Goal: Information Seeking & Learning: Learn about a topic

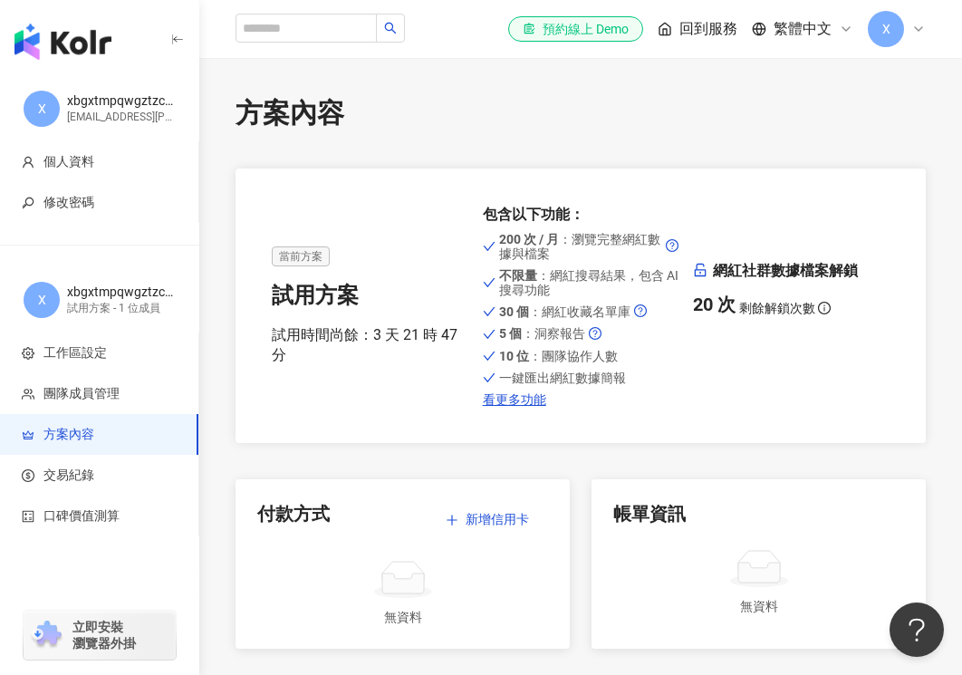
click at [466, 100] on div "方案內容" at bounding box center [581, 113] width 690 height 38
click at [69, 47] on img "button" at bounding box center [62, 42] width 97 height 36
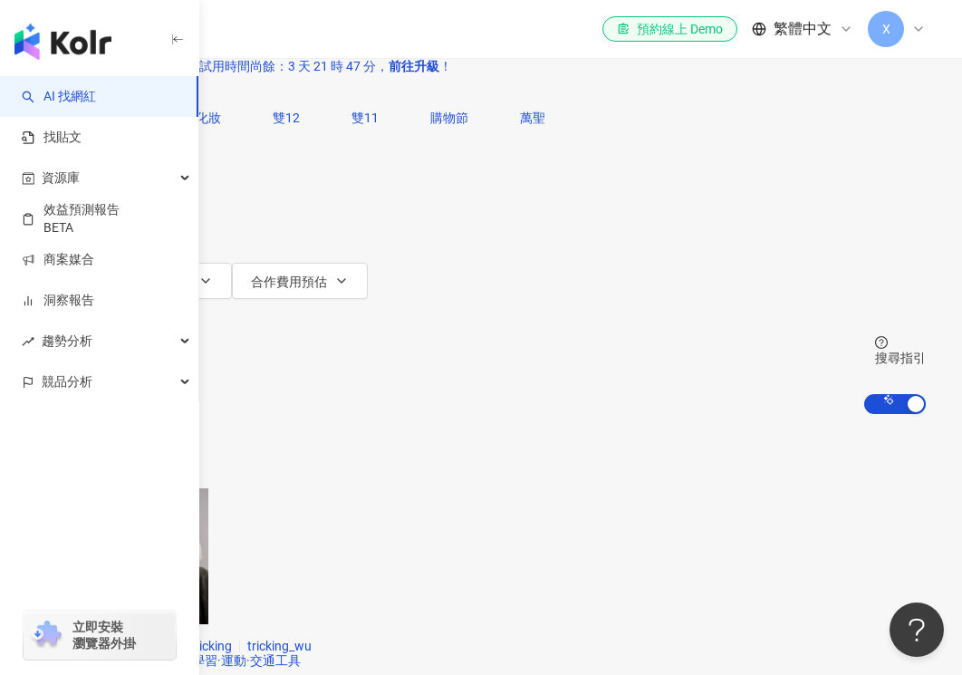
click at [99, 174] on icon "button" at bounding box center [94, 172] width 7 height 4
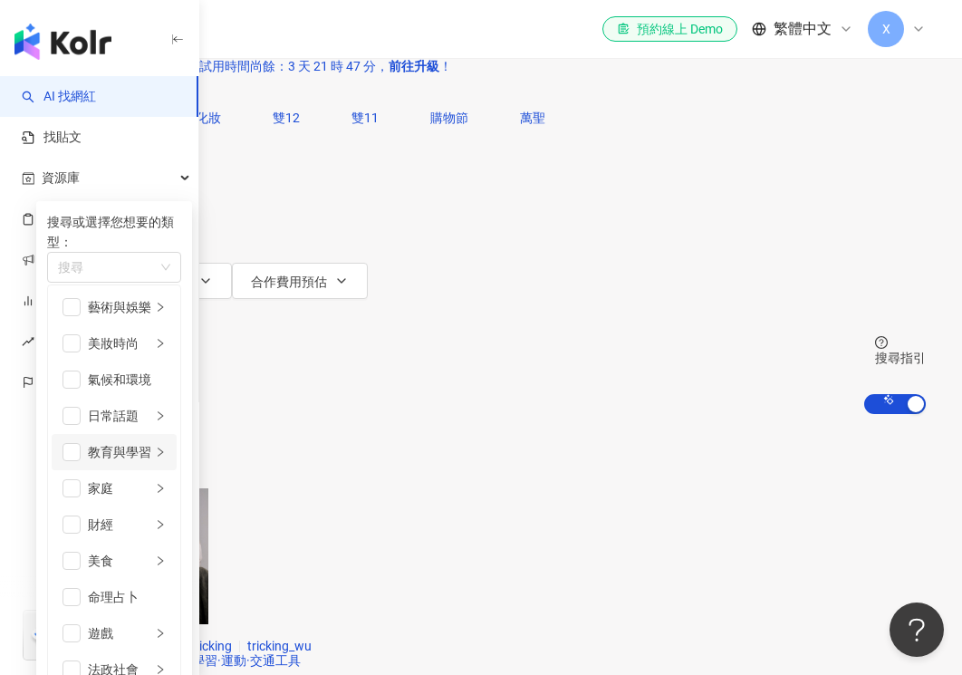
scroll to position [85, 0]
click at [151, 483] on div "家庭" at bounding box center [119, 488] width 63 height 20
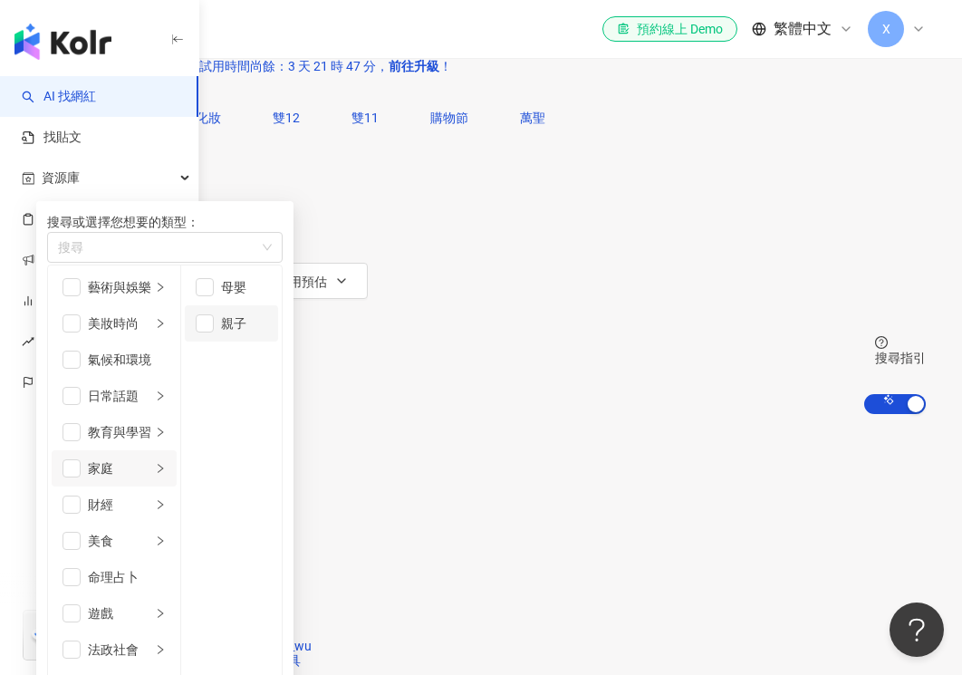
click at [267, 333] on div "親子" at bounding box center [244, 323] width 46 height 20
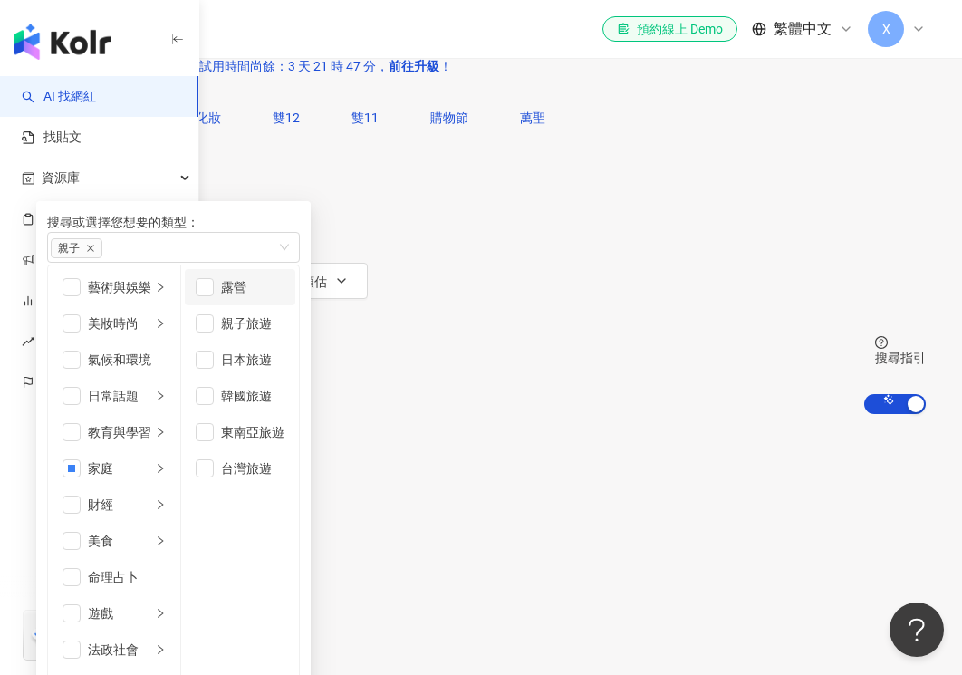
click at [284, 297] on div "露營" at bounding box center [252, 287] width 63 height 20
click at [284, 333] on div "親子旅遊" at bounding box center [252, 323] width 63 height 20
click at [284, 478] on div "台灣旅遊" at bounding box center [252, 468] width 63 height 20
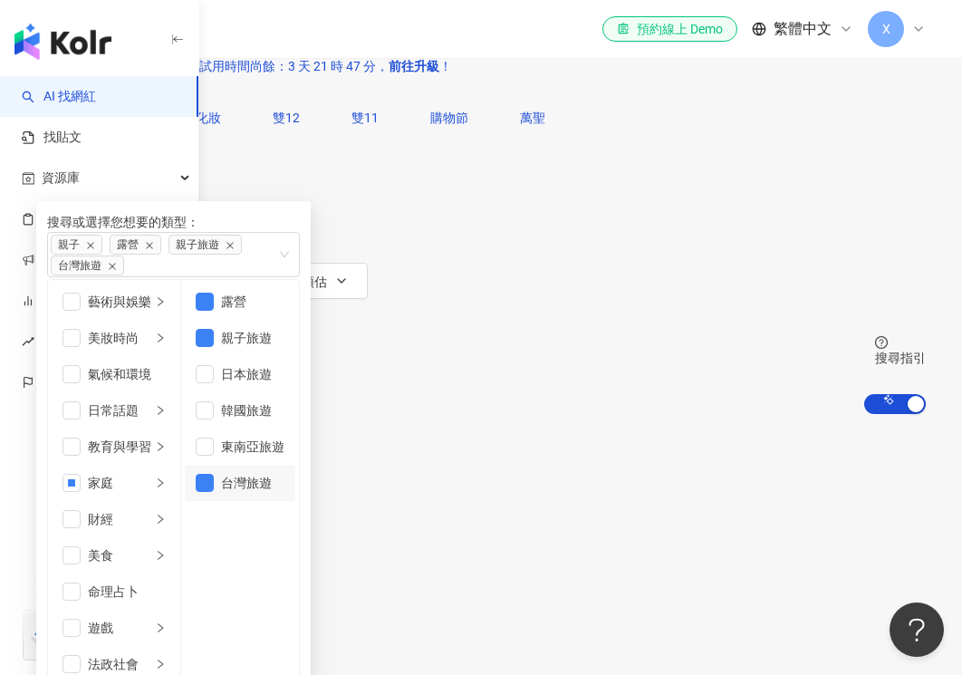
click at [774, 293] on div "類型 搜尋或選擇您想要的類型： 親子 露營 親子旅遊 台灣旅遊 藝術與娛樂 美妝時尚 氣候和環境 日常話題 教育與學習 家庭 財經 美食 命理占卜 遊戲 法政…" at bounding box center [480, 244] width 889 height 181
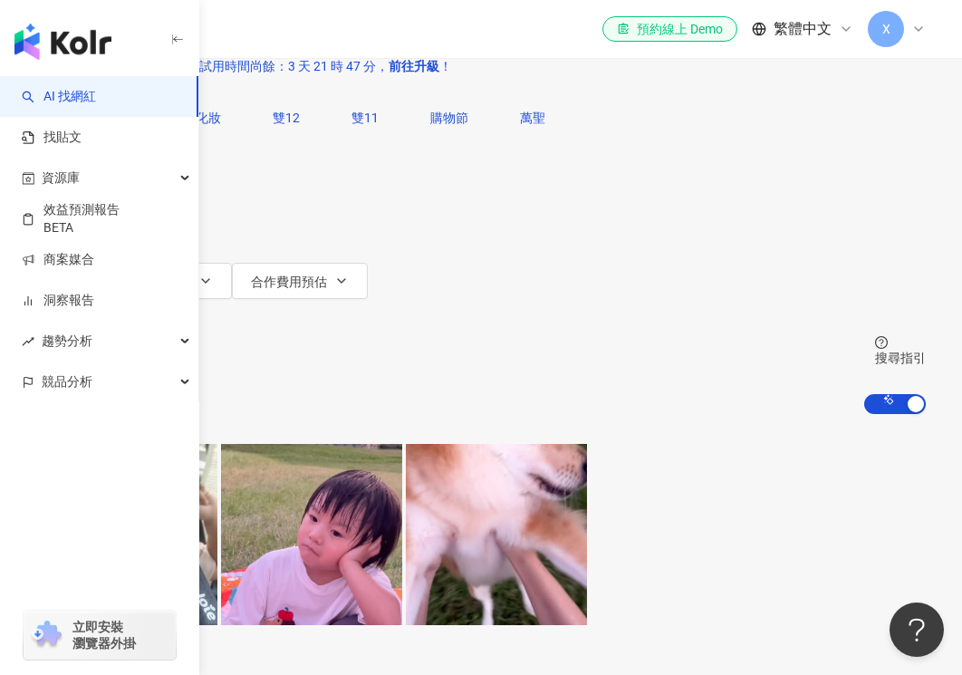
click at [111, 243] on icon "button" at bounding box center [107, 245] width 7 height 4
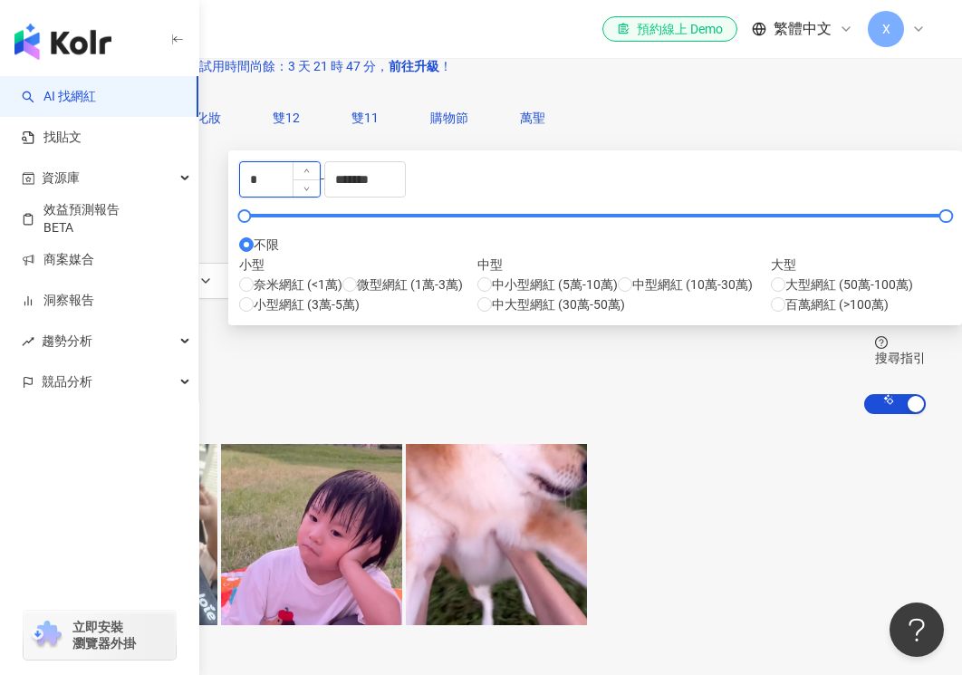
click at [320, 197] on input "*" at bounding box center [280, 179] width 80 height 34
type input "*"
type input "*****"
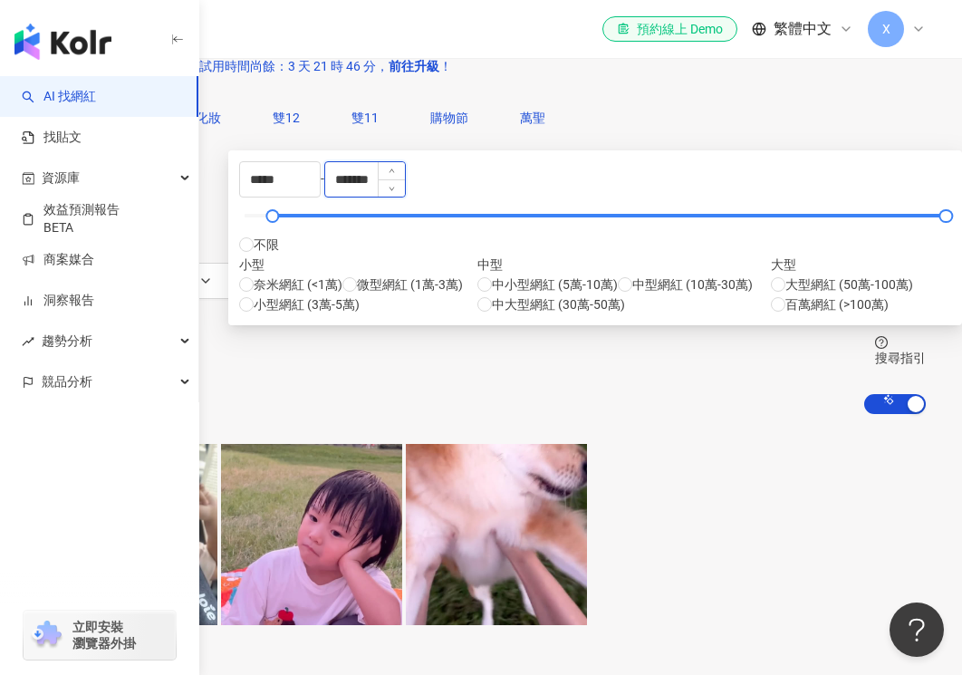
click at [405, 197] on input "*******" at bounding box center [365, 179] width 80 height 34
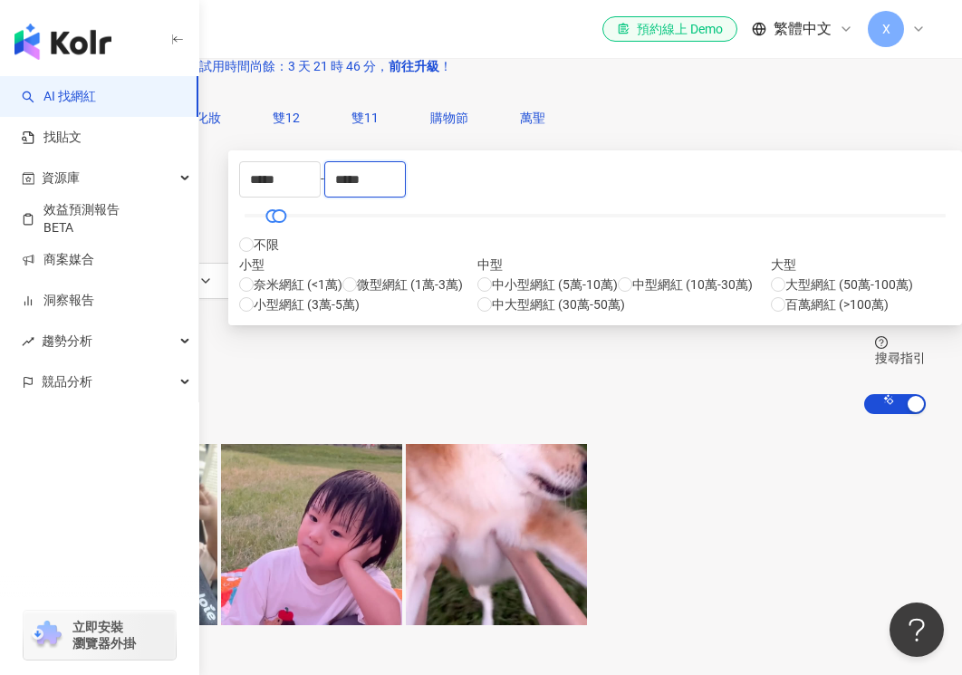
type input "*****"
click at [215, 286] on div "不分平台 台灣 搜尋 您可能感興趣： 萬聖節化妝 雙12 雙11 購物節 萬聖 類型 性別 追蹤數 互動率 觀看率 合作費用預估 更多篩選 ***** - *…" at bounding box center [481, 207] width 962 height 414
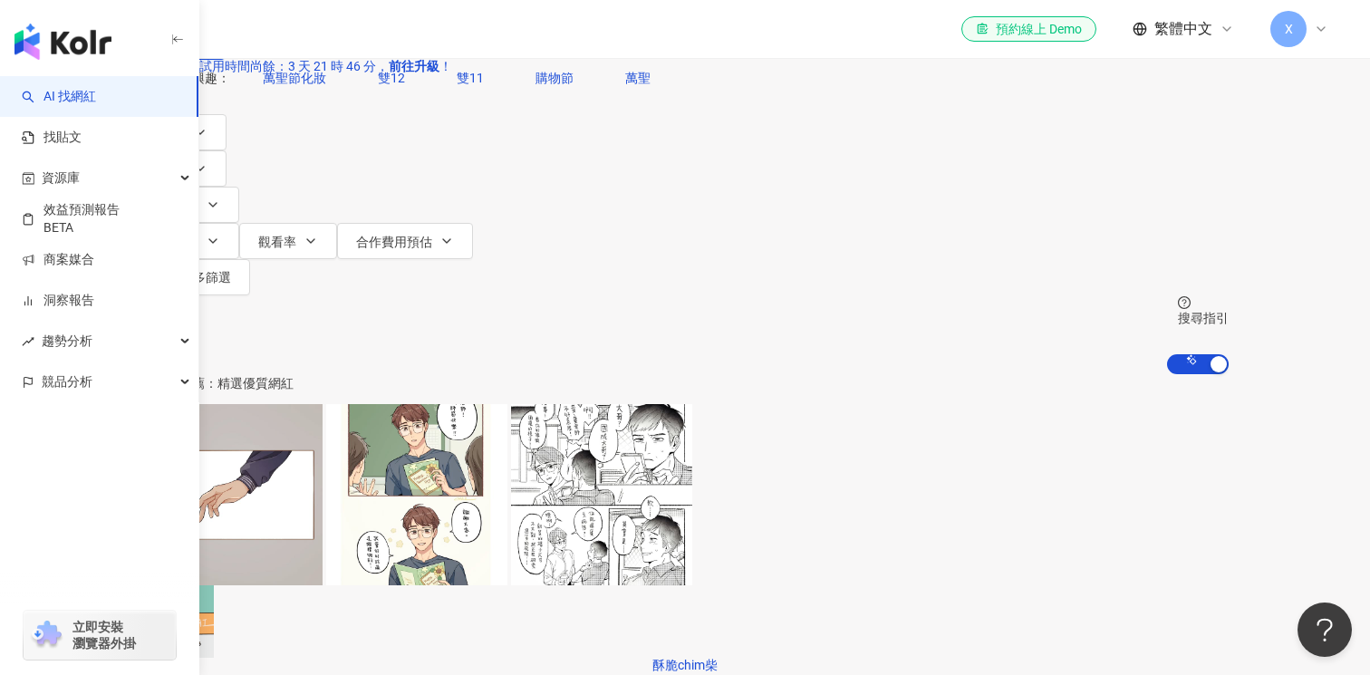
scroll to position [11, 0]
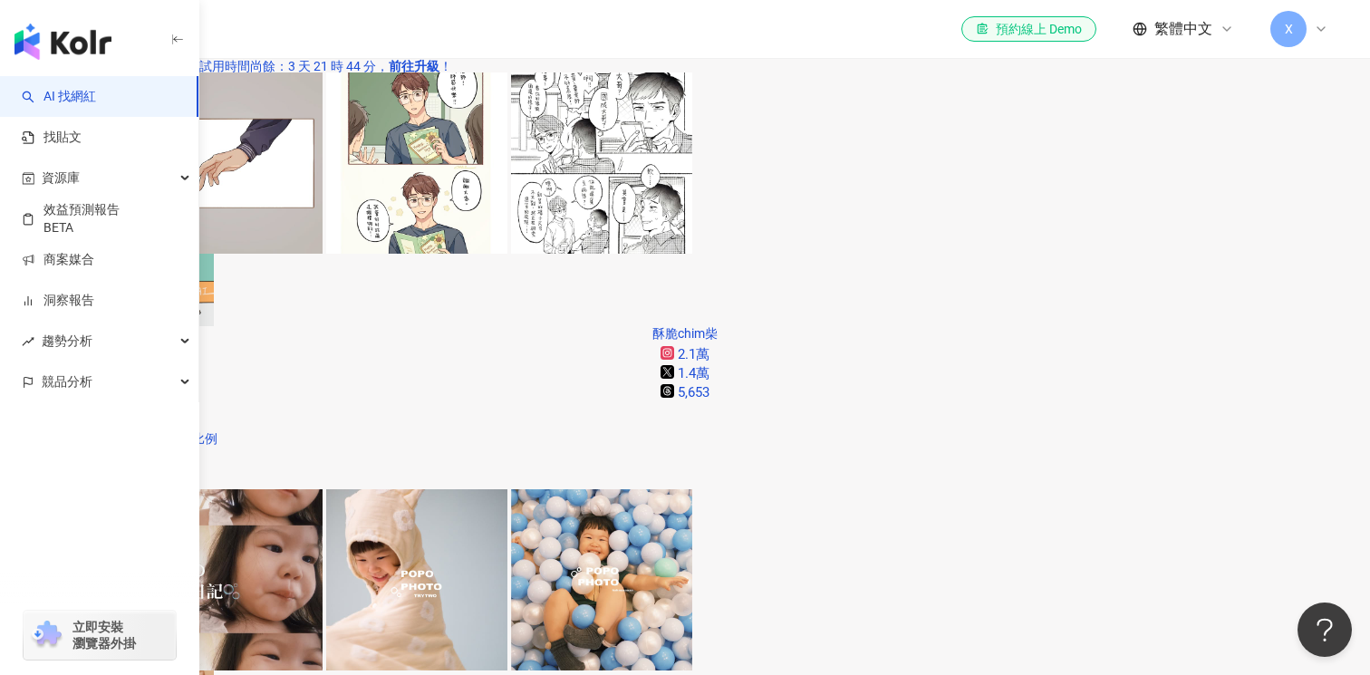
scroll to position [922, 0]
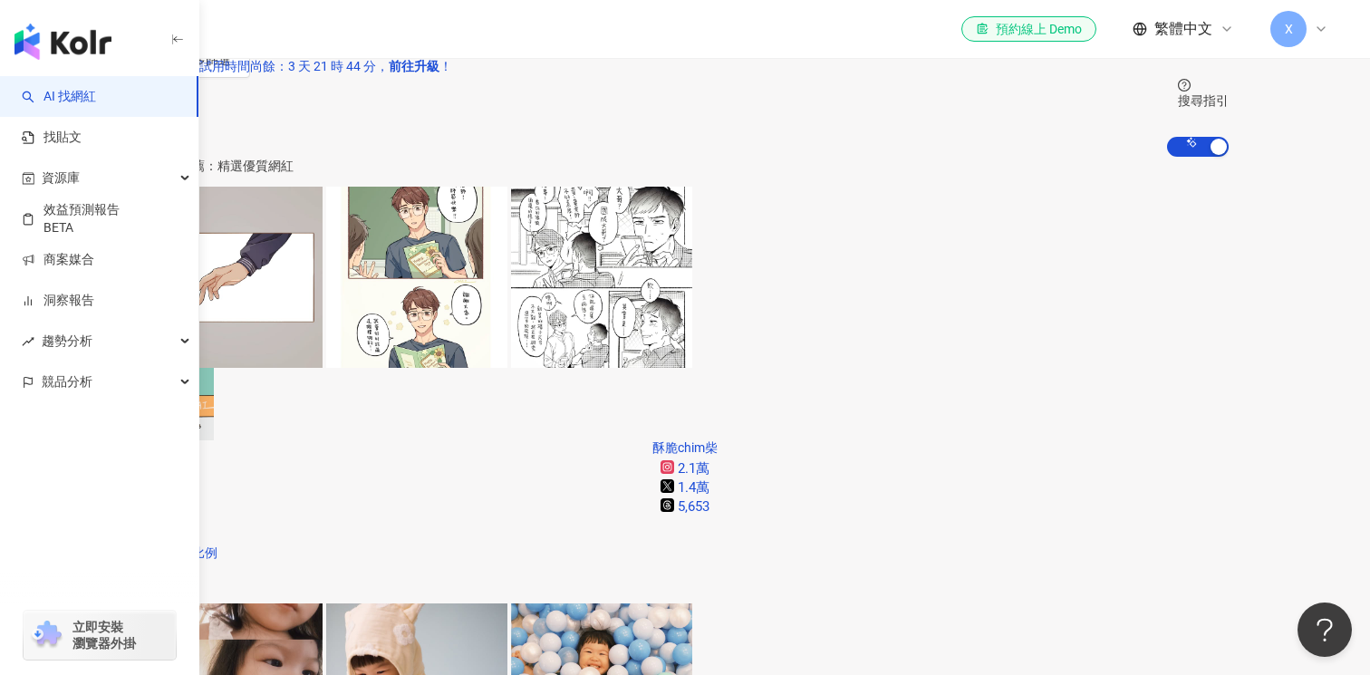
scroll to position [0, 0]
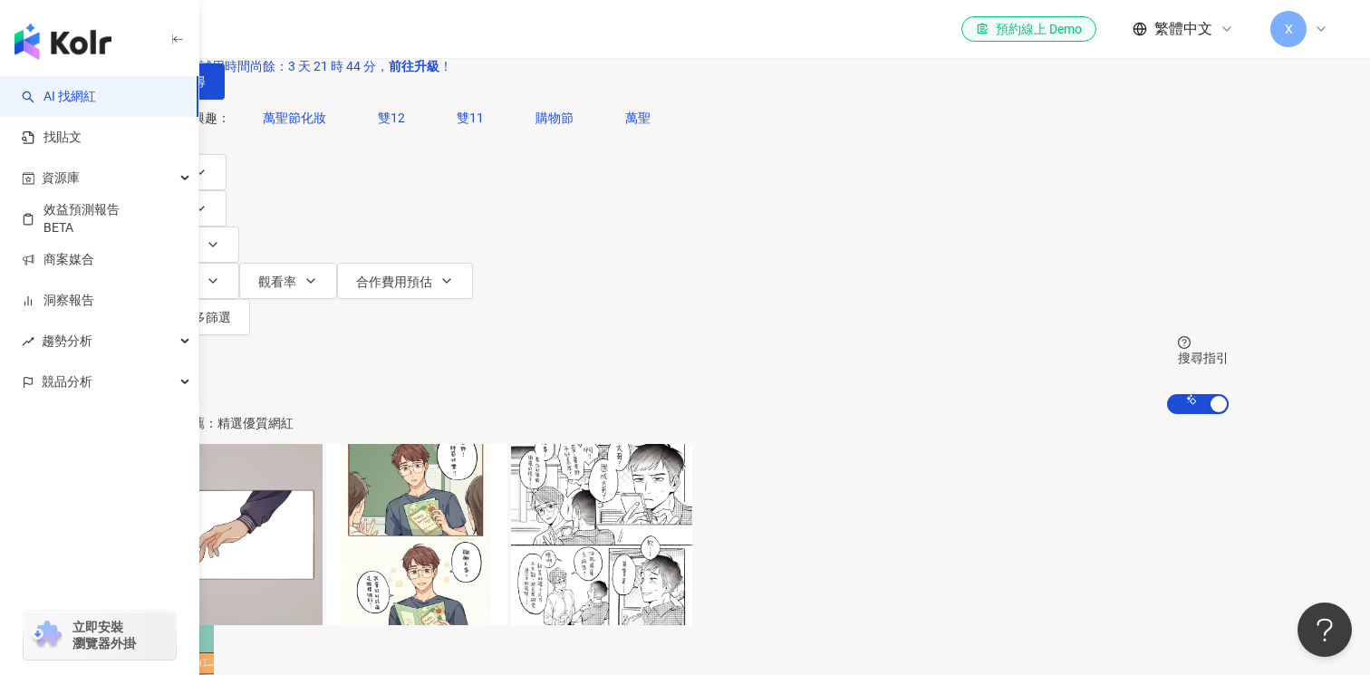
click at [405, 34] on input "search" at bounding box center [331, 17] width 147 height 34
type input "*"
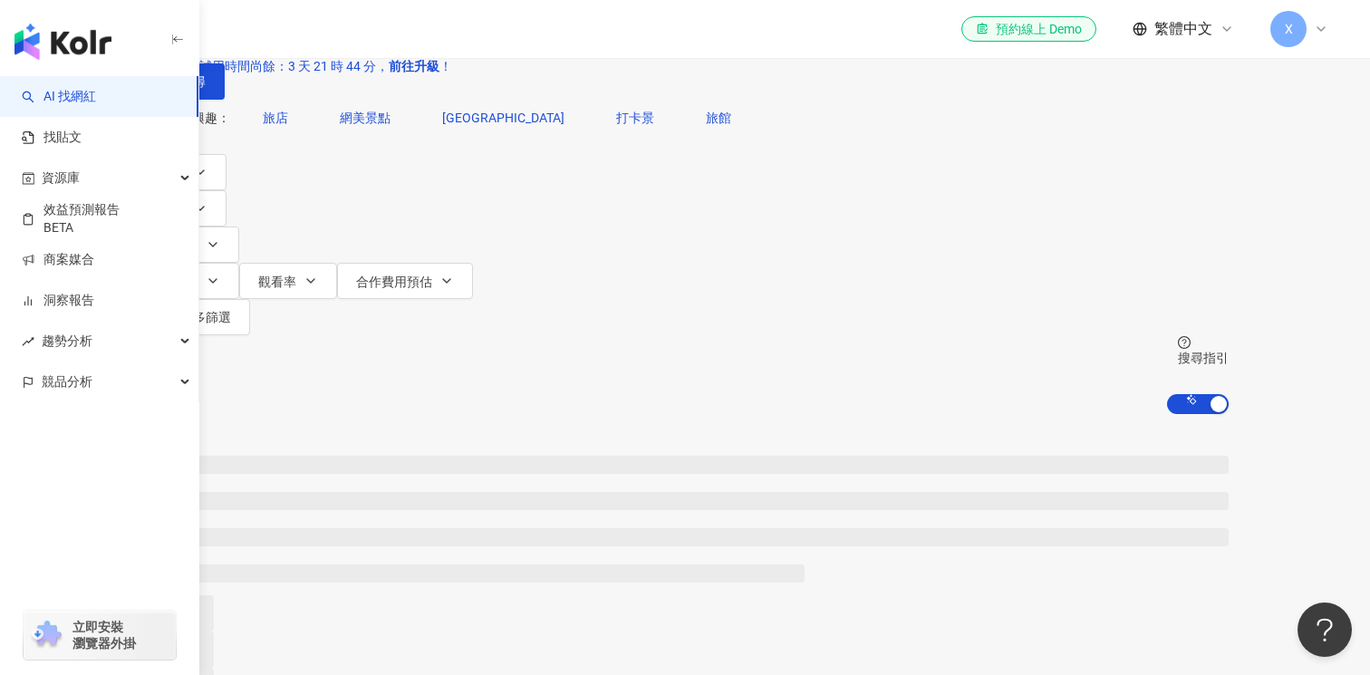
click at [405, 34] on input "*****" at bounding box center [331, 17] width 147 height 34
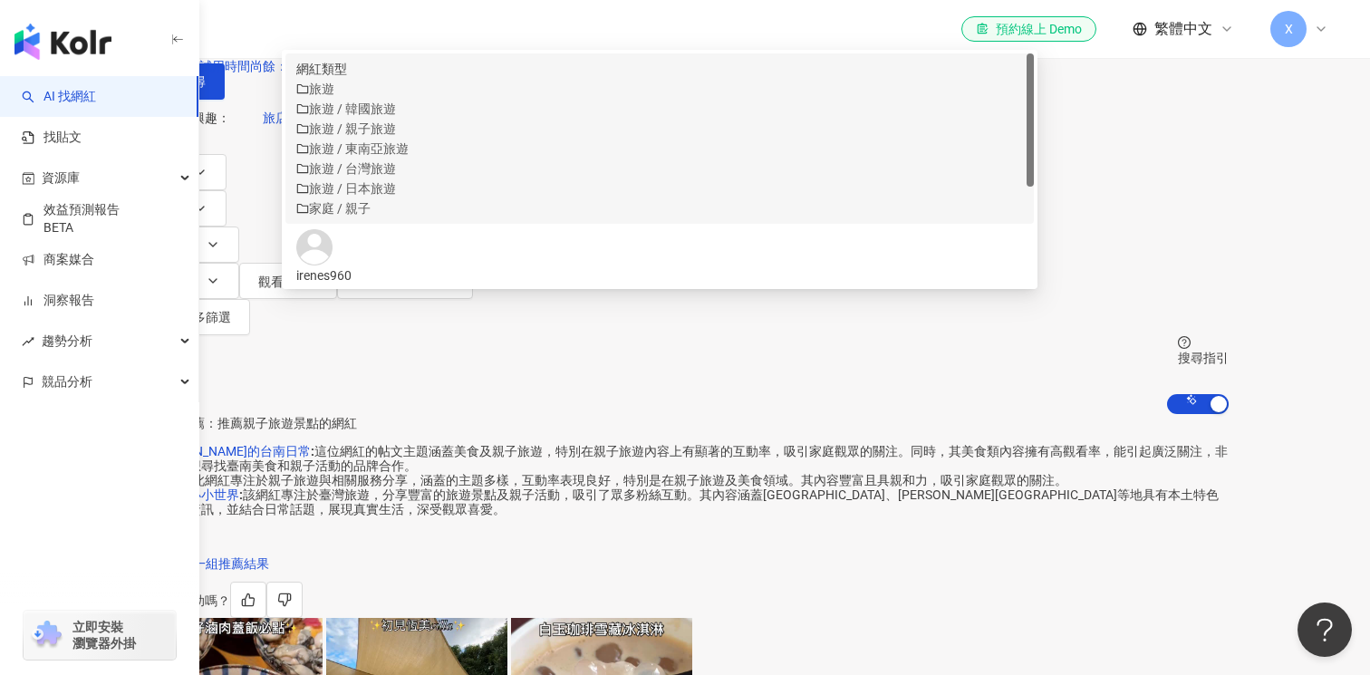
scroll to position [0, 55]
type input "**********"
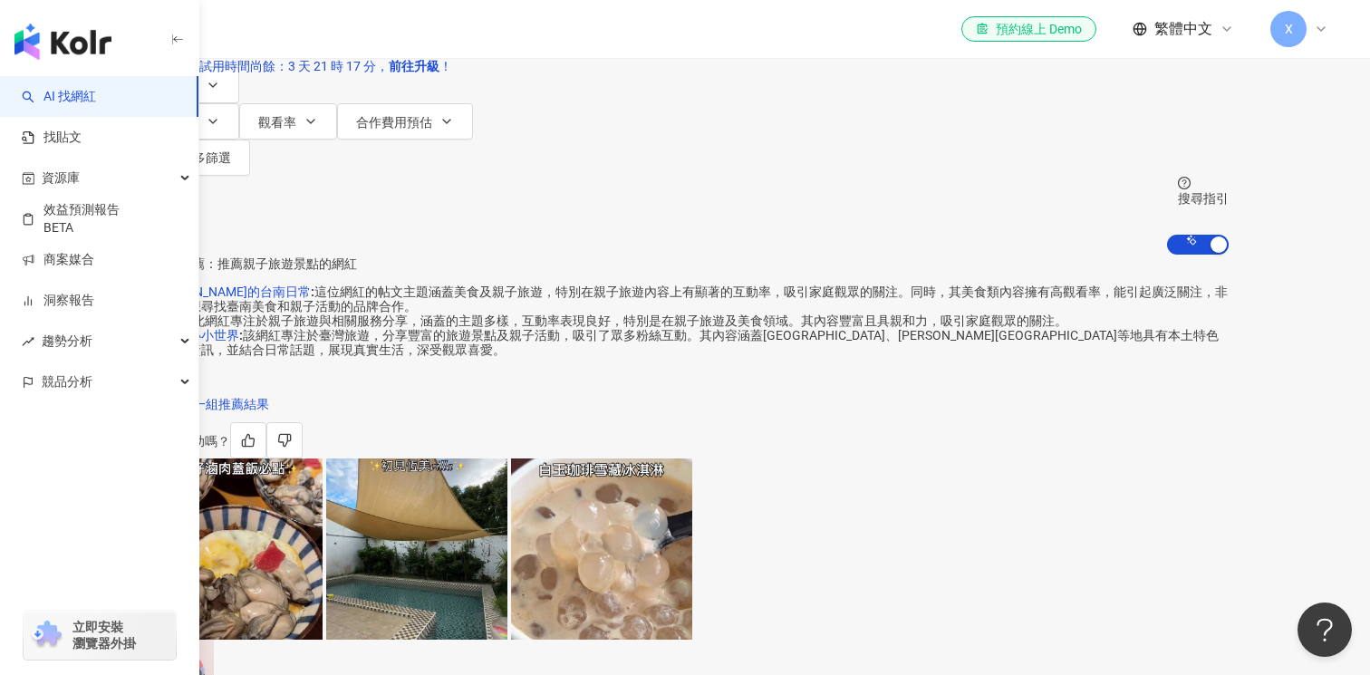
scroll to position [0, 390]
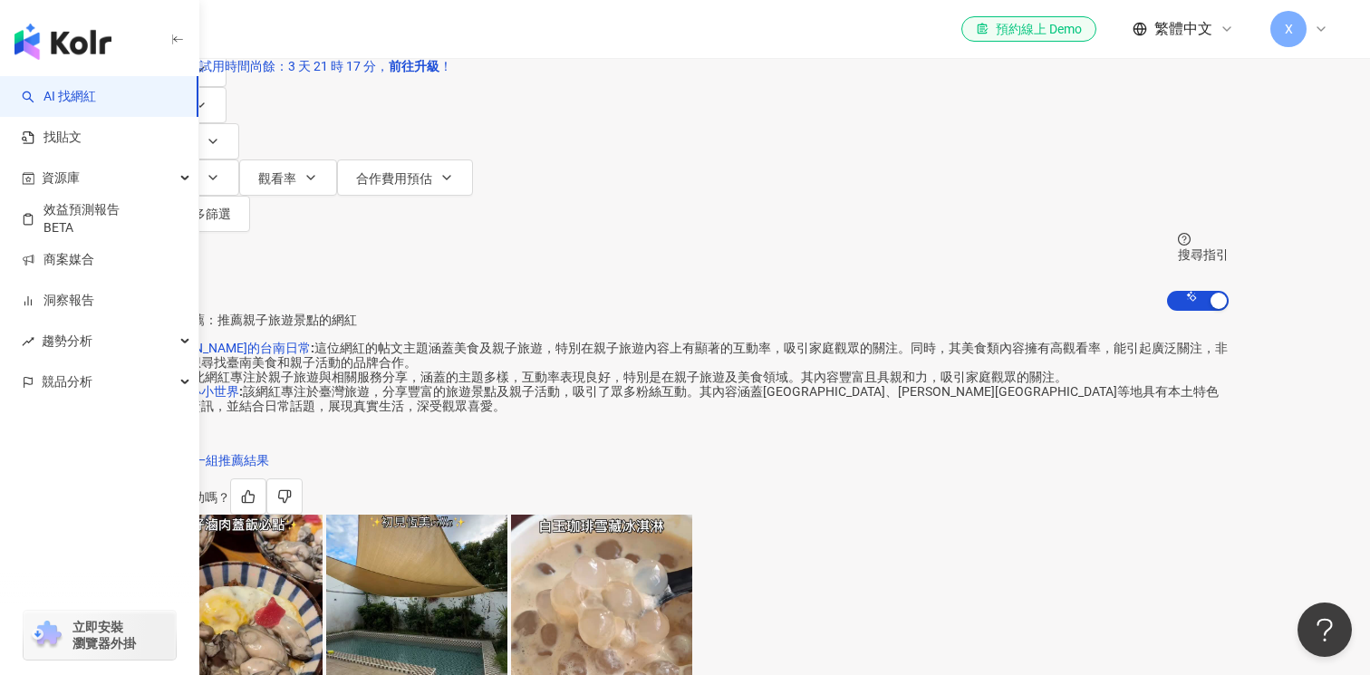
scroll to position [0, 0]
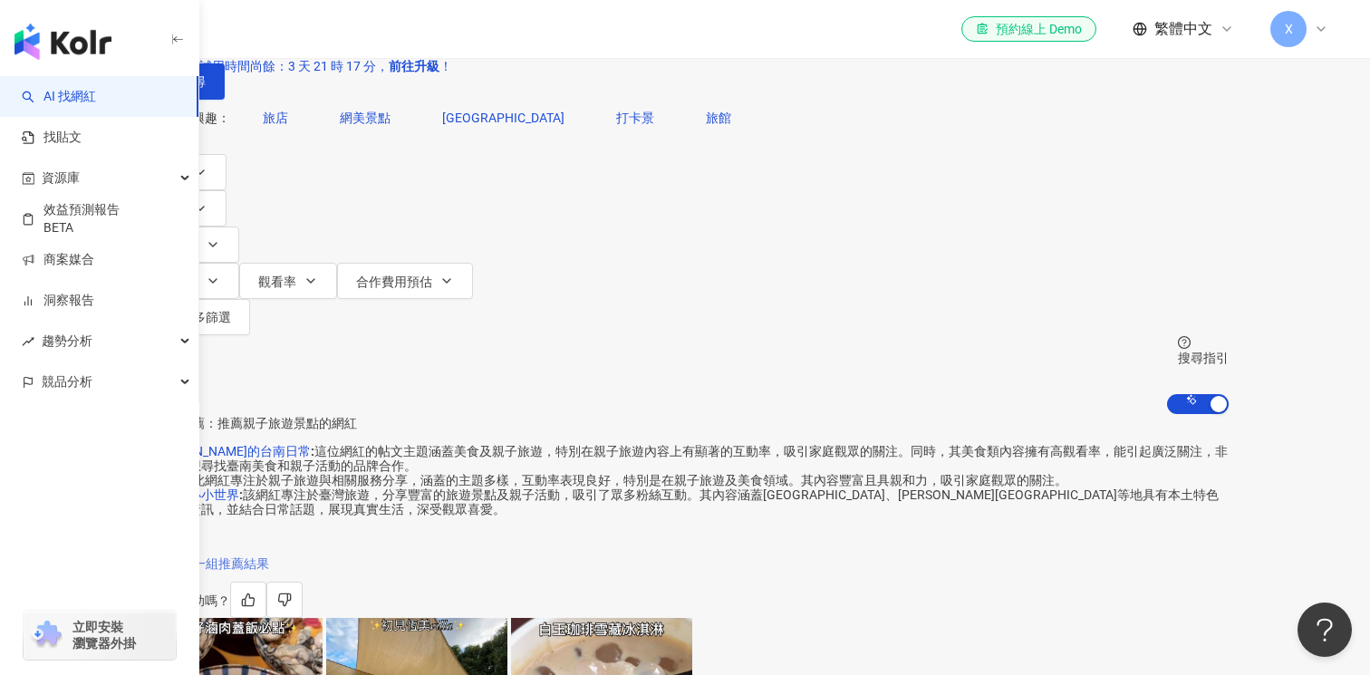
click at [269, 571] on span "換一組推薦結果" at bounding box center [224, 563] width 89 height 14
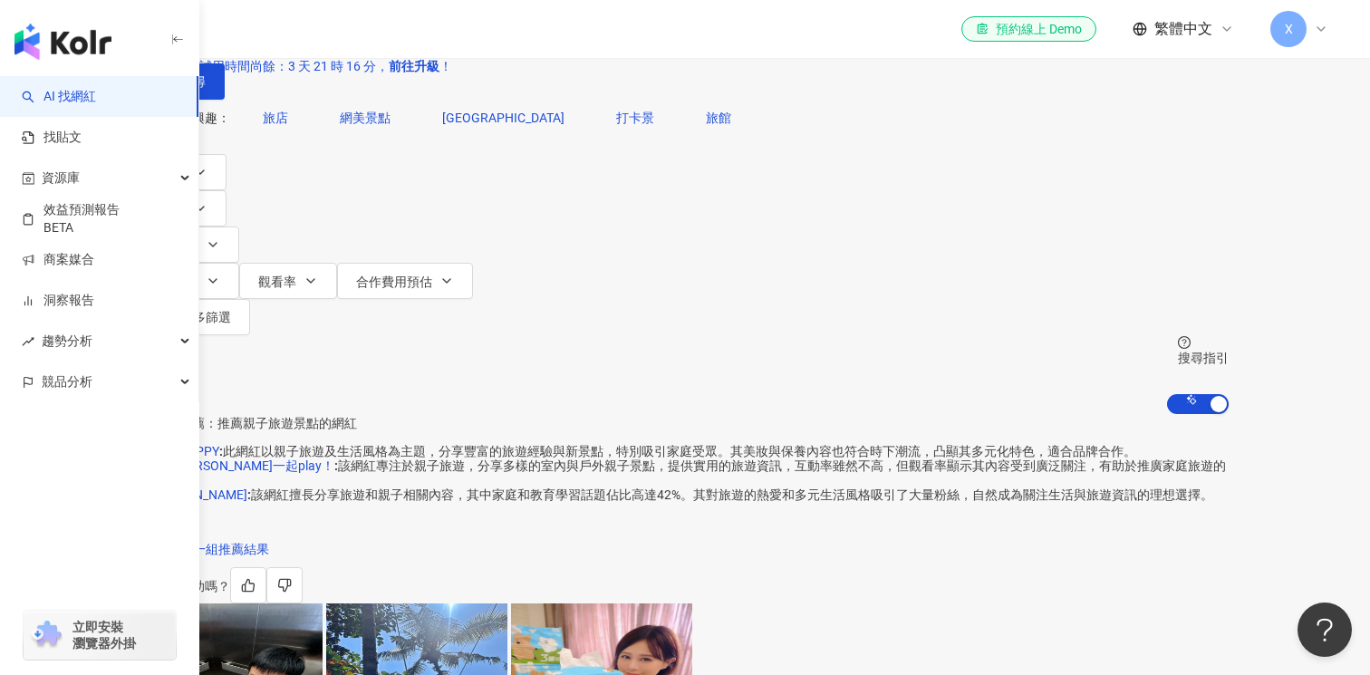
click at [269, 556] on span "換一組推薦結果" at bounding box center [224, 549] width 89 height 14
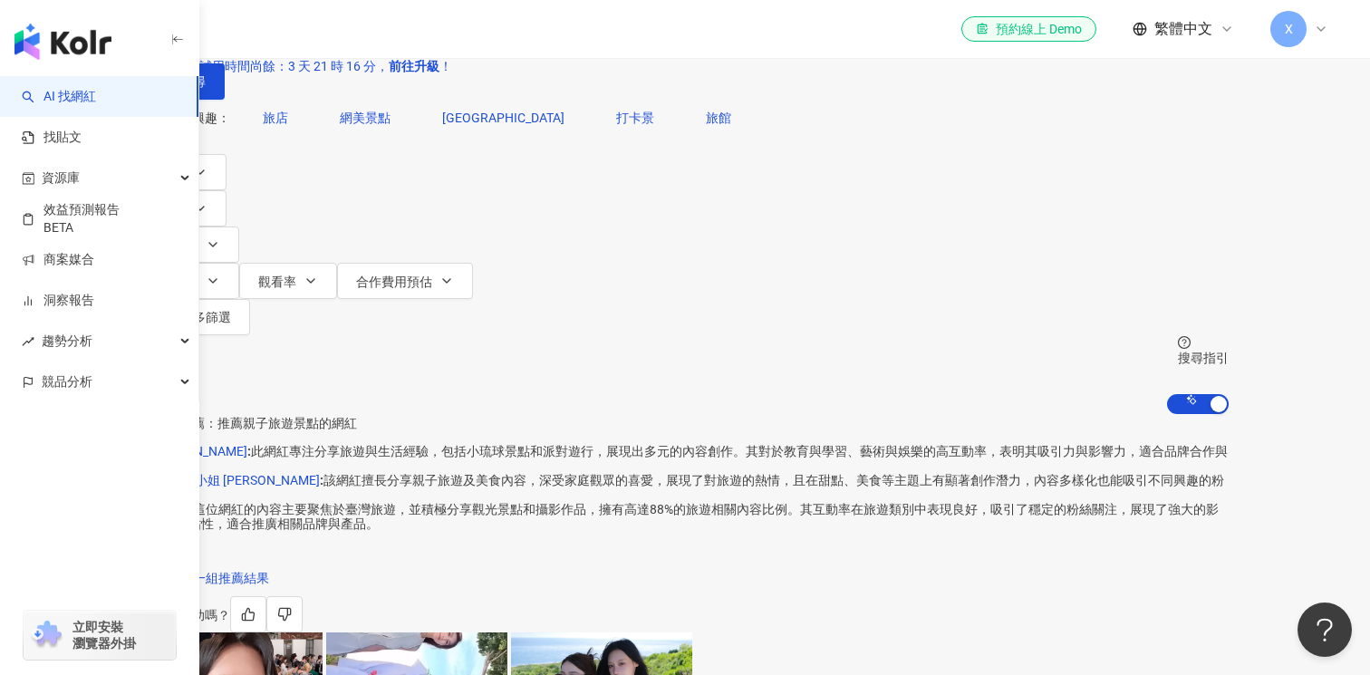
click at [269, 582] on span "換一組推薦結果" at bounding box center [224, 578] width 89 height 14
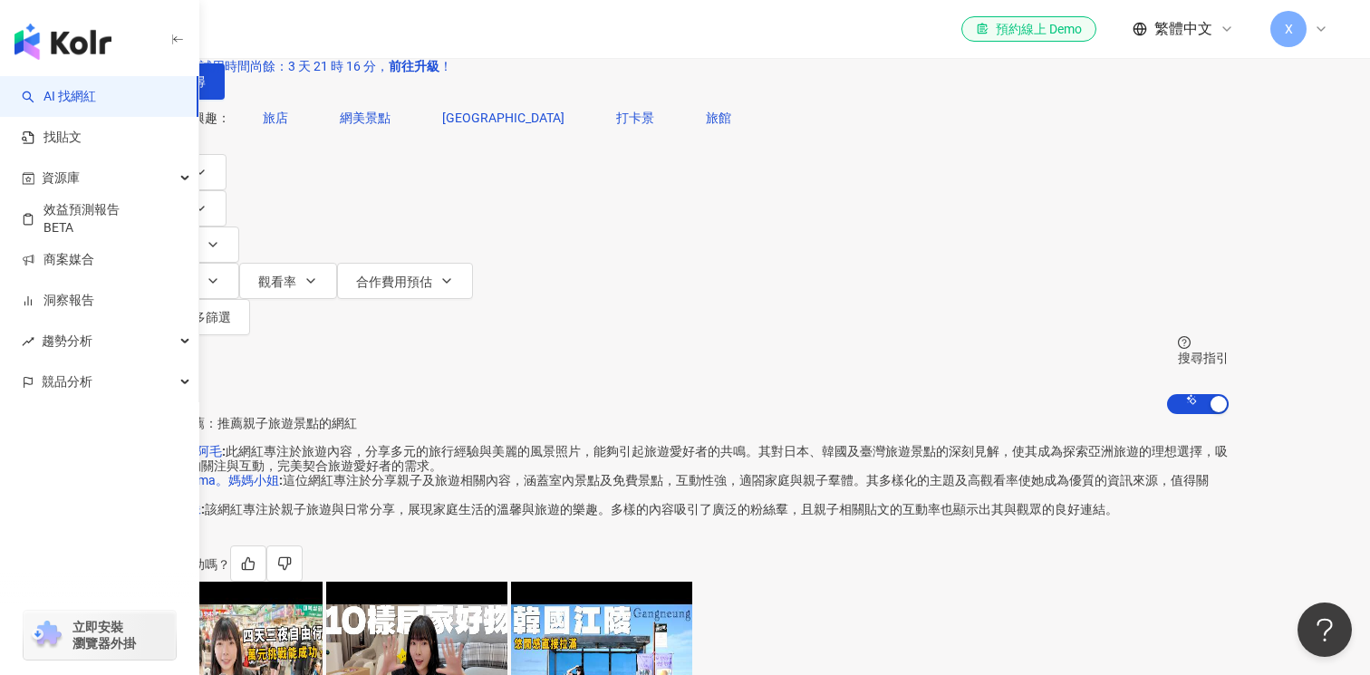
scroll to position [0, 0]
click at [321, 581] on div "對您有幫助嗎？" at bounding box center [684, 563] width 1087 height 36
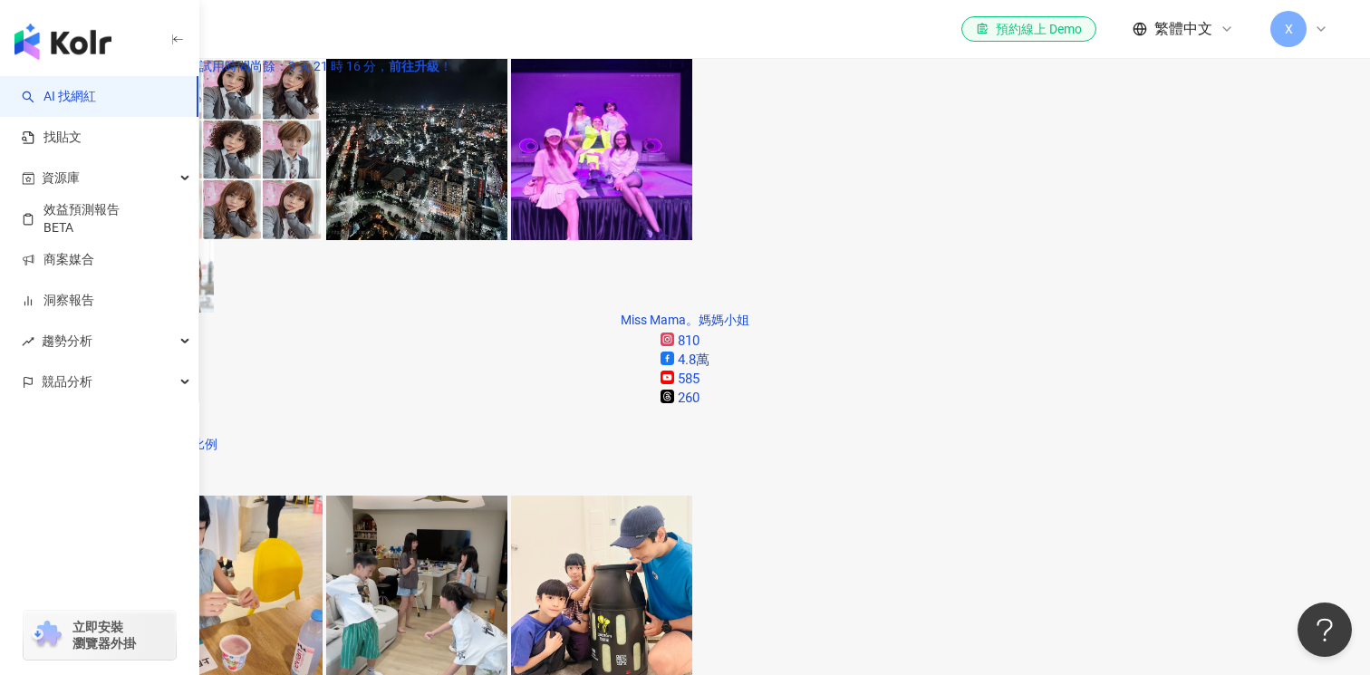
scroll to position [957, 0]
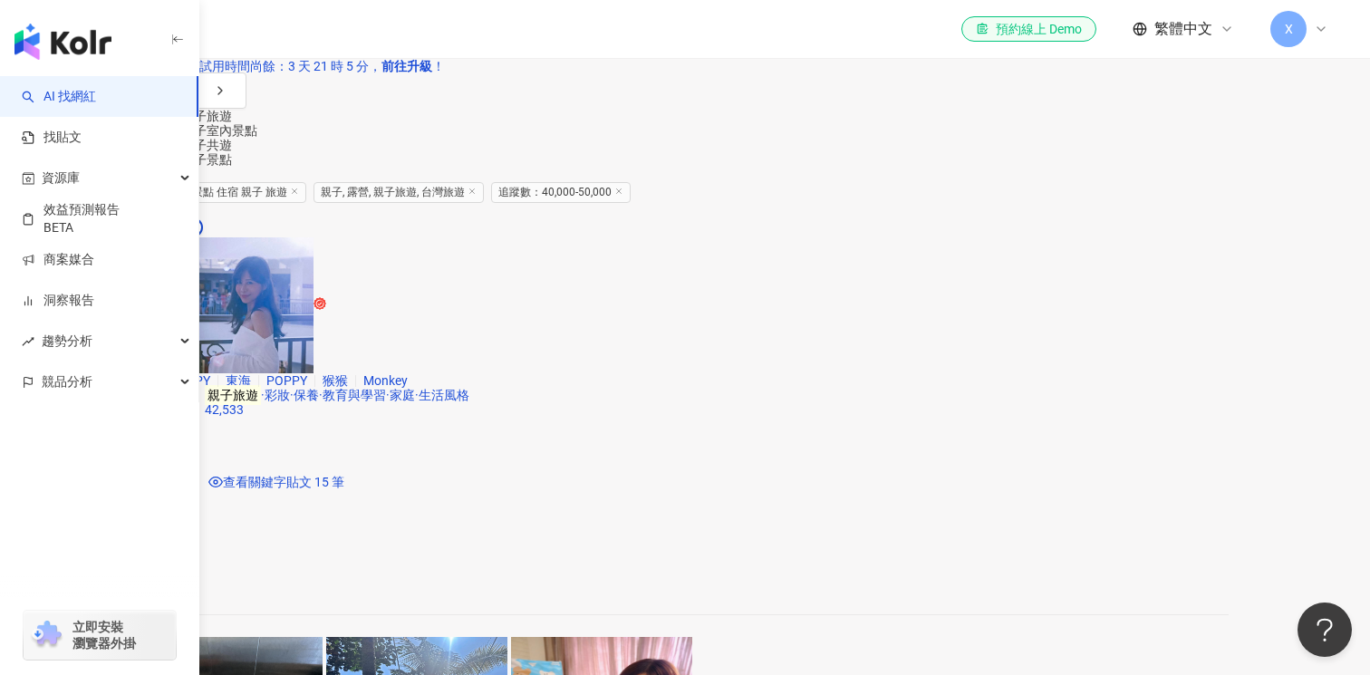
scroll to position [1801, 0]
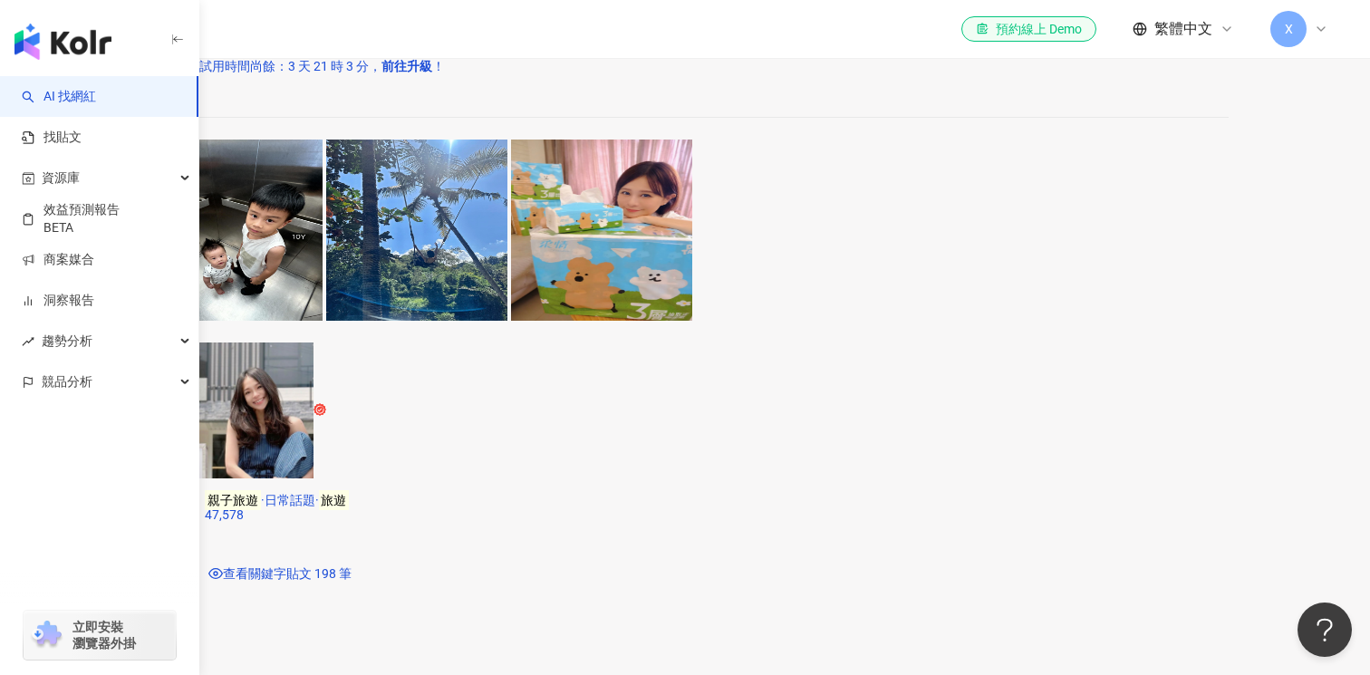
scroll to position [2302, 0]
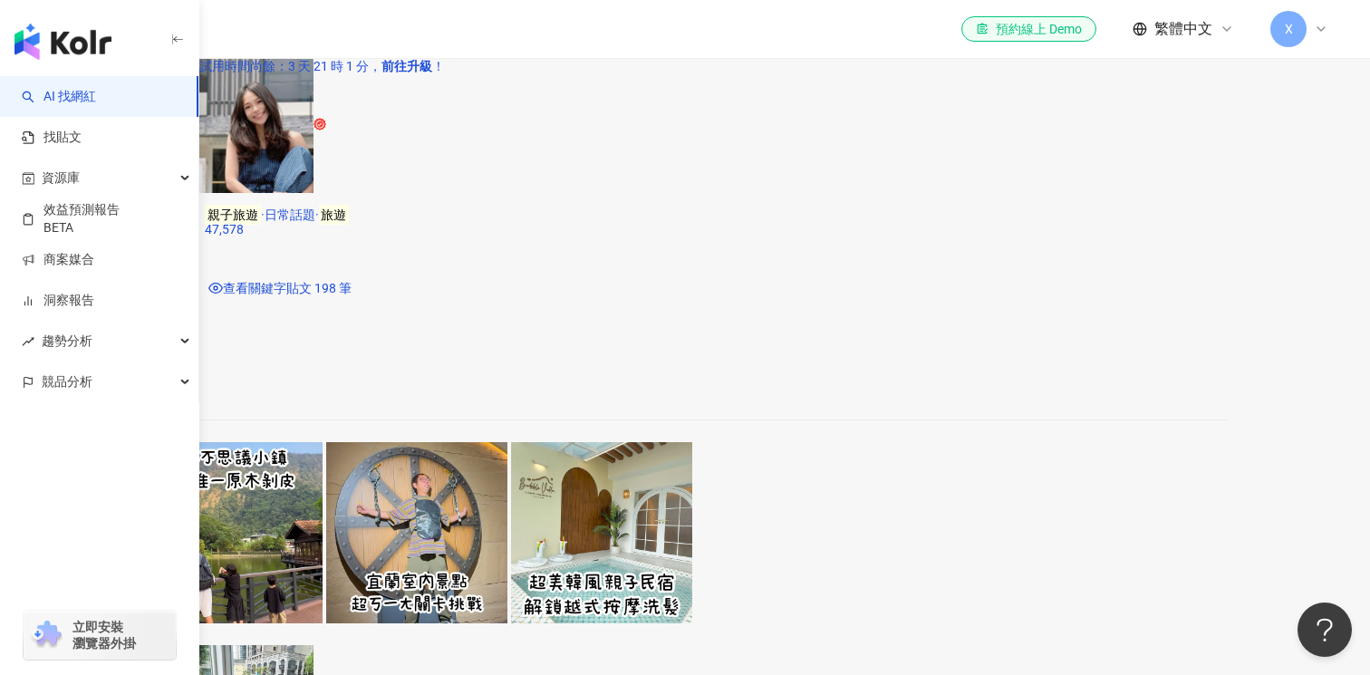
scroll to position [2587, 0]
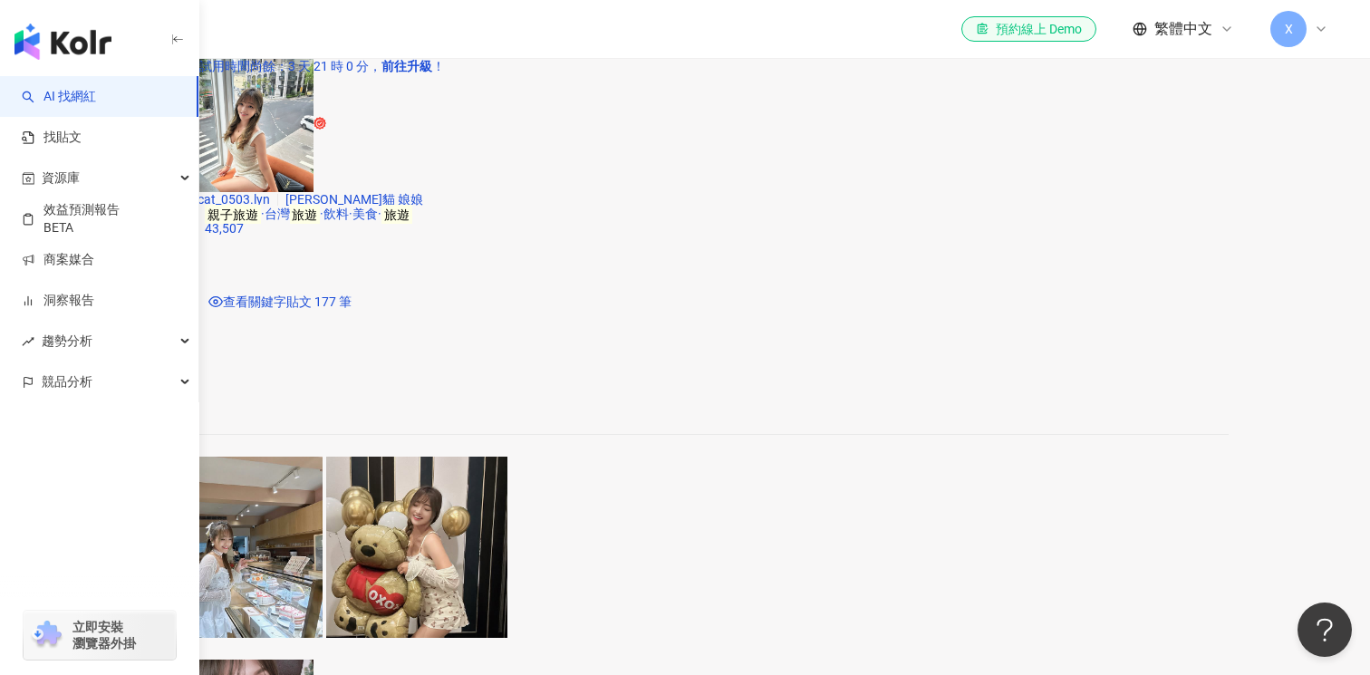
scroll to position [3171, 0]
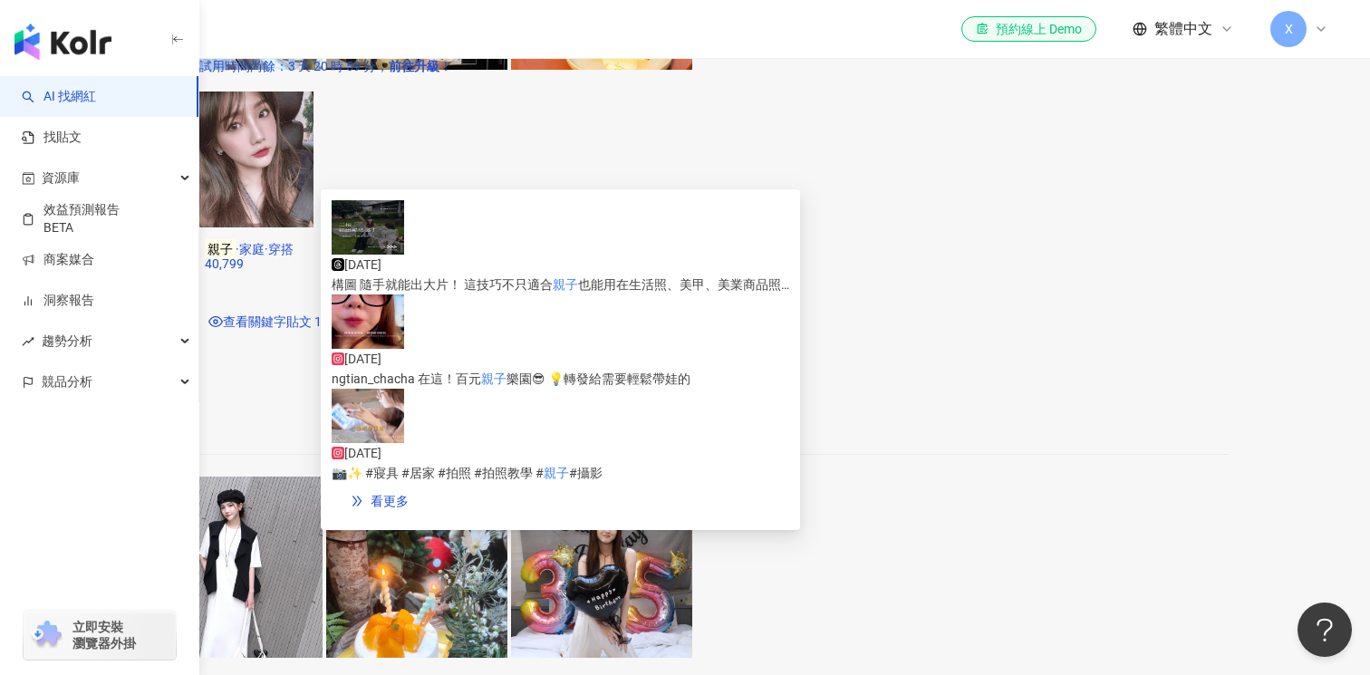
scroll to position [3720, 0]
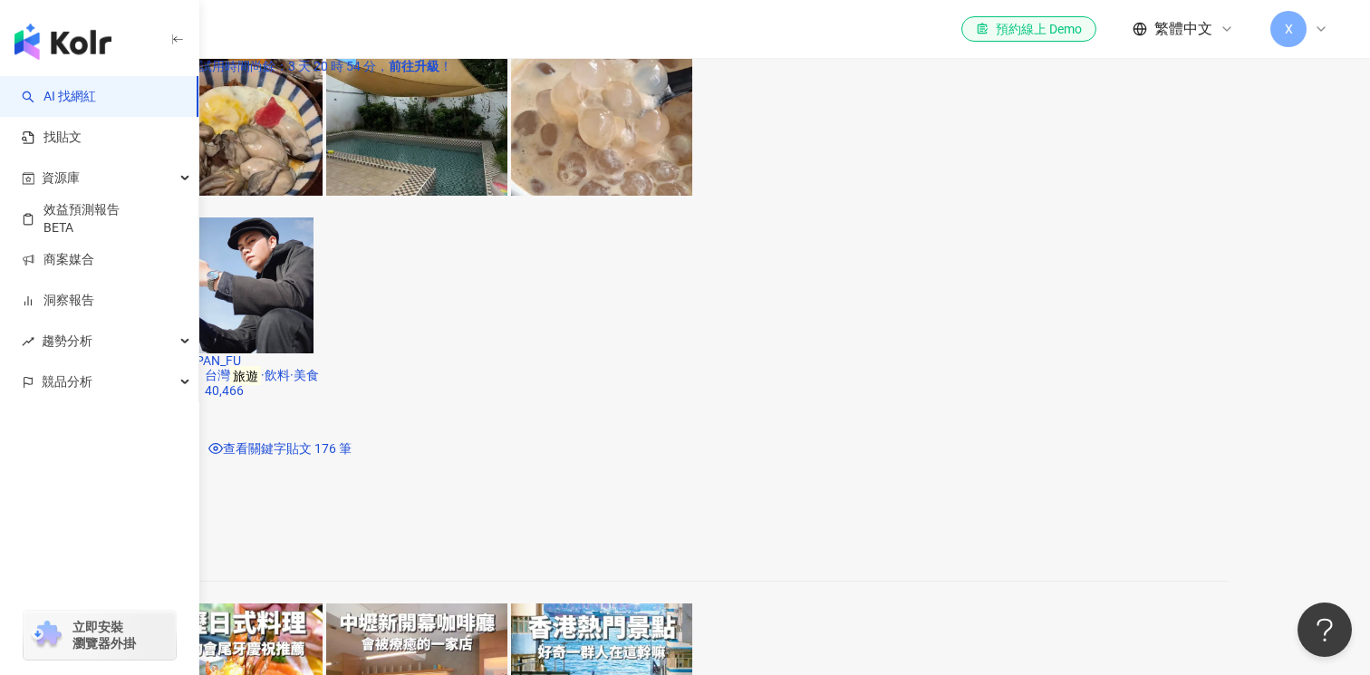
scroll to position [3008, 0]
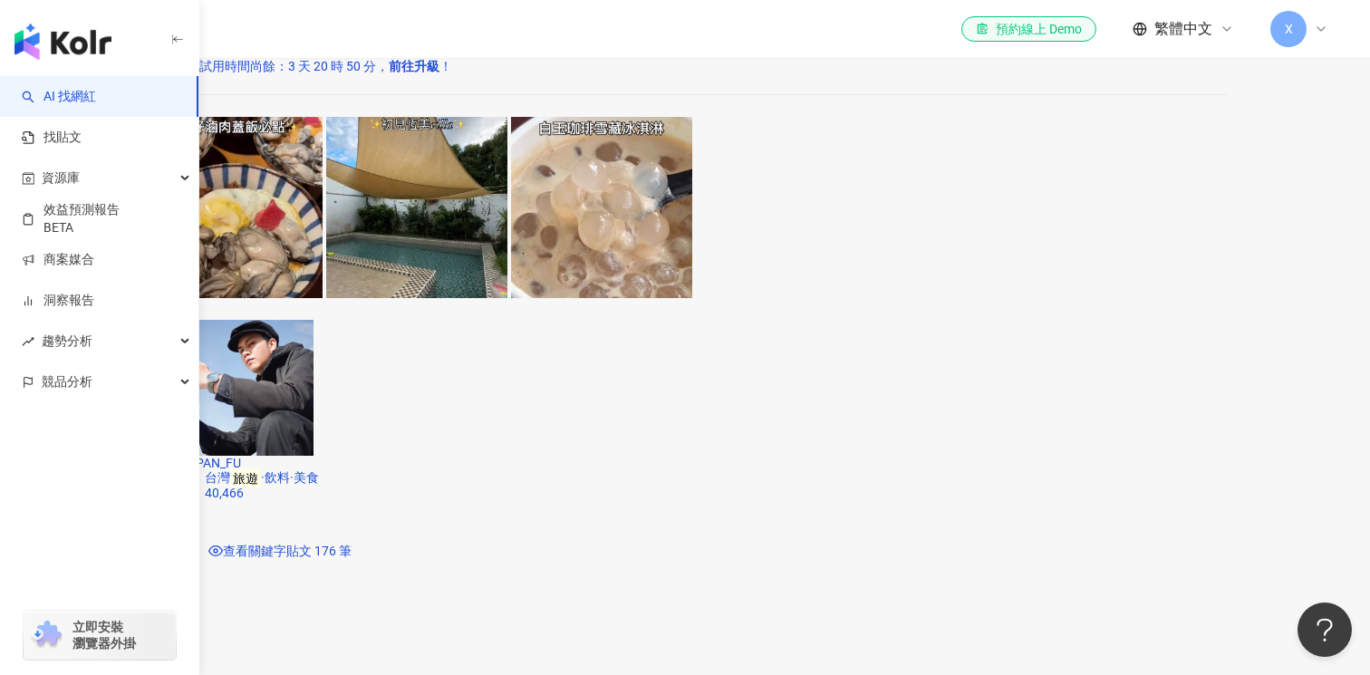
scroll to position [2889, 0]
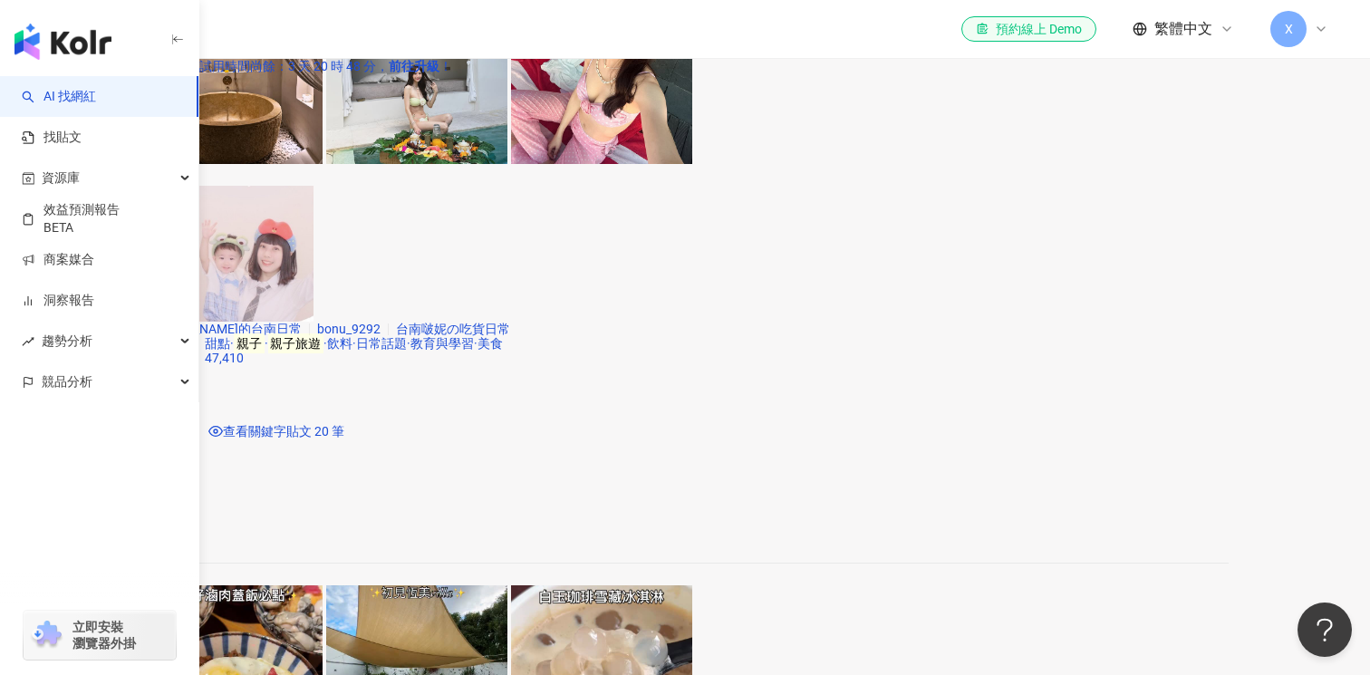
scroll to position [2335, 0]
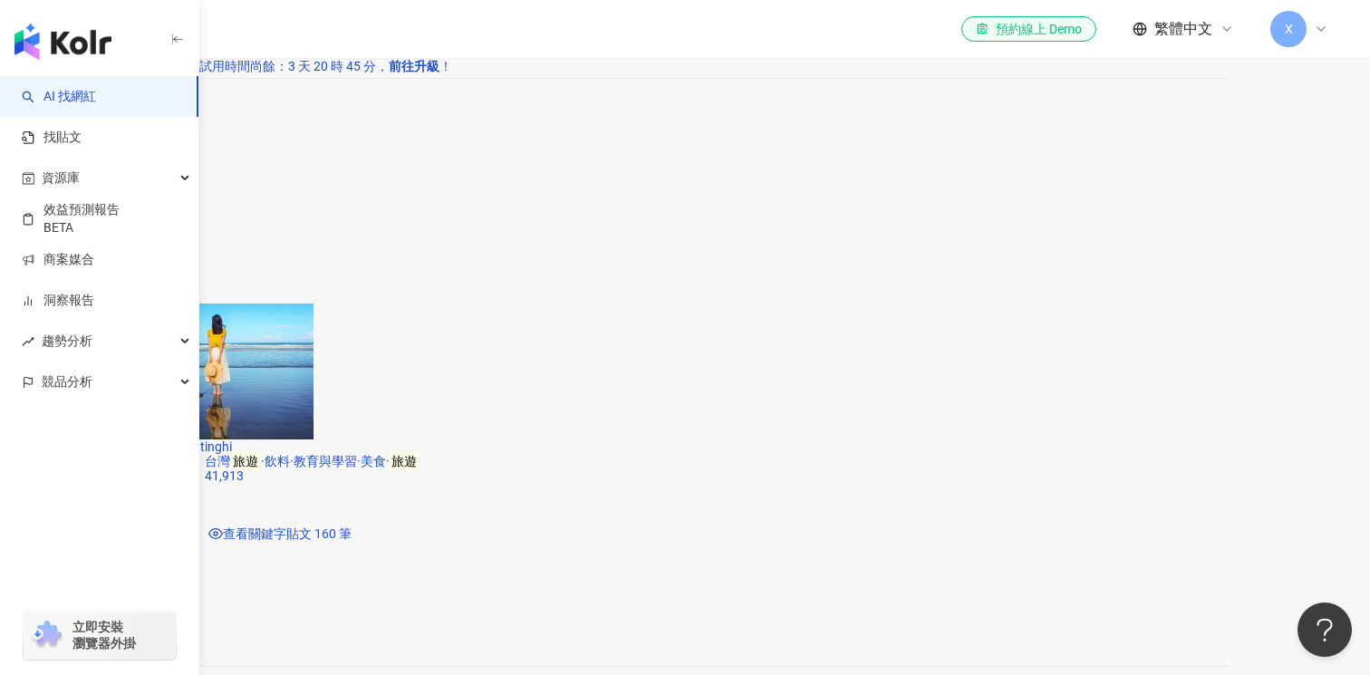
scroll to position [4065, 0]
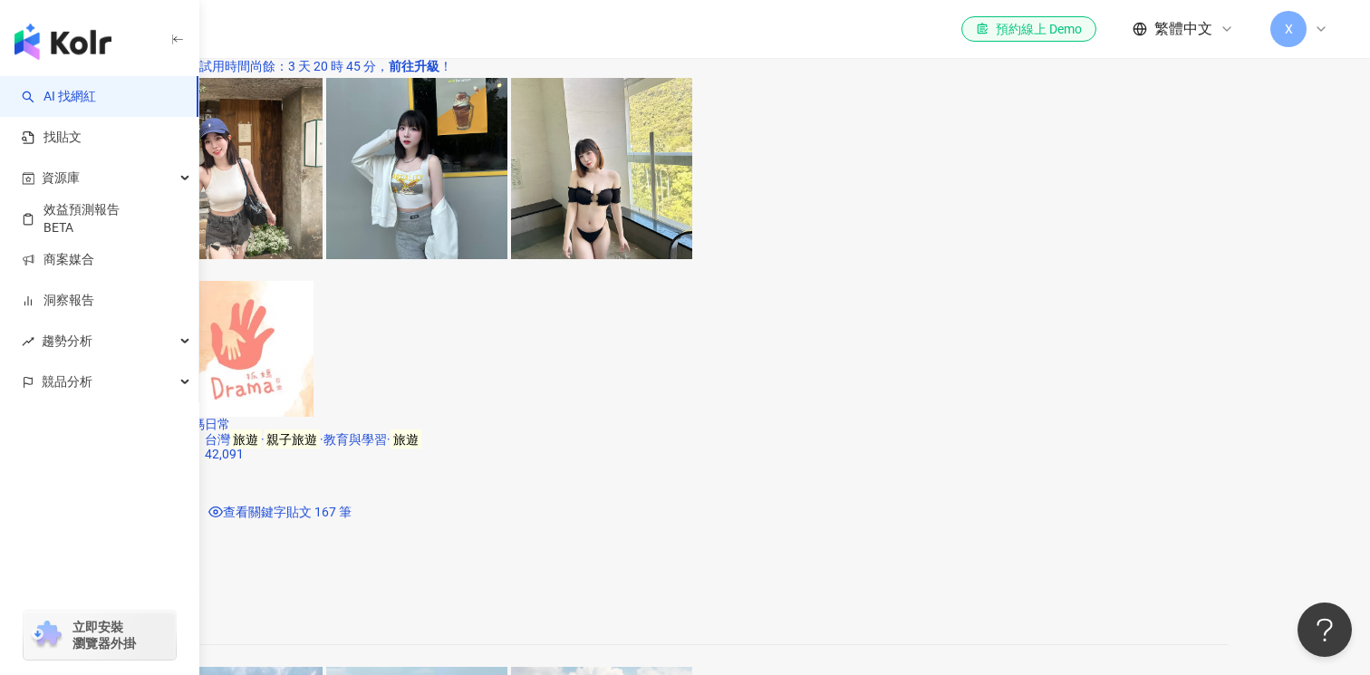
scroll to position [3451, 0]
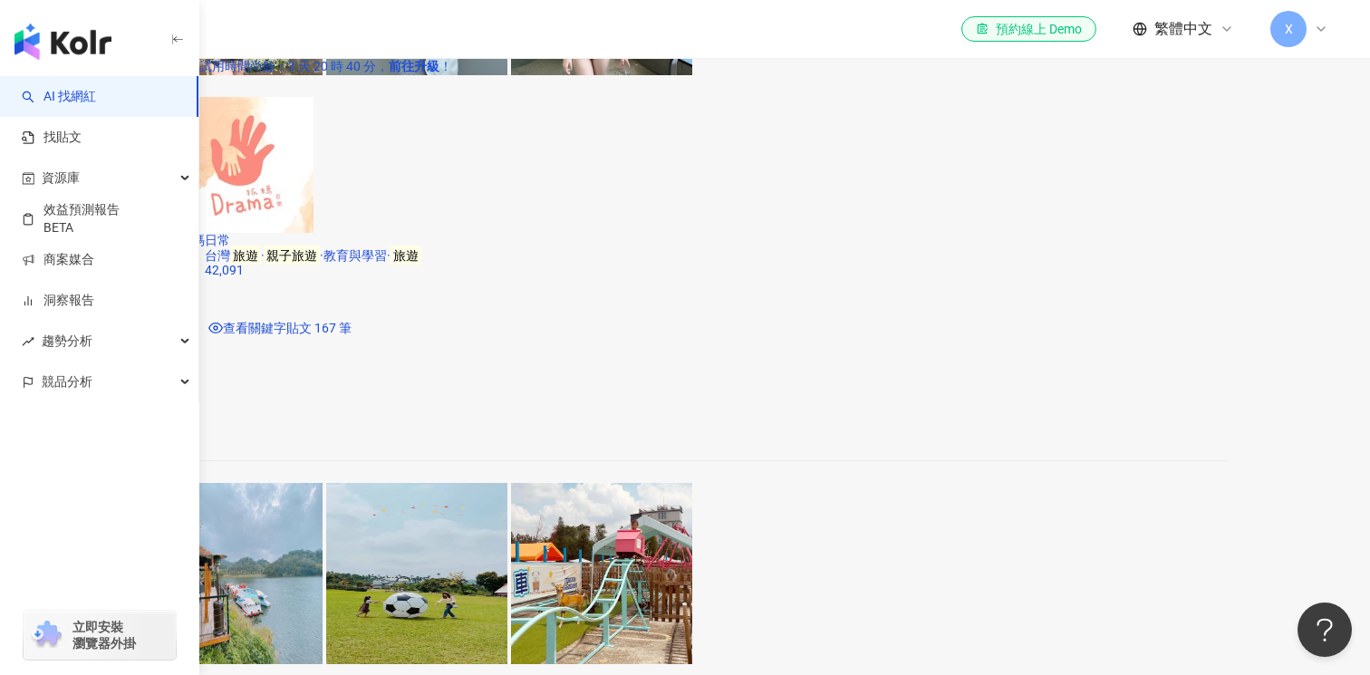
scroll to position [3701, 0]
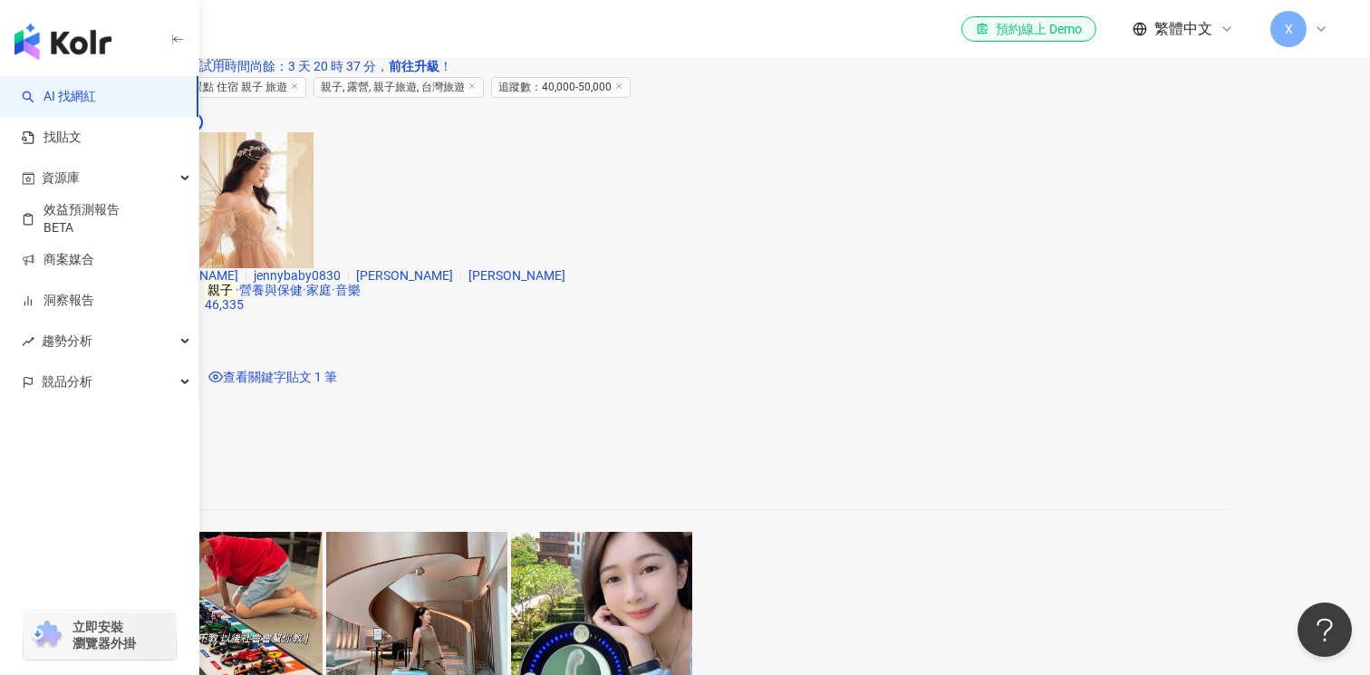
scroll to position [1898, 0]
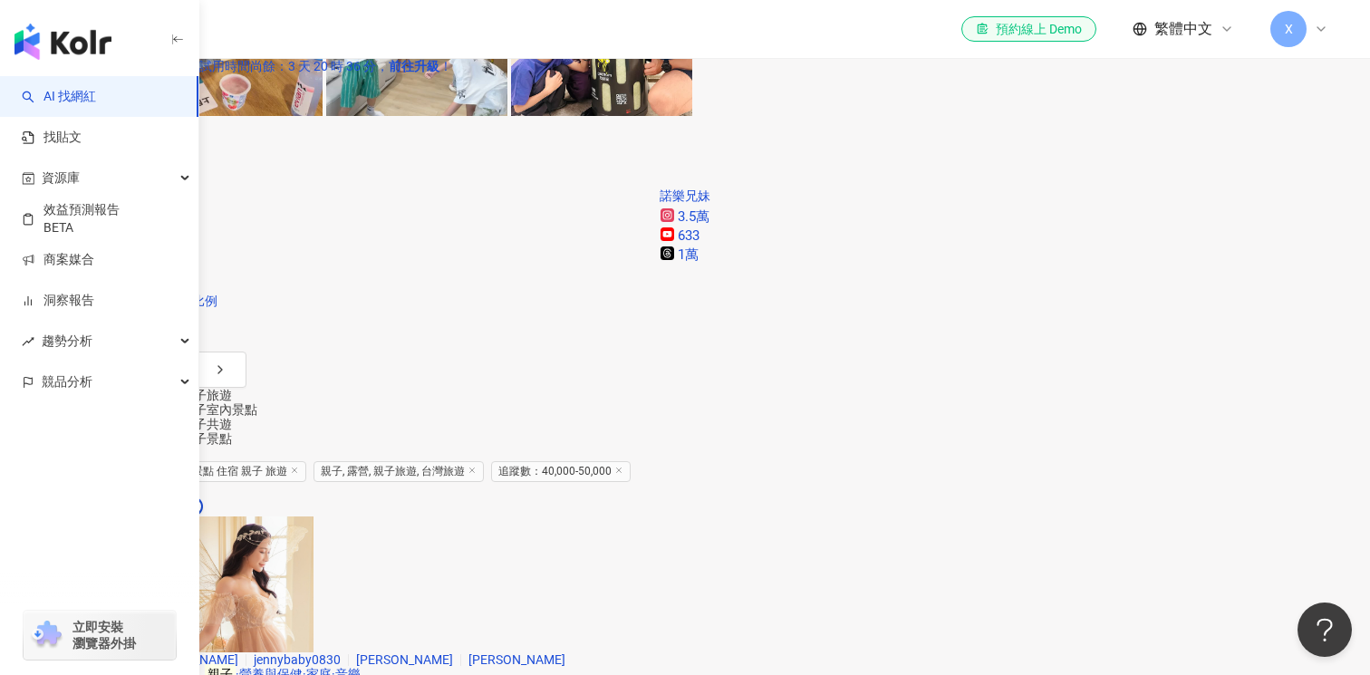
scroll to position [1407, 0]
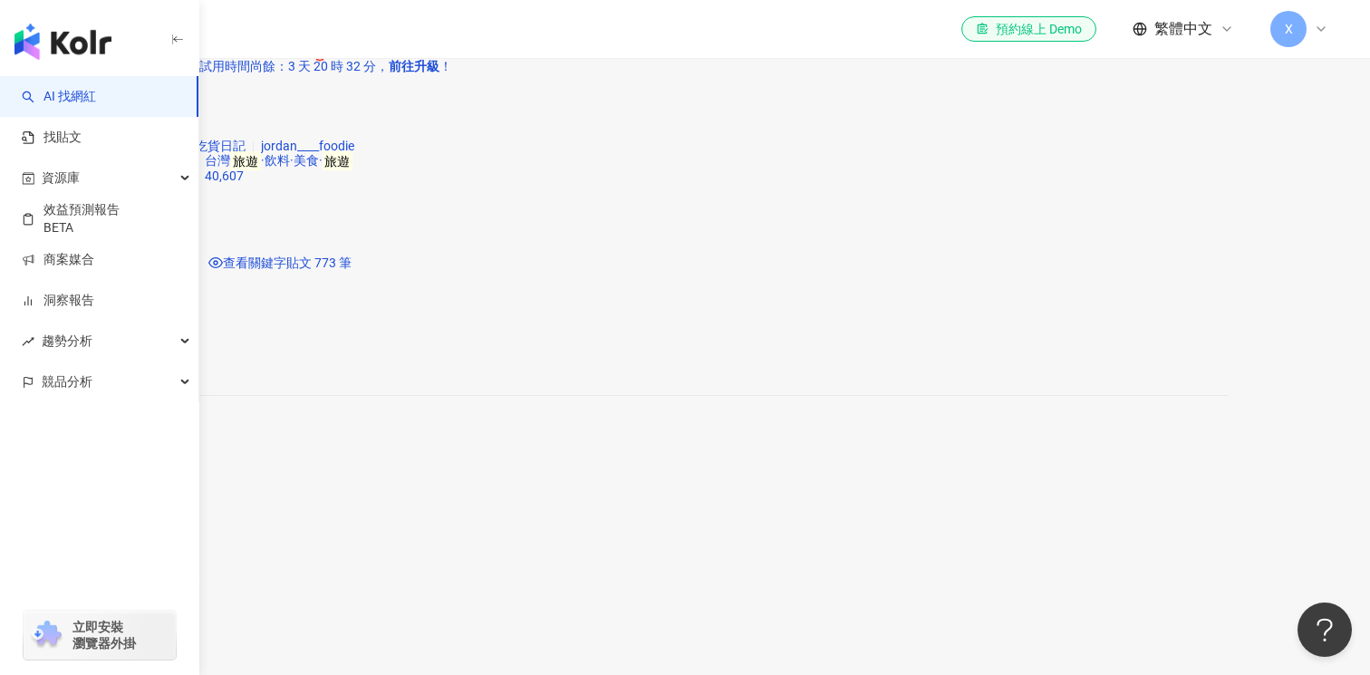
scroll to position [3350, 0]
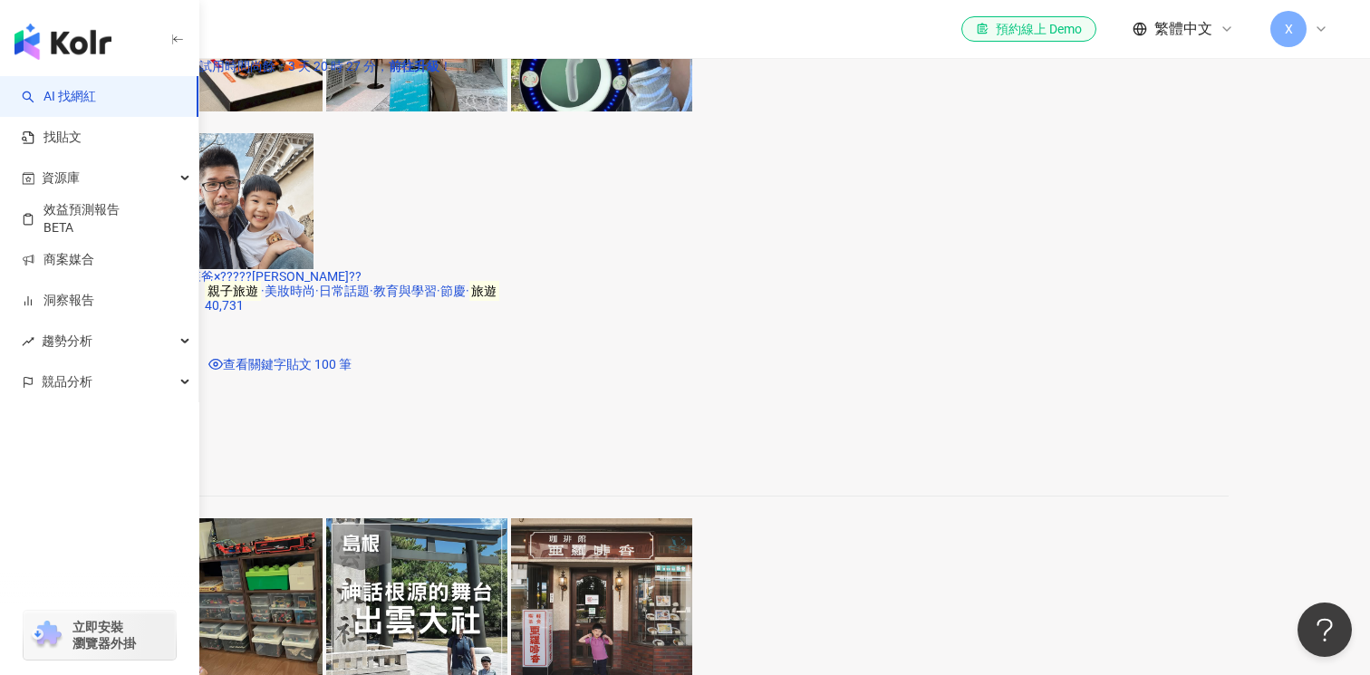
scroll to position [2506, 0]
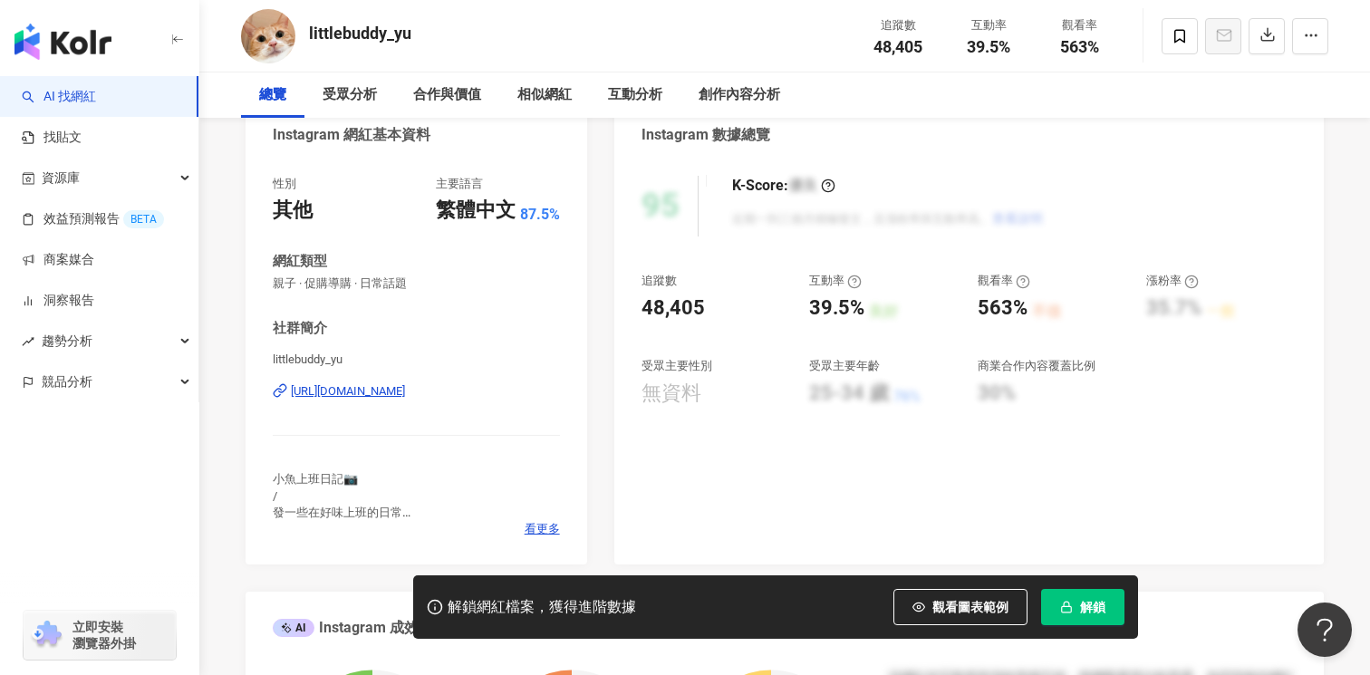
scroll to position [86, 0]
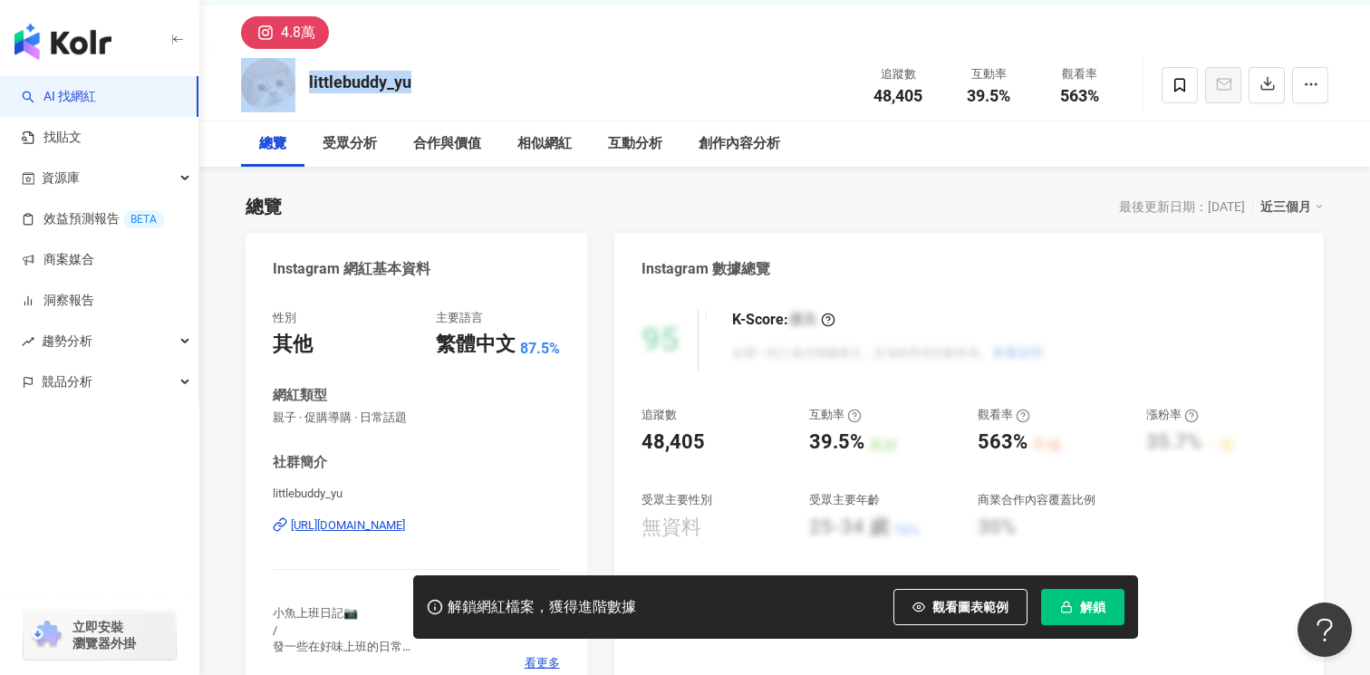
drag, startPoint x: 433, startPoint y: 83, endPoint x: 296, endPoint y: 75, distance: 137.0
click at [296, 76] on div "littlebuddy_yu 追蹤數 48,405 互動率 39.5% 觀看率 563%" at bounding box center [784, 85] width 1159 height 72
copy div "littlebuddy_yu"
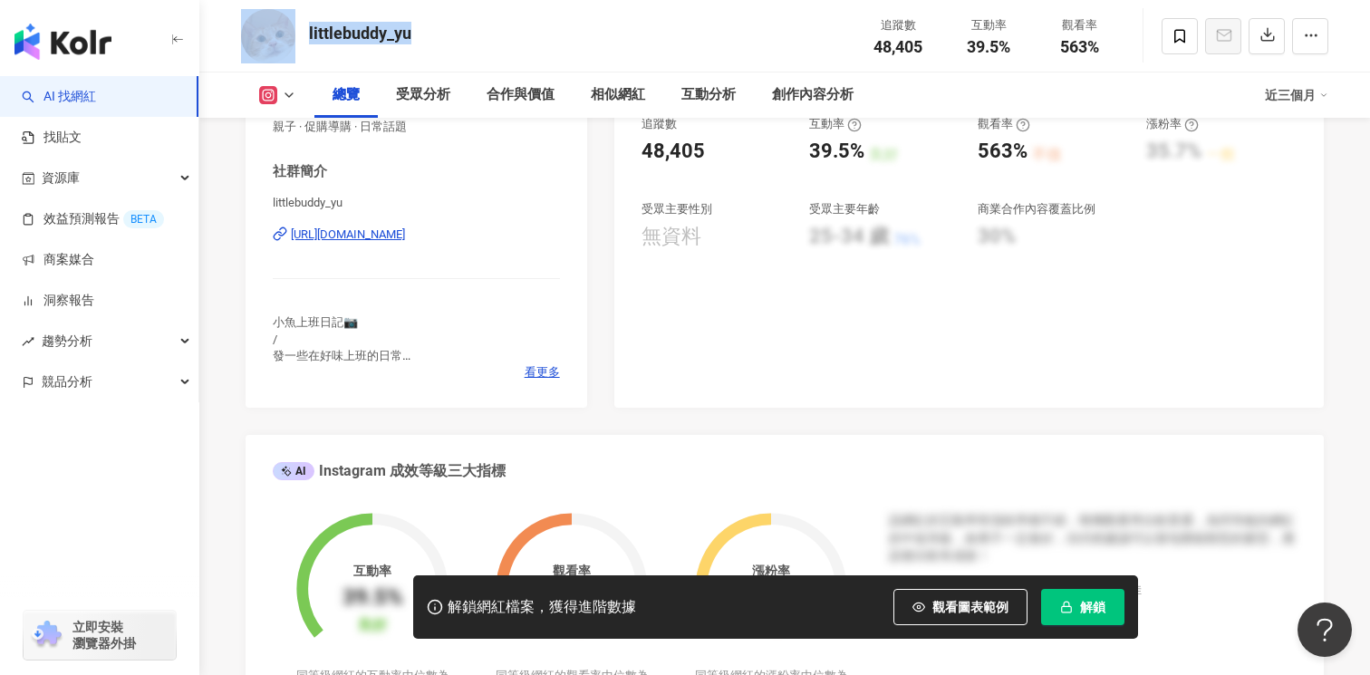
scroll to position [465, 0]
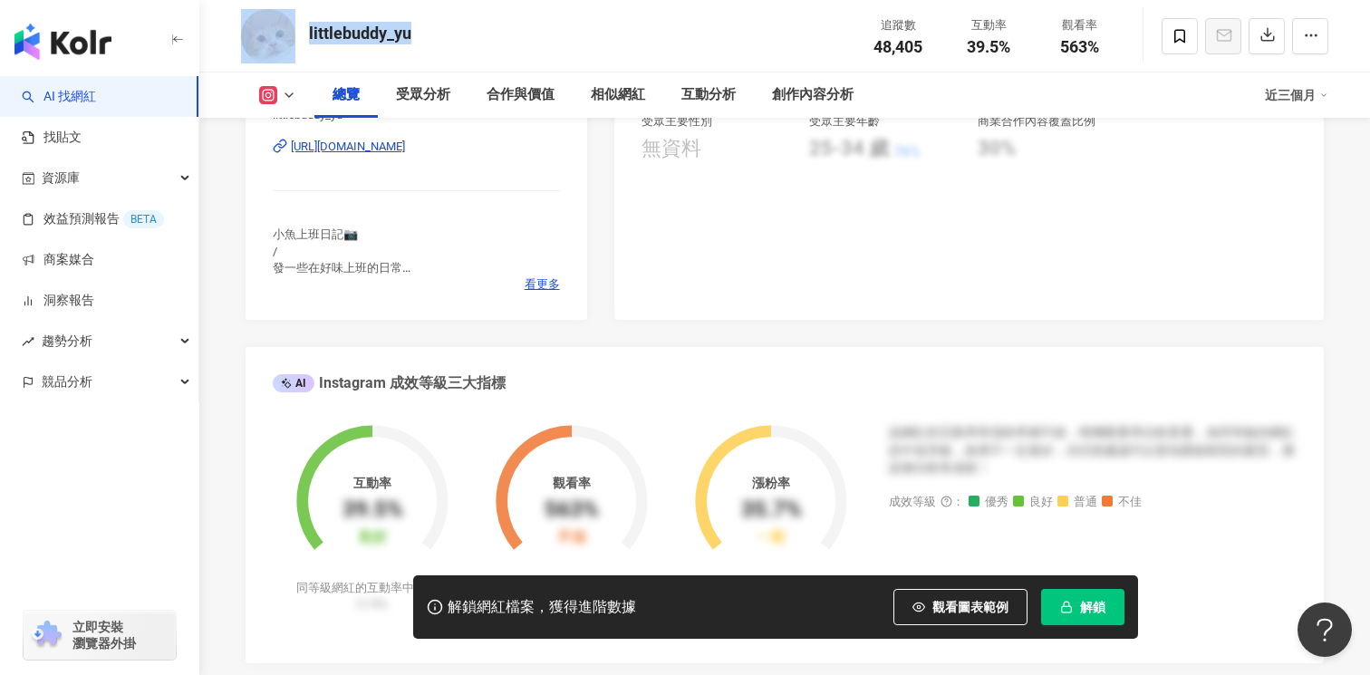
click at [405, 149] on div "[URL][DOMAIN_NAME]" at bounding box center [348, 147] width 114 height 16
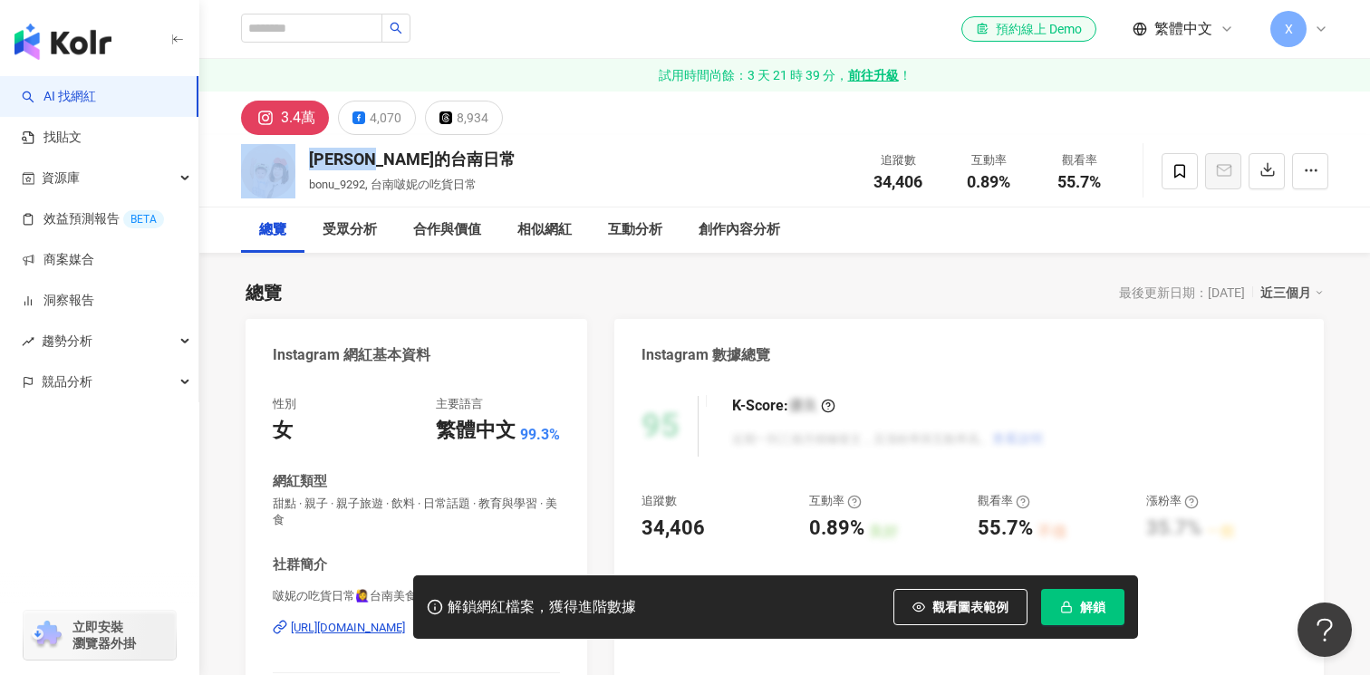
drag, startPoint x: 430, startPoint y: 155, endPoint x: 288, endPoint y: 155, distance: 142.2
click at [288, 157] on div "啵妮的台南日常 bonu_9292, 台南啵妮の吃貨日常 追蹤數 34,406 互動率 0.89% 觀看率 55.7%" at bounding box center [784, 171] width 1159 height 72
copy div "啵妮的台南日常"
click at [618, 120] on div "3.4萬 4,070 8,934" at bounding box center [784, 112] width 1159 height 43
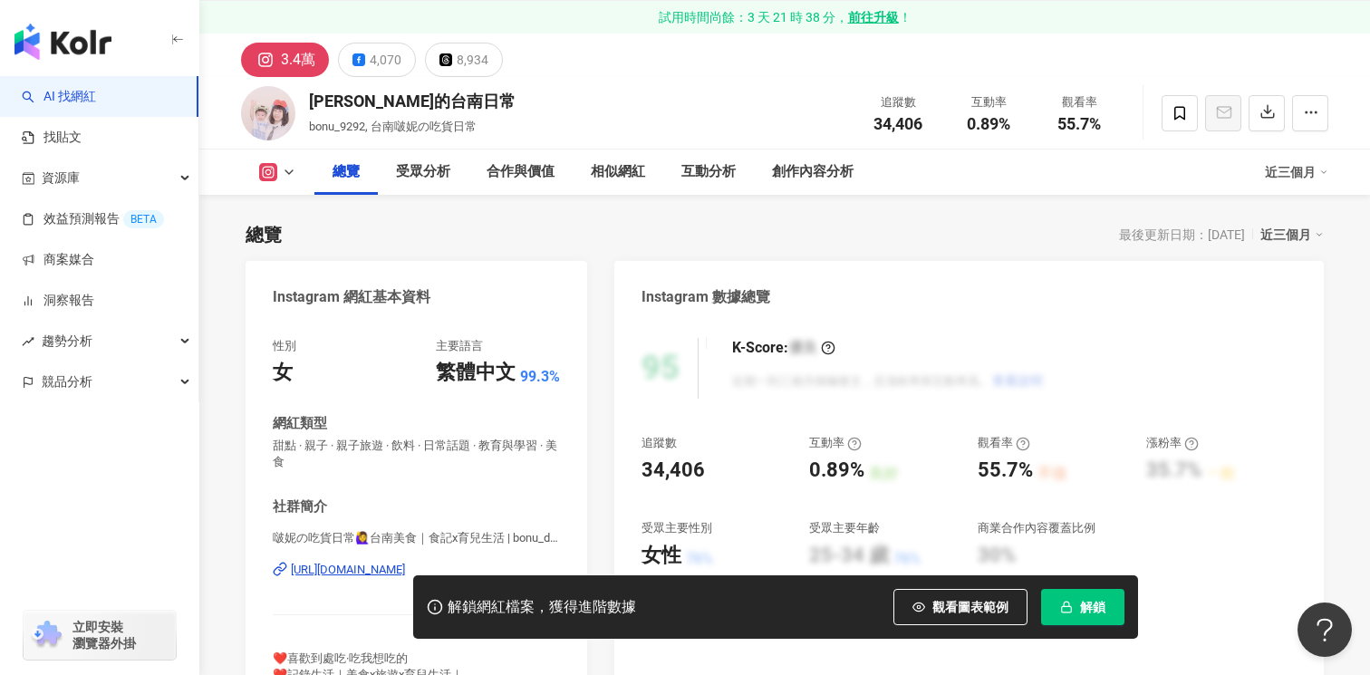
scroll to position [264, 0]
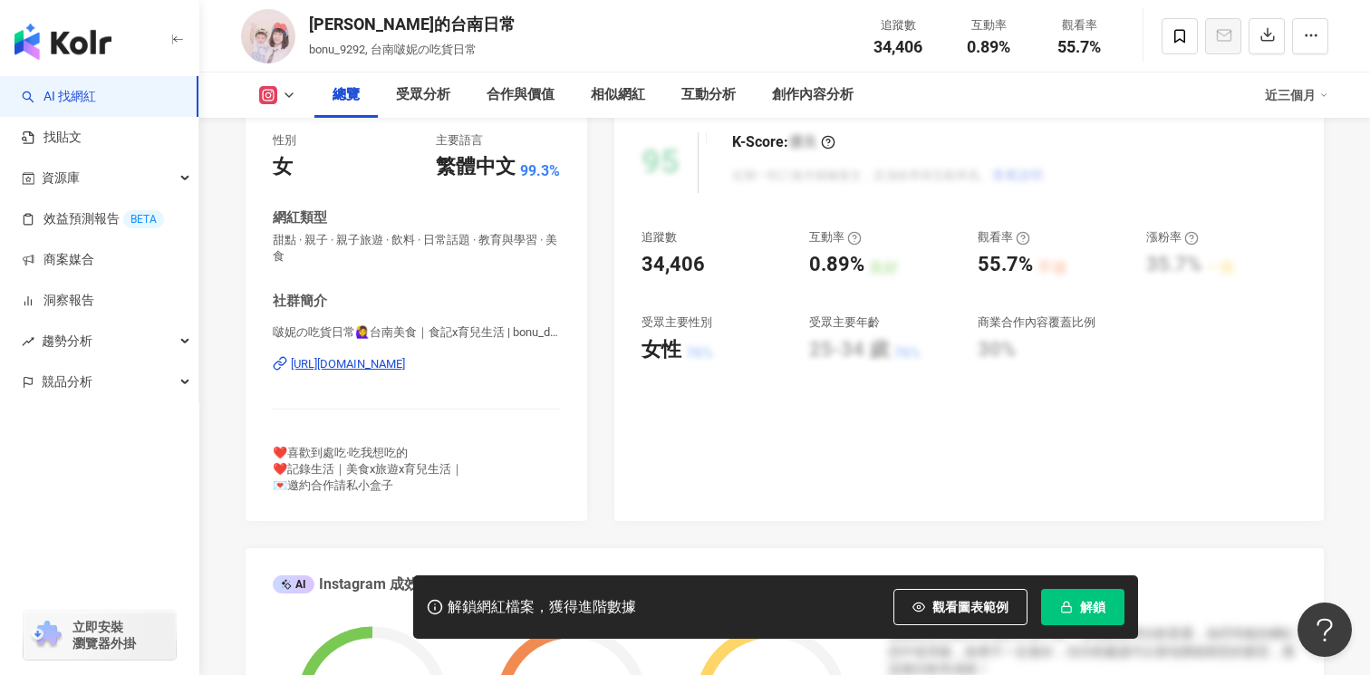
click at [405, 371] on div "https://www.instagram.com/bonu_daily/" at bounding box center [348, 364] width 114 height 16
click at [405, 367] on div "https://www.instagram.com/bonu_daily/" at bounding box center [348, 364] width 114 height 16
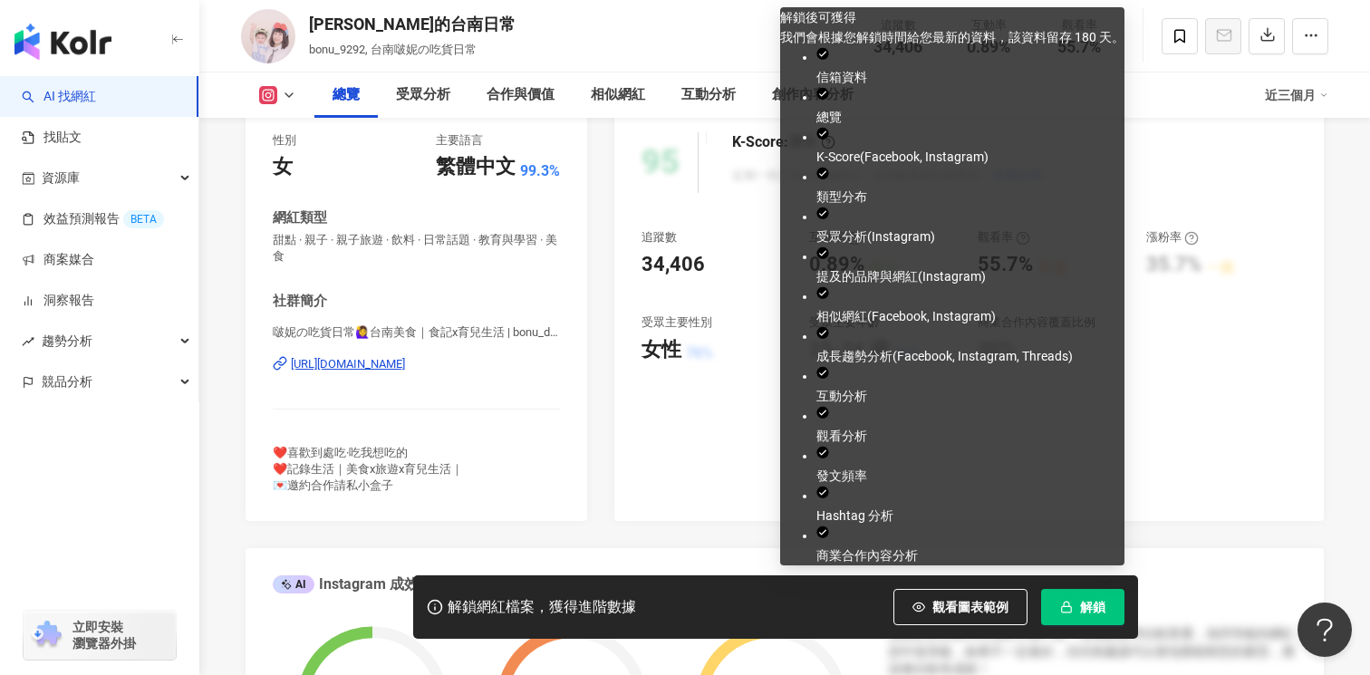
click at [1077, 614] on button "解鎖" at bounding box center [1082, 607] width 83 height 36
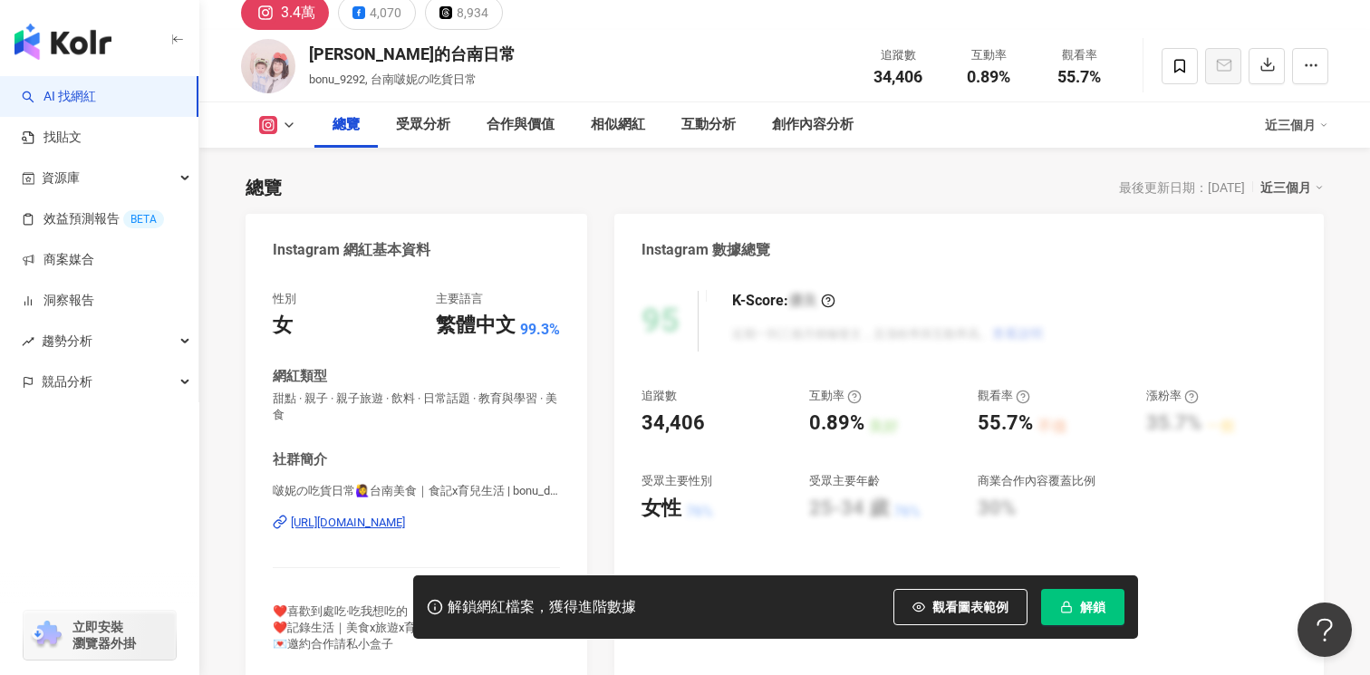
scroll to position [0, 0]
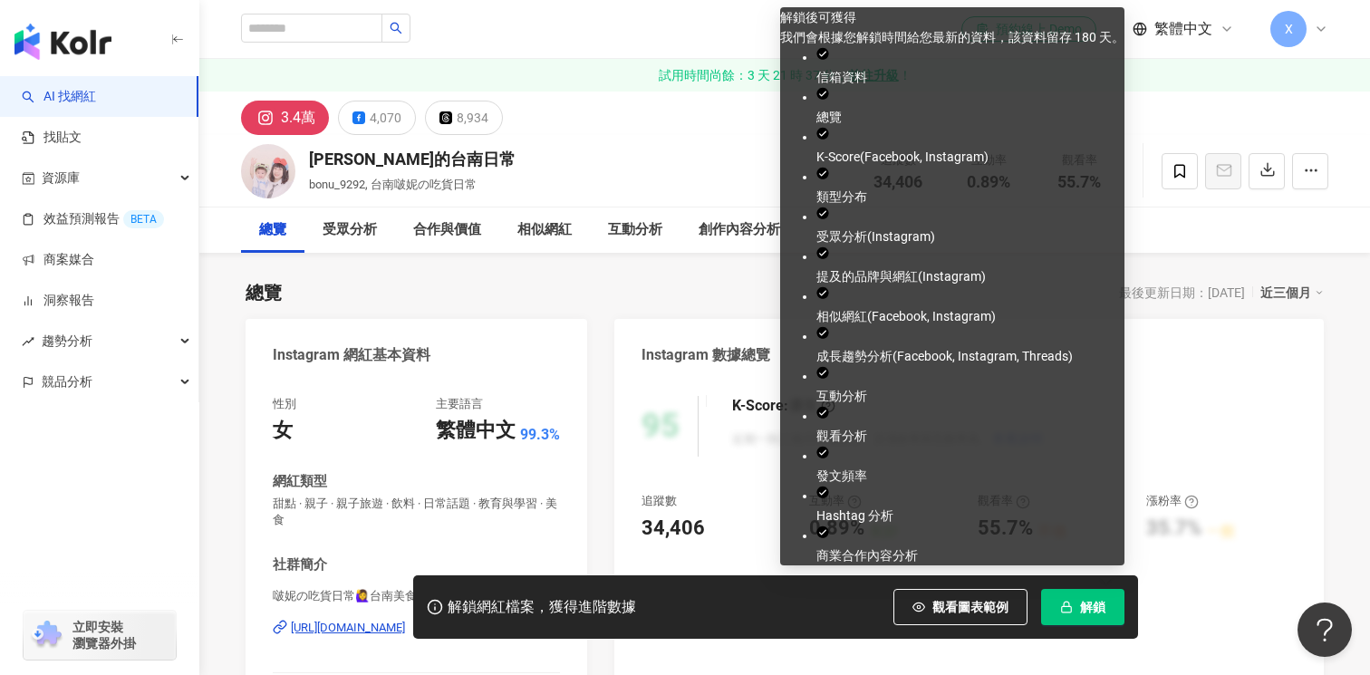
click at [1074, 611] on button "解鎖" at bounding box center [1082, 607] width 83 height 36
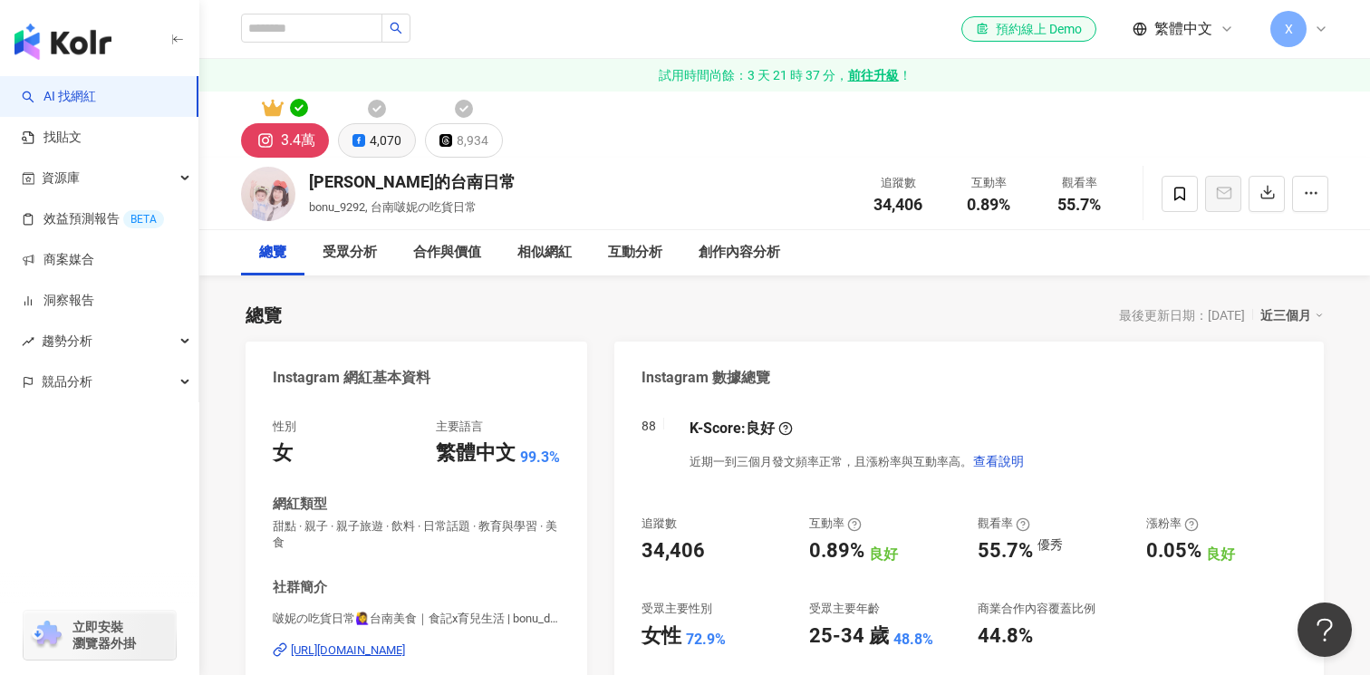
click at [377, 110] on icon at bounding box center [377, 109] width 18 height 18
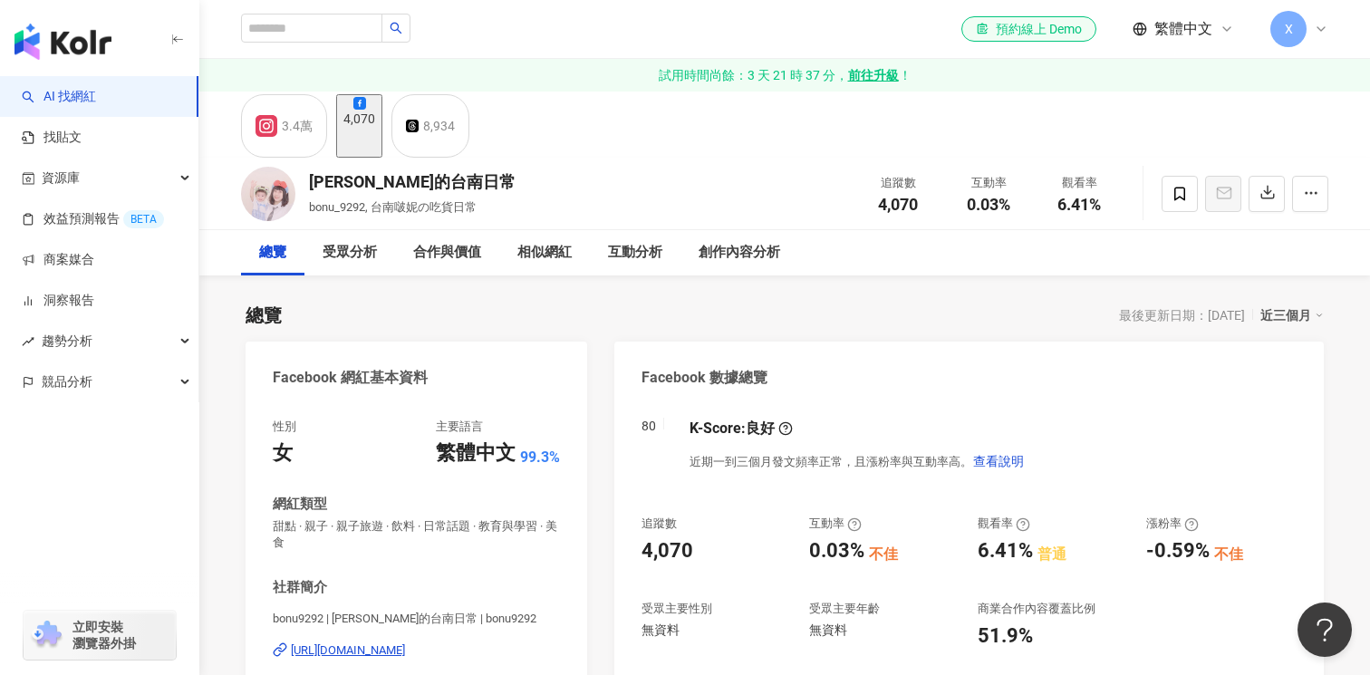
click at [375, 126] on div "4,070" at bounding box center [359, 118] width 32 height 14
click at [455, 139] on div "8,934" at bounding box center [439, 125] width 32 height 25
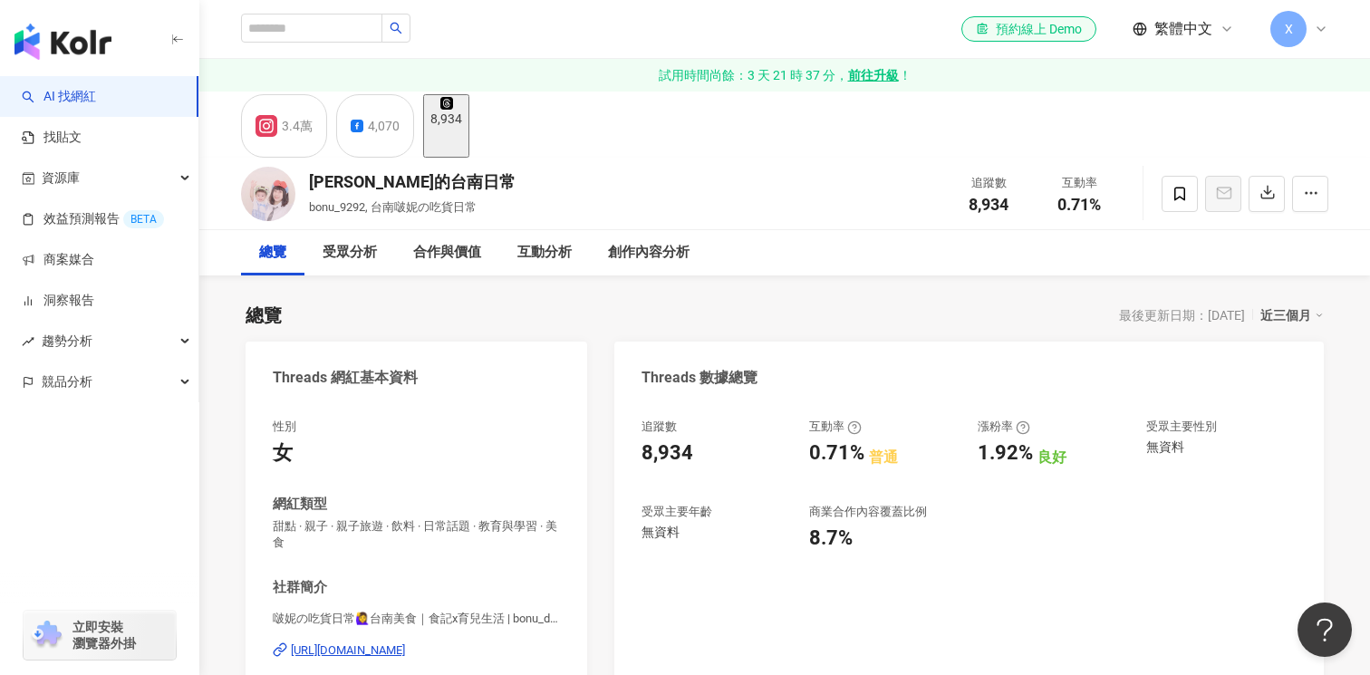
scroll to position [363, 0]
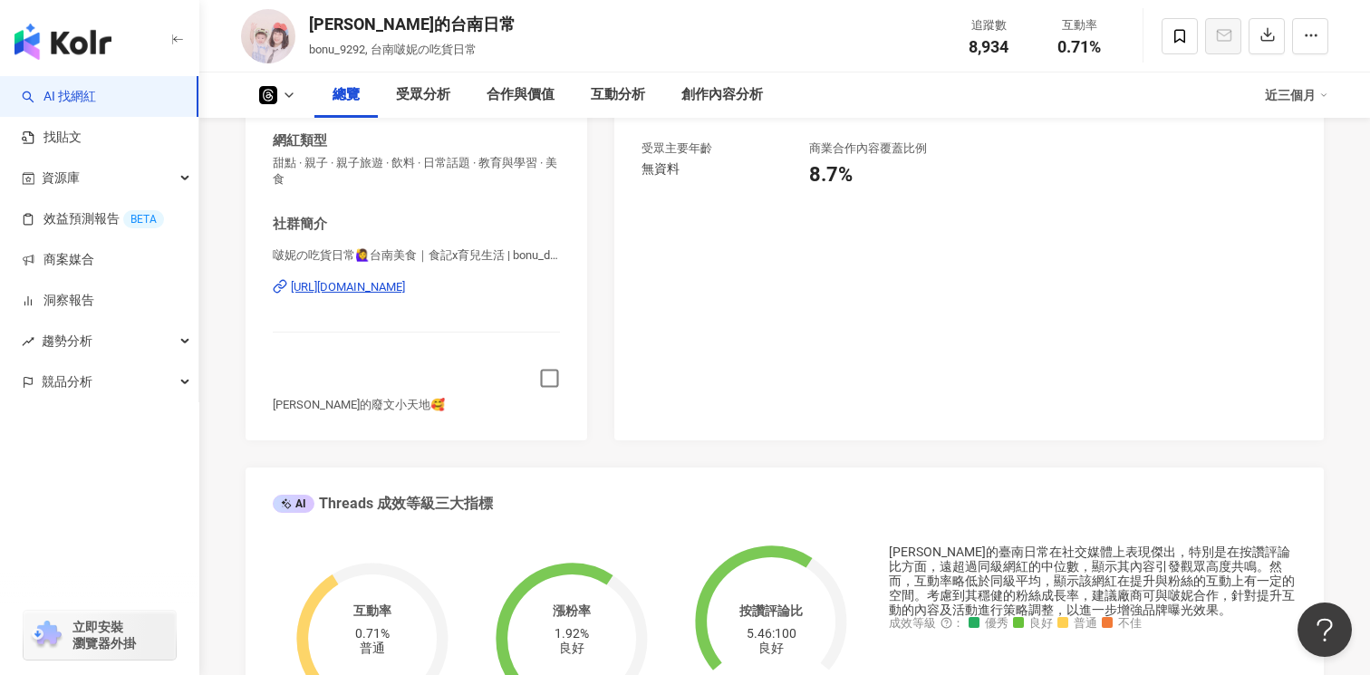
click at [544, 382] on icon "button" at bounding box center [549, 378] width 21 height 21
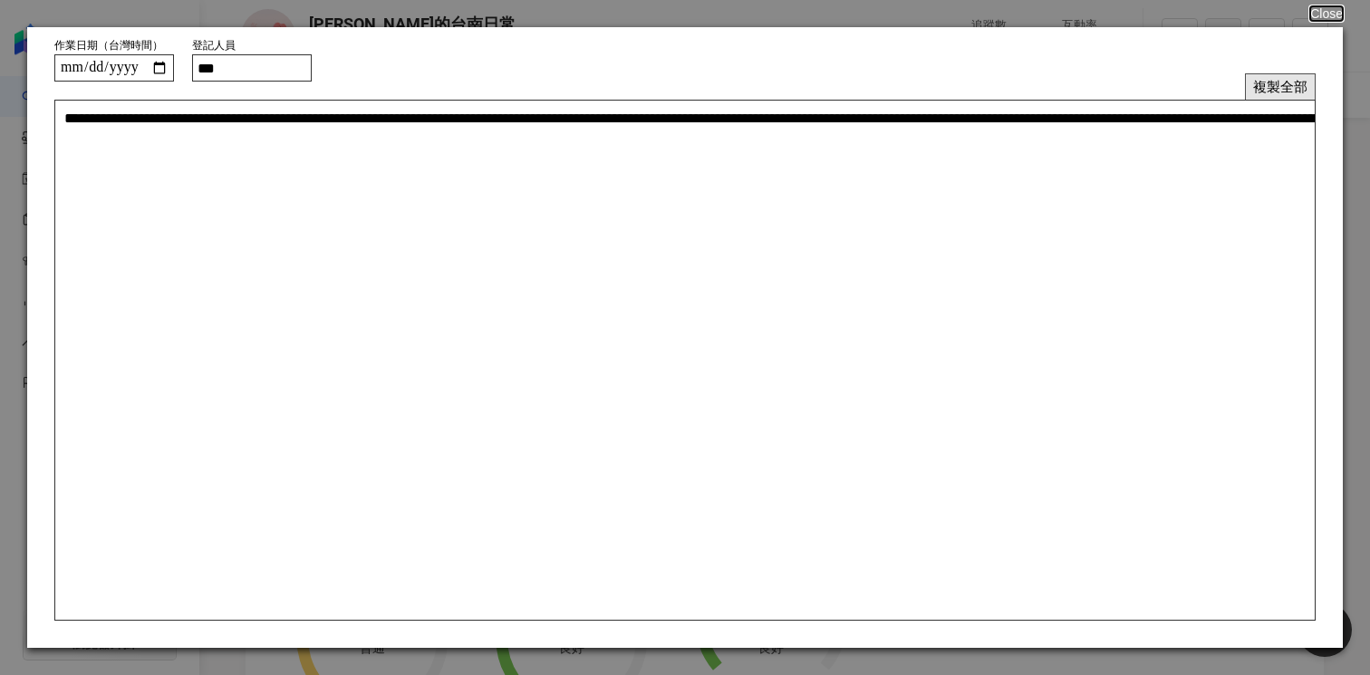
click at [1269, 84] on button "複製全部" at bounding box center [1280, 86] width 71 height 26
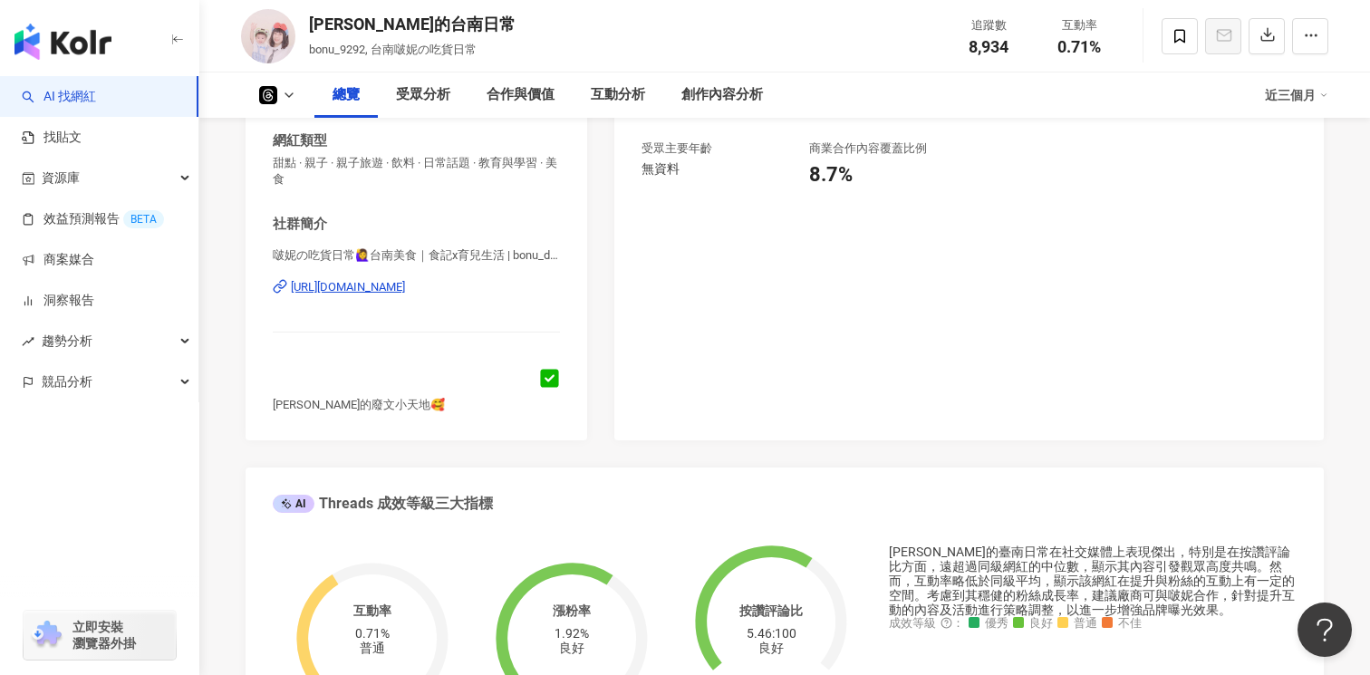
scroll to position [0, 0]
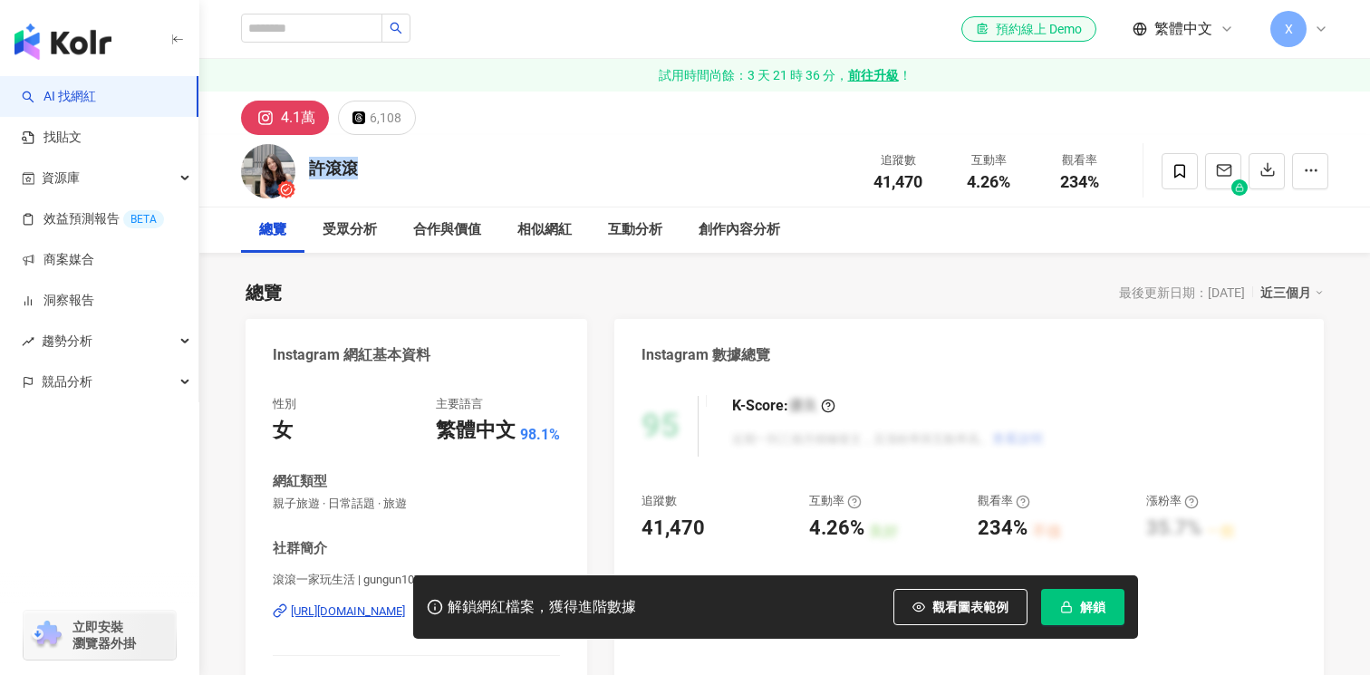
drag, startPoint x: 336, startPoint y: 171, endPoint x: 303, endPoint y: 169, distance: 32.7
click at [303, 169] on div "許滾滾 追蹤數 41,470 互動率 4.26% 觀看率 234%" at bounding box center [784, 171] width 1159 height 72
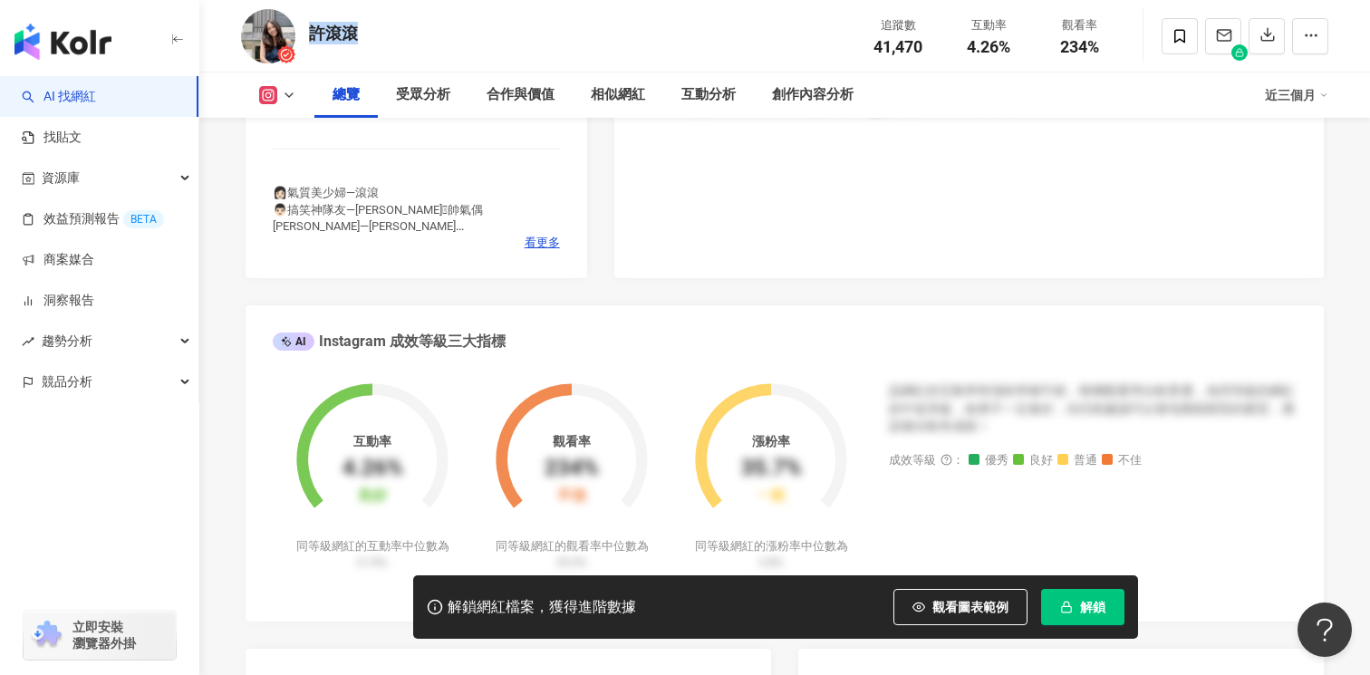
scroll to position [328, 0]
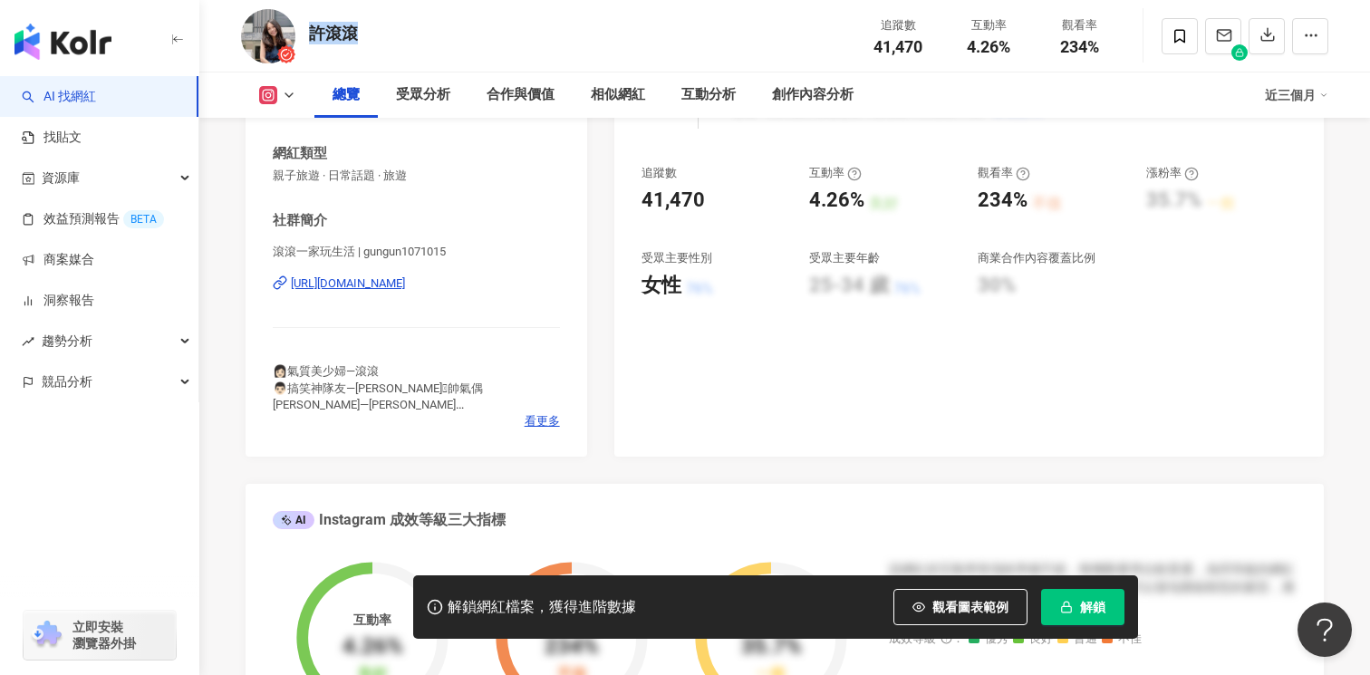
click at [405, 276] on div "https://www.instagram.com/gungun1071015/" at bounding box center [348, 283] width 114 height 16
click at [390, 276] on div "https://www.instagram.com/gungun1071015/" at bounding box center [348, 283] width 114 height 16
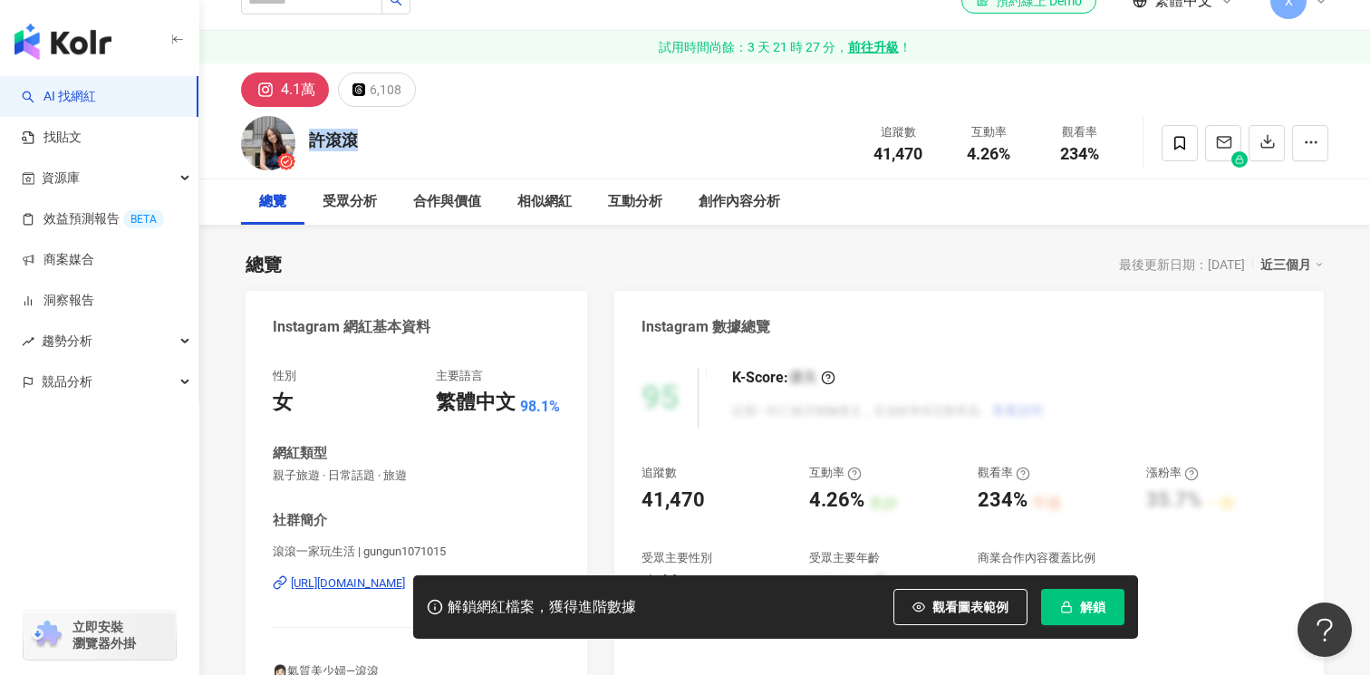
scroll to position [0, 0]
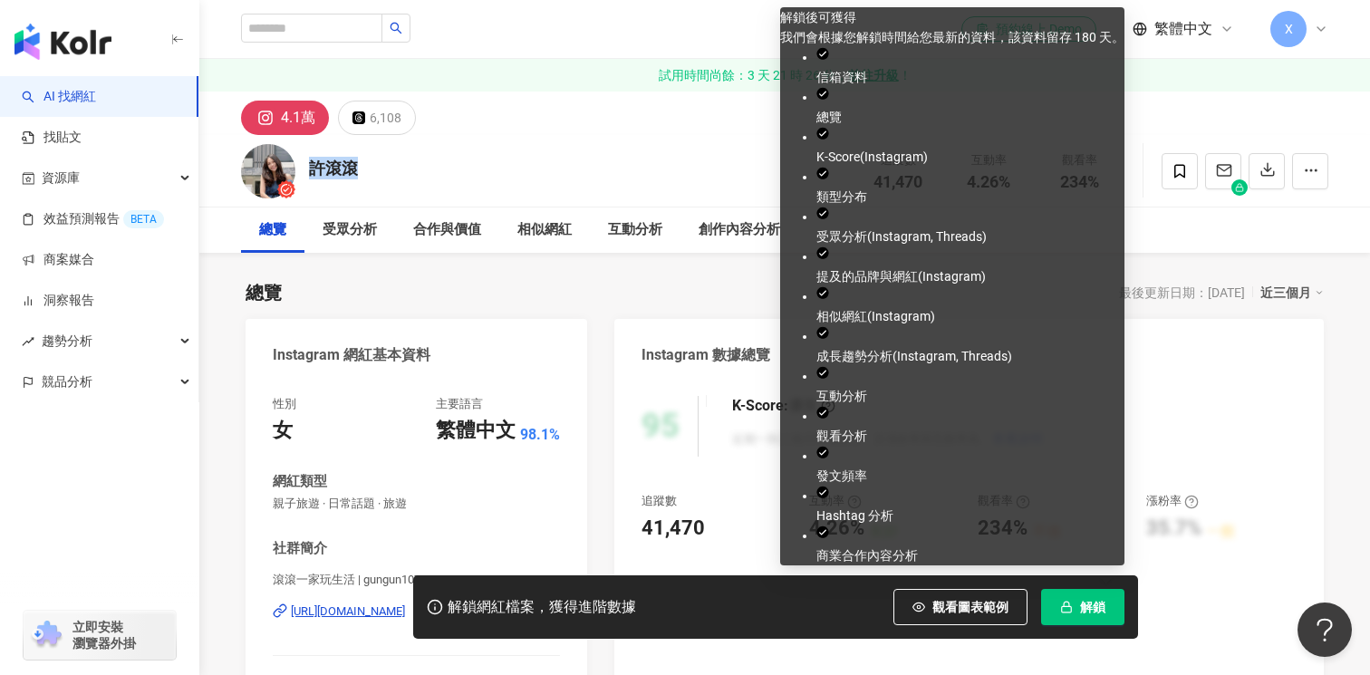
click at [1082, 607] on span "解鎖" at bounding box center [1092, 607] width 25 height 14
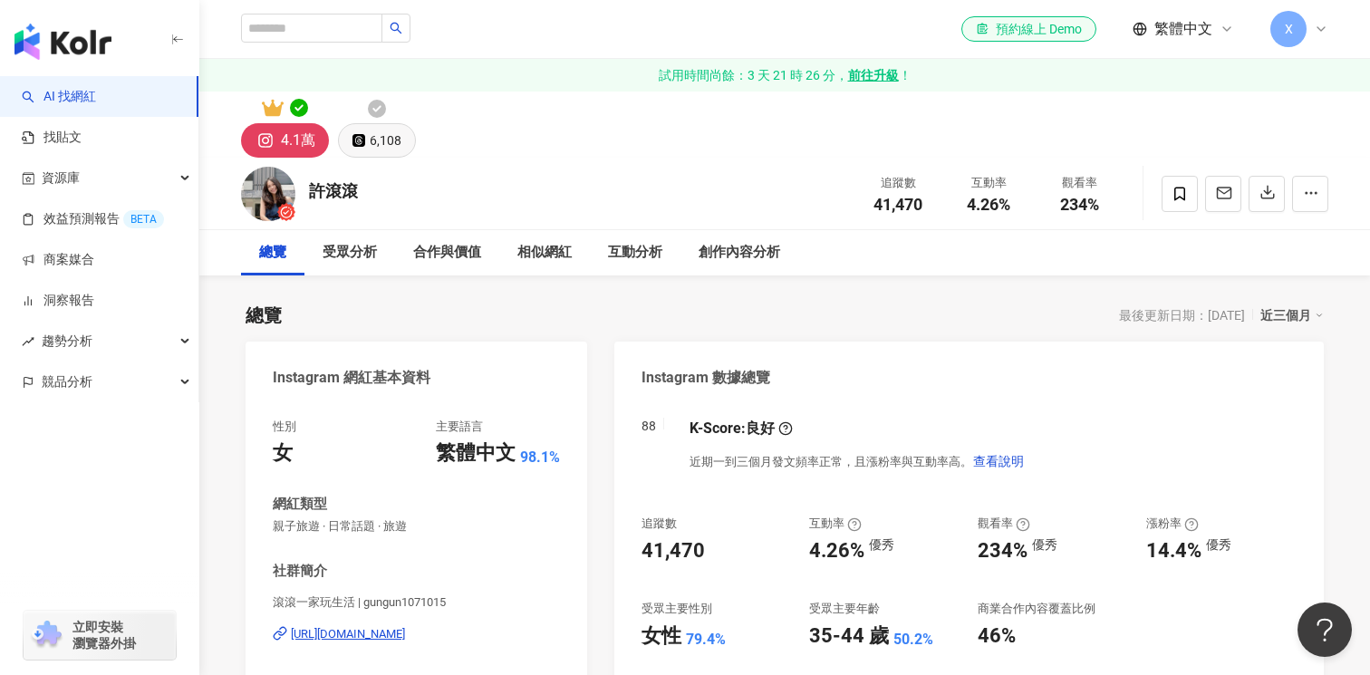
click at [389, 144] on div "6,108" at bounding box center [386, 140] width 32 height 25
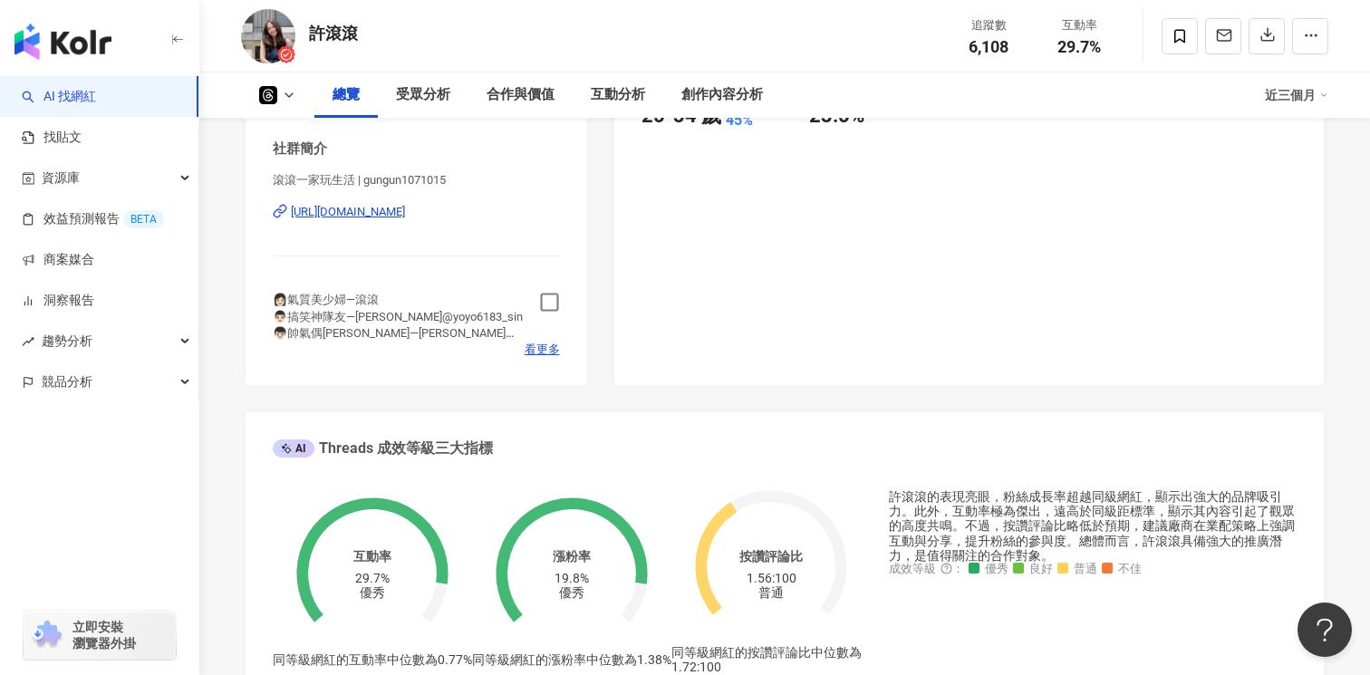
scroll to position [441, 0]
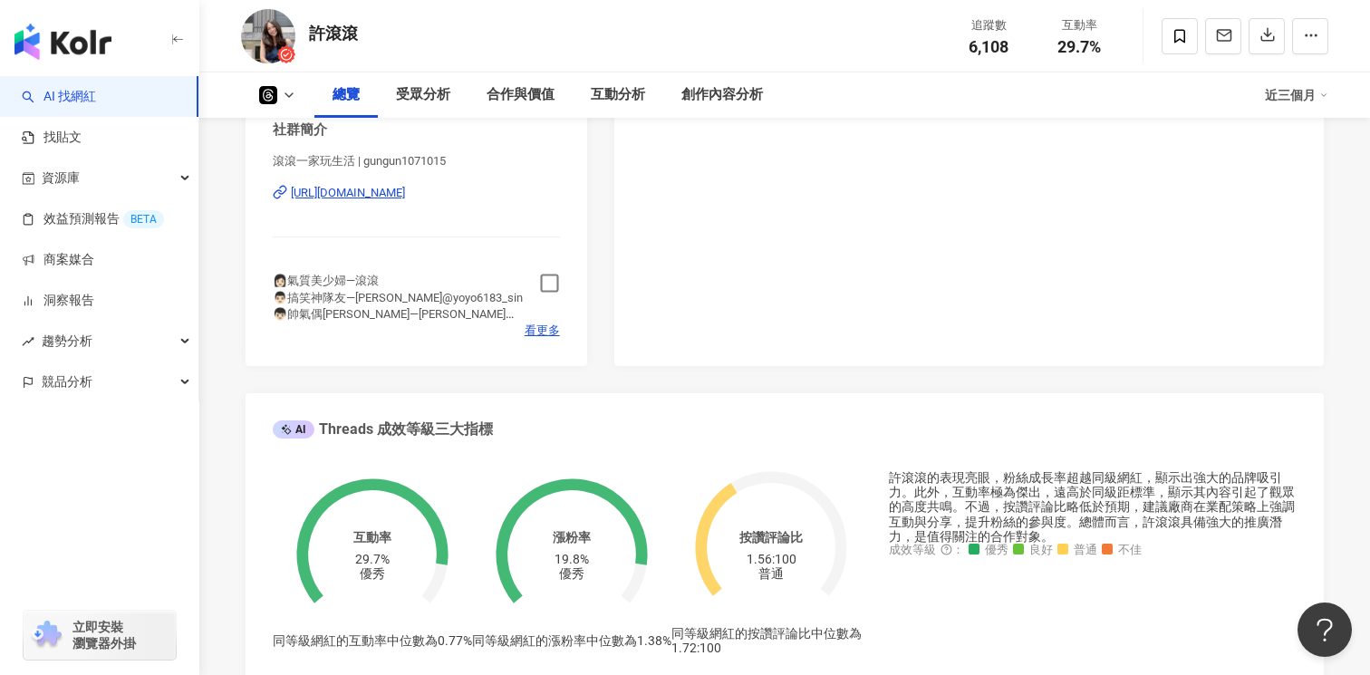
click at [549, 279] on icon "button" at bounding box center [549, 283] width 21 height 21
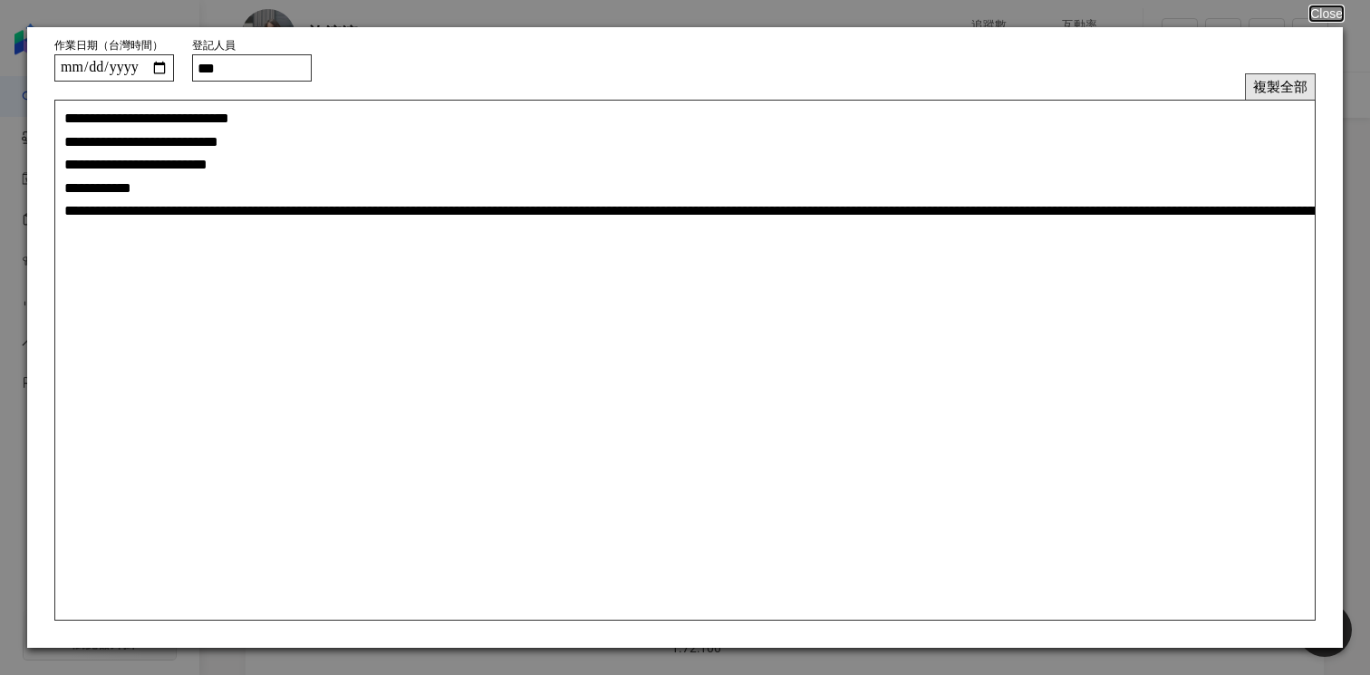
click at [1274, 86] on button "複製全部" at bounding box center [1280, 86] width 71 height 26
click at [1269, 74] on button "複製全部" at bounding box center [1280, 86] width 71 height 26
click at [1326, 6] on button "Close" at bounding box center [1325, 13] width 34 height 14
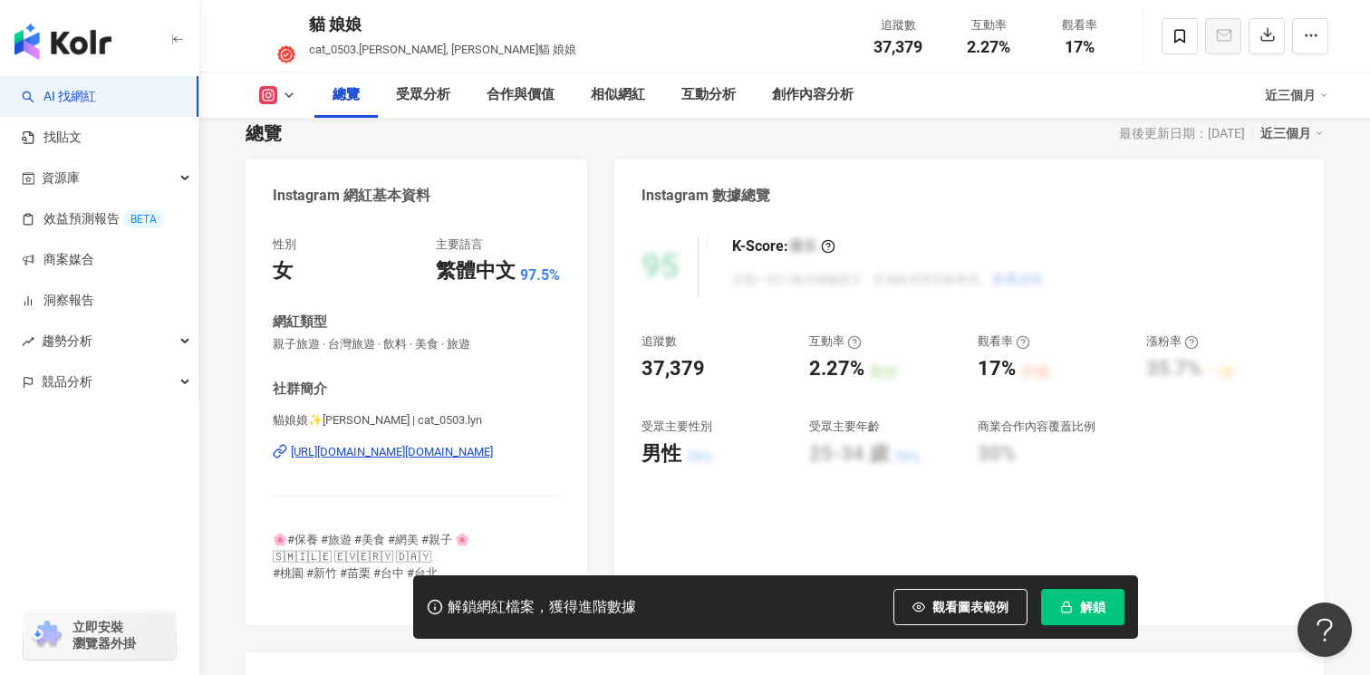
scroll to position [287, 0]
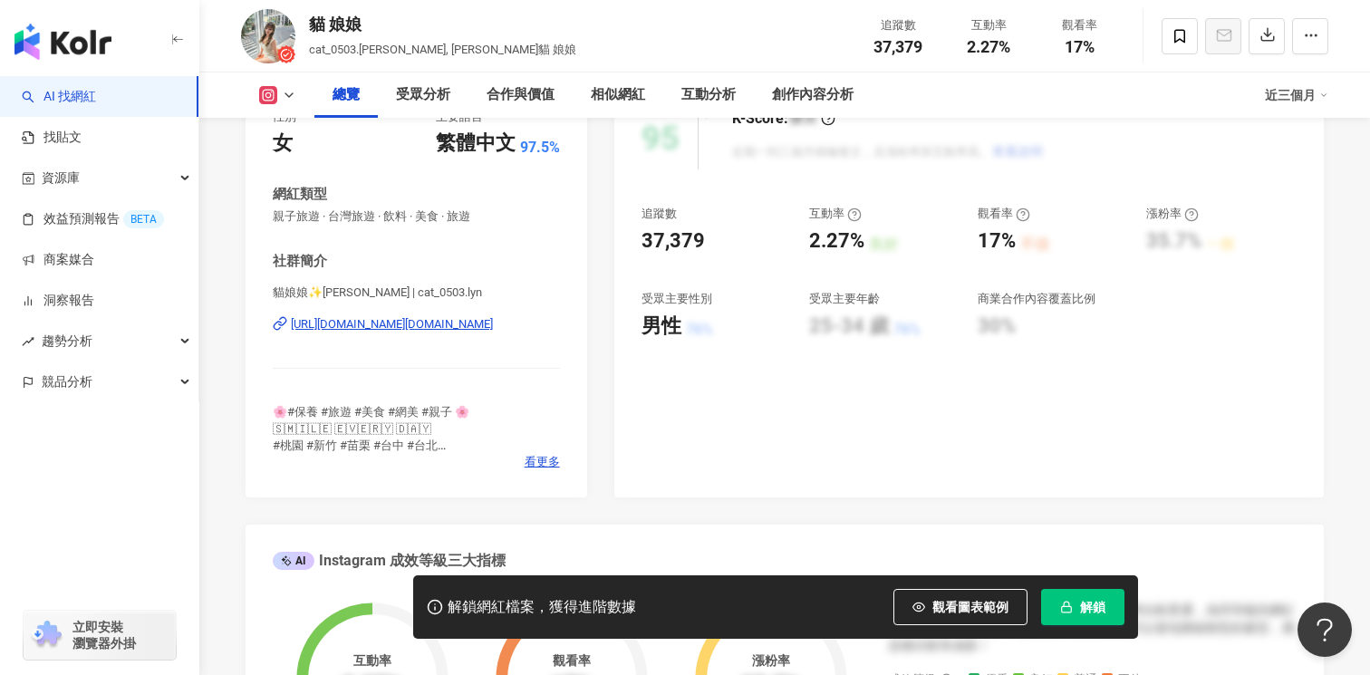
click at [412, 325] on div "[URL][DOMAIN_NAME][DOMAIN_NAME]" at bounding box center [392, 324] width 202 height 16
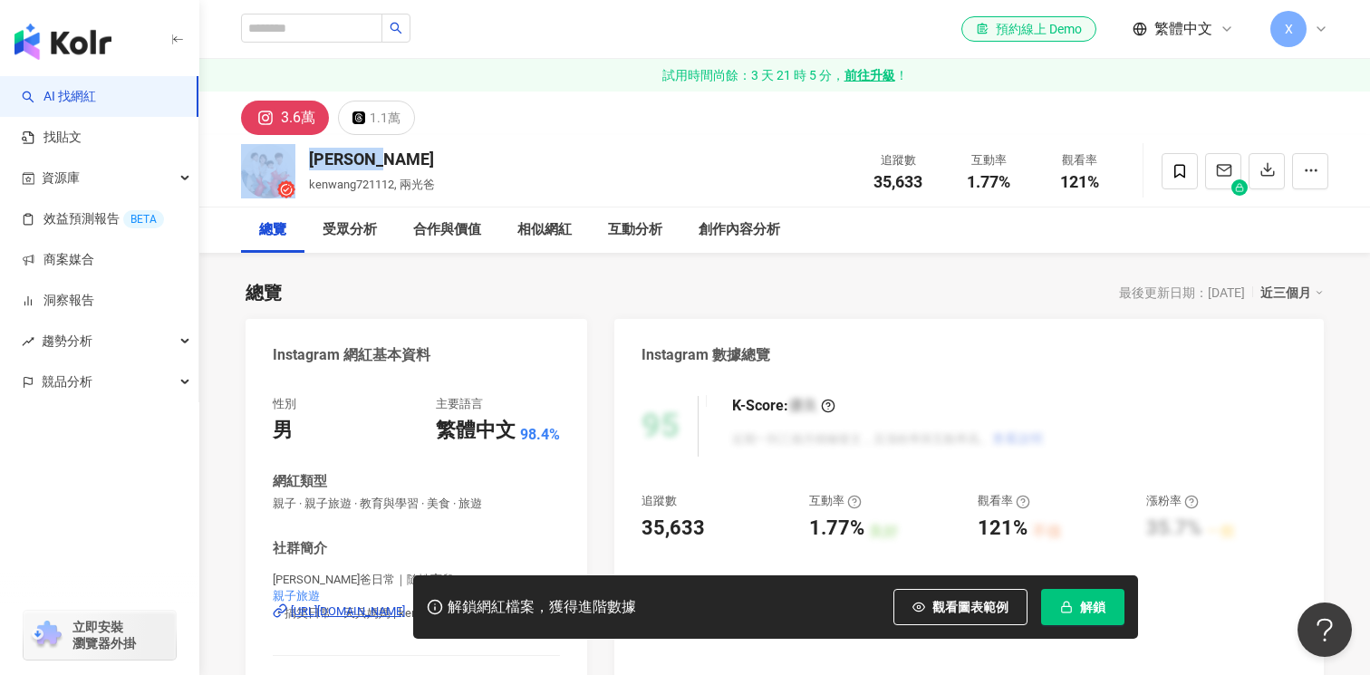
drag, startPoint x: 395, startPoint y: 159, endPoint x: 299, endPoint y: 154, distance: 96.1
click at [299, 155] on div "Ken Wang kenwang721112, 兩光爸 追蹤數 35,633 互動率 1.77% 觀看率 121%" at bounding box center [784, 171] width 1159 height 72
copy div "Ken Wang"
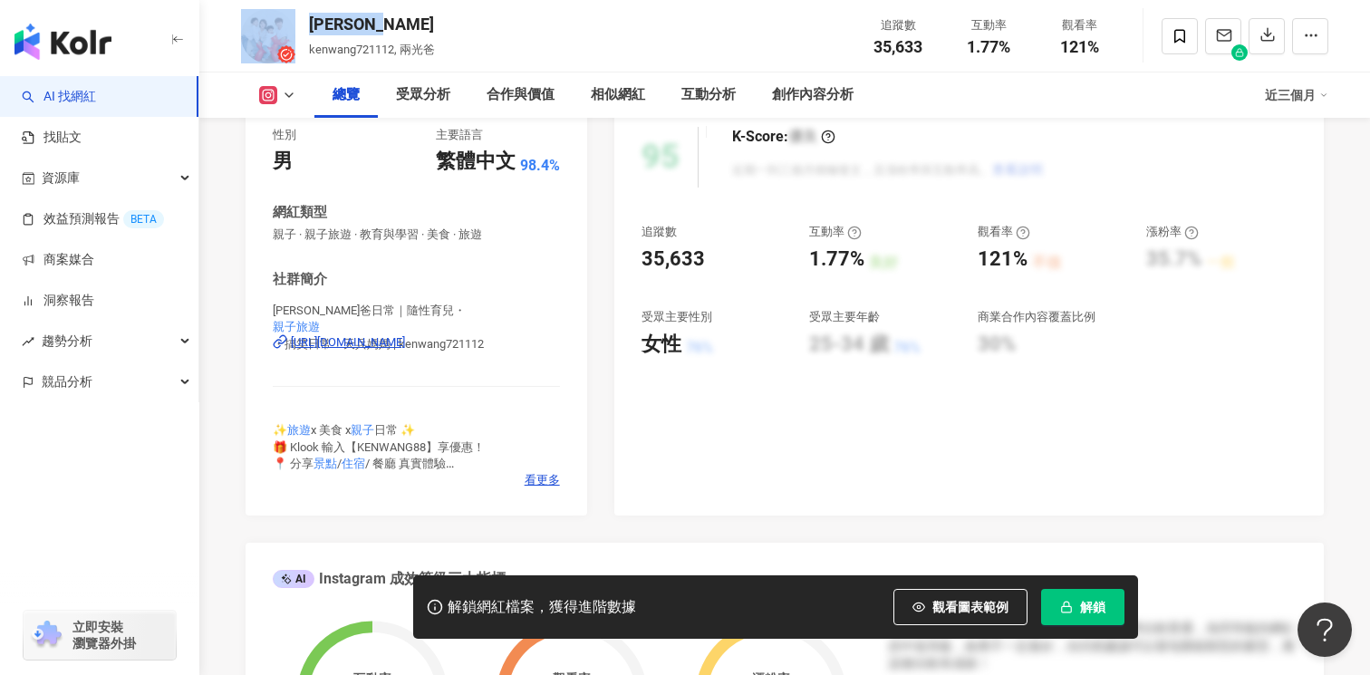
scroll to position [348, 0]
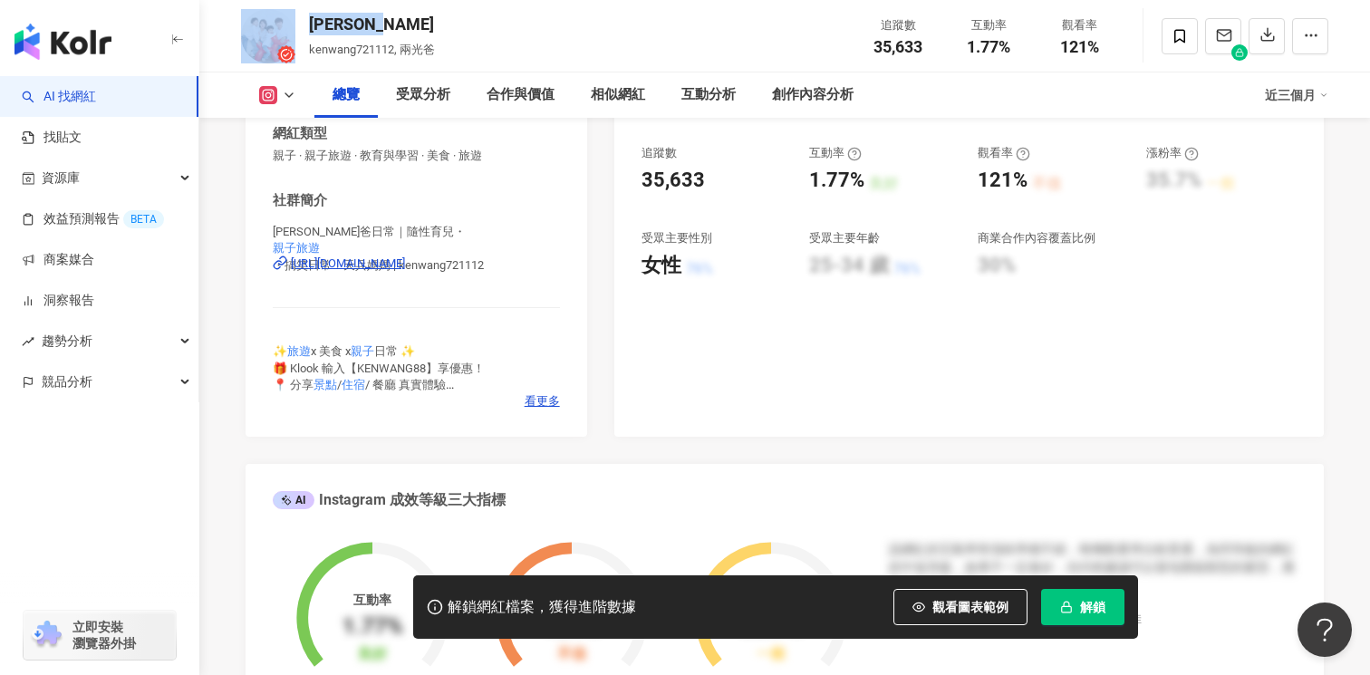
click at [405, 261] on div "https://www.instagram.com/kenwang721112/" at bounding box center [348, 263] width 114 height 16
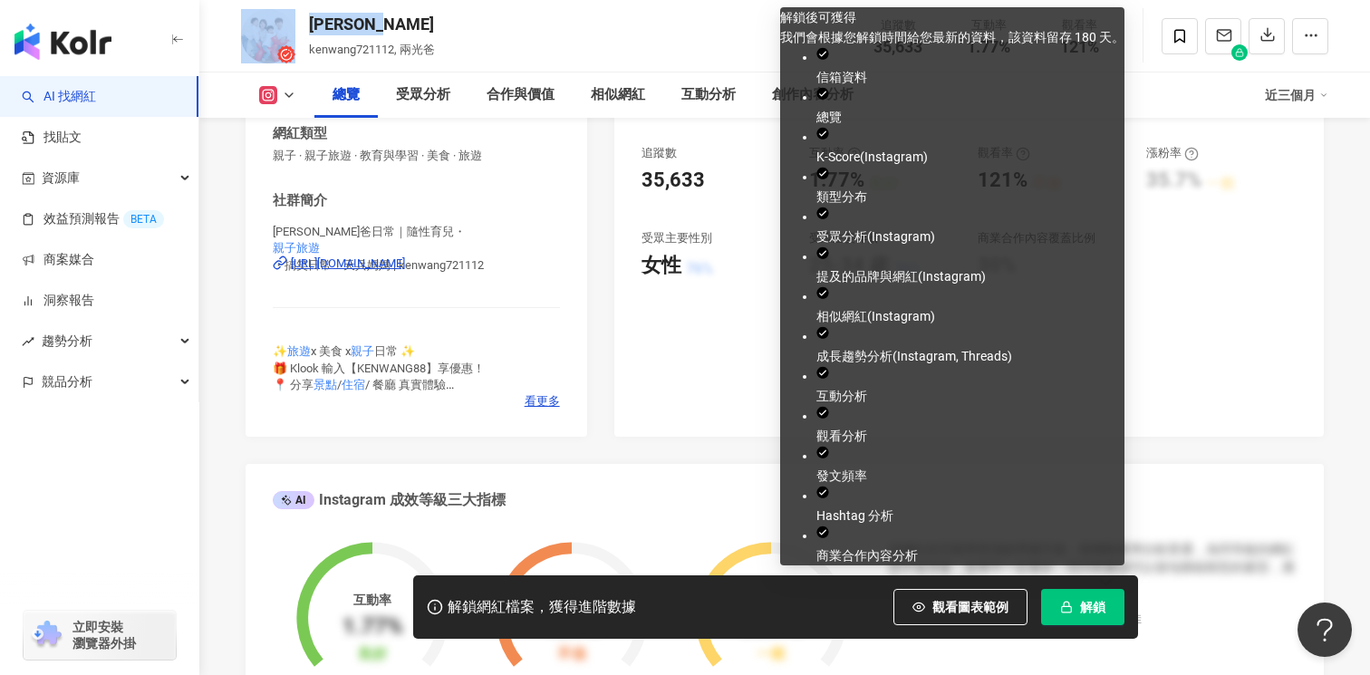
click at [1073, 604] on button "解鎖" at bounding box center [1082, 607] width 83 height 36
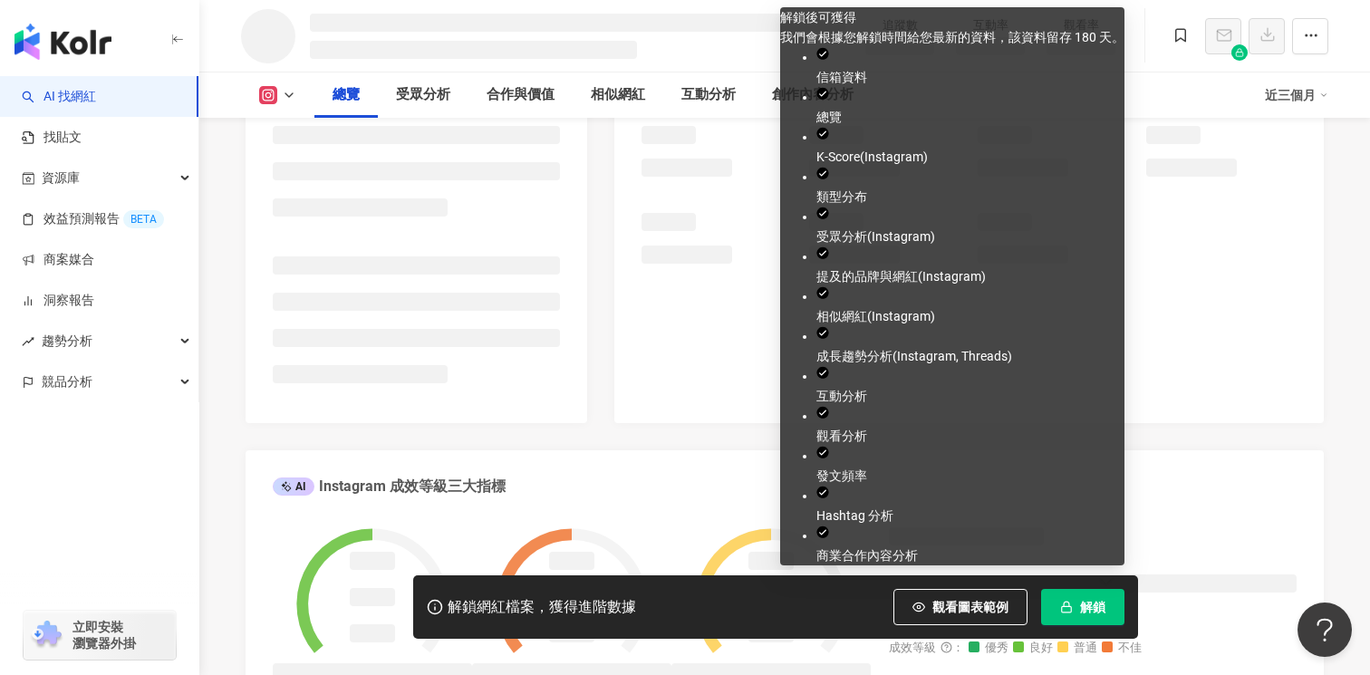
click at [1073, 605] on button "解鎖" at bounding box center [1082, 607] width 83 height 36
click at [683, 218] on div at bounding box center [968, 195] width 655 height 138
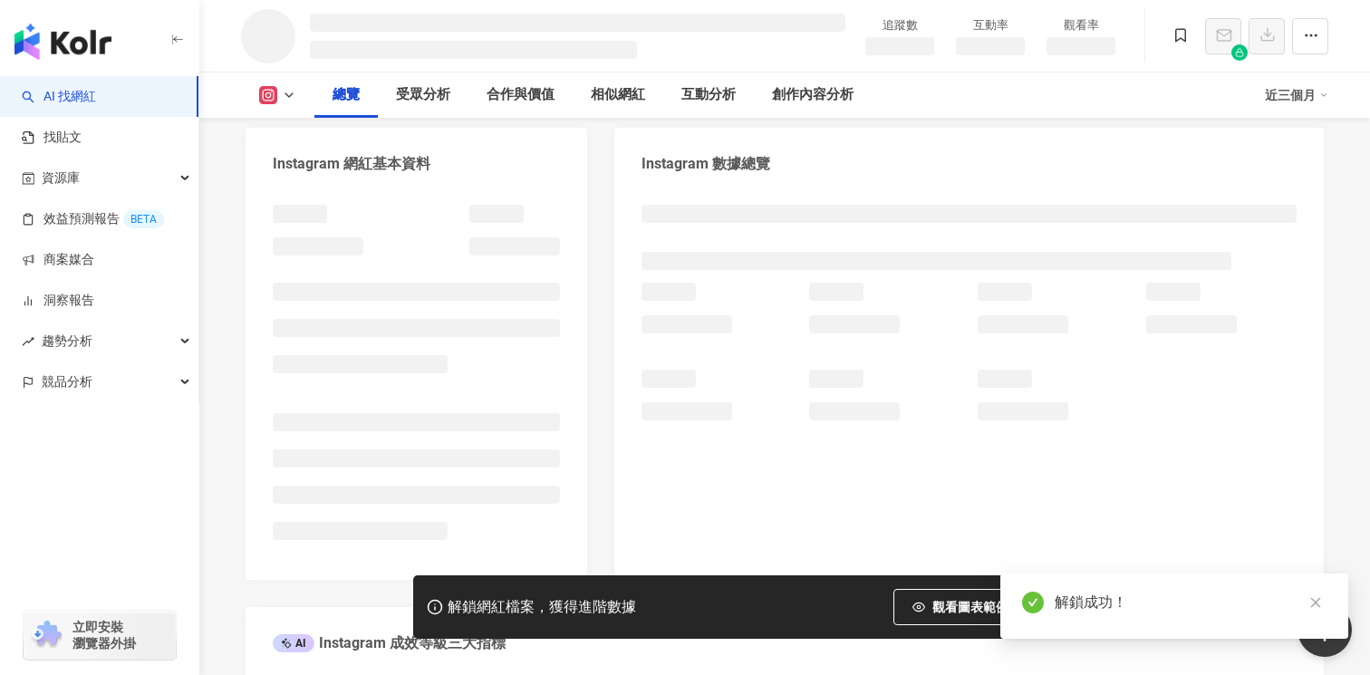
scroll to position [0, 0]
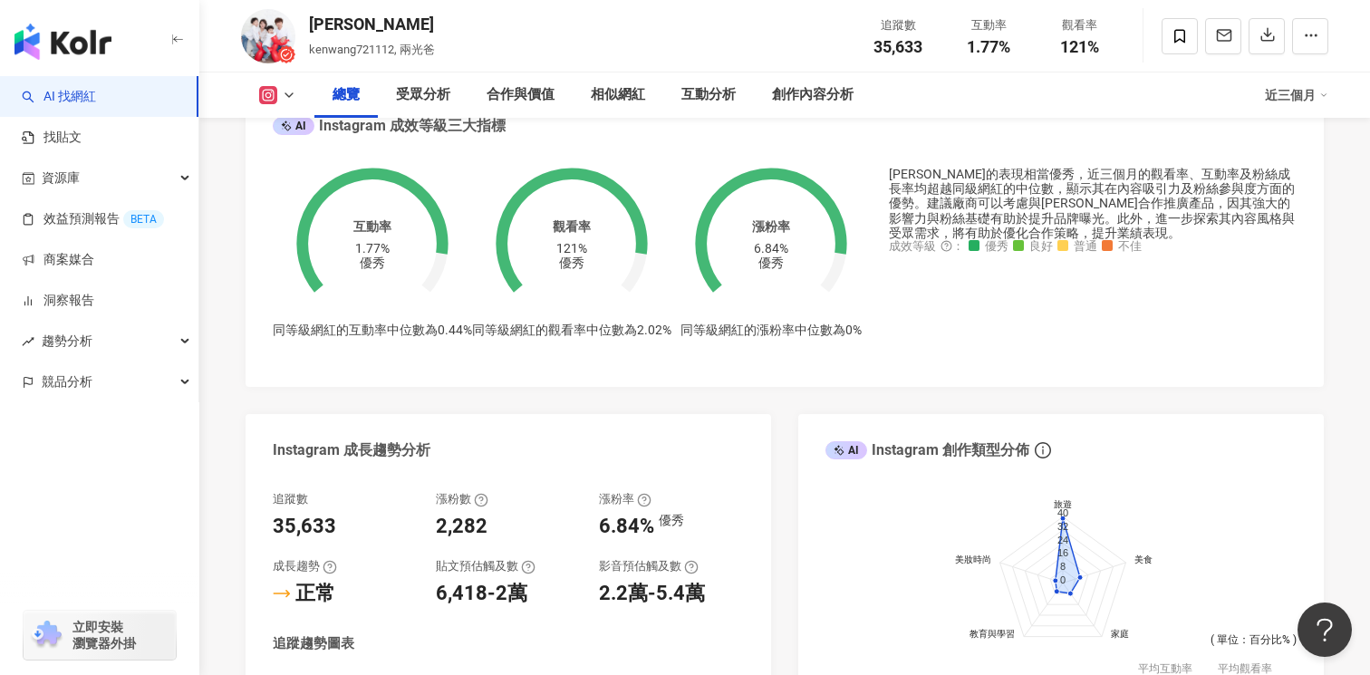
scroll to position [514, 0]
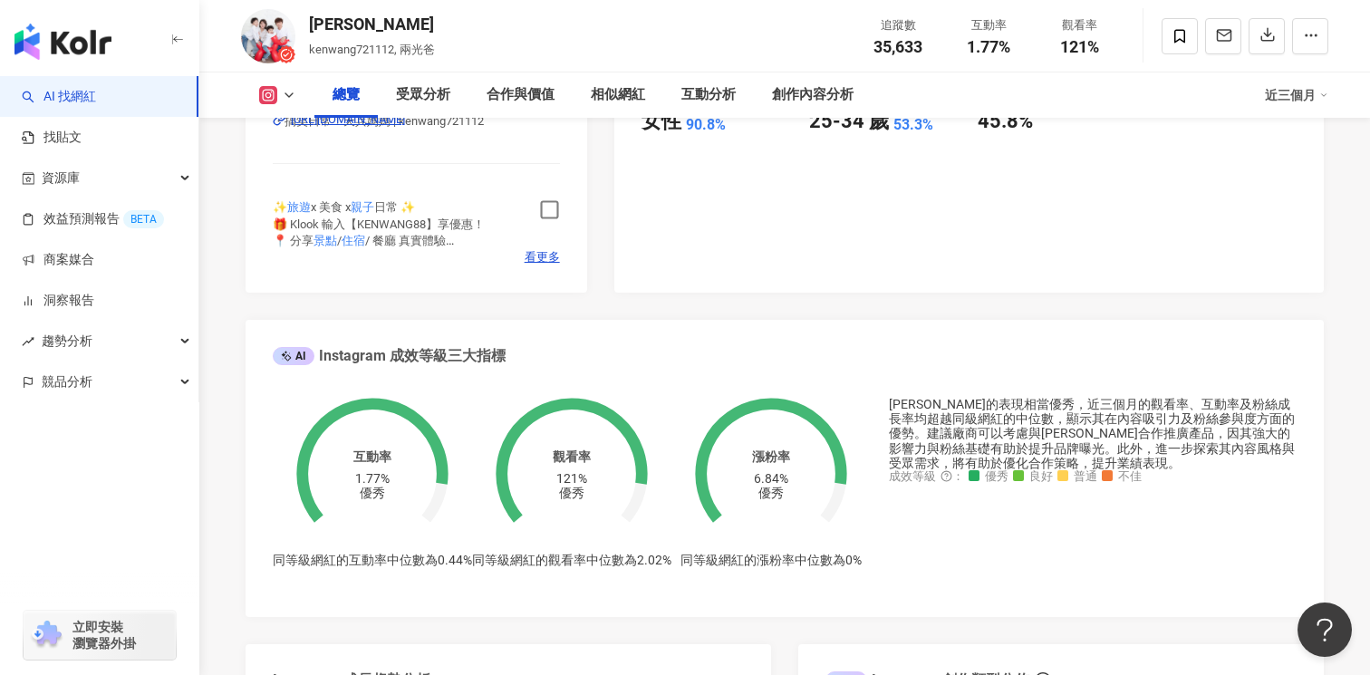
click at [547, 207] on icon "button" at bounding box center [549, 209] width 21 height 21
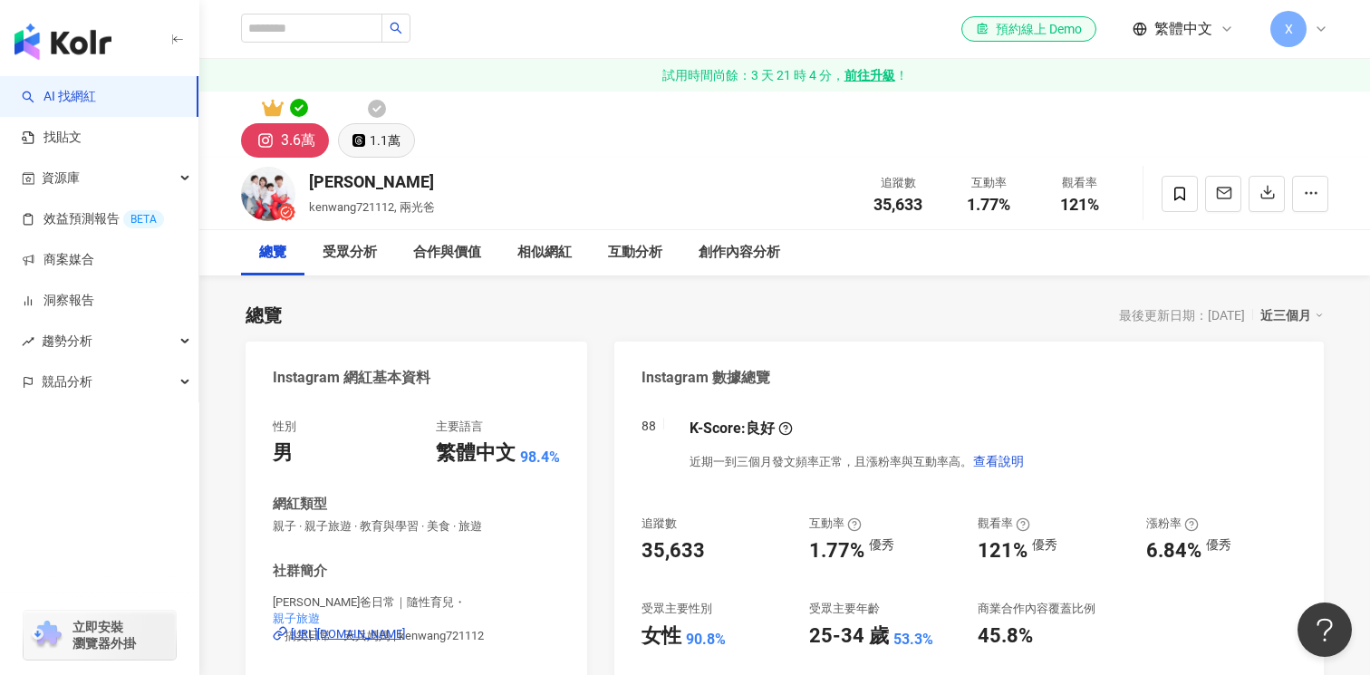
click at [379, 137] on div "1.1萬" at bounding box center [385, 140] width 31 height 25
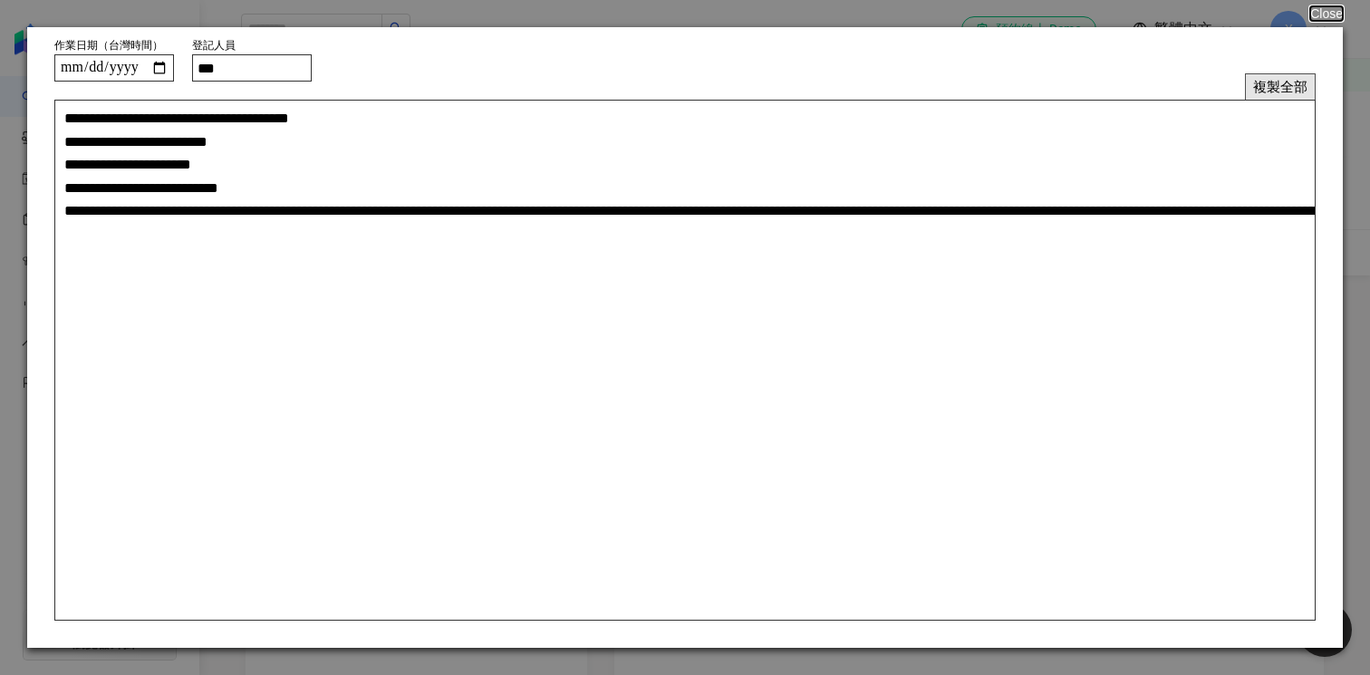
click at [1286, 84] on button "複製全部" at bounding box center [1280, 86] width 71 height 26
click at [1301, 86] on button "複製全部" at bounding box center [1280, 86] width 71 height 26
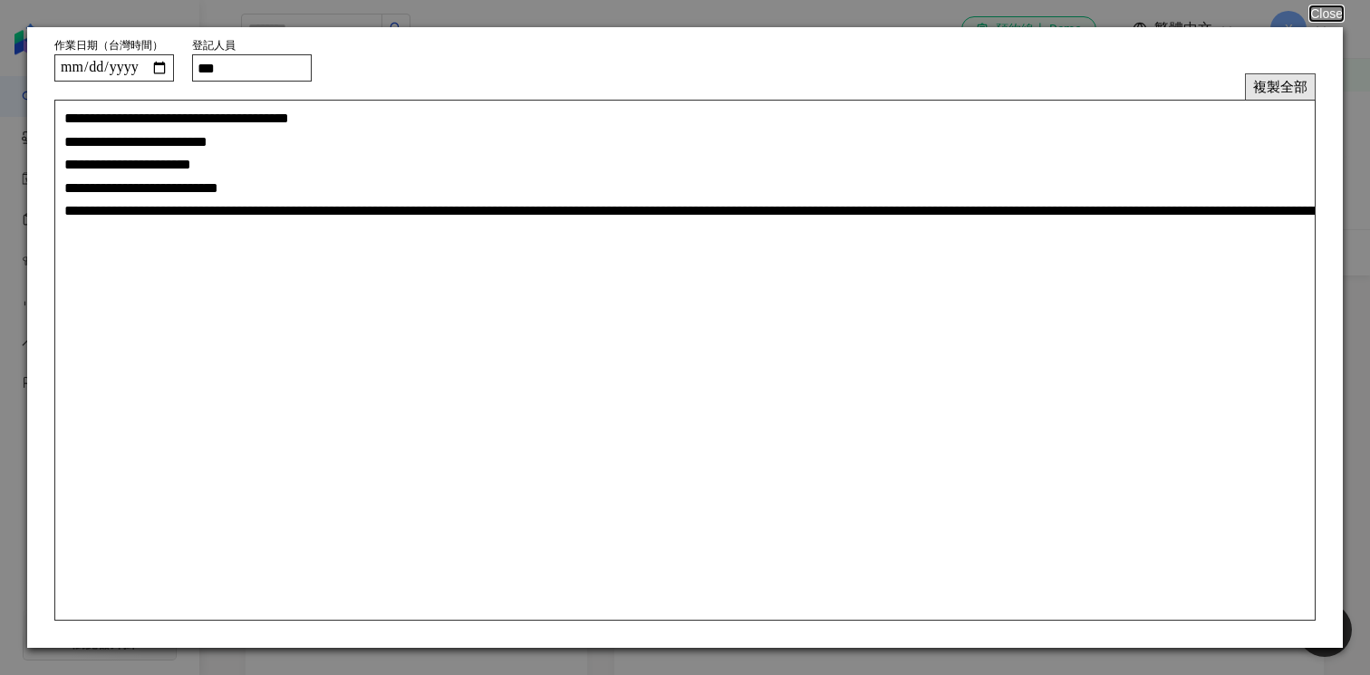
click at [1301, 86] on button "複製全部" at bounding box center [1280, 86] width 71 height 26
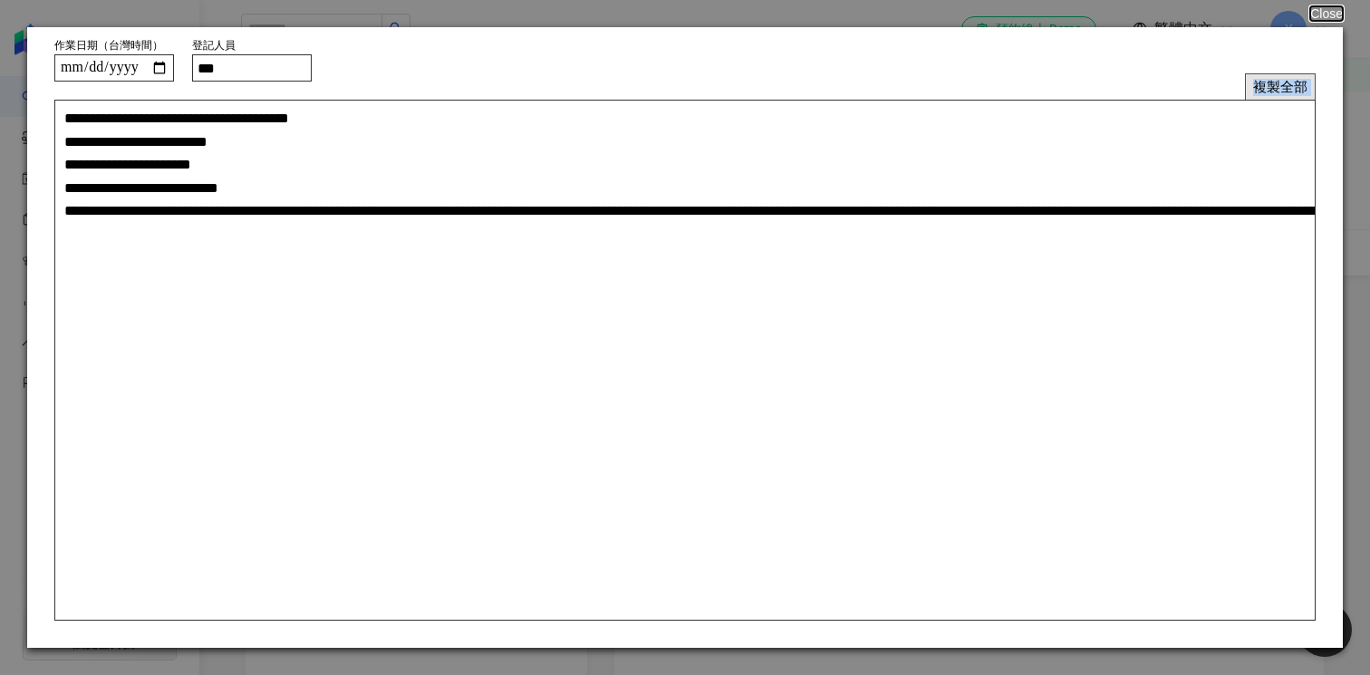
click at [1301, 86] on button "複製全部" at bounding box center [1280, 86] width 71 height 26
click at [1265, 81] on button "複製全部" at bounding box center [1280, 86] width 71 height 26
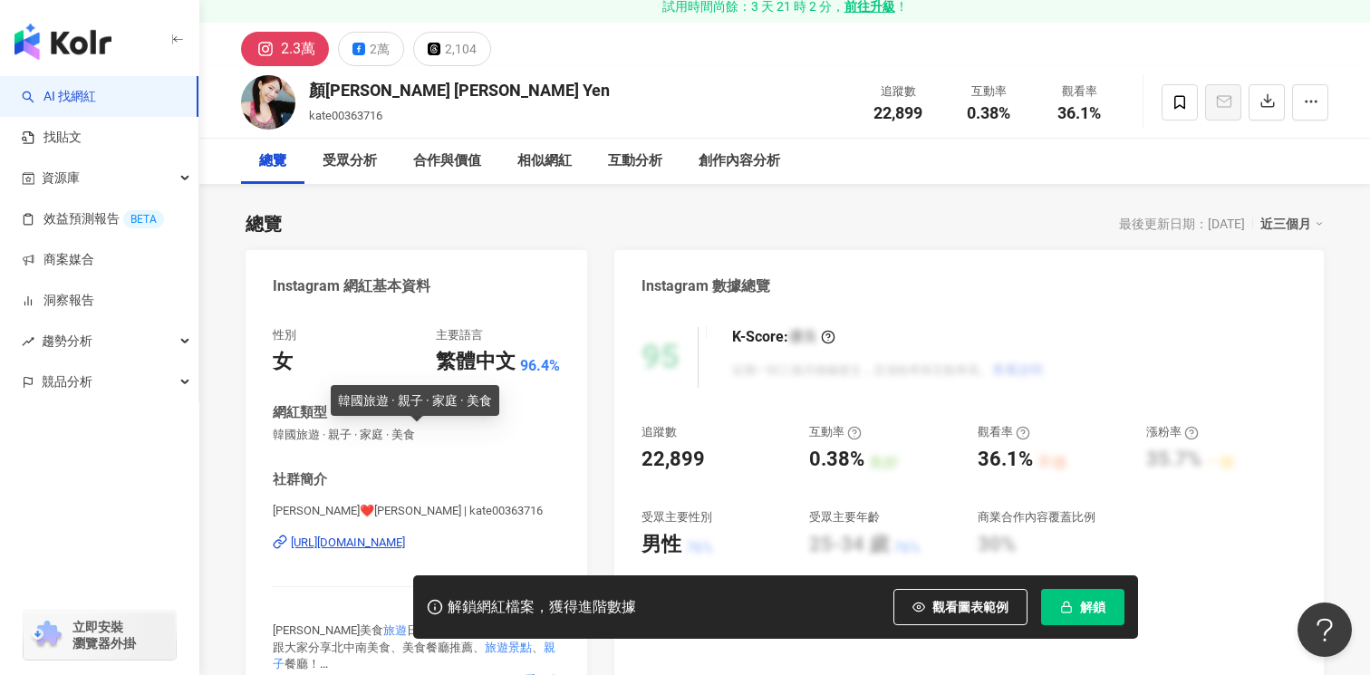
scroll to position [212, 0]
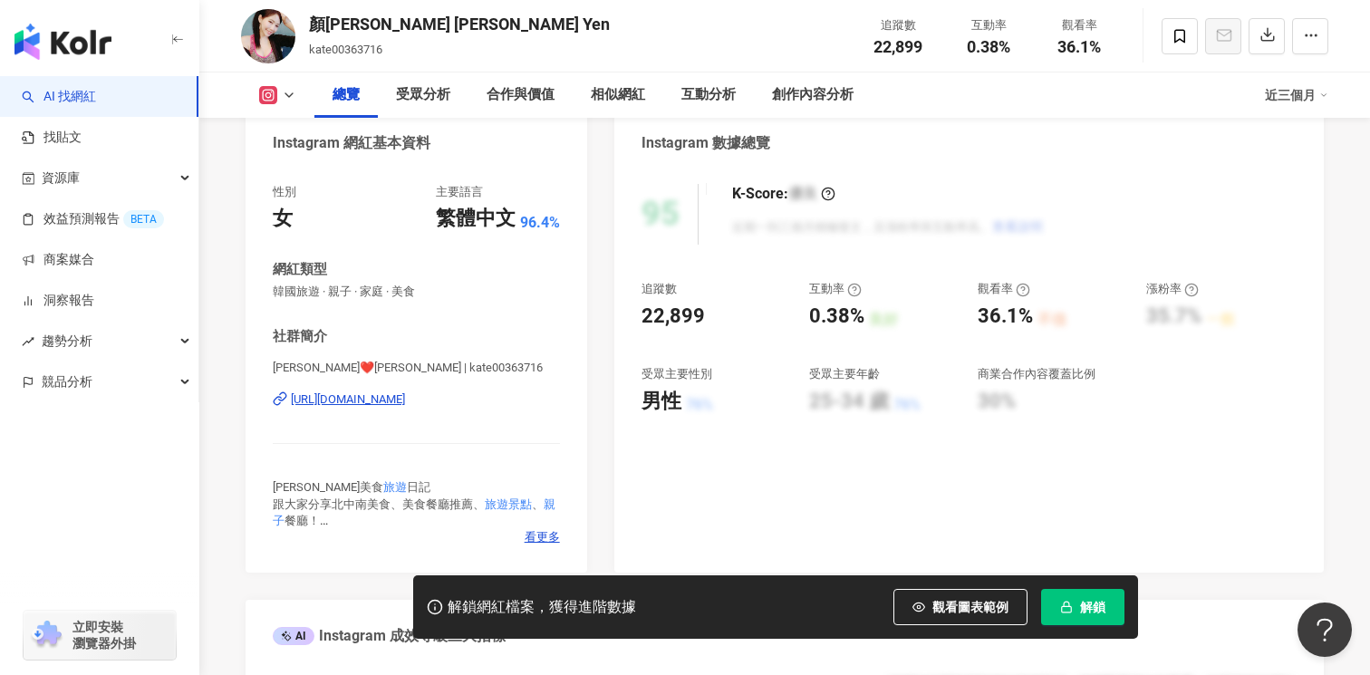
click at [405, 403] on div "https://www.instagram.com/kate00363716/" at bounding box center [348, 399] width 114 height 16
click at [1091, 611] on span "解鎖" at bounding box center [1092, 607] width 25 height 14
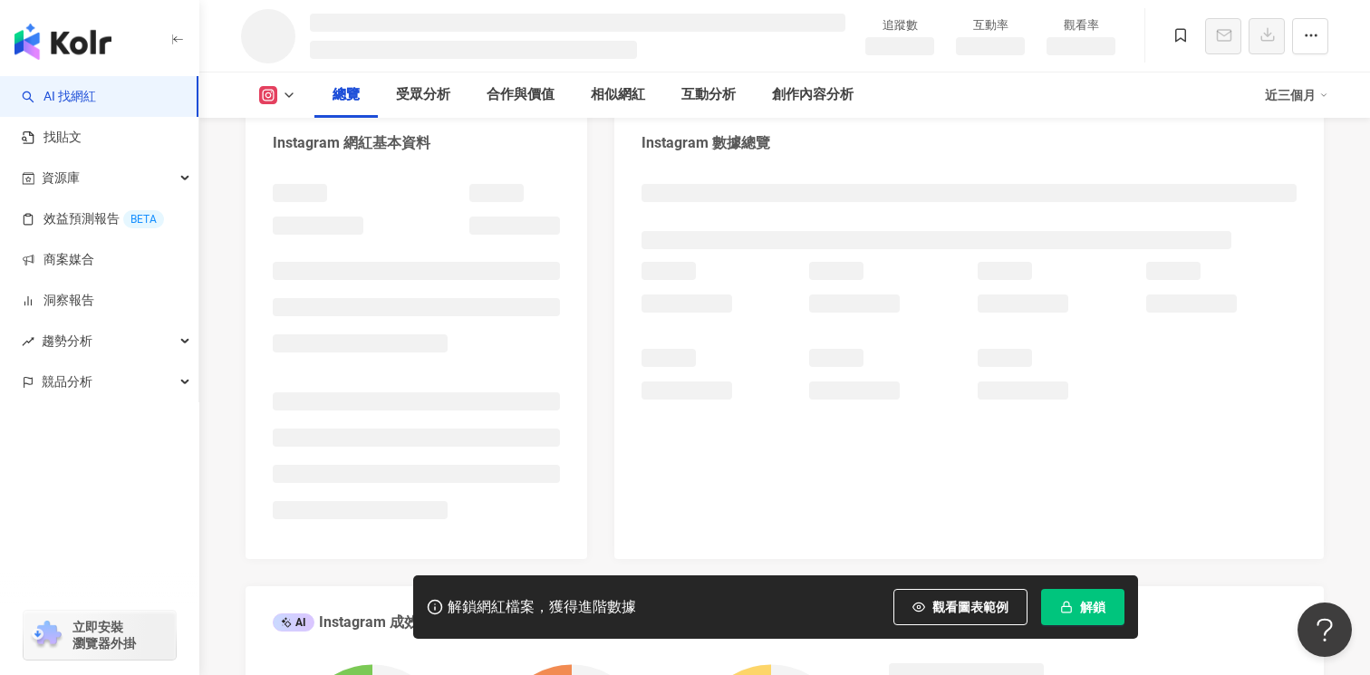
drag, startPoint x: 434, startPoint y: 26, endPoint x: 304, endPoint y: 17, distance: 129.8
click at [303, 17] on div "追蹤數 互動率 觀看率" at bounding box center [784, 36] width 1159 height 72
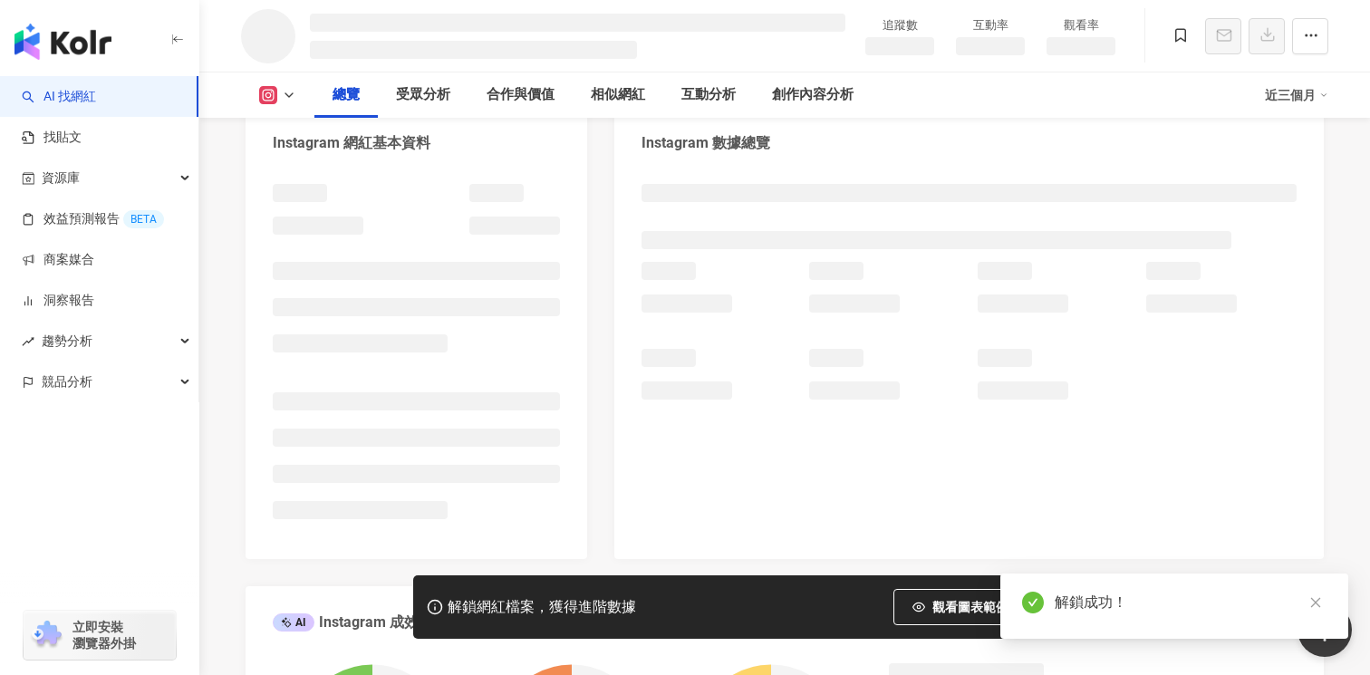
copy div "顏凱特 Kate Yen"
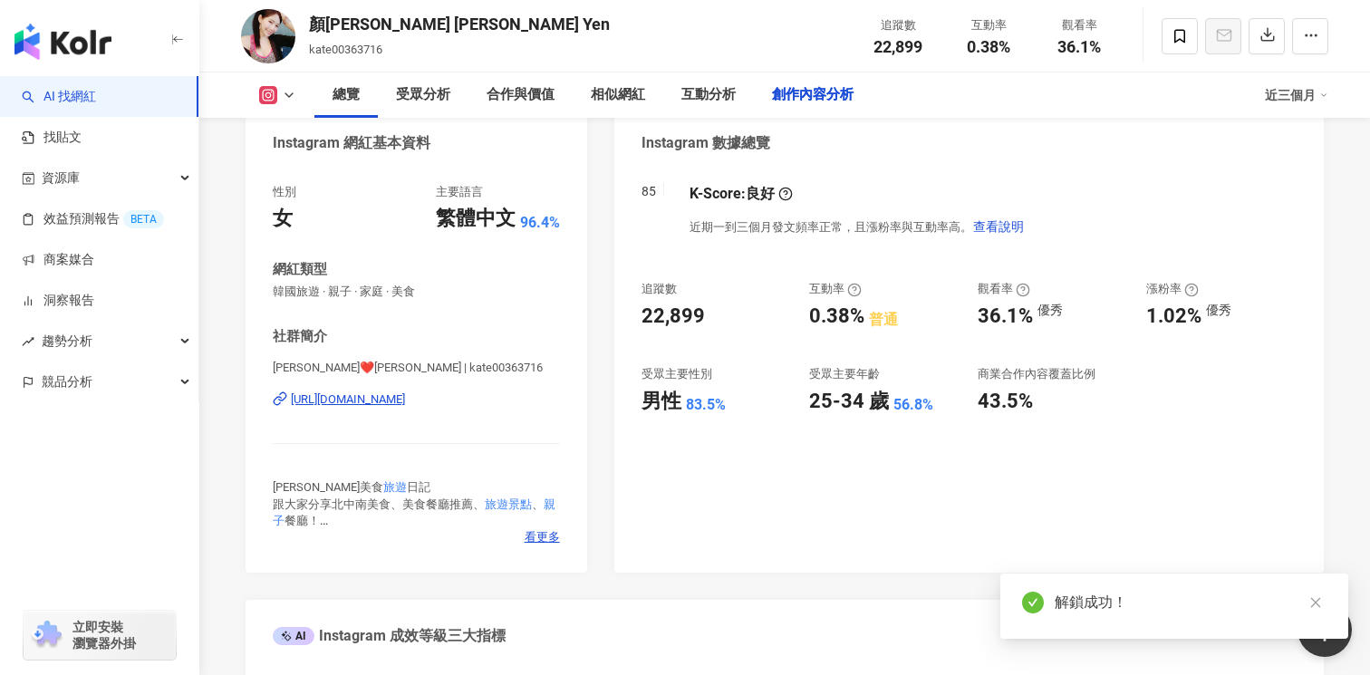
scroll to position [5615, 0]
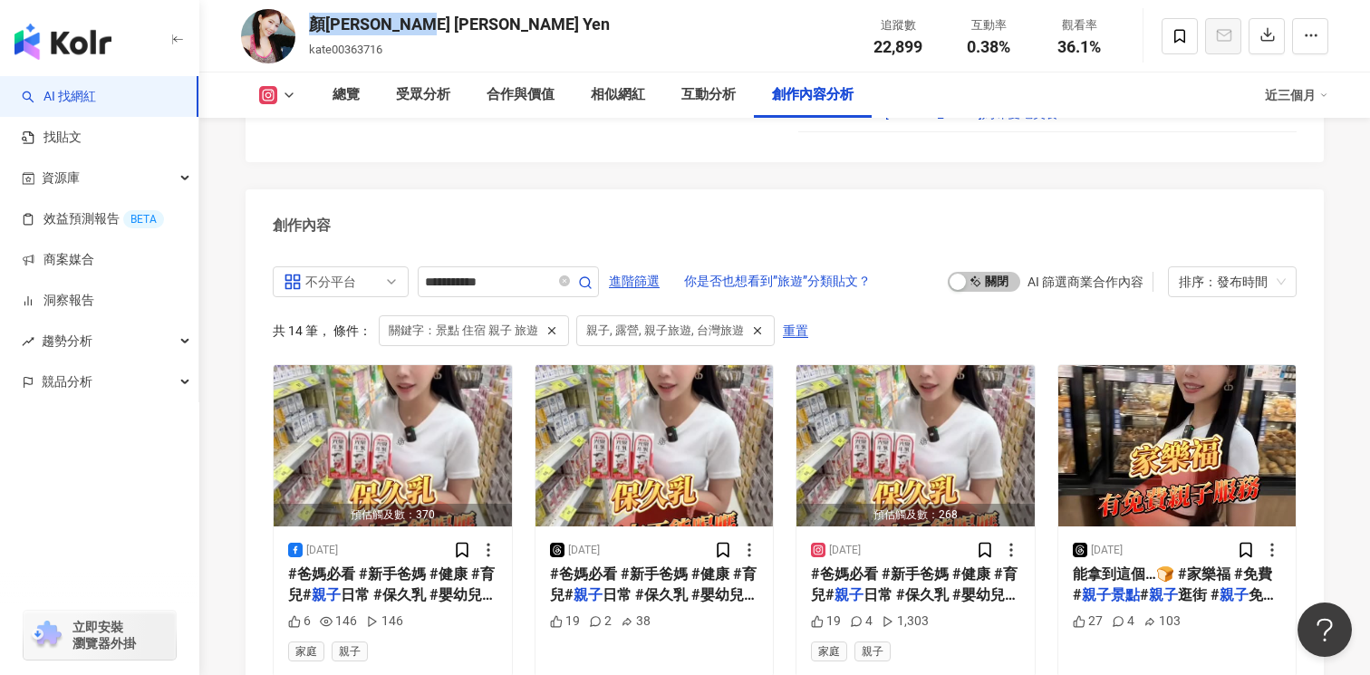
drag, startPoint x: 314, startPoint y: 24, endPoint x: 431, endPoint y: 24, distance: 116.8
click at [431, 24] on div "顏凱特 Kate Yen" at bounding box center [459, 24] width 301 height 23
copy div "顏凱特 Kate Yen"
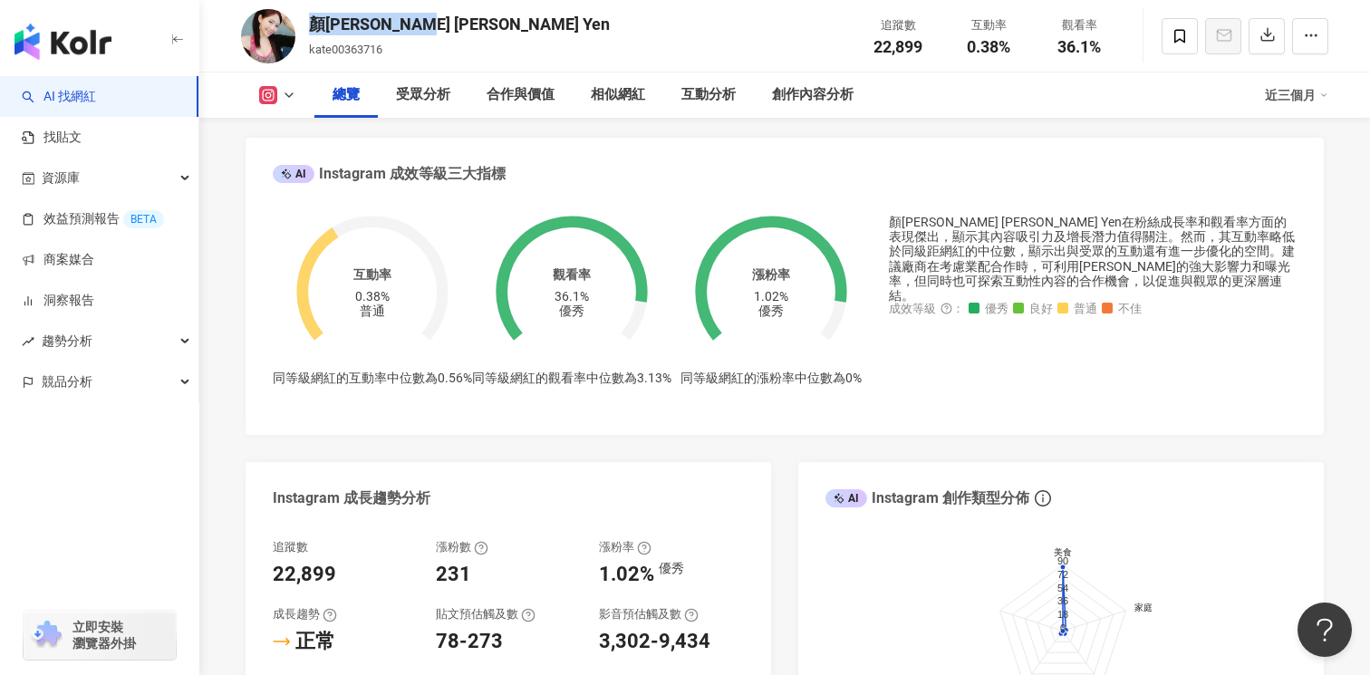
scroll to position [0, 0]
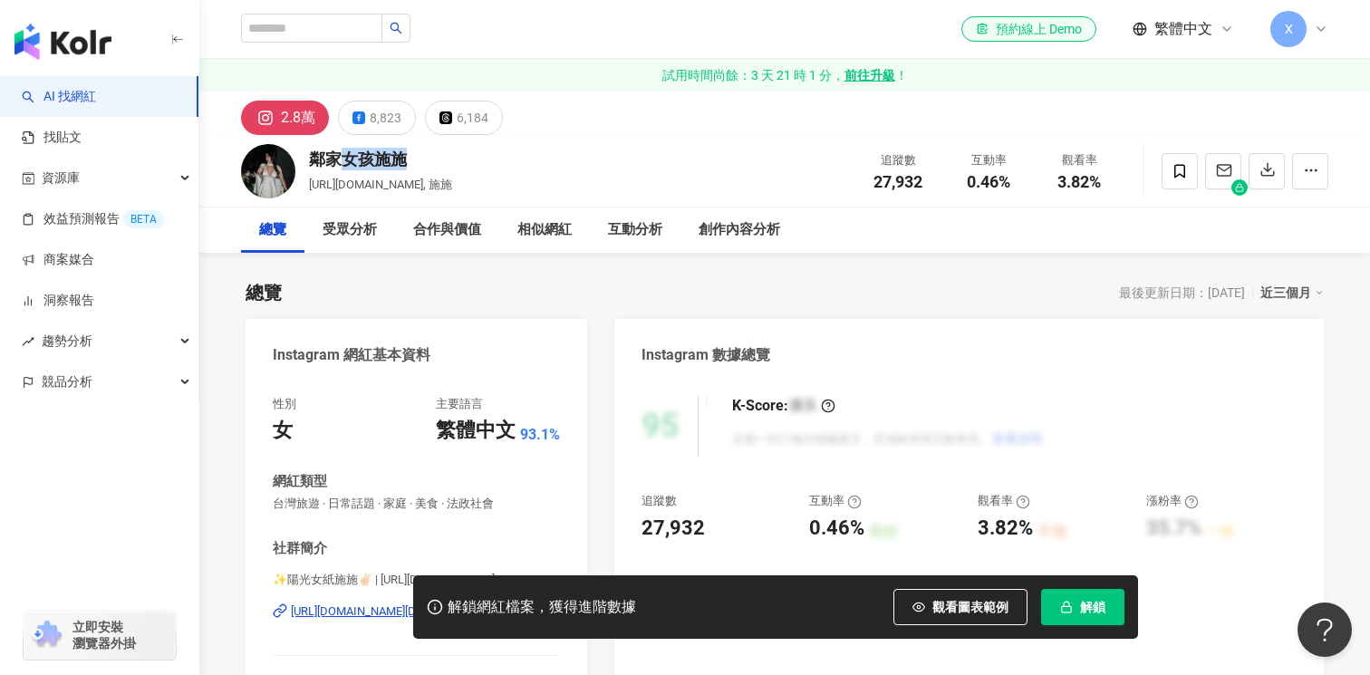
drag, startPoint x: 414, startPoint y: 158, endPoint x: 437, endPoint y: 148, distance: 24.7
click at [434, 146] on div "鄰家女孩施施 shi_shi.com.tw, 施施 追蹤數 27,932 互動率 0.46% 觀看率 3.82%" at bounding box center [784, 171] width 1159 height 72
click at [446, 168] on div "鄰家女孩施施 shi_shi.com.tw, 施施 追蹤數 27,932 互動率 0.46% 觀看率 3.82%" at bounding box center [784, 171] width 1159 height 72
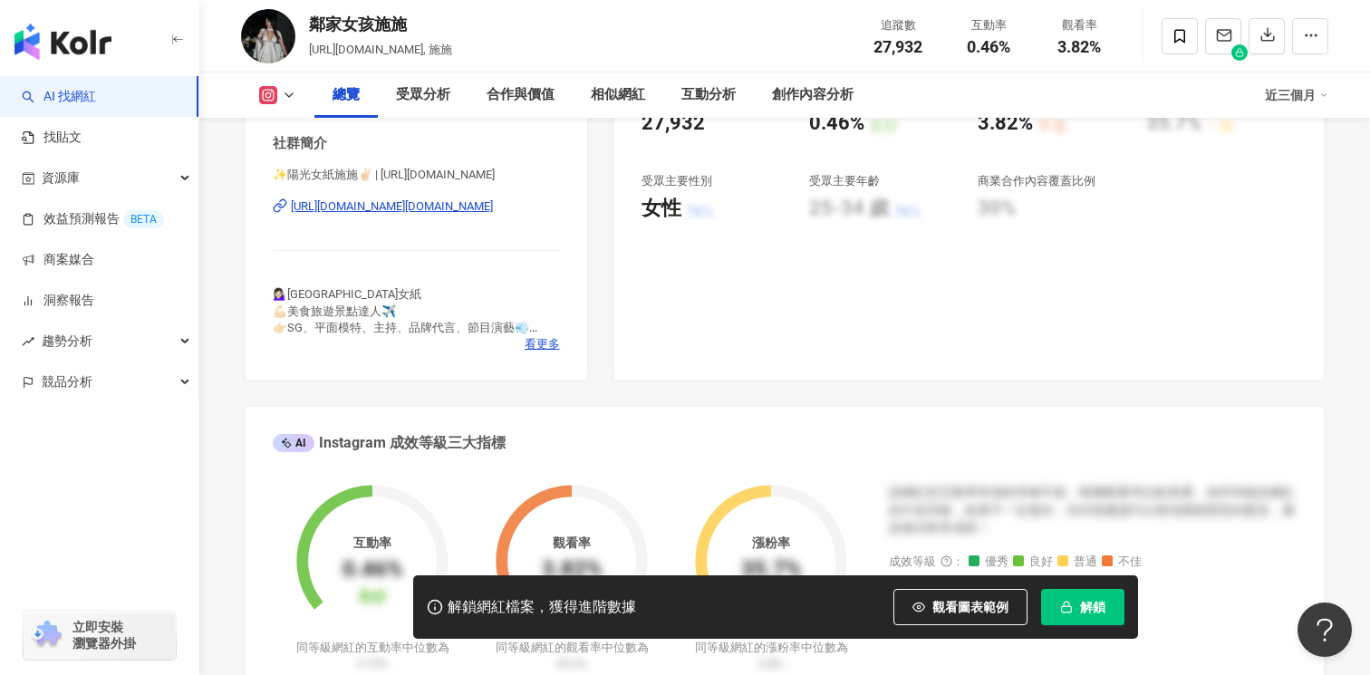
scroll to position [403, 0]
click at [434, 202] on div "https://www.instagram.com/shi_shi.com.tw/" at bounding box center [392, 208] width 202 height 16
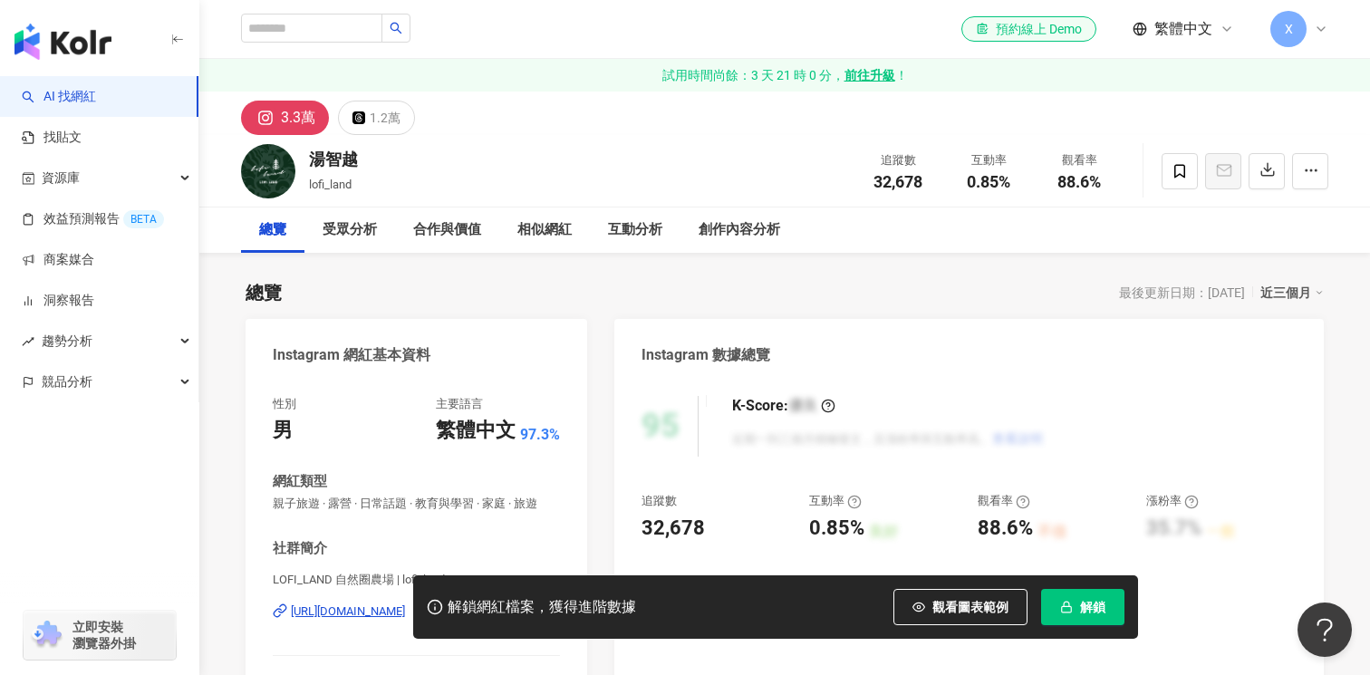
scroll to position [223, 0]
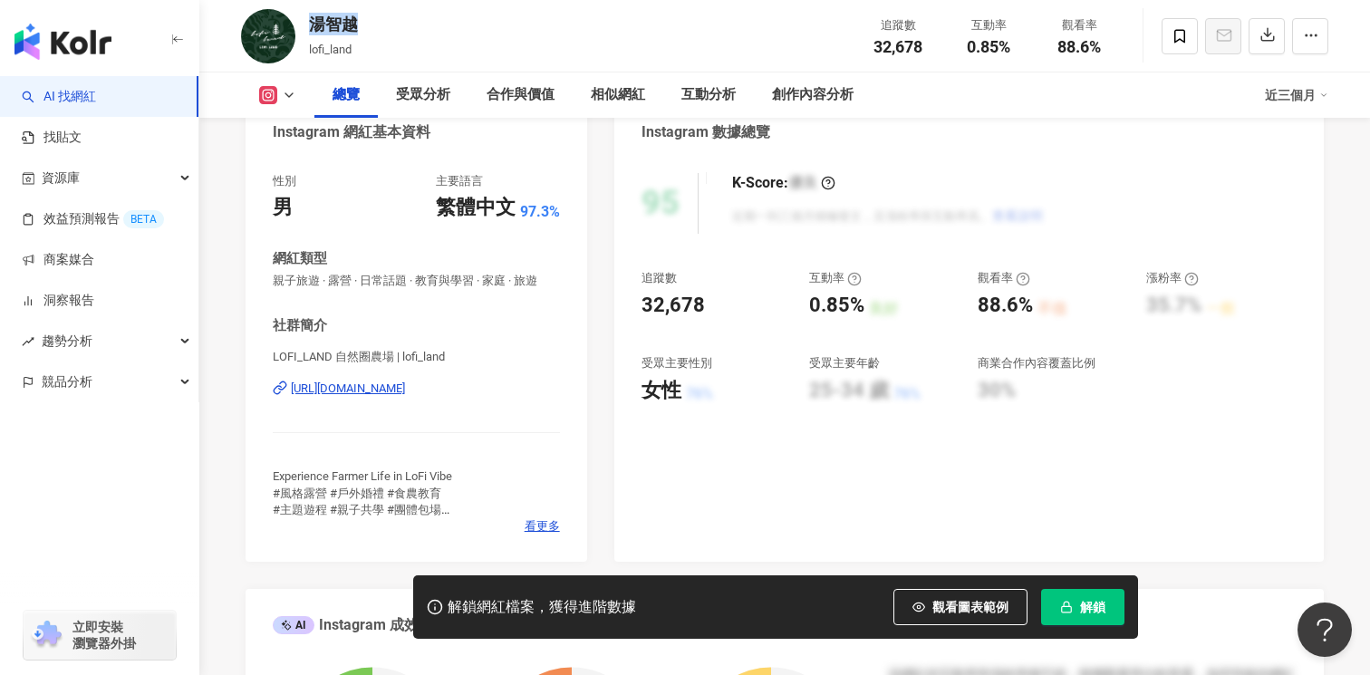
drag, startPoint x: 367, startPoint y: 24, endPoint x: 310, endPoint y: 20, distance: 57.2
click at [309, 21] on div "湯智越 lofi_land 追蹤數 32,678 互動率 0.85% 觀看率 88.6%" at bounding box center [784, 36] width 1159 height 72
copy div "湯智越"
click at [405, 392] on div "[URL][DOMAIN_NAME]" at bounding box center [348, 388] width 114 height 16
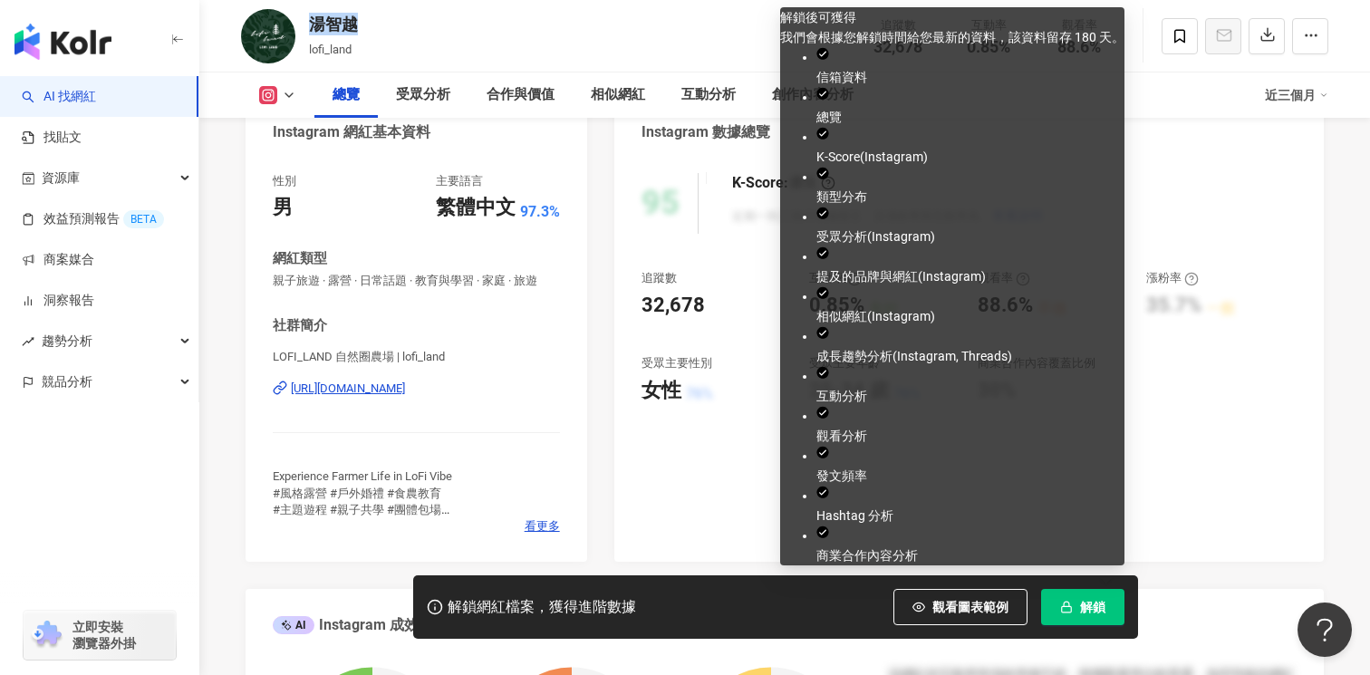
click at [1071, 608] on rect "button" at bounding box center [1067, 608] width 10 height 5
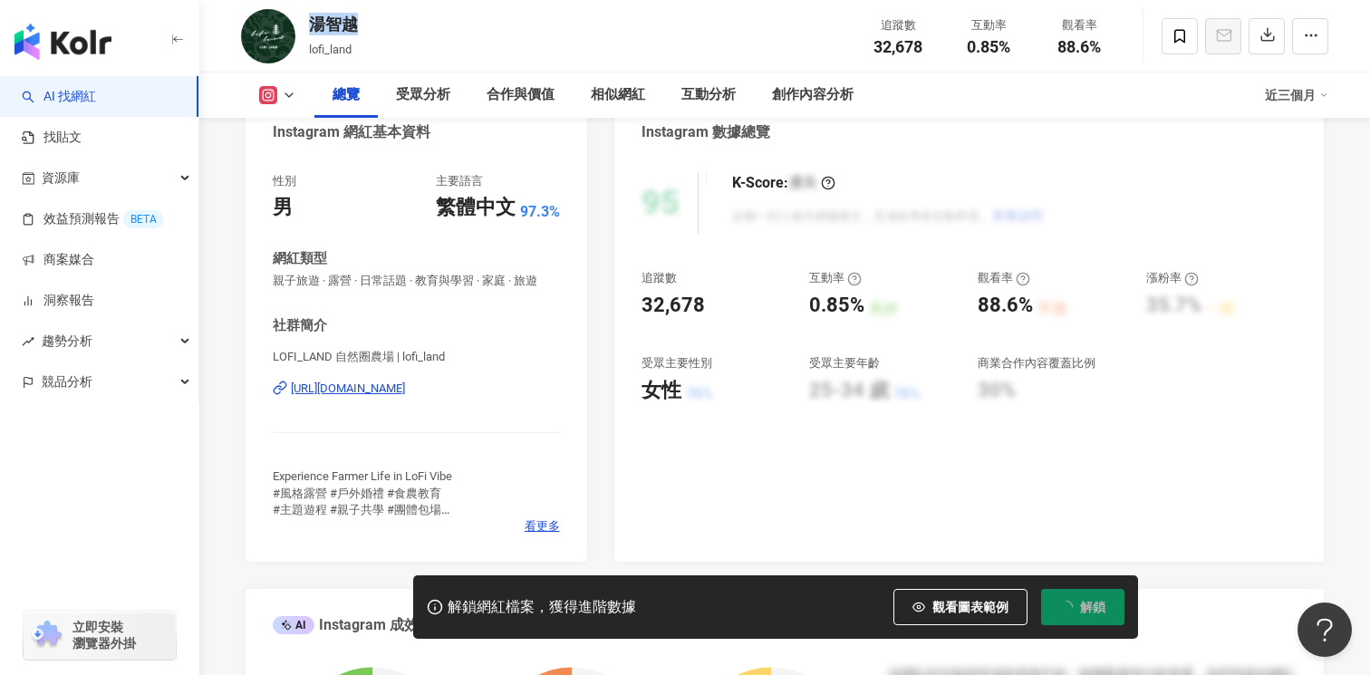
scroll to position [0, 0]
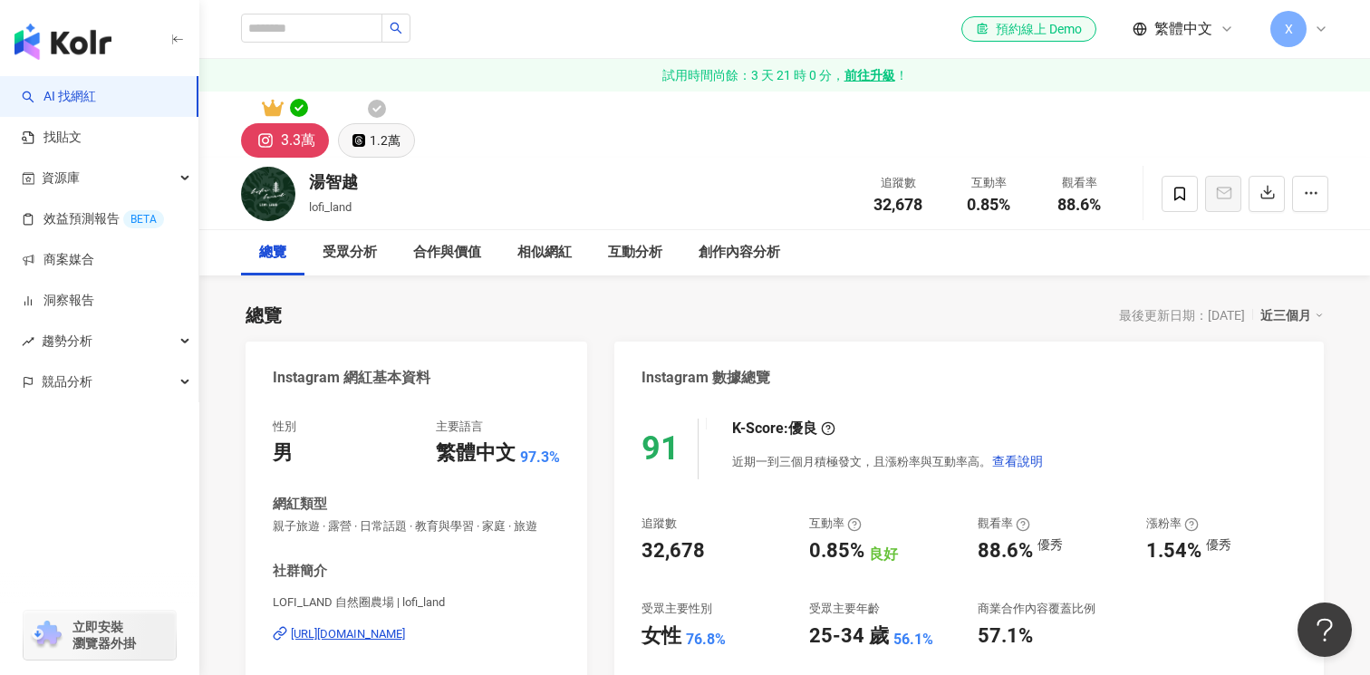
click at [366, 139] on button "1.2萬" at bounding box center [376, 140] width 77 height 34
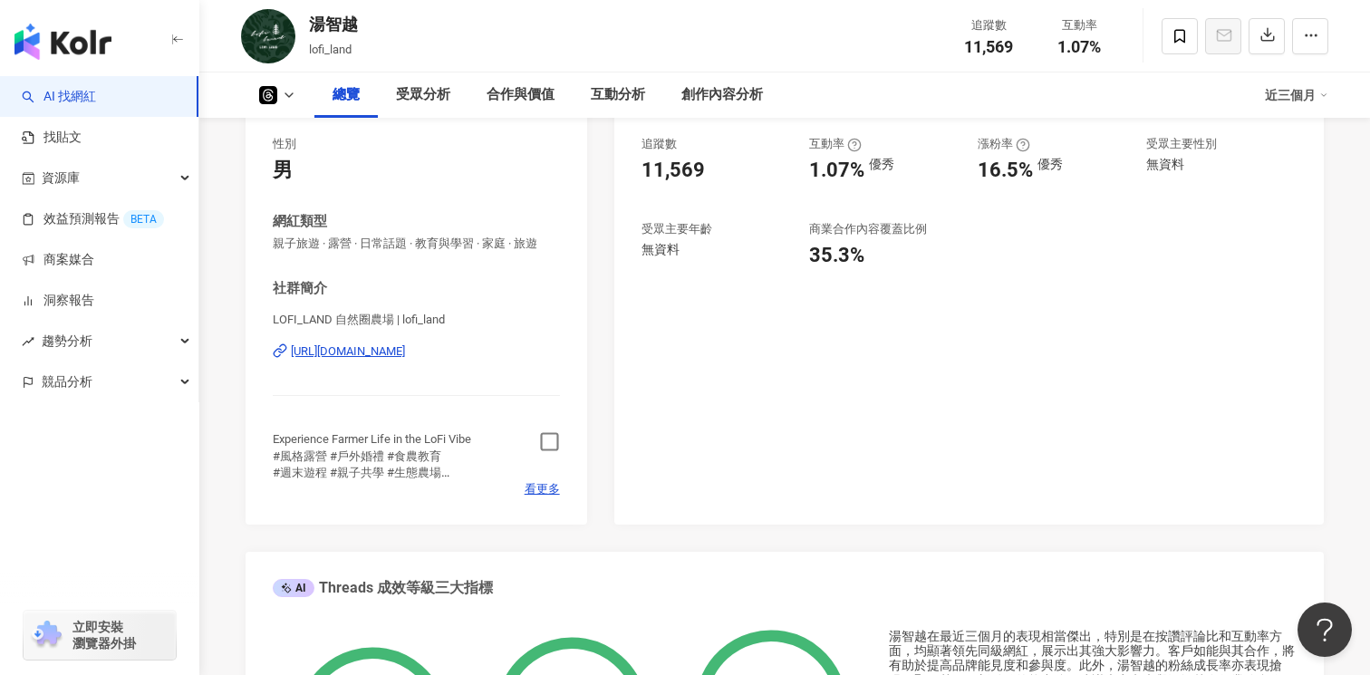
scroll to position [377, 0]
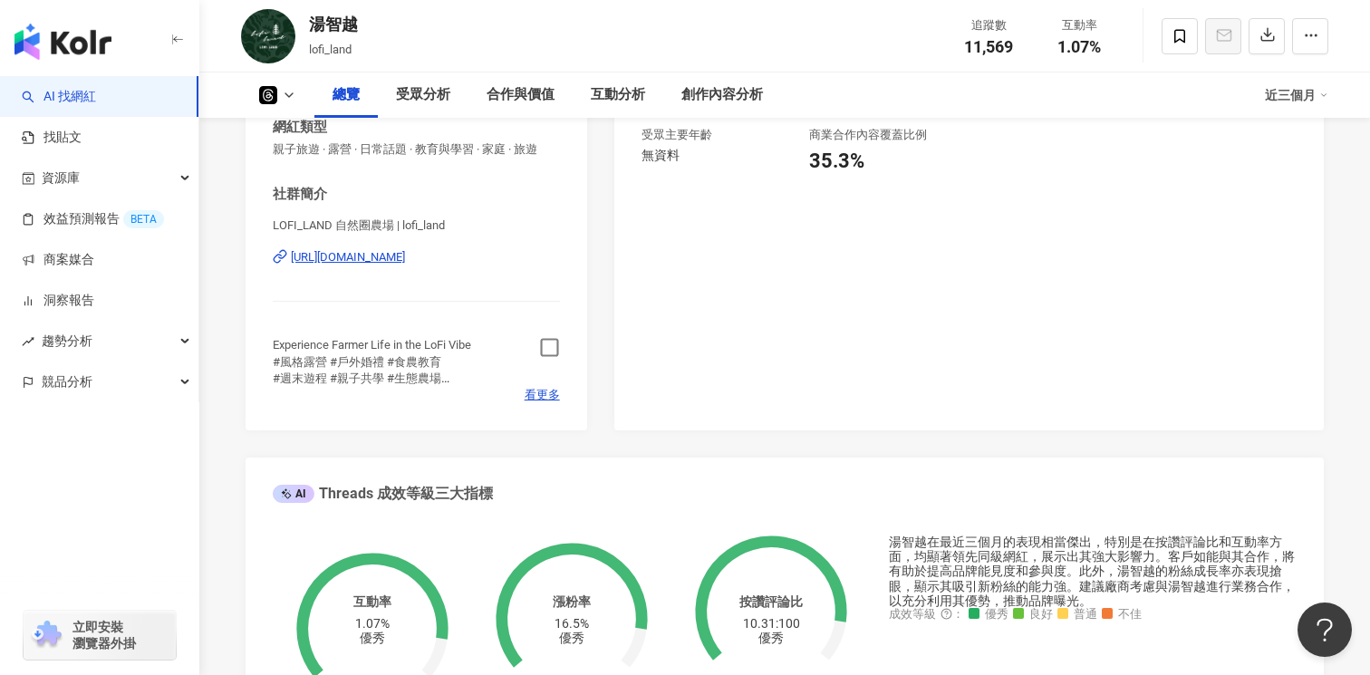
click at [556, 351] on icon "button" at bounding box center [549, 348] width 18 height 18
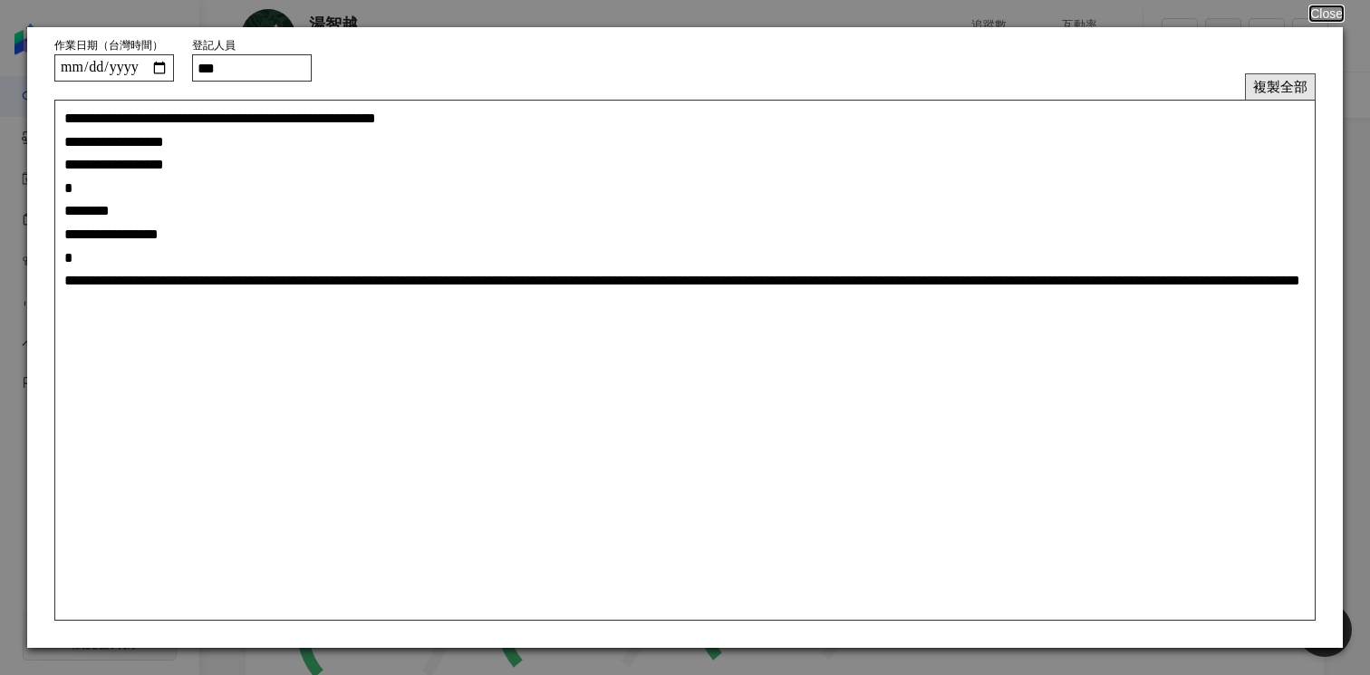
click at [1287, 83] on button "複製全部" at bounding box center [1280, 86] width 71 height 26
click at [1293, 85] on button "複製全部" at bounding box center [1280, 86] width 71 height 26
click at [1280, 82] on button "複製全部" at bounding box center [1280, 86] width 71 height 26
click at [1267, 83] on button "複製全部" at bounding box center [1280, 86] width 71 height 26
click at [1326, 10] on button "Close" at bounding box center [1325, 13] width 34 height 14
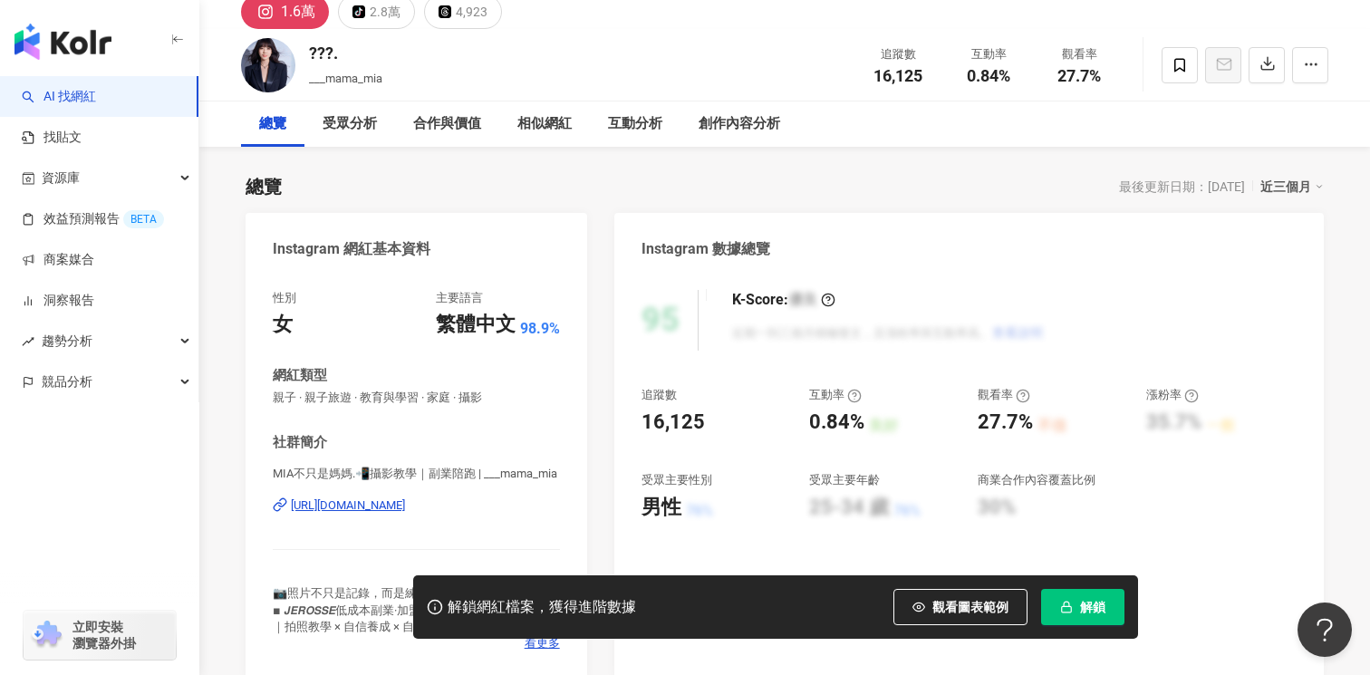
scroll to position [152, 0]
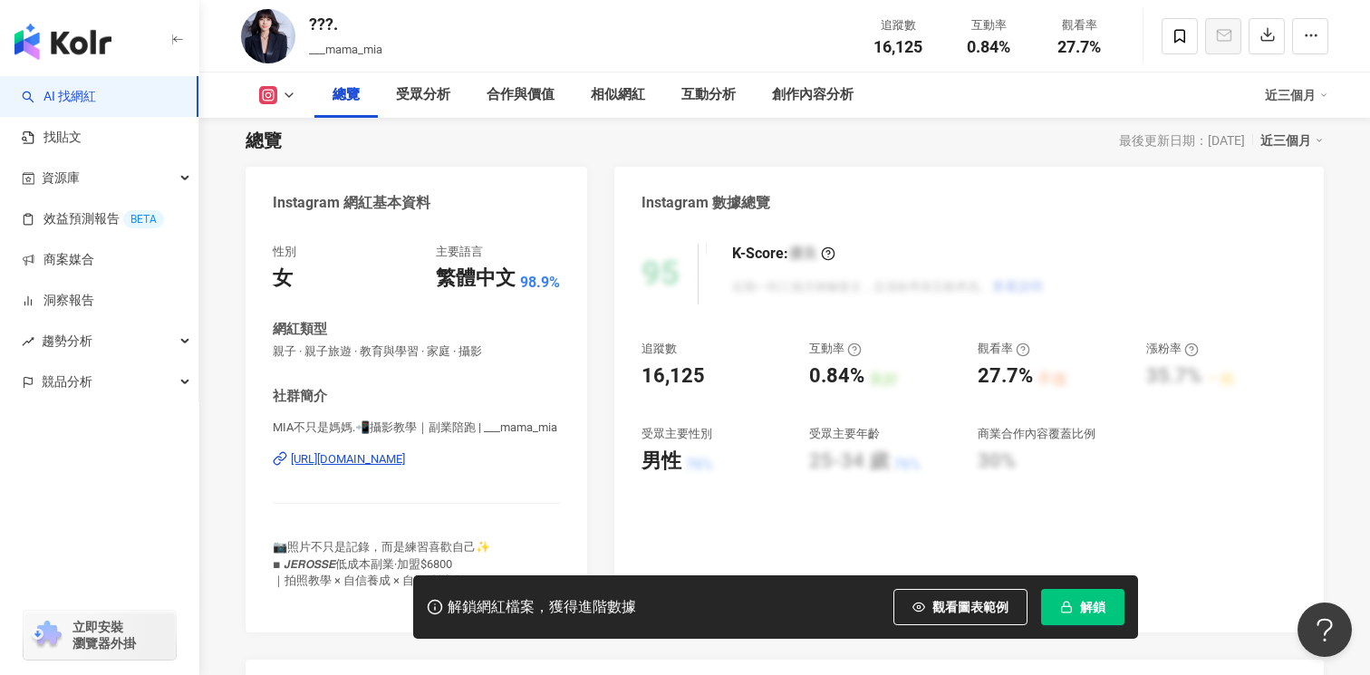
click at [405, 463] on div "[URL][DOMAIN_NAME]" at bounding box center [348, 459] width 114 height 16
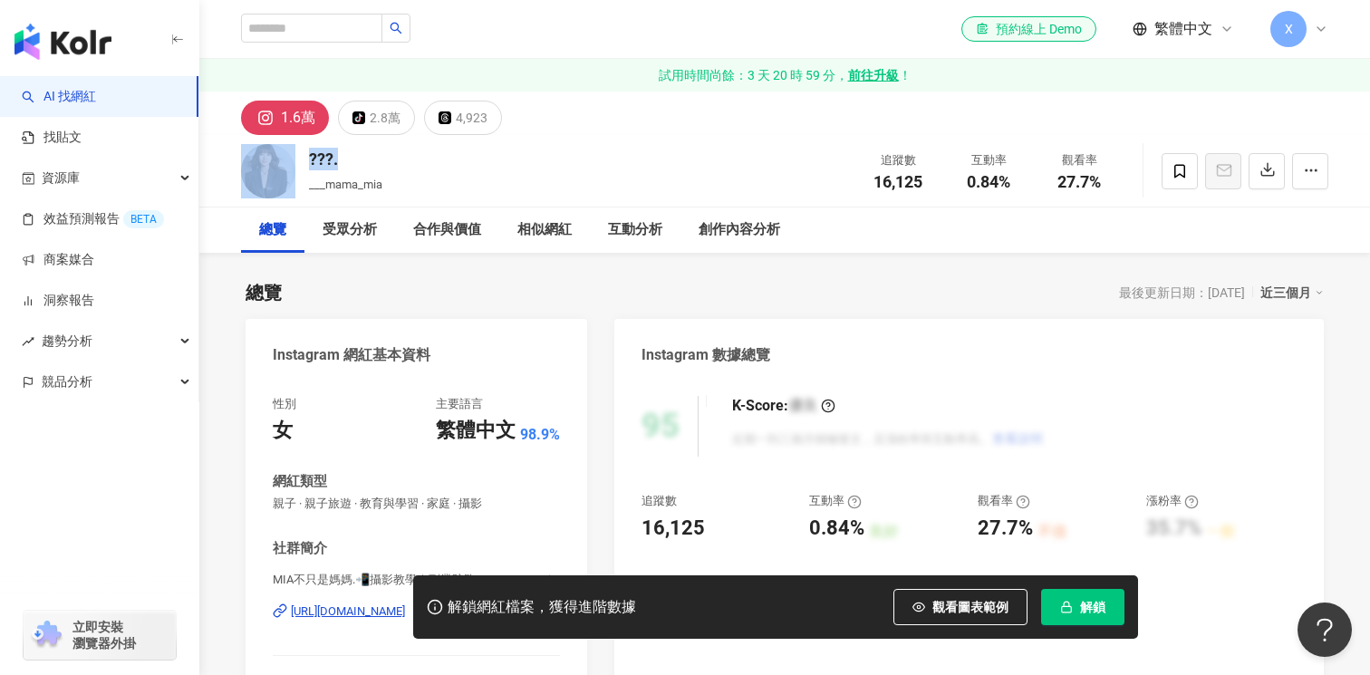
drag, startPoint x: 368, startPoint y: 159, endPoint x: 302, endPoint y: 158, distance: 66.1
click at [302, 158] on div "???. ___mama_mia 追蹤數 16,125 互動率 0.84% 觀看率 27.7%" at bounding box center [784, 171] width 1159 height 72
copy div "???."
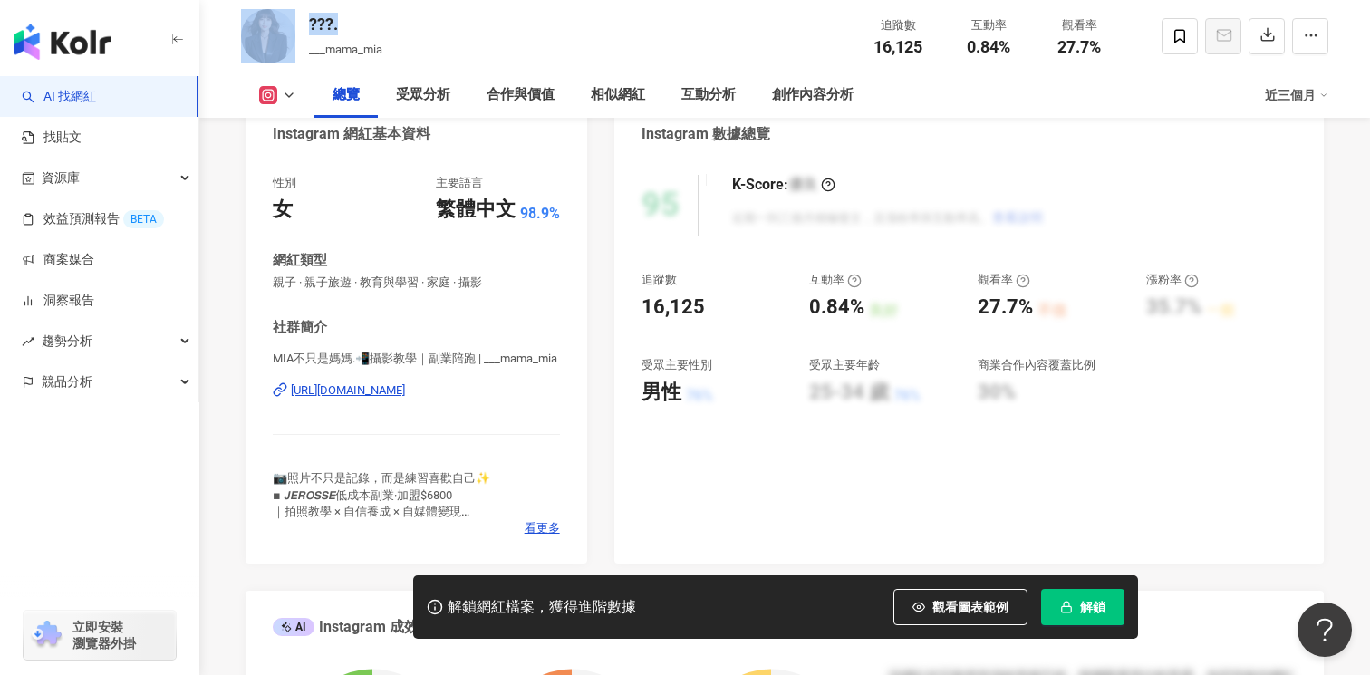
scroll to position [248, 0]
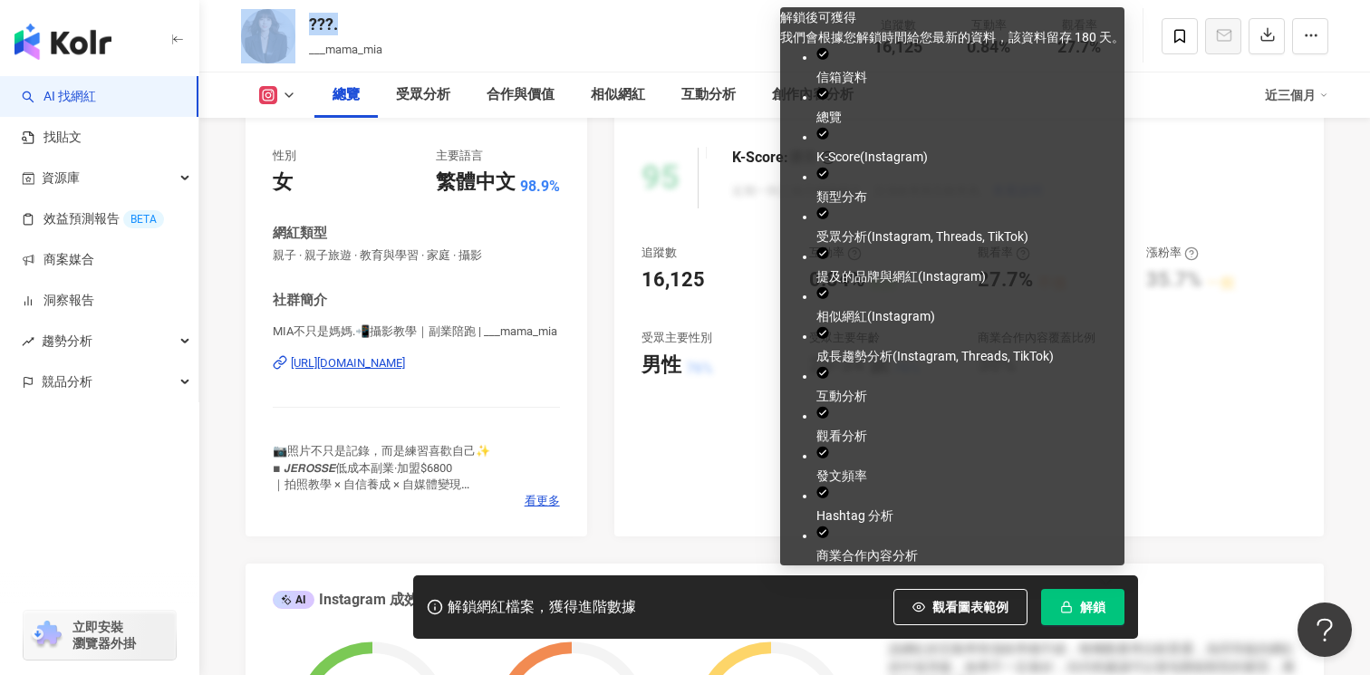
click at [1082, 613] on span "解鎖" at bounding box center [1092, 607] width 25 height 14
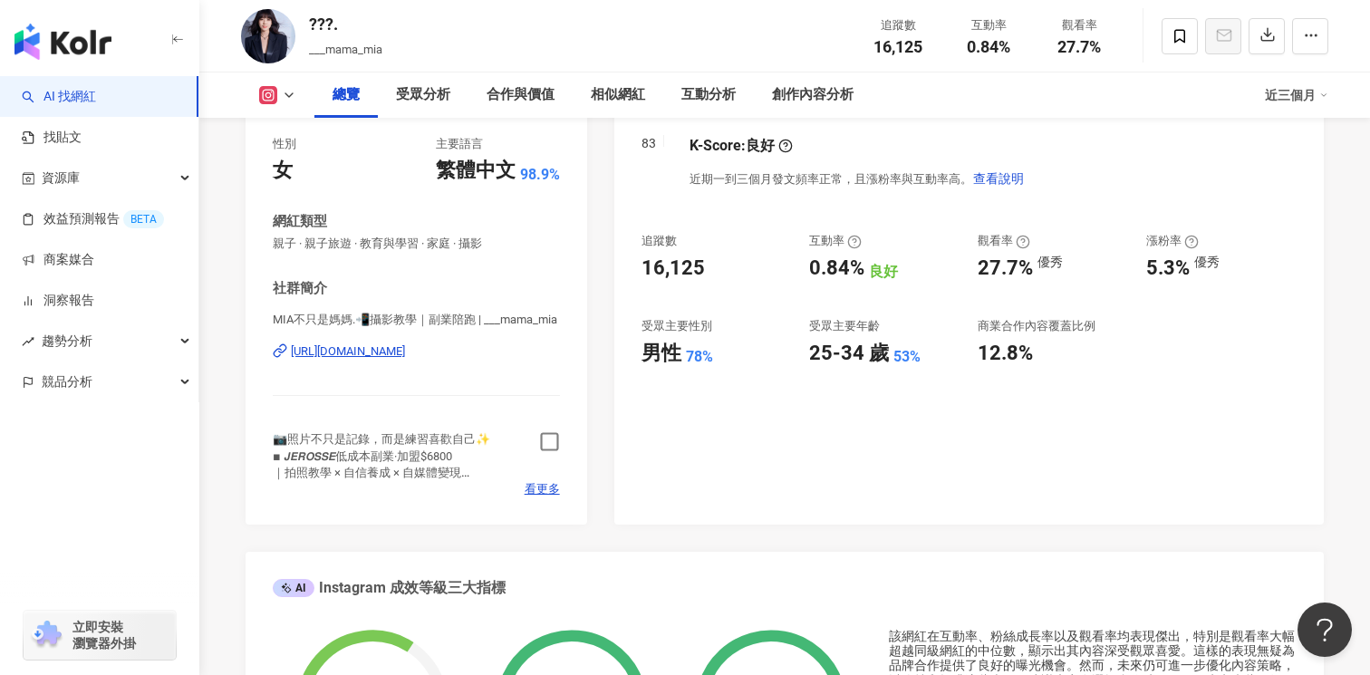
scroll to position [363, 0]
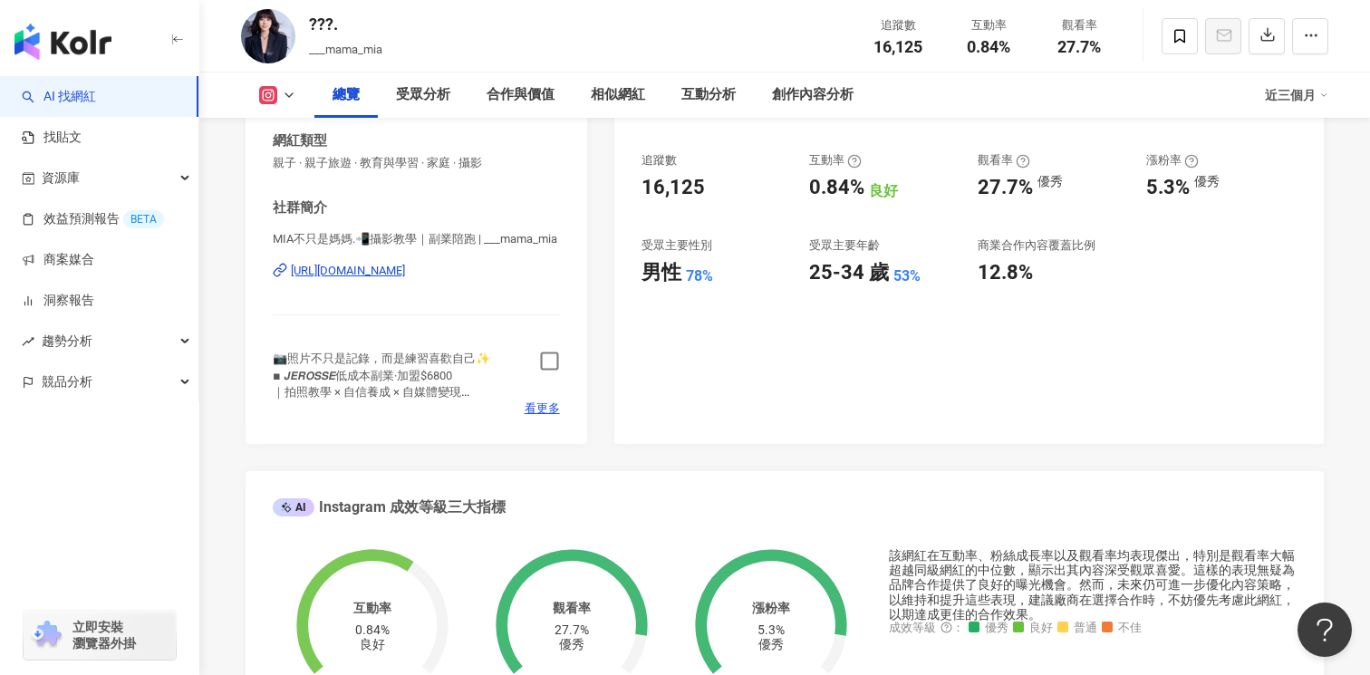
click at [546, 357] on icon "button" at bounding box center [549, 361] width 21 height 21
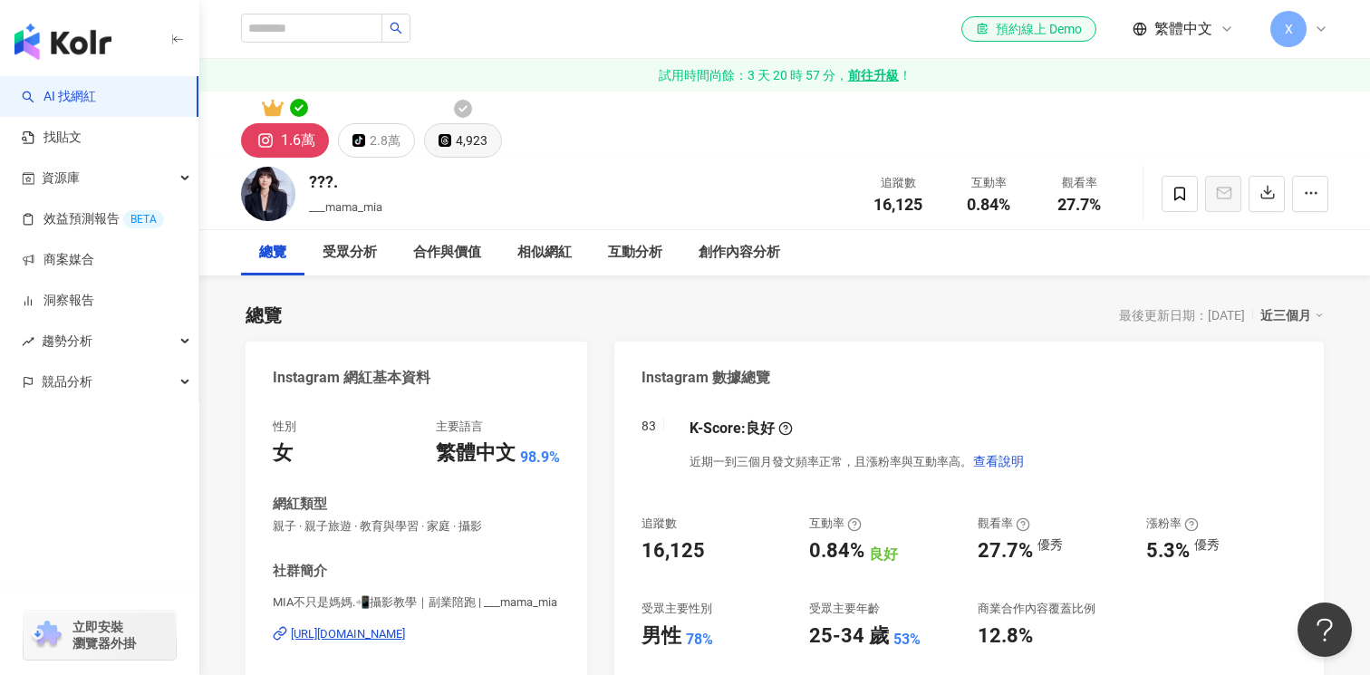
click at [464, 111] on icon at bounding box center [463, 109] width 18 height 18
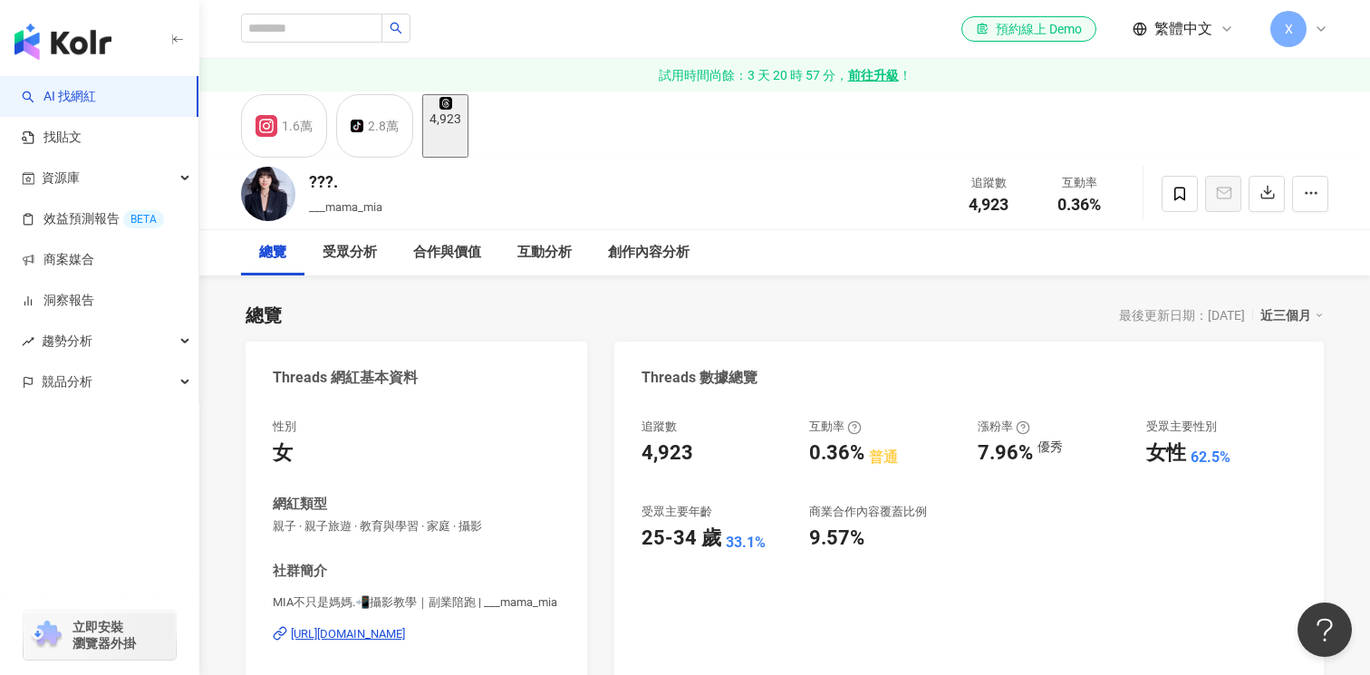
click at [461, 126] on div "4,923" at bounding box center [445, 118] width 32 height 14
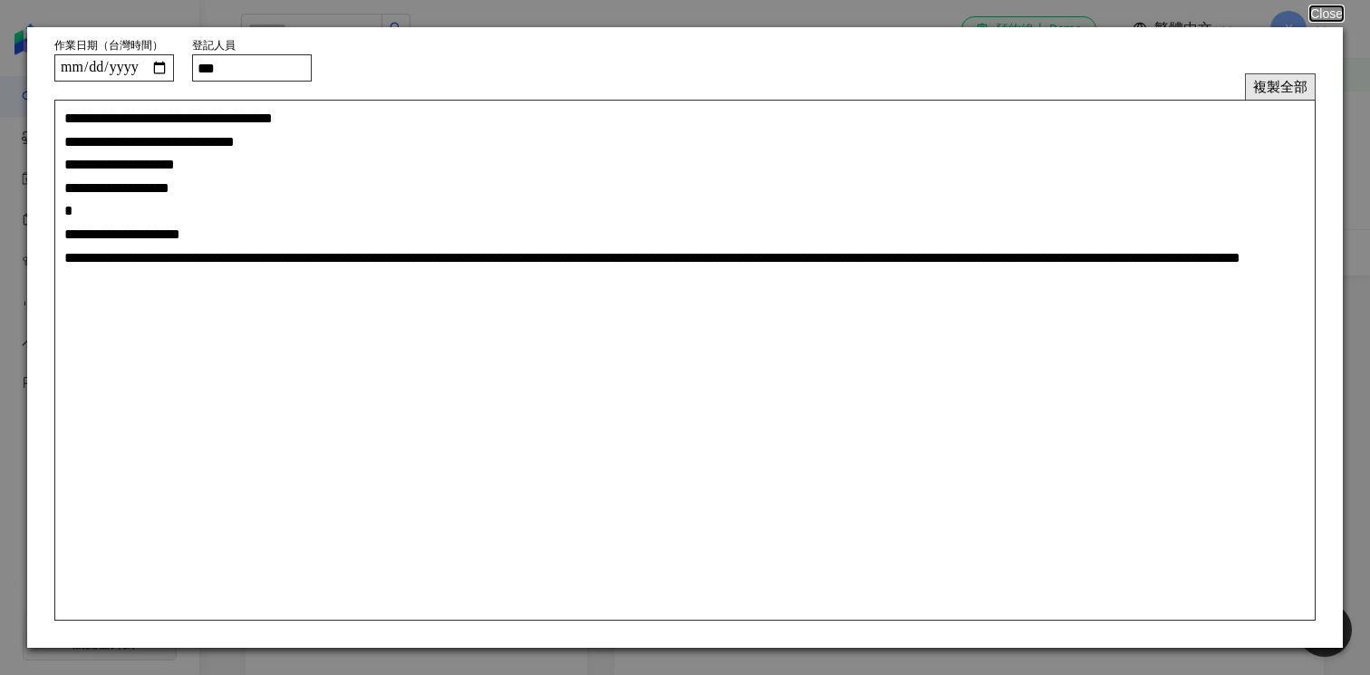
click at [1274, 88] on button "複製全部" at bounding box center [1280, 86] width 71 height 26
click at [1269, 82] on button "複製全部" at bounding box center [1280, 86] width 71 height 26
click at [1326, 11] on button "Close" at bounding box center [1325, 13] width 34 height 14
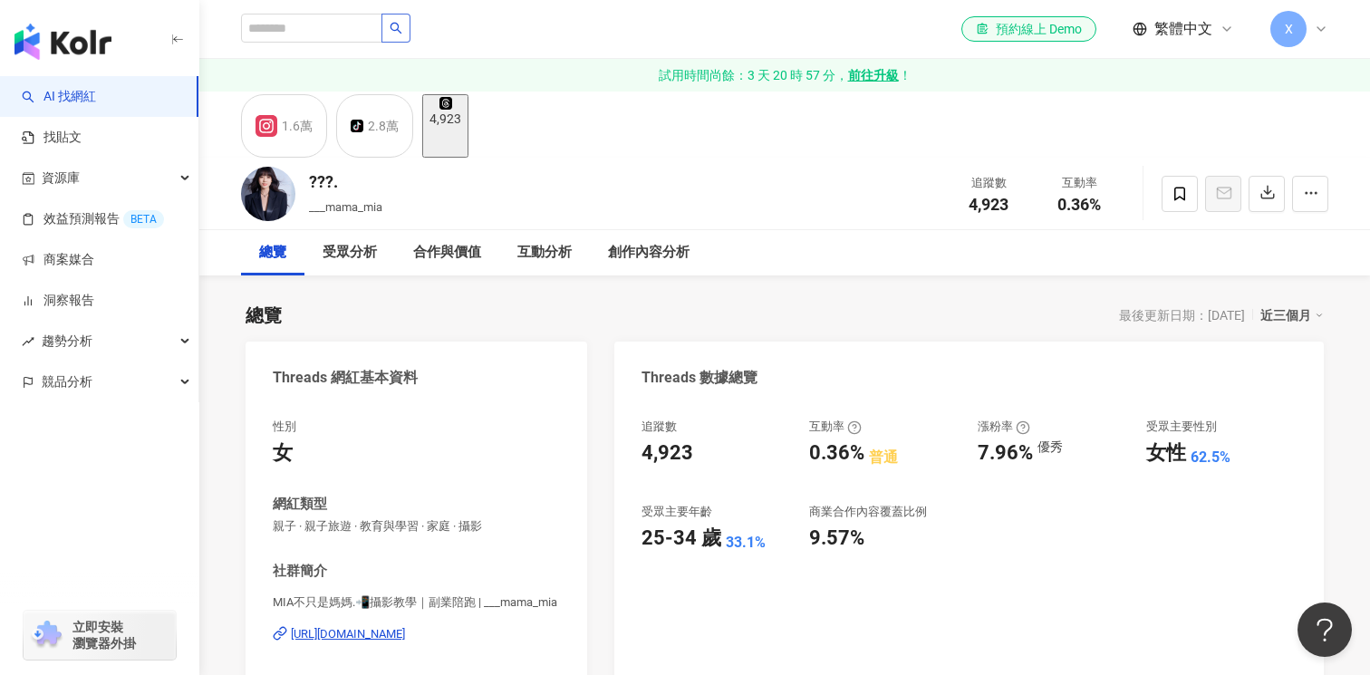
scroll to position [26, 0]
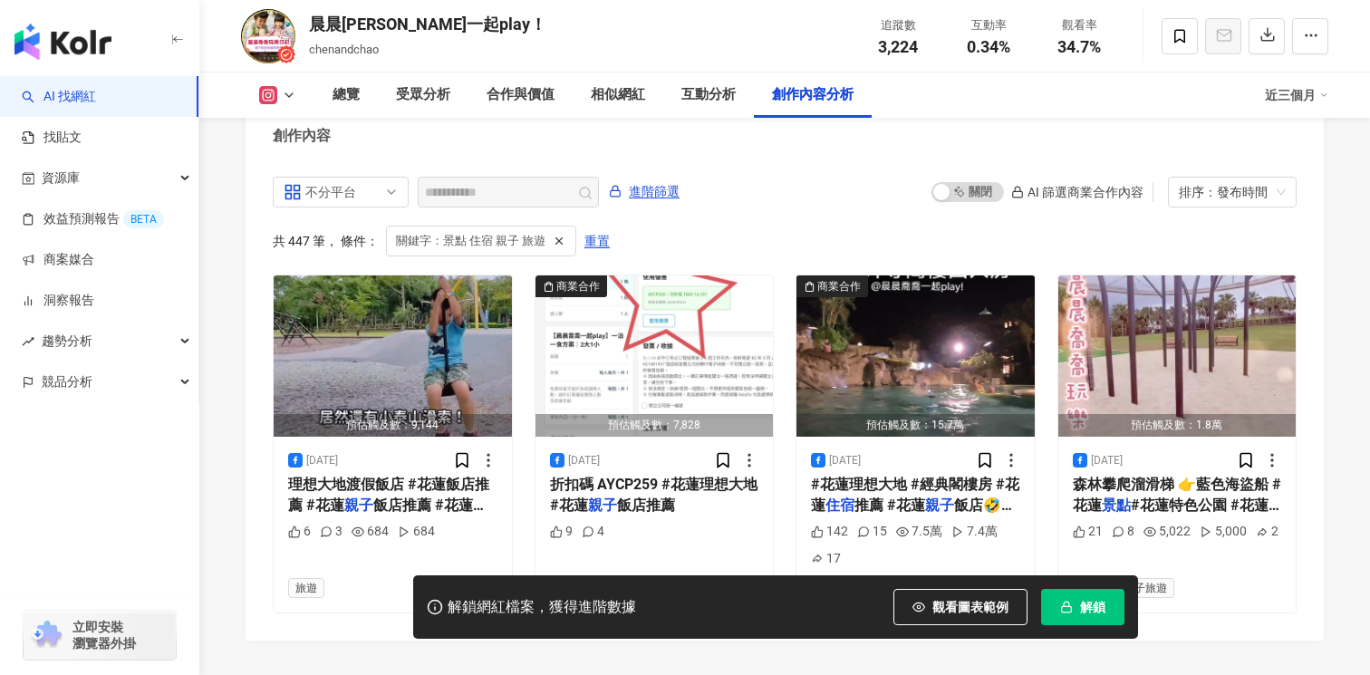
scroll to position [5538, 0]
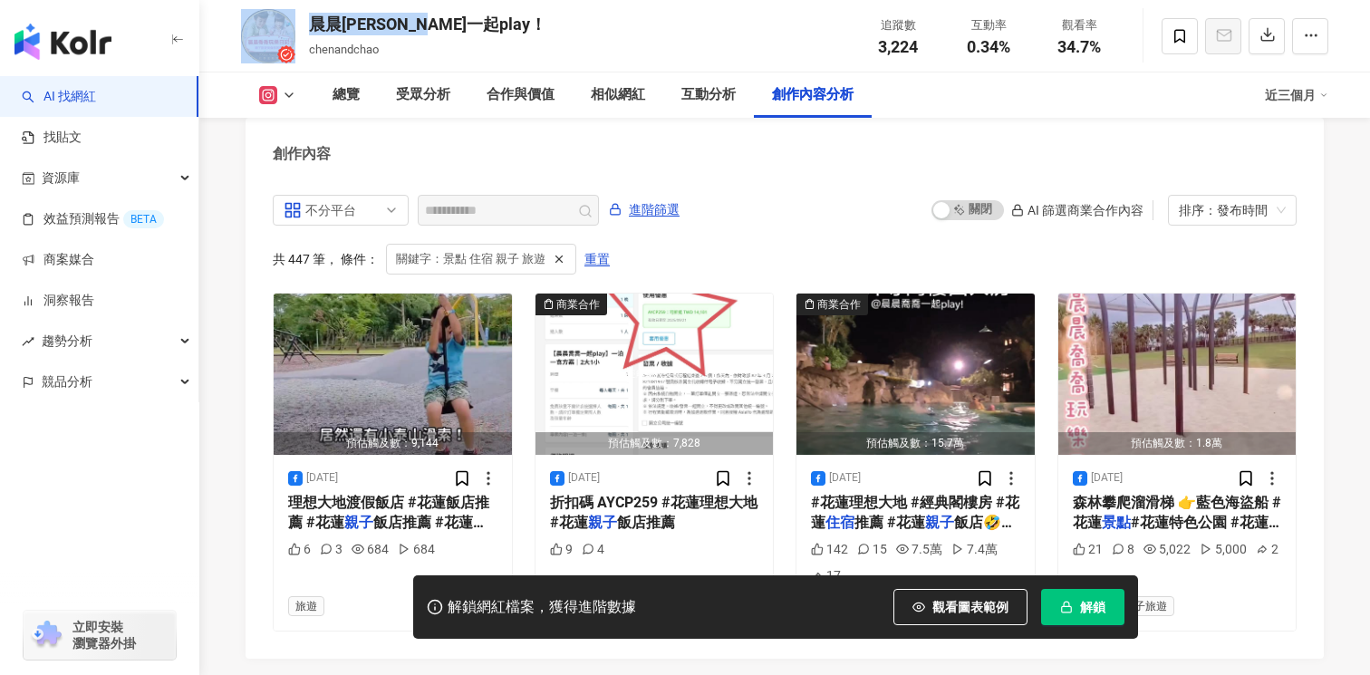
drag, startPoint x: 476, startPoint y: 23, endPoint x: 304, endPoint y: 17, distance: 172.2
click at [303, 17] on div "晨晨[PERSON_NAME]一起play！ [PERSON_NAME] 追蹤數 3,224 互動率 0.34% 觀看率 34.7%" at bounding box center [784, 36] width 1159 height 72
copy div "晨晨[PERSON_NAME]一起play！"
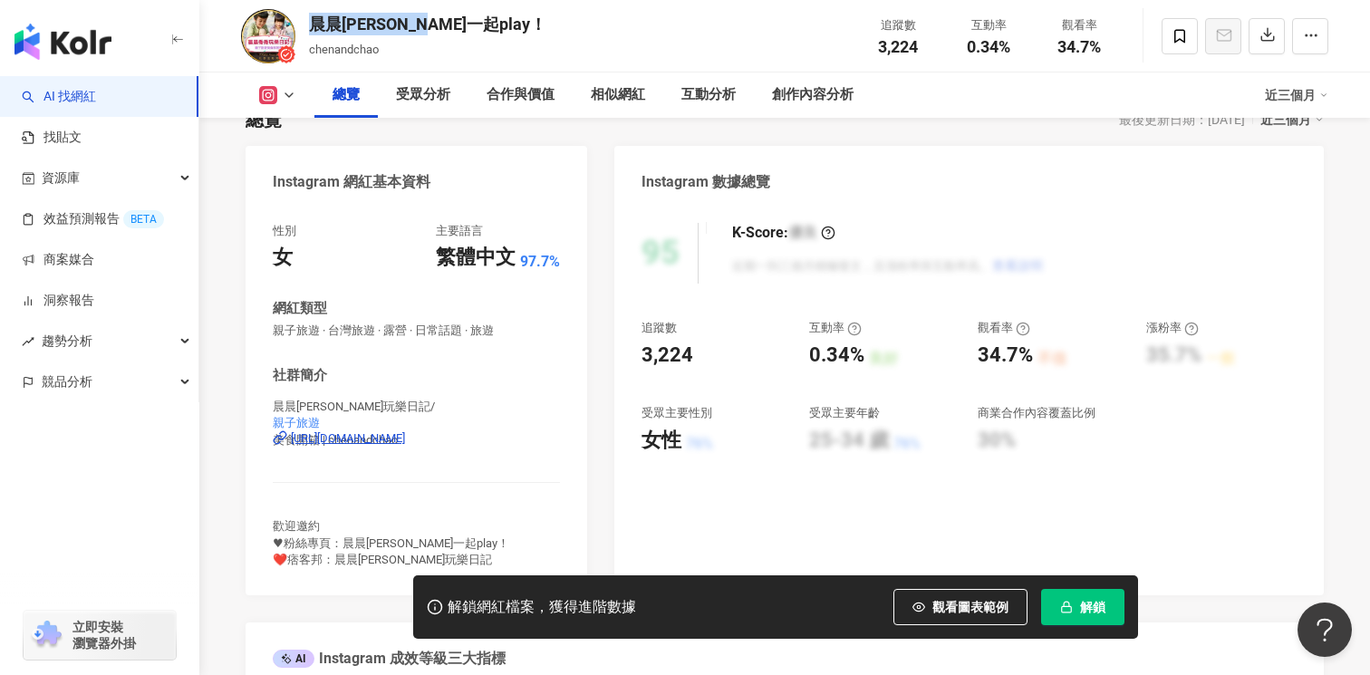
scroll to position [61, 0]
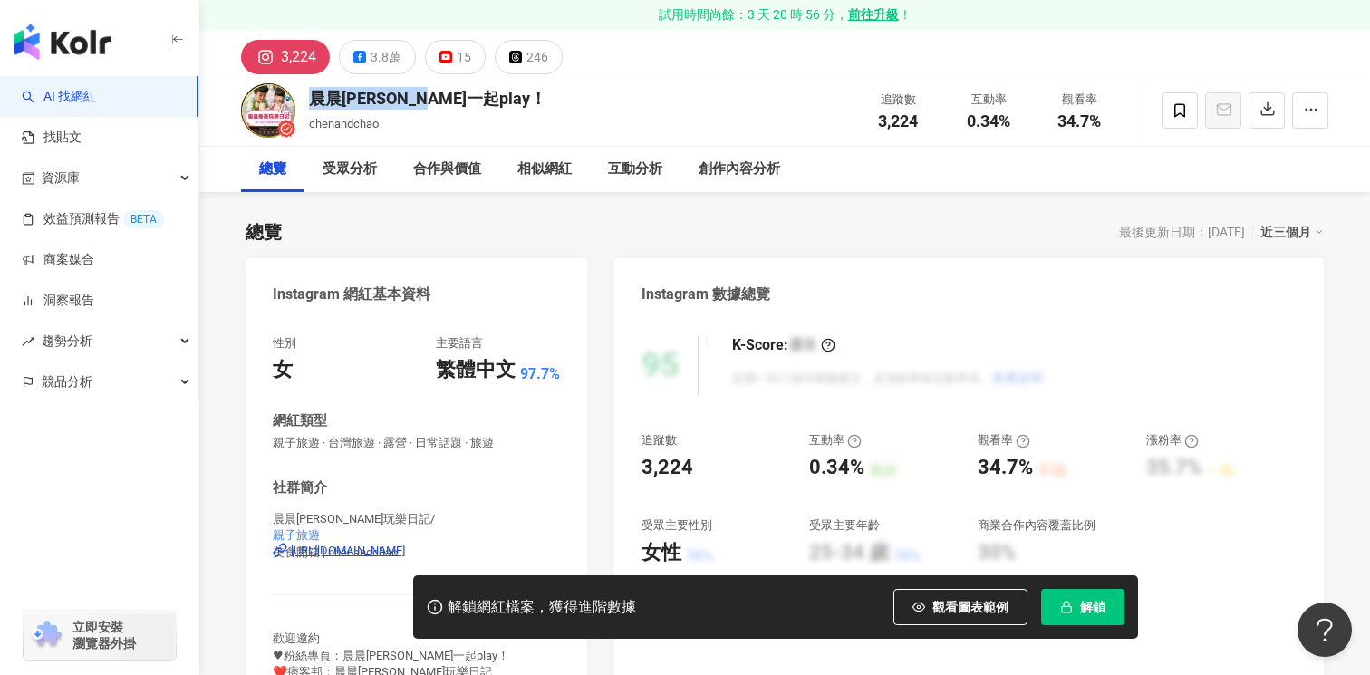
click at [405, 548] on div "[URL][DOMAIN_NAME]" at bounding box center [348, 551] width 114 height 16
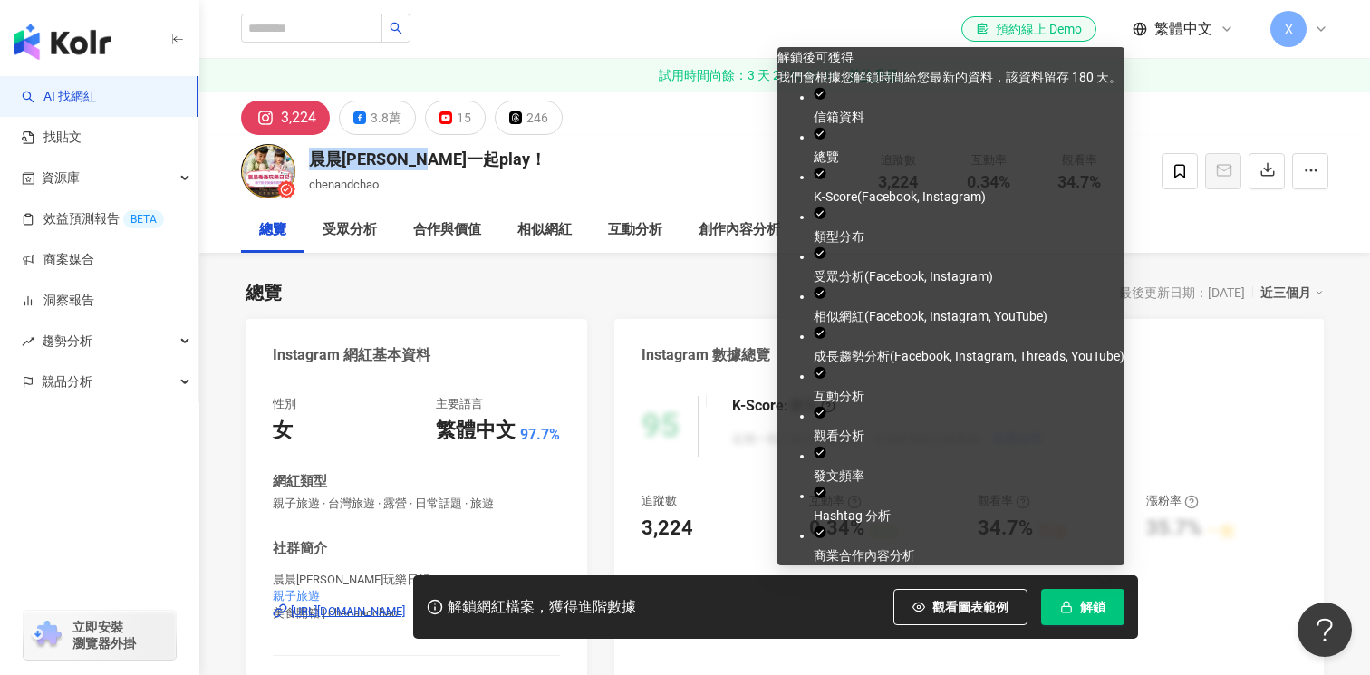
click at [1071, 622] on button "解鎖" at bounding box center [1082, 607] width 83 height 36
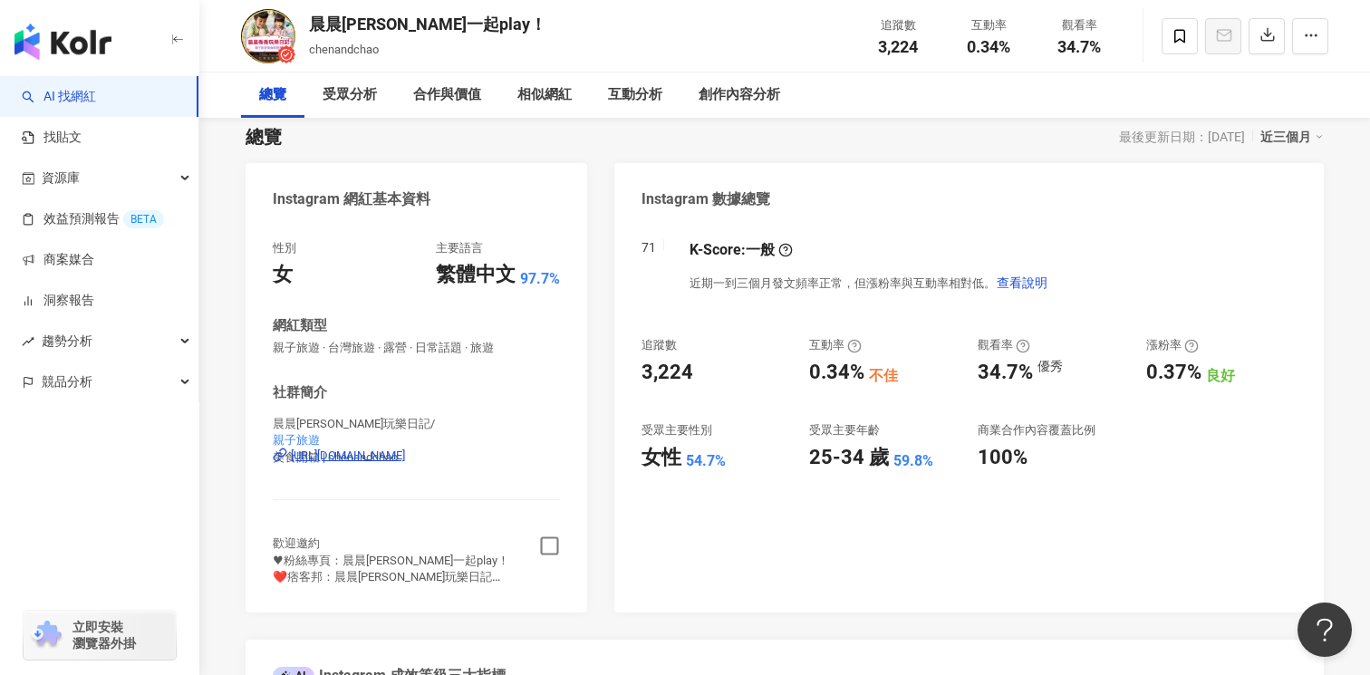
scroll to position [259, 0]
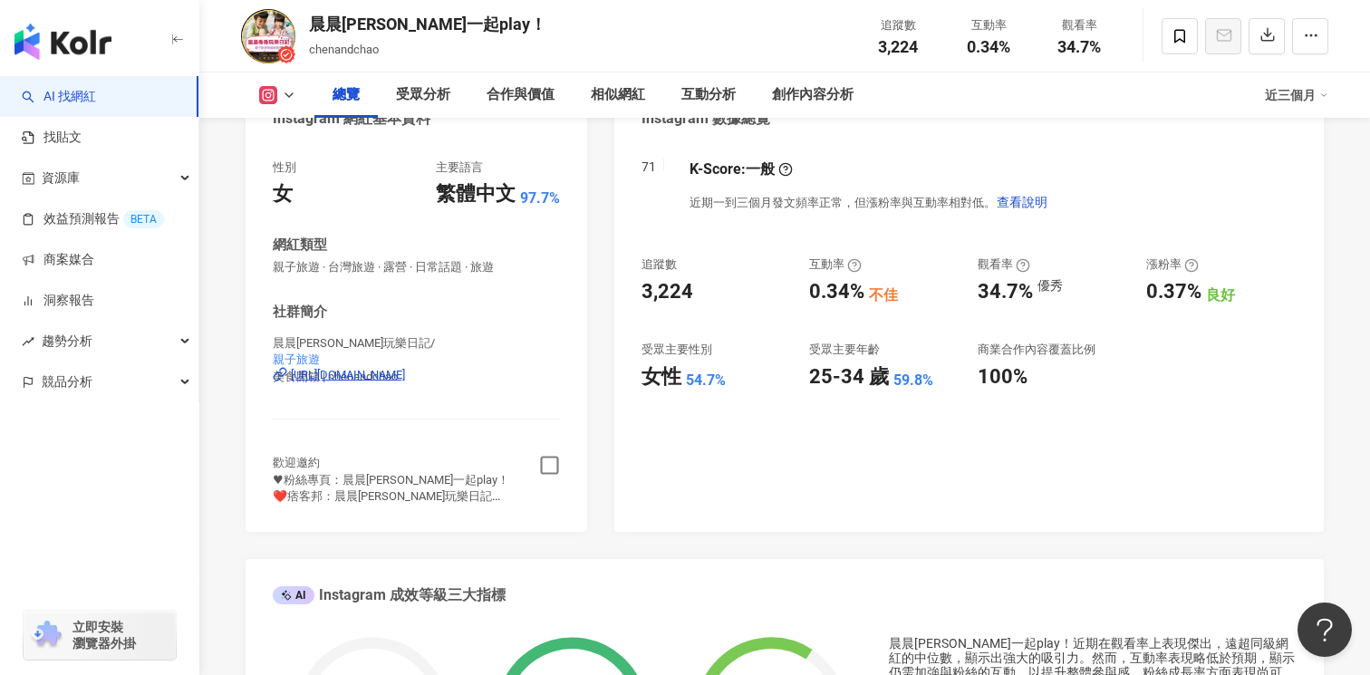
click at [554, 470] on icon "button" at bounding box center [549, 465] width 21 height 21
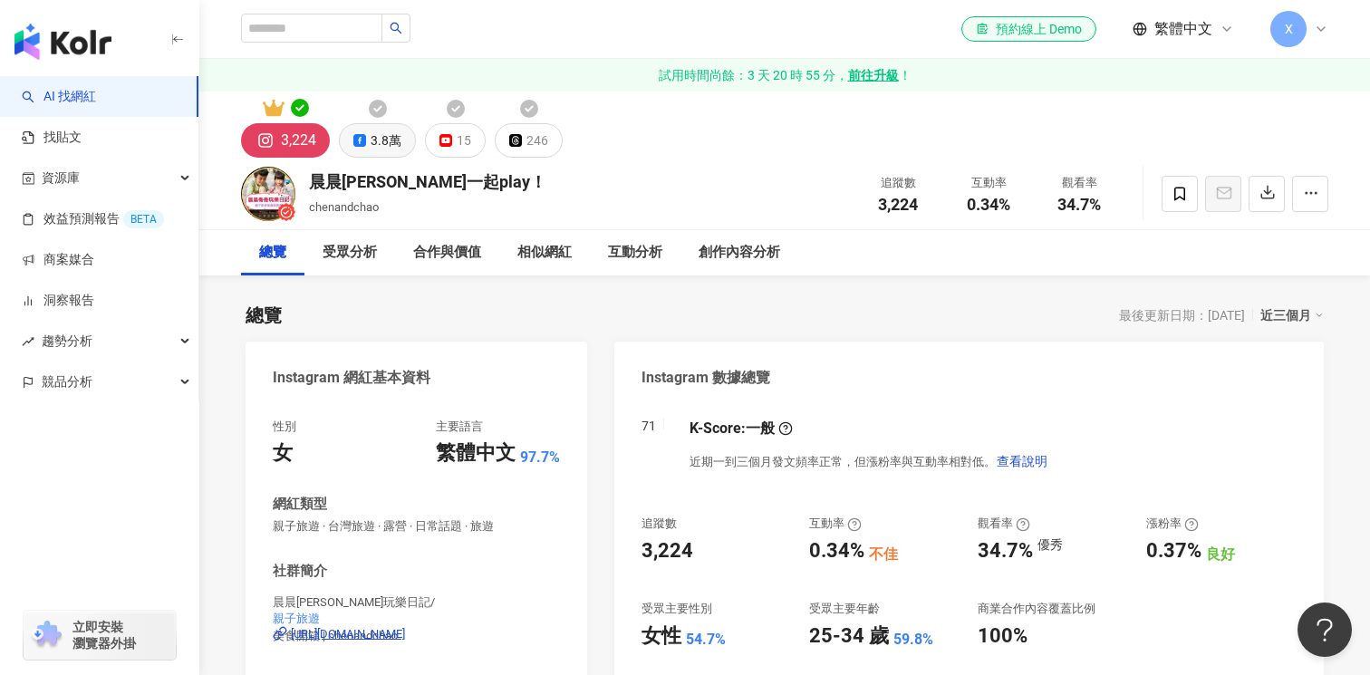
click at [389, 133] on div "3.8萬" at bounding box center [385, 140] width 31 height 25
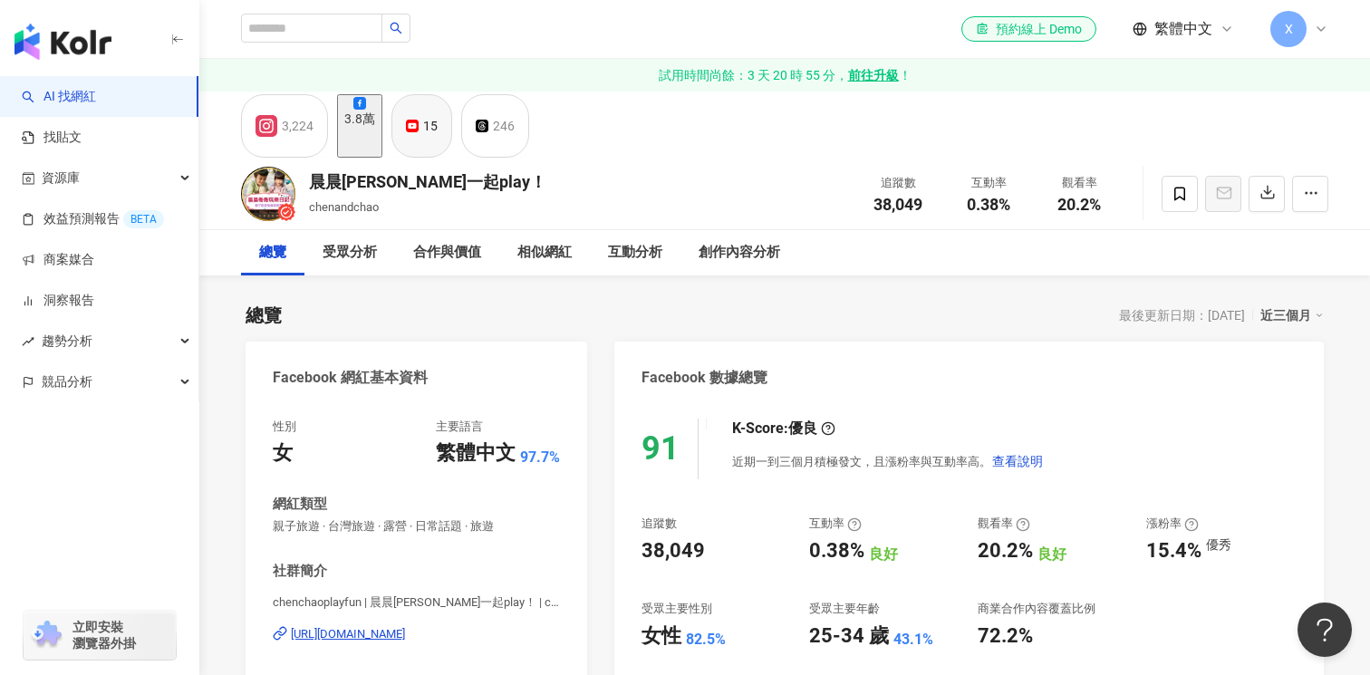
click at [438, 136] on div "15" at bounding box center [430, 125] width 14 height 25
click at [514, 139] on div "246" at bounding box center [504, 125] width 22 height 25
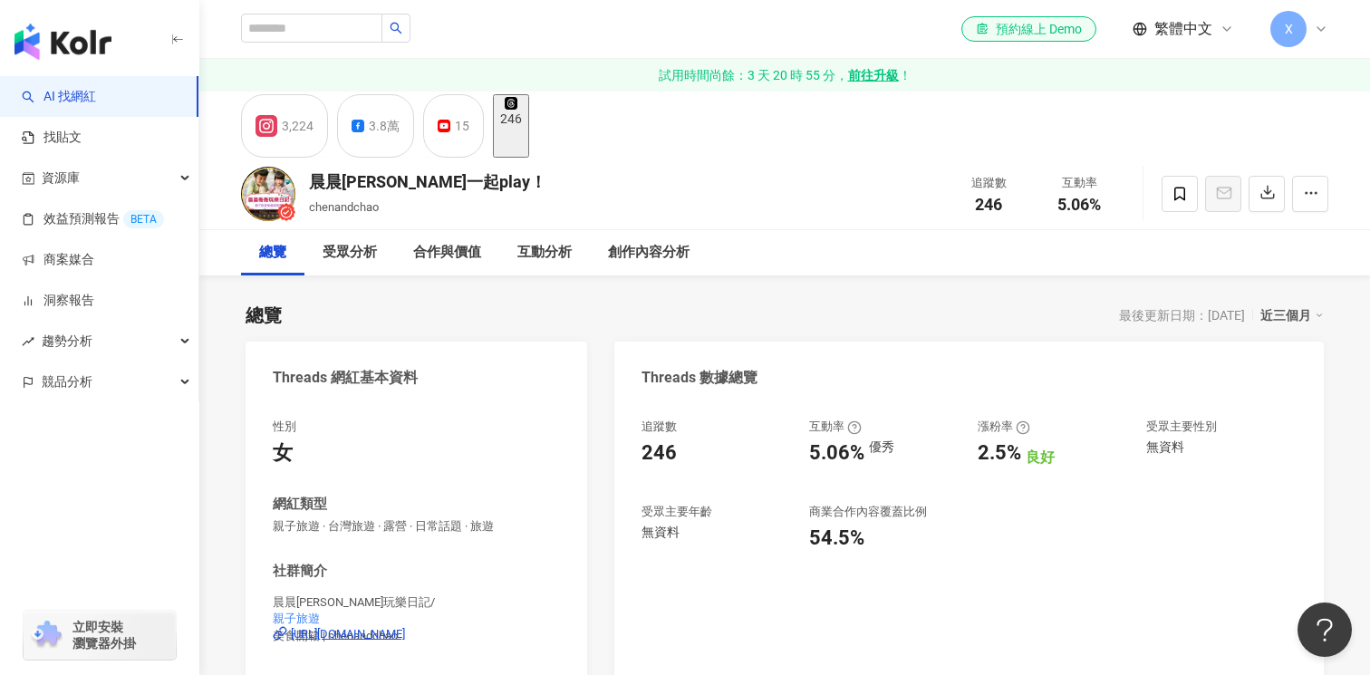
scroll to position [380, 0]
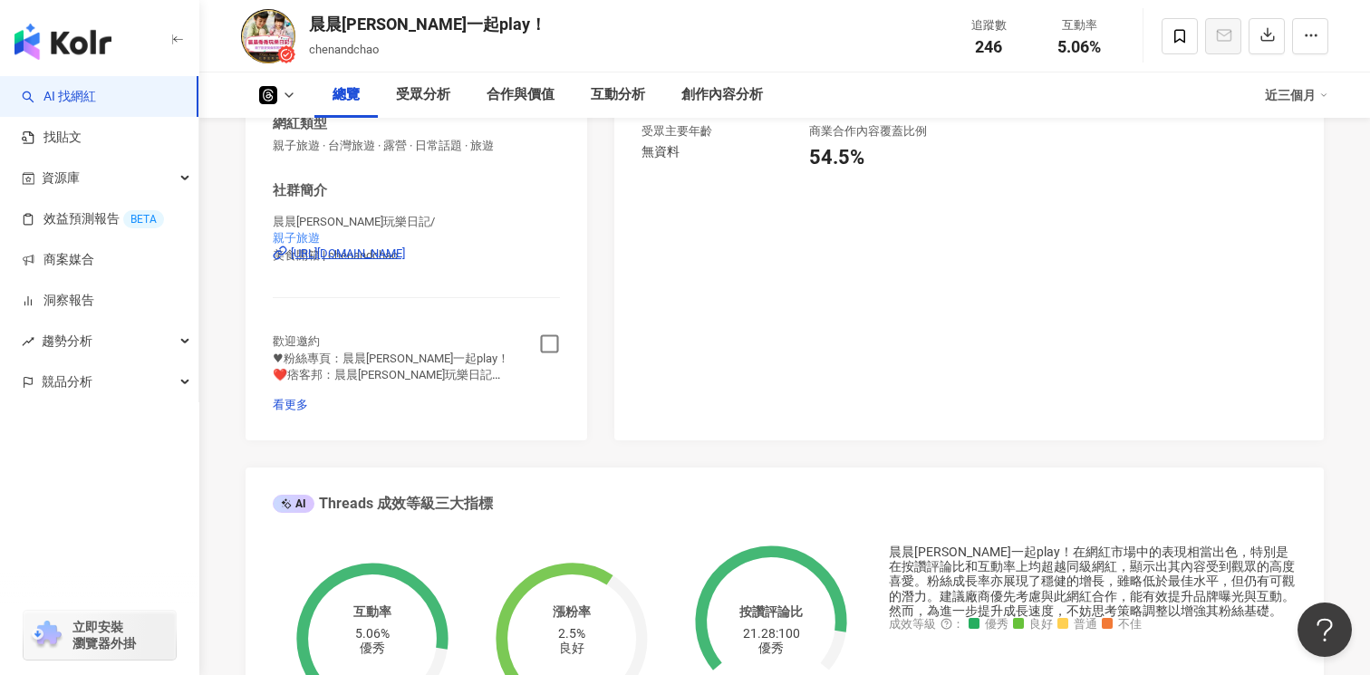
click at [543, 341] on icon "button" at bounding box center [549, 343] width 21 height 21
click at [205, 27] on div "晨晨喬喬一起play！ chenandchao 追蹤數 246 互動率 5.06%" at bounding box center [784, 36] width 1159 height 72
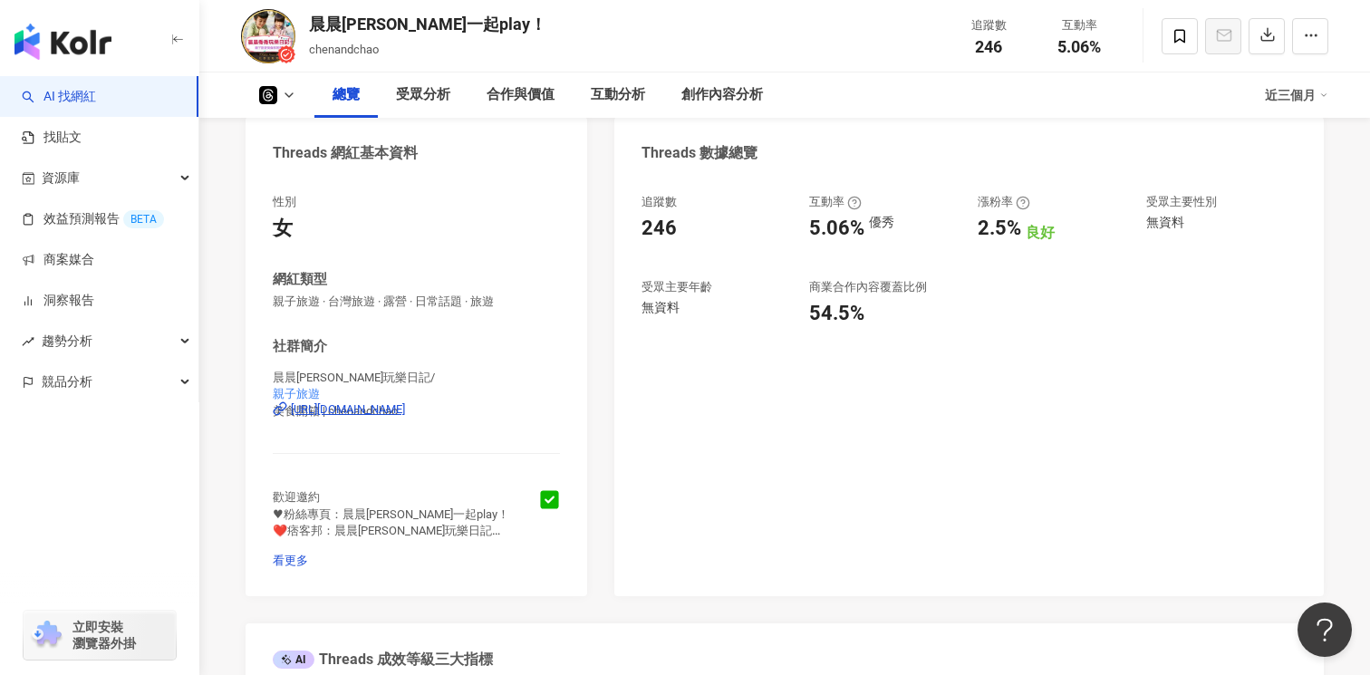
scroll to position [0, 0]
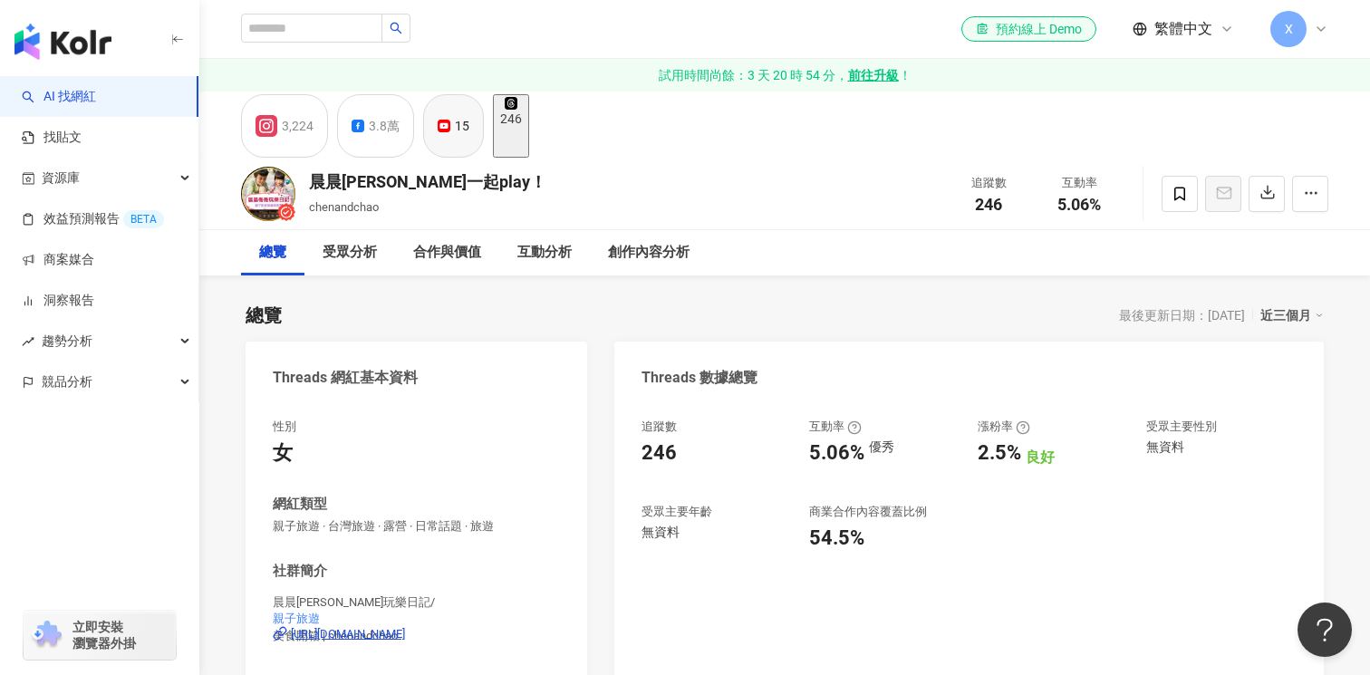
click at [478, 141] on button "15" at bounding box center [453, 125] width 61 height 63
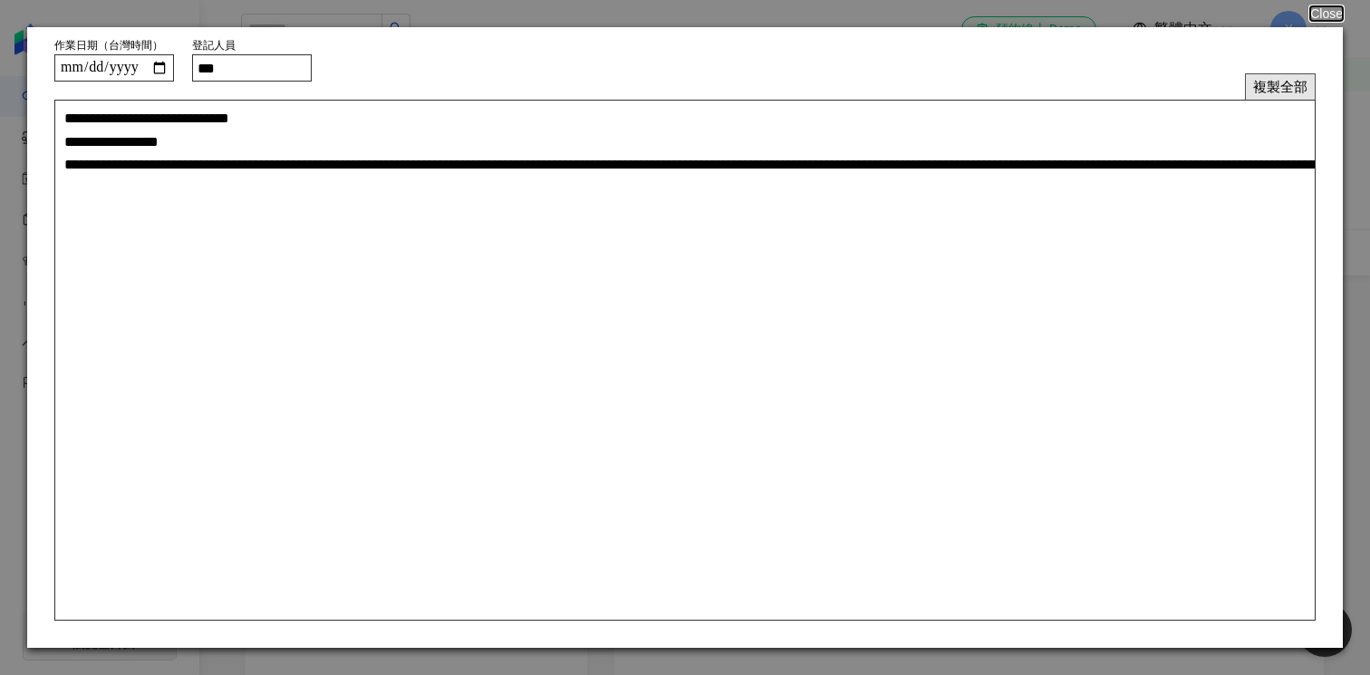
click at [1270, 84] on button "複製全部" at bounding box center [1280, 86] width 71 height 26
click at [1332, 16] on button "Close" at bounding box center [1325, 13] width 34 height 14
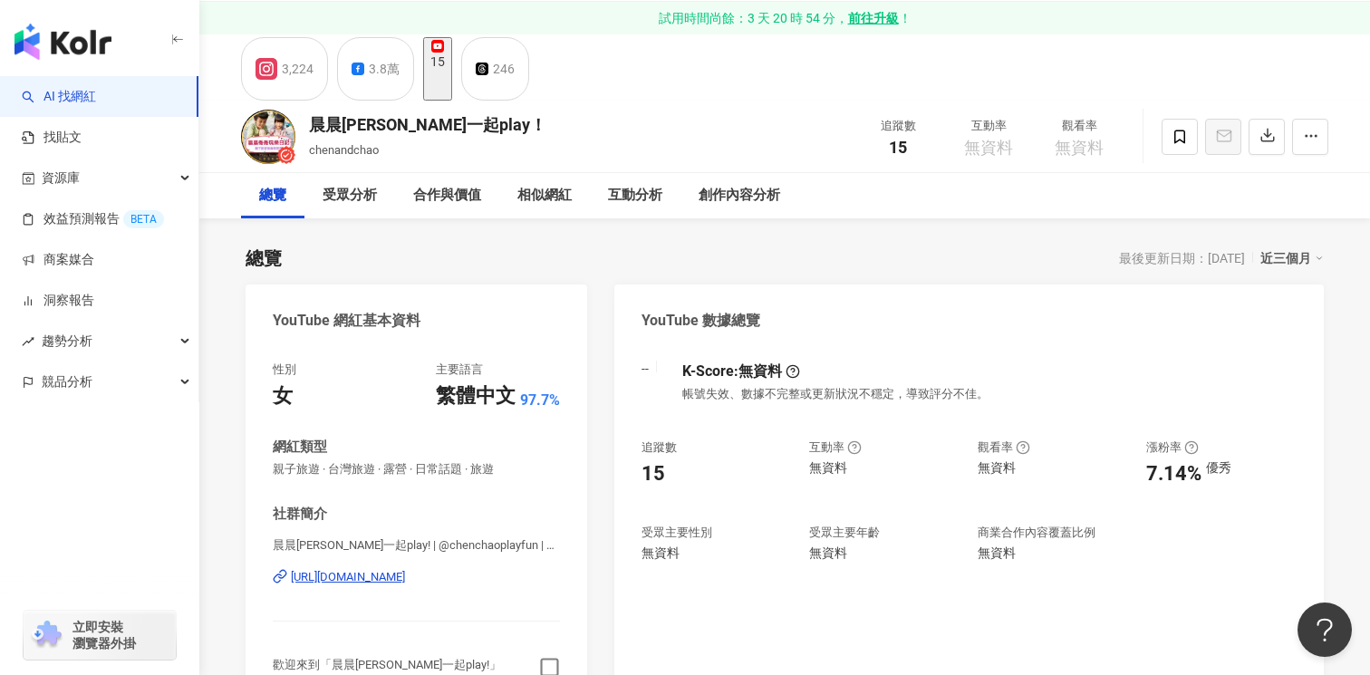
scroll to position [65, 0]
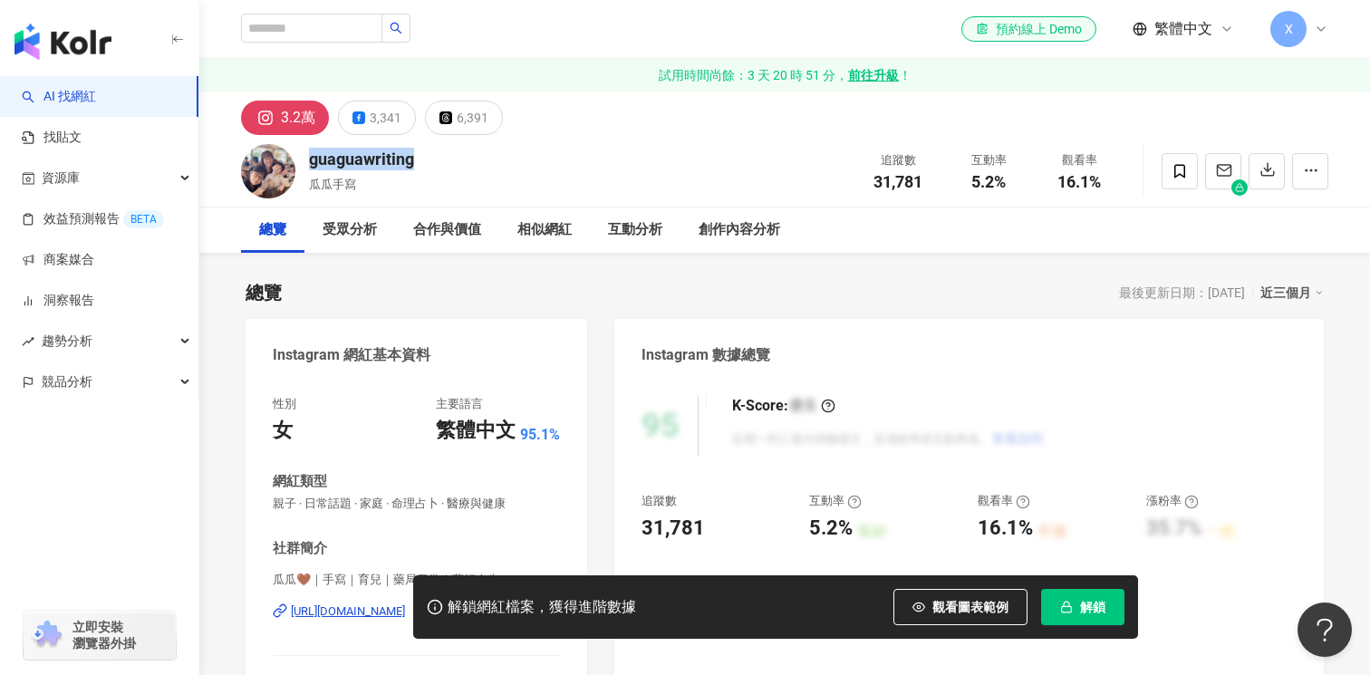
drag, startPoint x: 444, startPoint y: 165, endPoint x: 303, endPoint y: 164, distance: 140.4
click at [303, 165] on div "guaguawriting 瓜瓜手寫 追蹤數 31,781 互動率 5.2% 觀看率 16.1%" at bounding box center [784, 171] width 1159 height 72
copy div "guaguawriting"
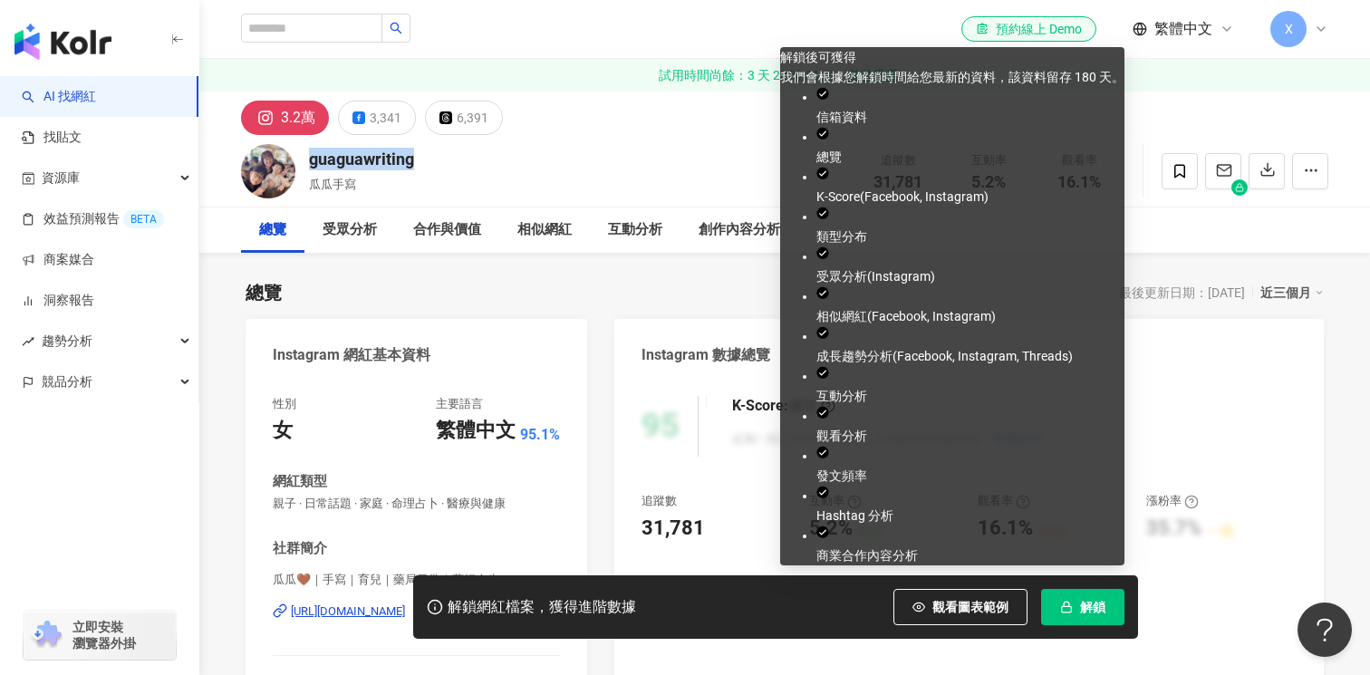
click at [1094, 594] on button "解鎖" at bounding box center [1082, 607] width 83 height 36
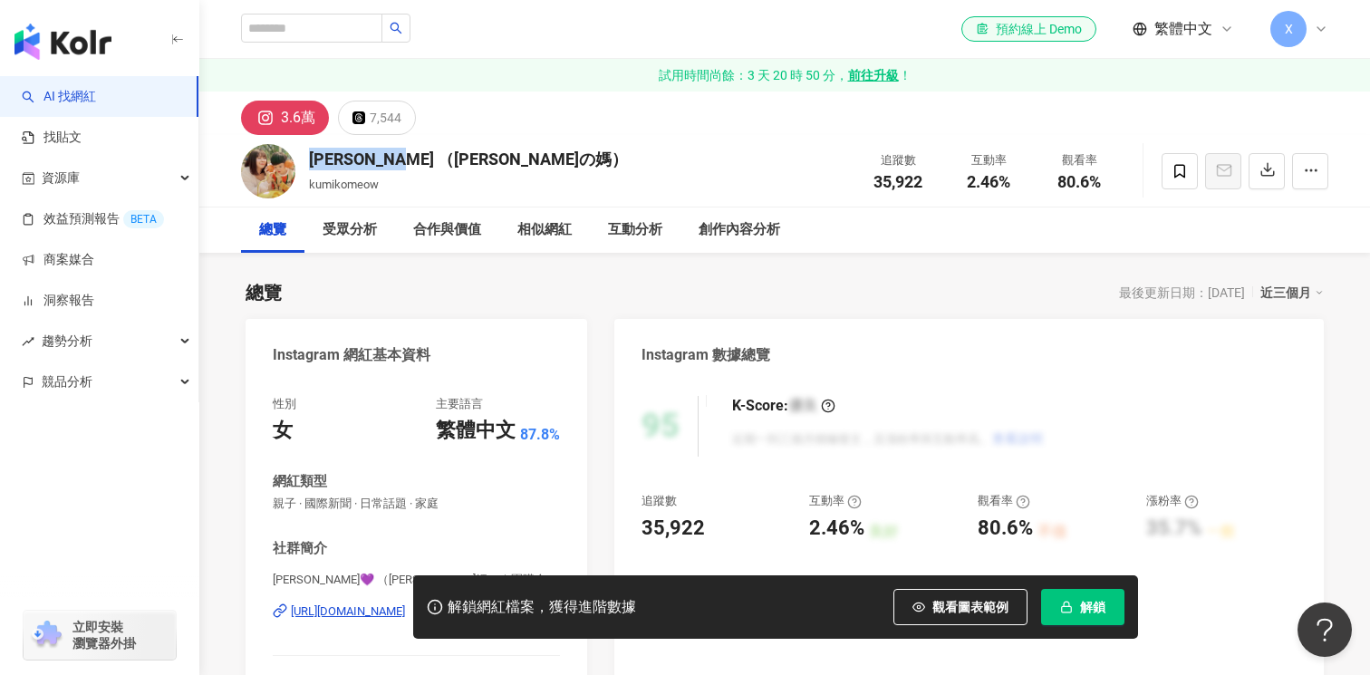
drag, startPoint x: 459, startPoint y: 158, endPoint x: 310, endPoint y: 159, distance: 149.5
click at [310, 159] on div "柚子萱 （勛勛の媽）" at bounding box center [468, 159] width 319 height 23
copy div "柚子萱 （勛勛の媽）"
click at [1089, 610] on span "解鎖" at bounding box center [1092, 607] width 25 height 14
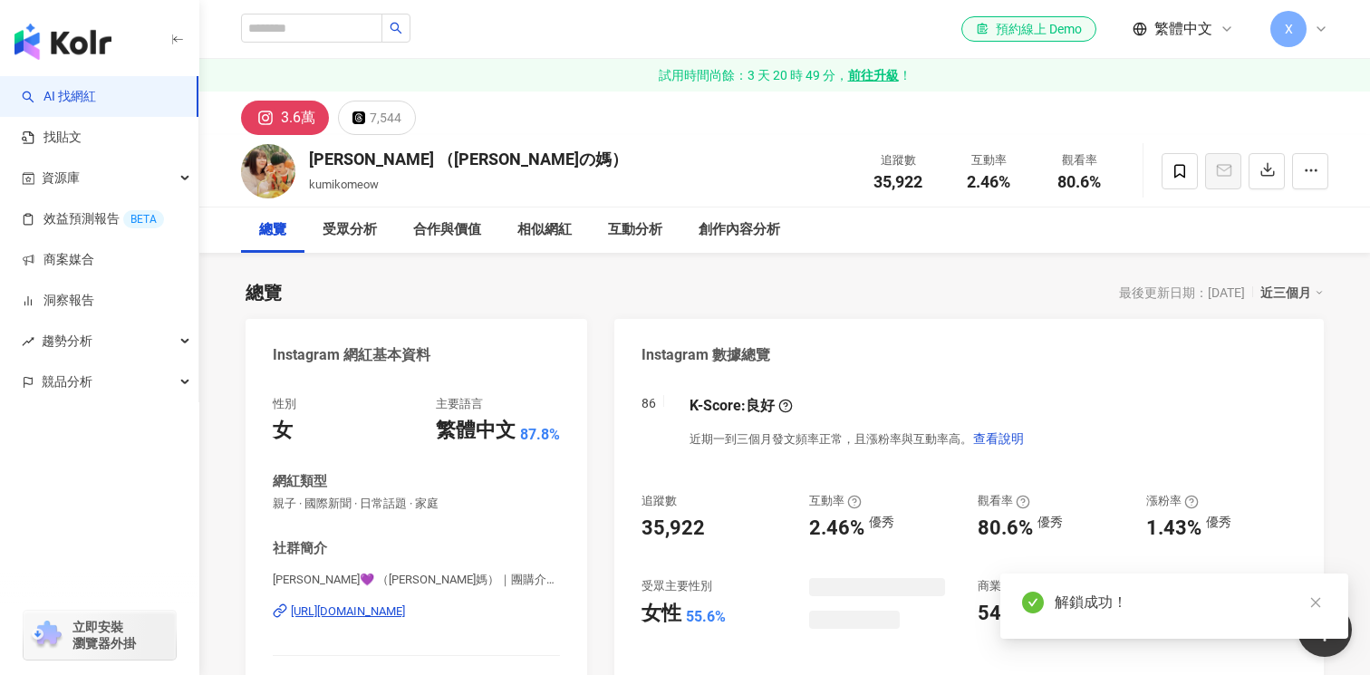
scroll to position [212, 0]
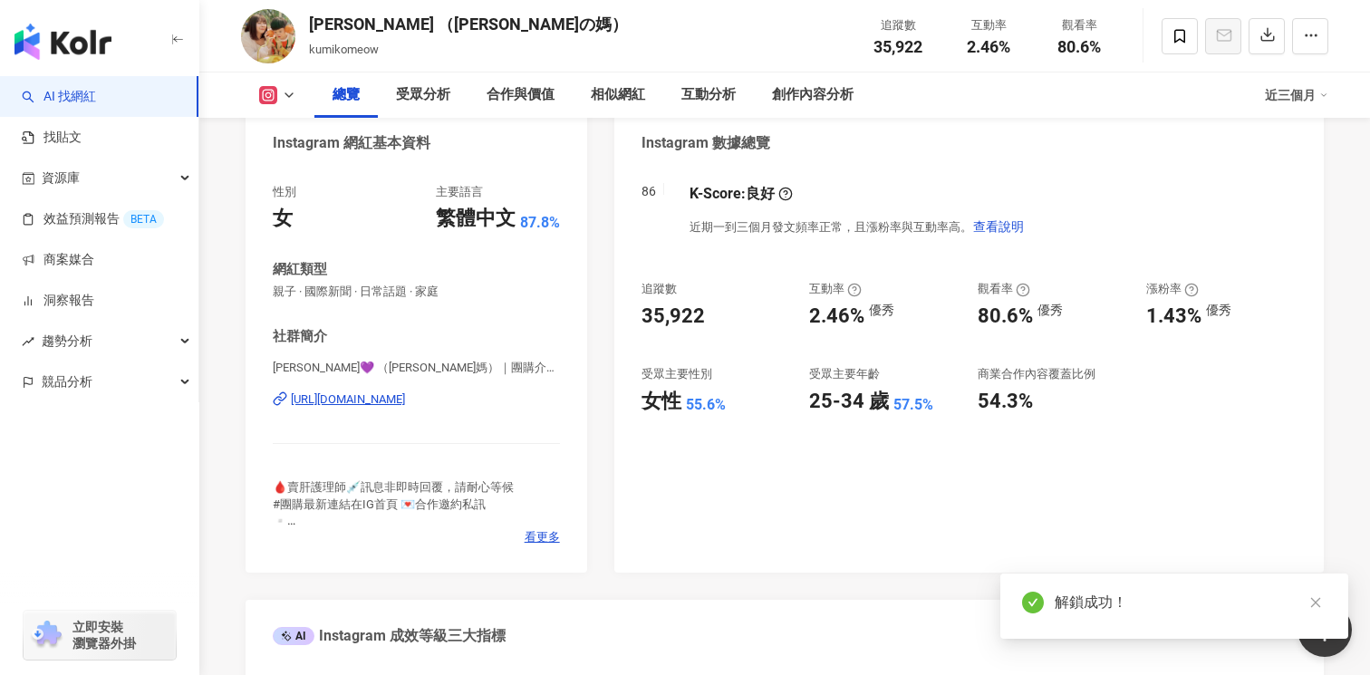
click at [405, 394] on div "https://www.instagram.com/kumikomeow/" at bounding box center [348, 399] width 114 height 16
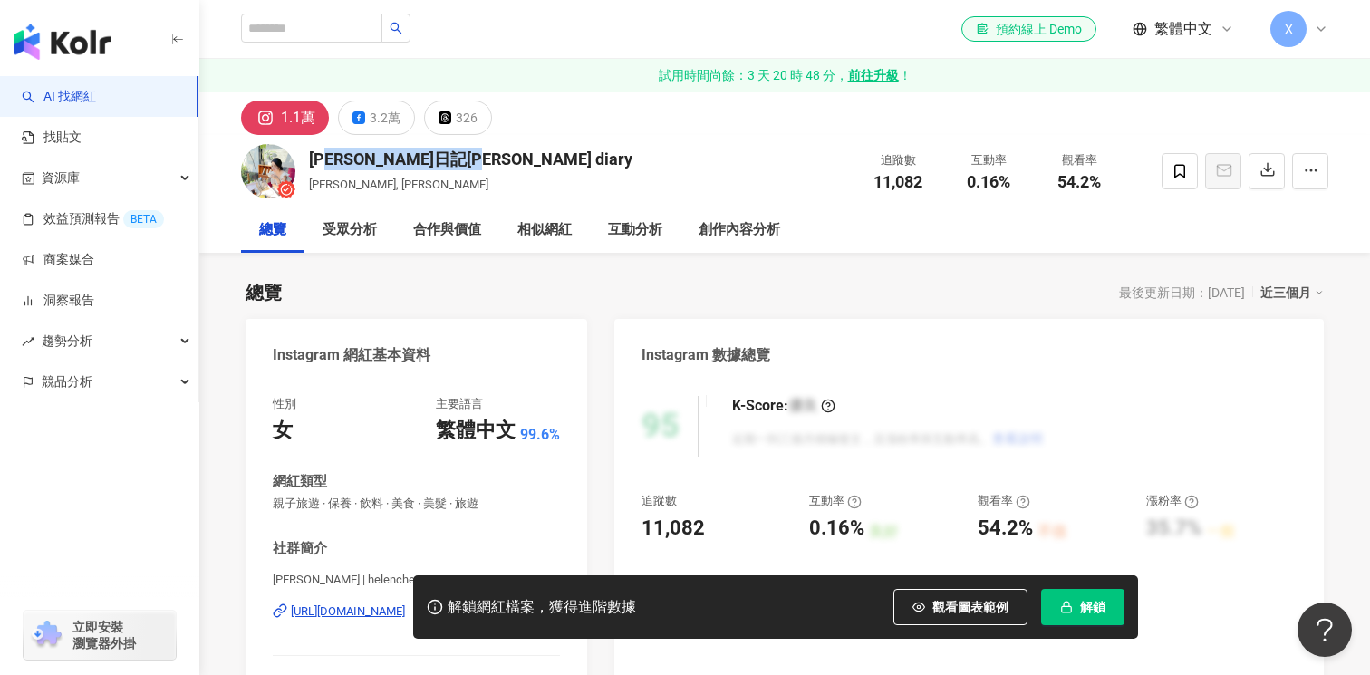
drag, startPoint x: 495, startPoint y: 155, endPoint x: 307, endPoint y: 156, distance: 188.4
click at [303, 155] on div "[PERSON_NAME]日記[PERSON_NAME] diary [PERSON_NAME], helenchenroro 追蹤數 11,082 互動率 …" at bounding box center [784, 171] width 1159 height 72
copy div "[PERSON_NAME]日記[PERSON_NAME] diary"
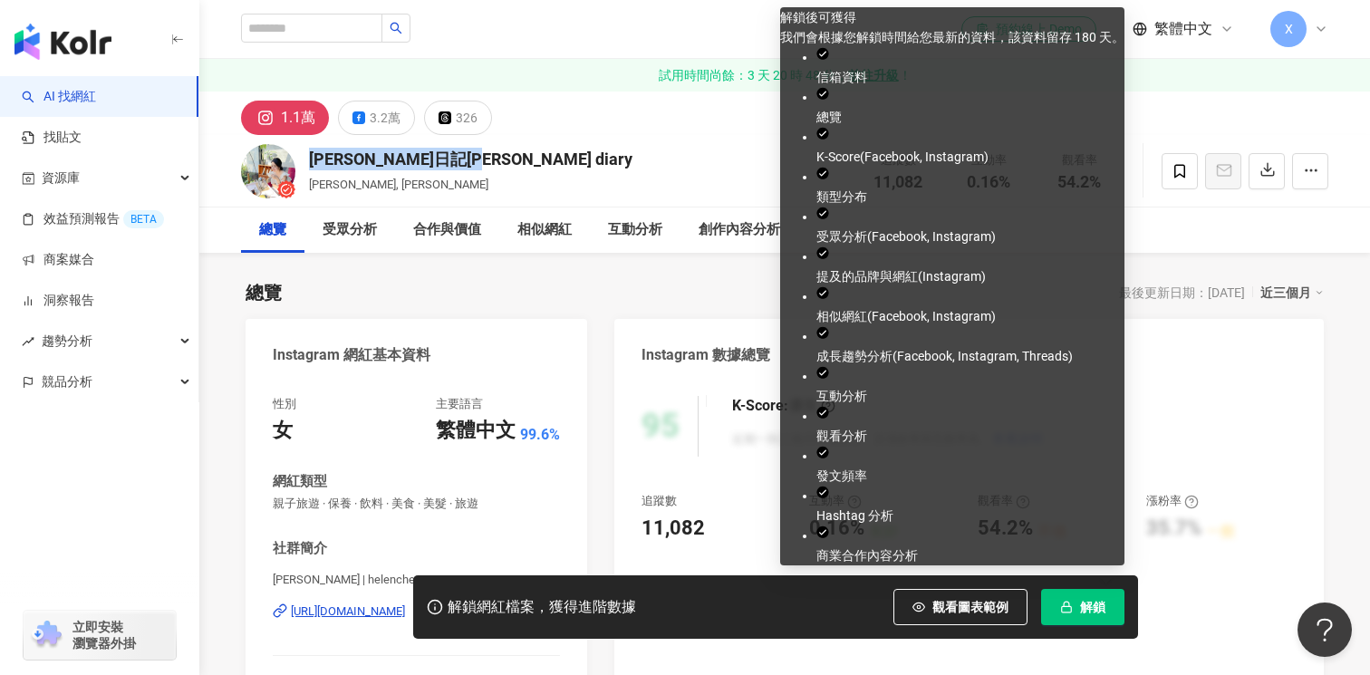
click at [1101, 601] on span "解鎖" at bounding box center [1092, 607] width 25 height 14
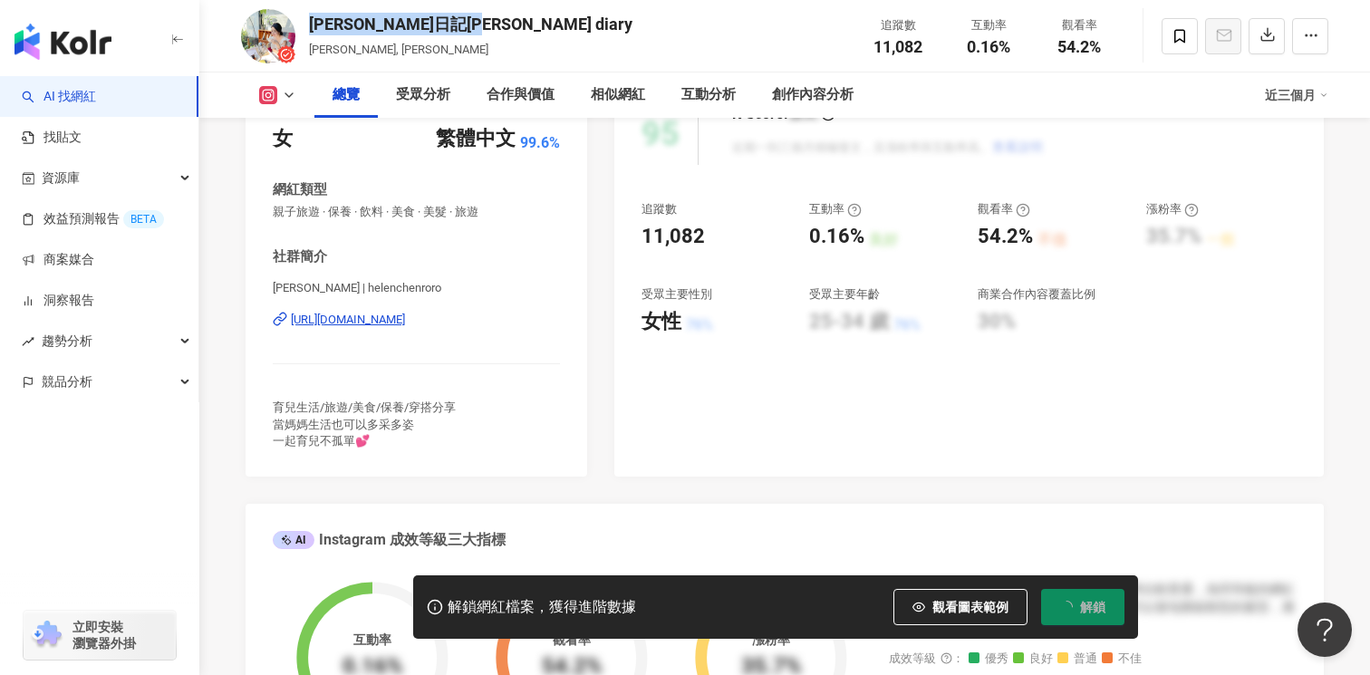
scroll to position [364, 0]
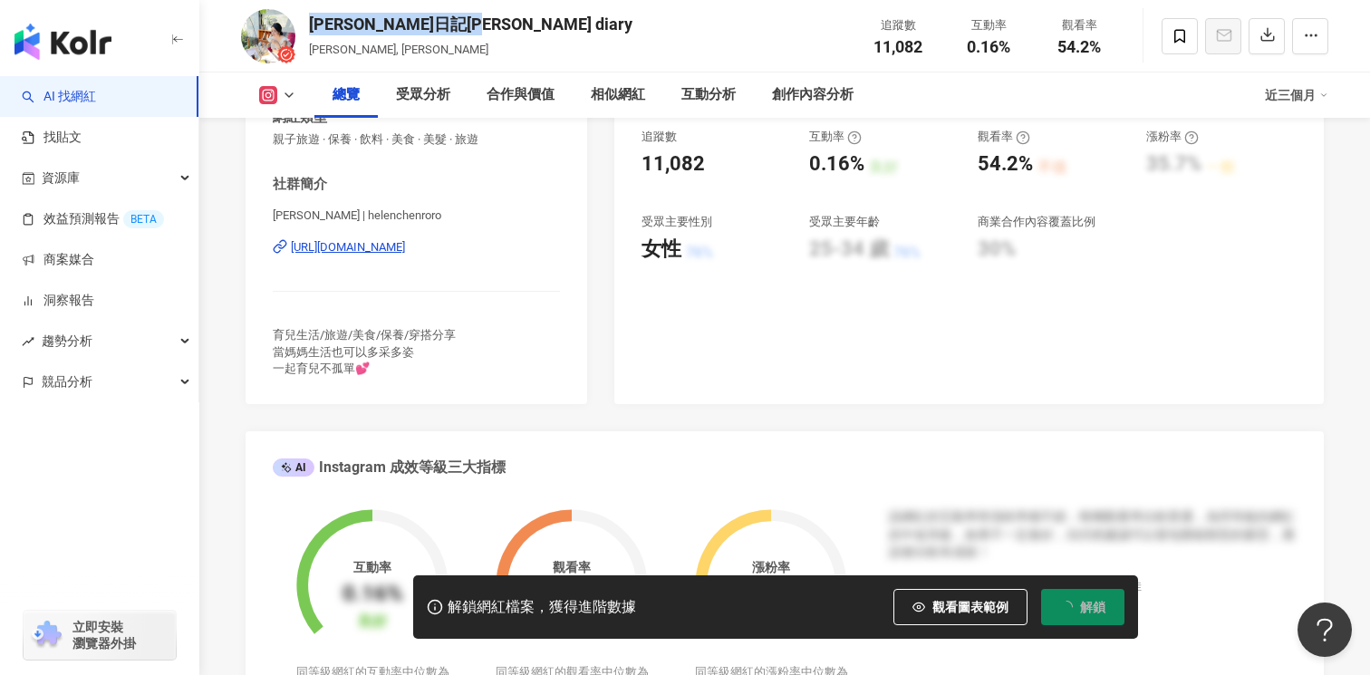
click at [405, 250] on div "https://www.instagram.com/helenchenroro/" at bounding box center [348, 247] width 114 height 16
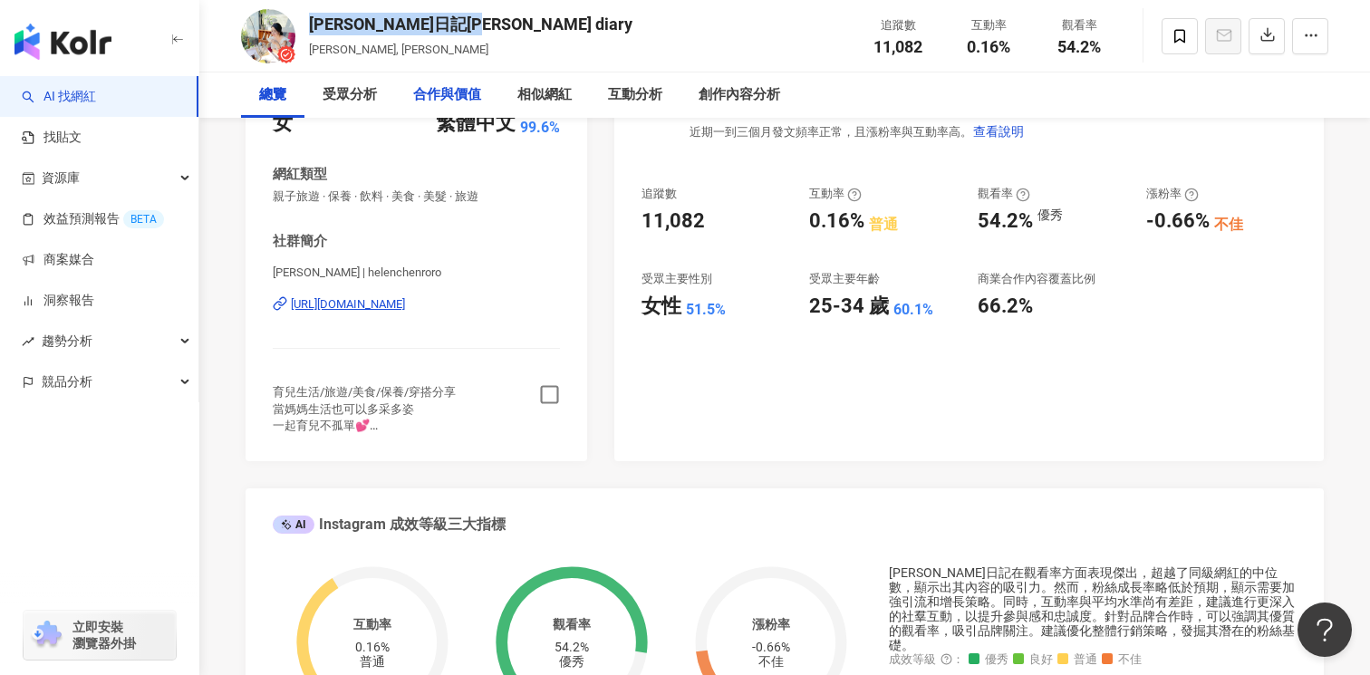
scroll to position [550, 0]
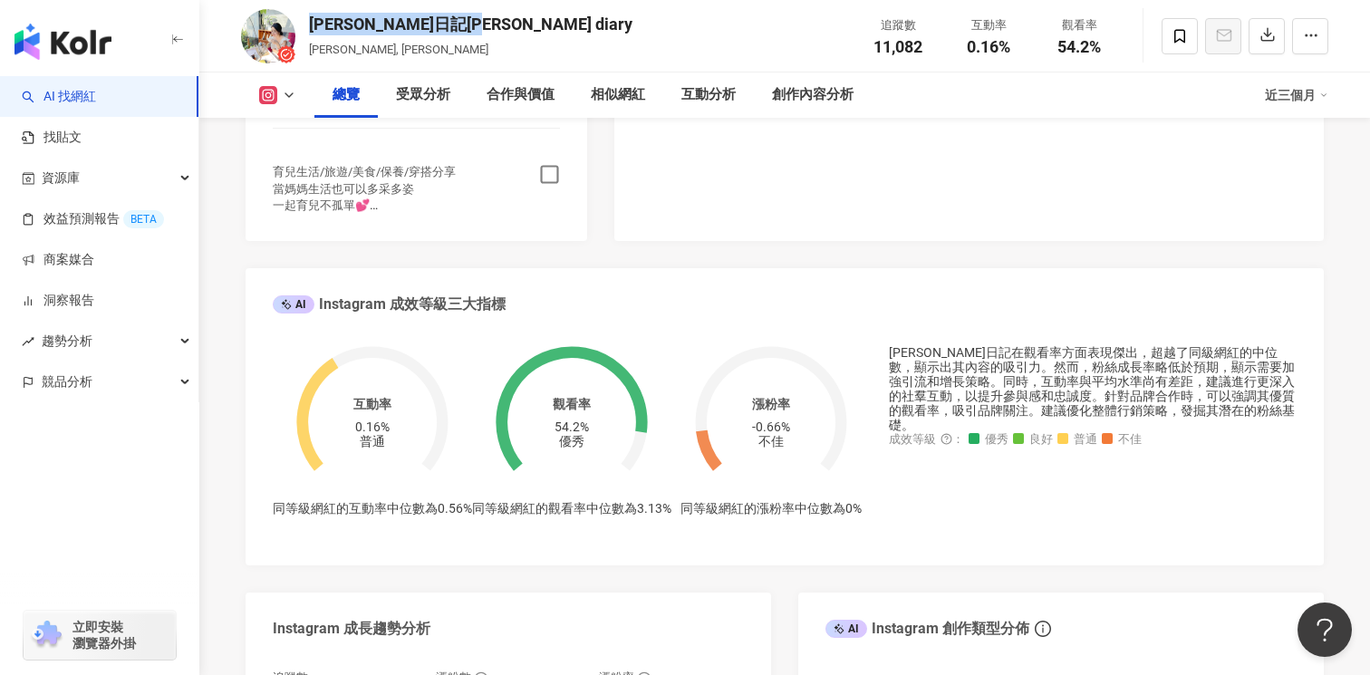
click at [556, 172] on icon "button" at bounding box center [549, 175] width 18 height 18
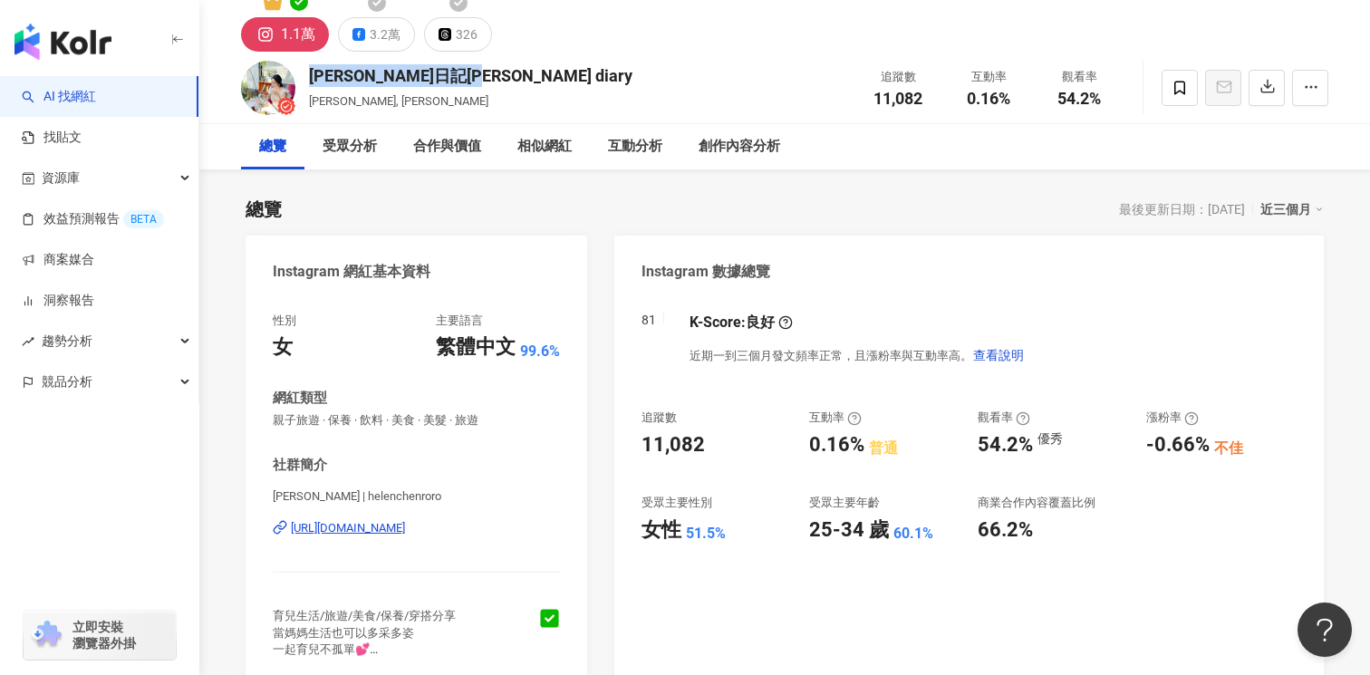
scroll to position [0, 0]
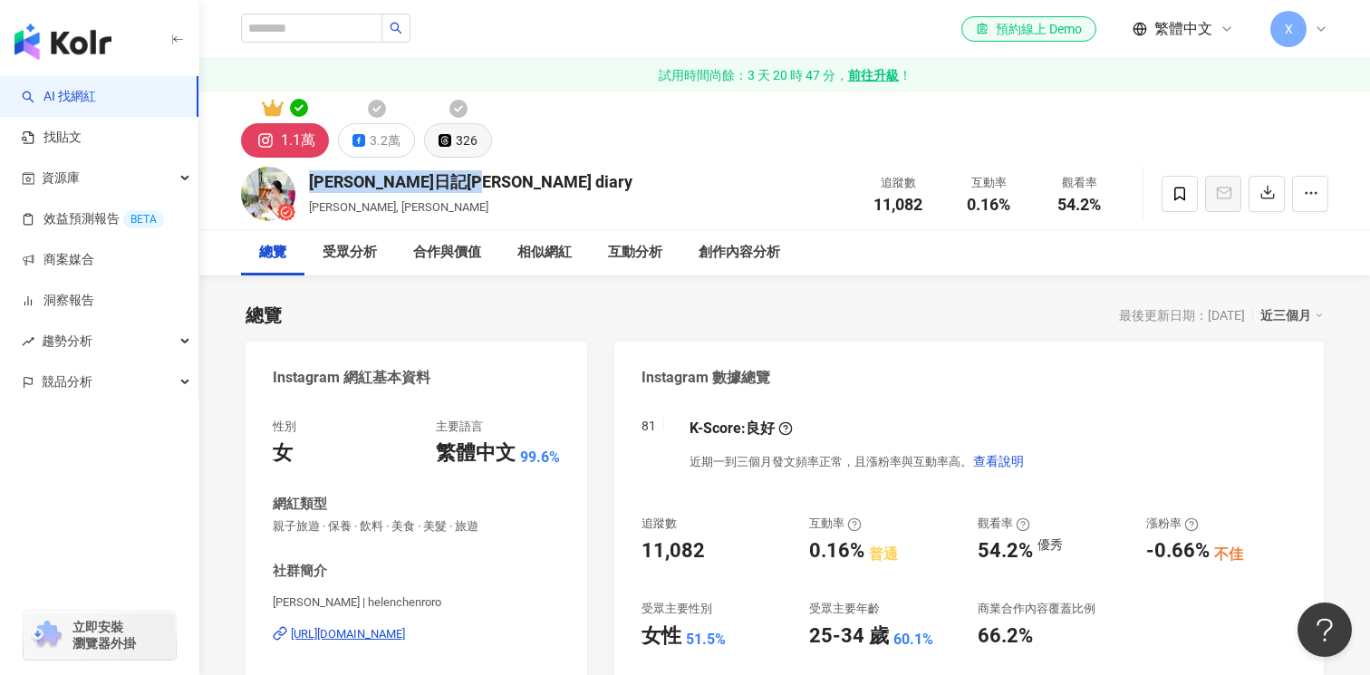
click at [461, 145] on div "326" at bounding box center [467, 140] width 22 height 25
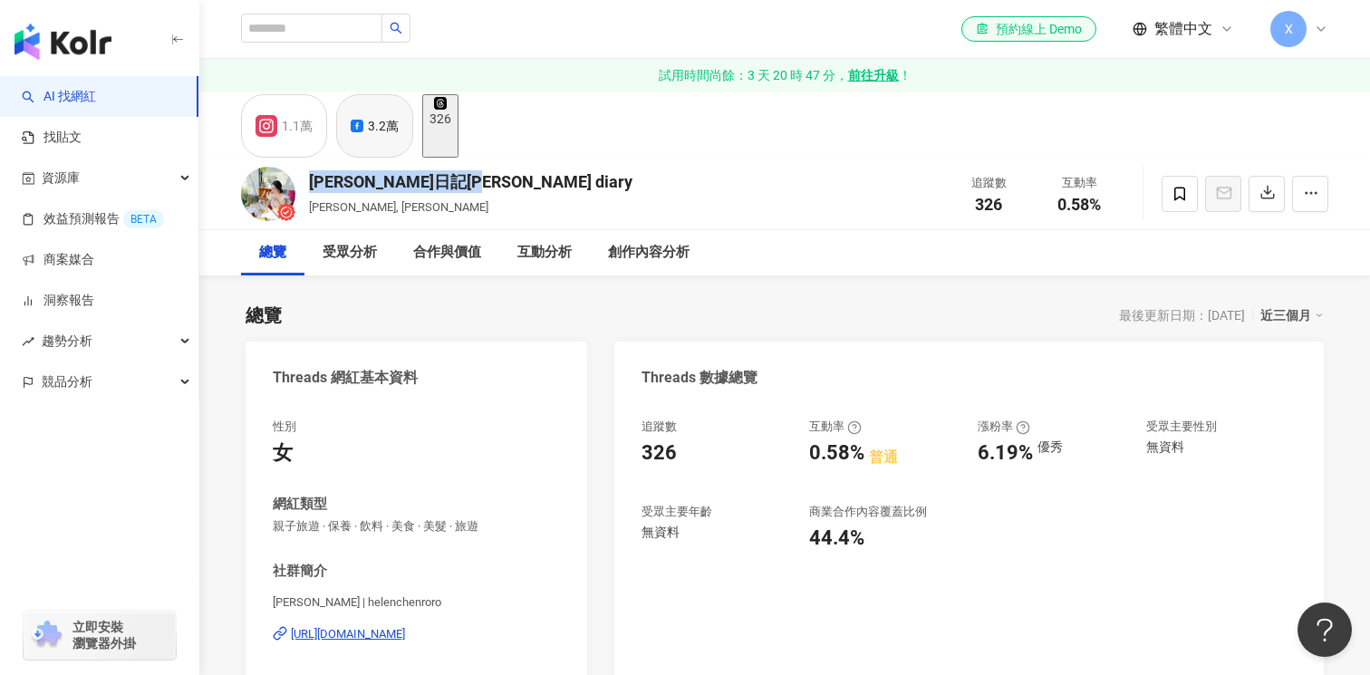
click at [382, 130] on div "3.2萬" at bounding box center [383, 125] width 31 height 25
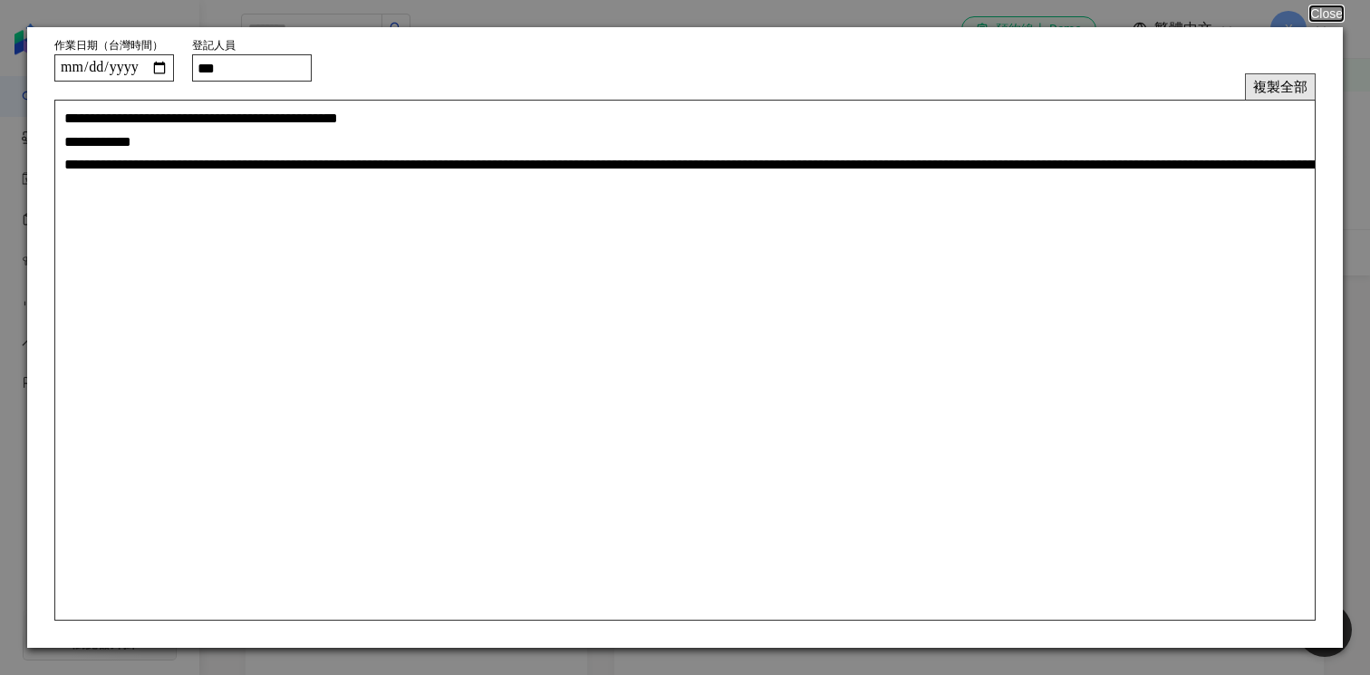
click at [1286, 80] on button "複製全部" at bounding box center [1280, 86] width 71 height 26
click at [1336, 20] on button "Close" at bounding box center [1325, 13] width 34 height 14
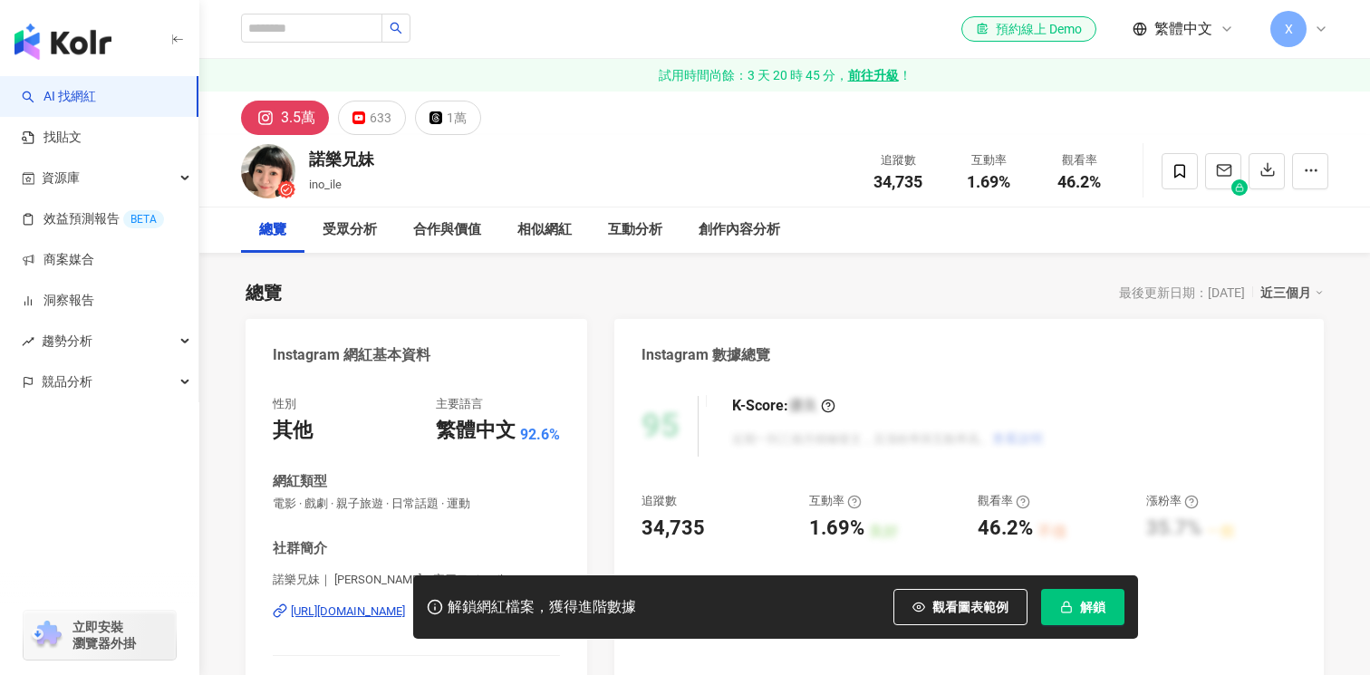
drag, startPoint x: 404, startPoint y: 157, endPoint x: 311, endPoint y: 155, distance: 93.3
click at [310, 155] on div "諾樂兄妹 ino_ile 追蹤數 34,735 互動率 1.69% 觀看率 46.2%" at bounding box center [784, 171] width 1159 height 72
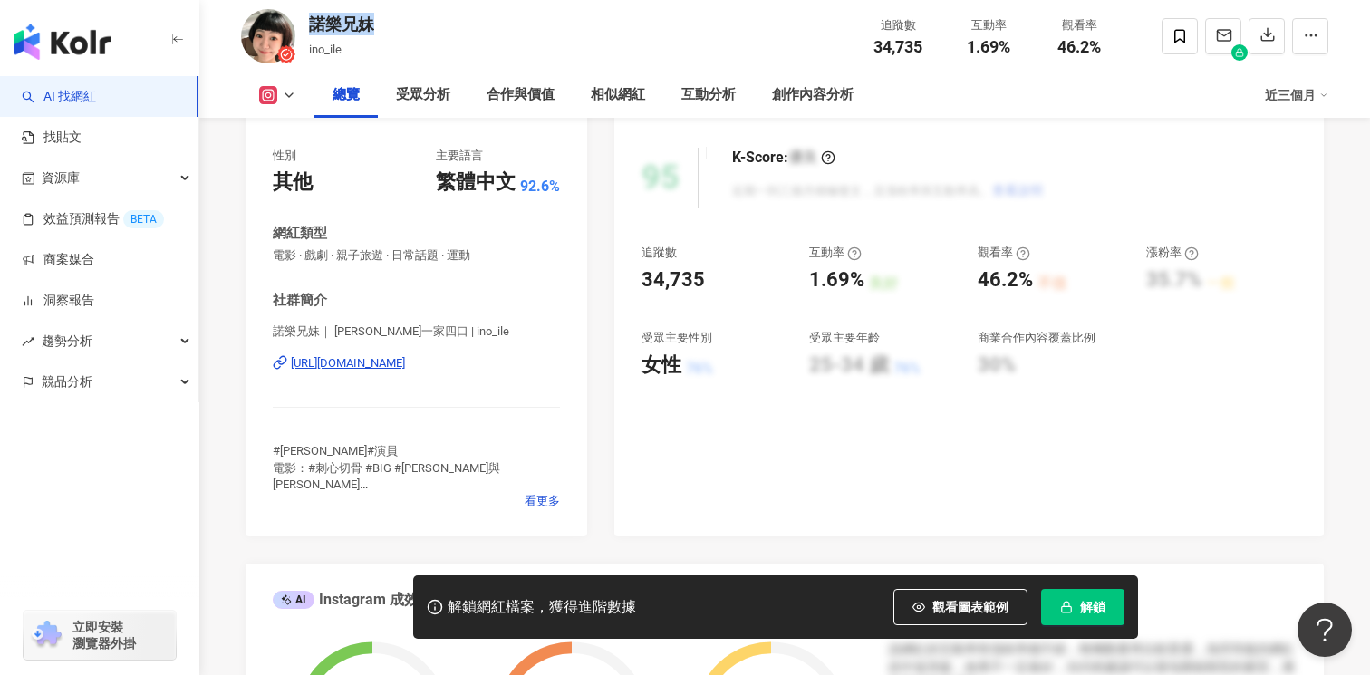
click at [441, 353] on div "諾樂兄妹｜ [PERSON_NAME]一家四口 | ino_ile [URL][DOMAIN_NAME]" at bounding box center [416, 376] width 287 height 106
click at [405, 359] on div "[URL][DOMAIN_NAME]" at bounding box center [348, 363] width 114 height 16
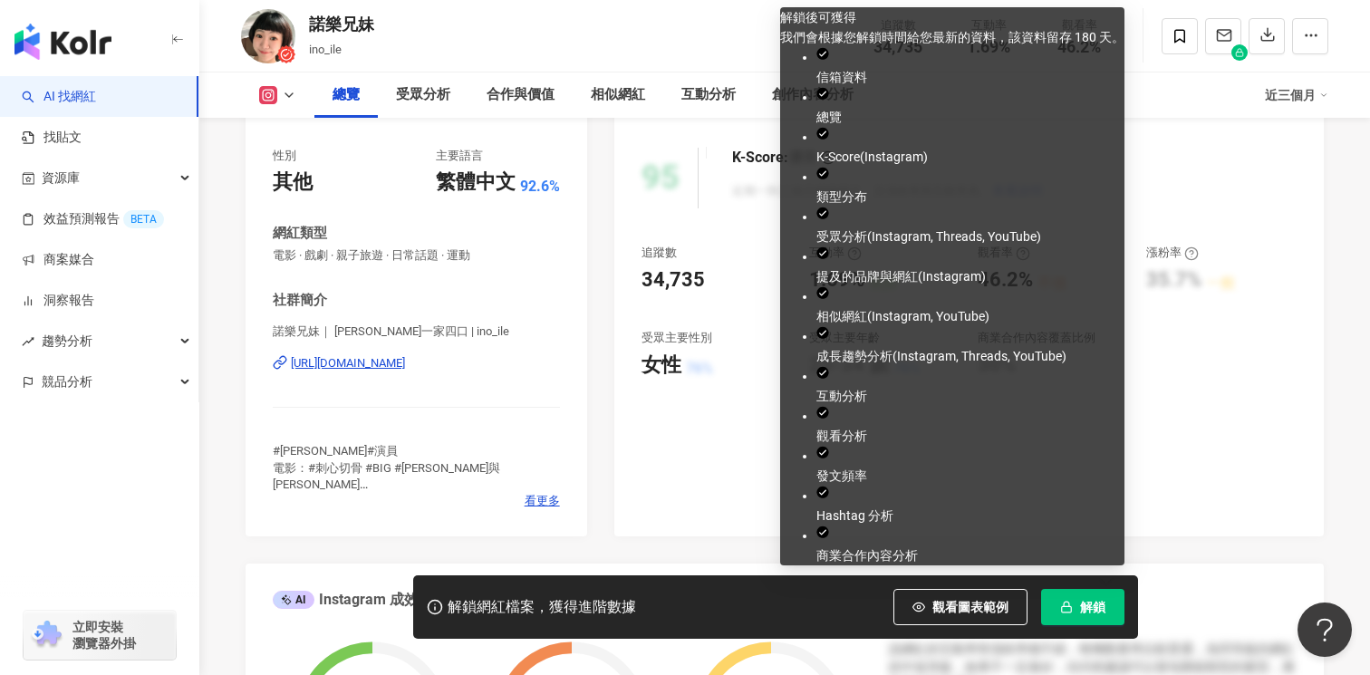
click at [1095, 603] on span "解鎖" at bounding box center [1092, 607] width 25 height 14
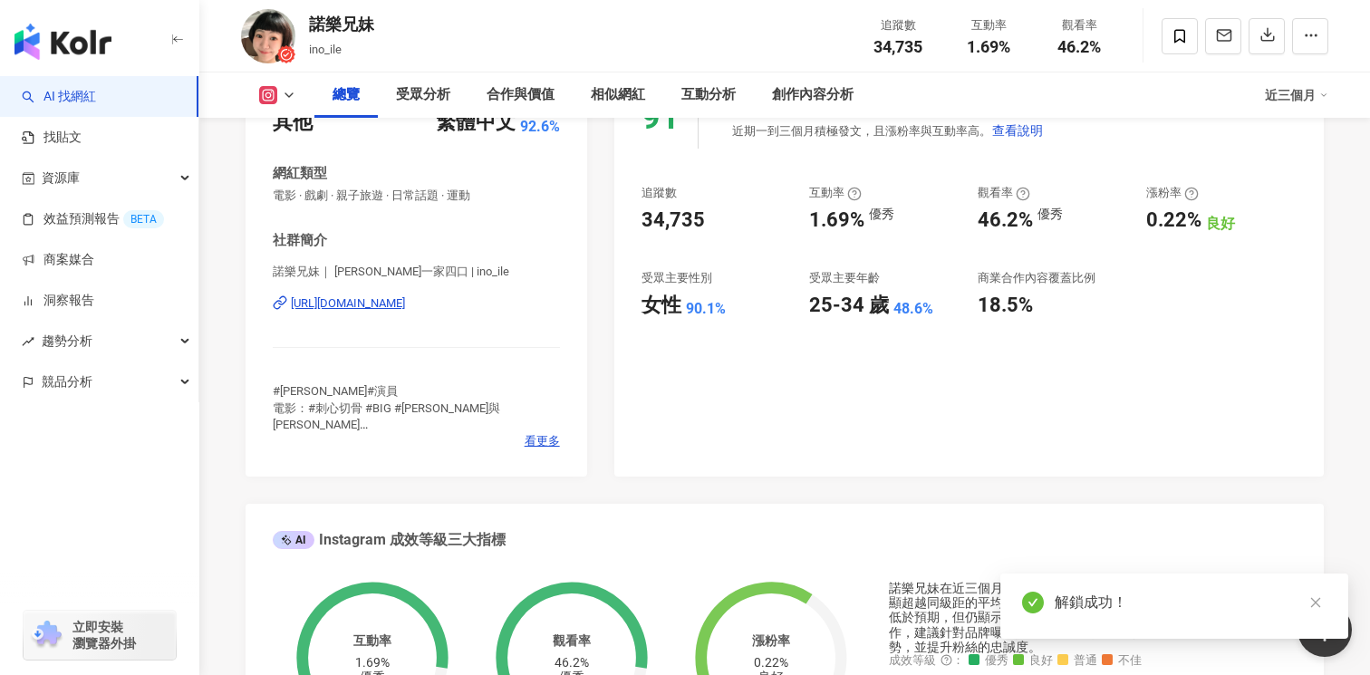
scroll to position [309, 0]
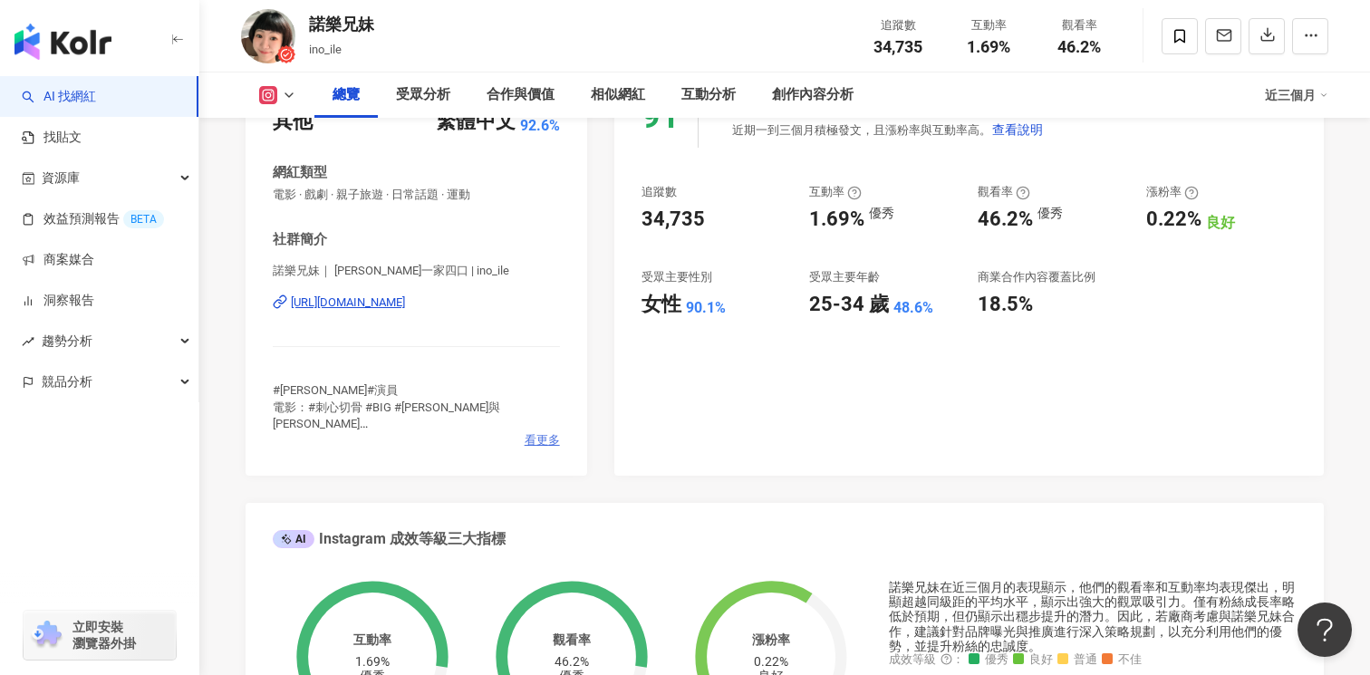
click at [549, 438] on span "看更多" at bounding box center [541, 440] width 35 height 16
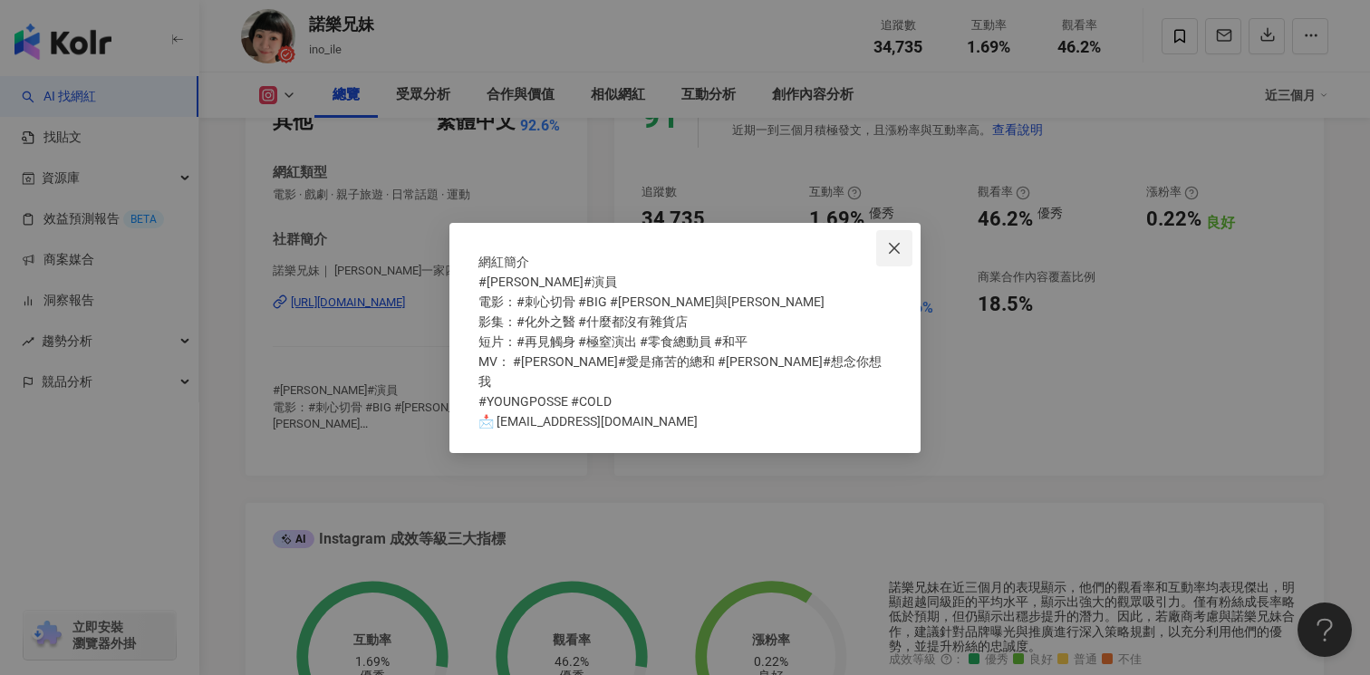
click at [901, 241] on span "Close" at bounding box center [894, 248] width 36 height 14
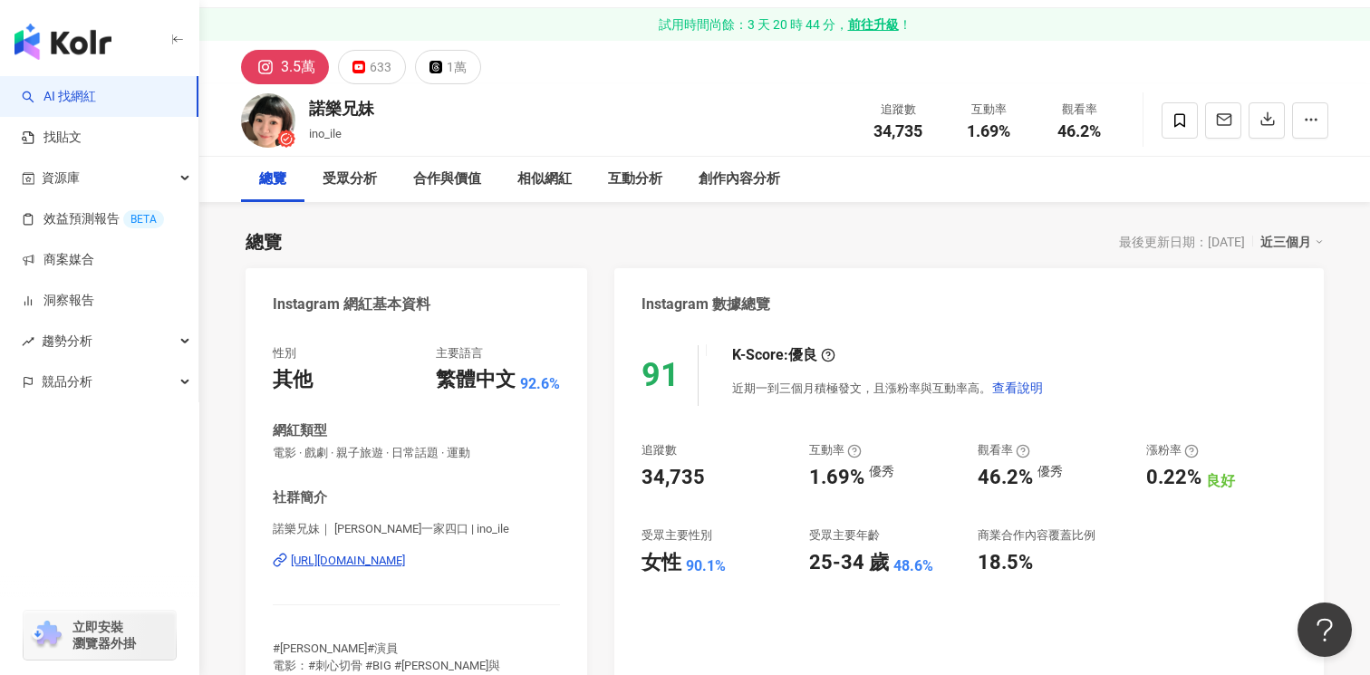
scroll to position [60, 0]
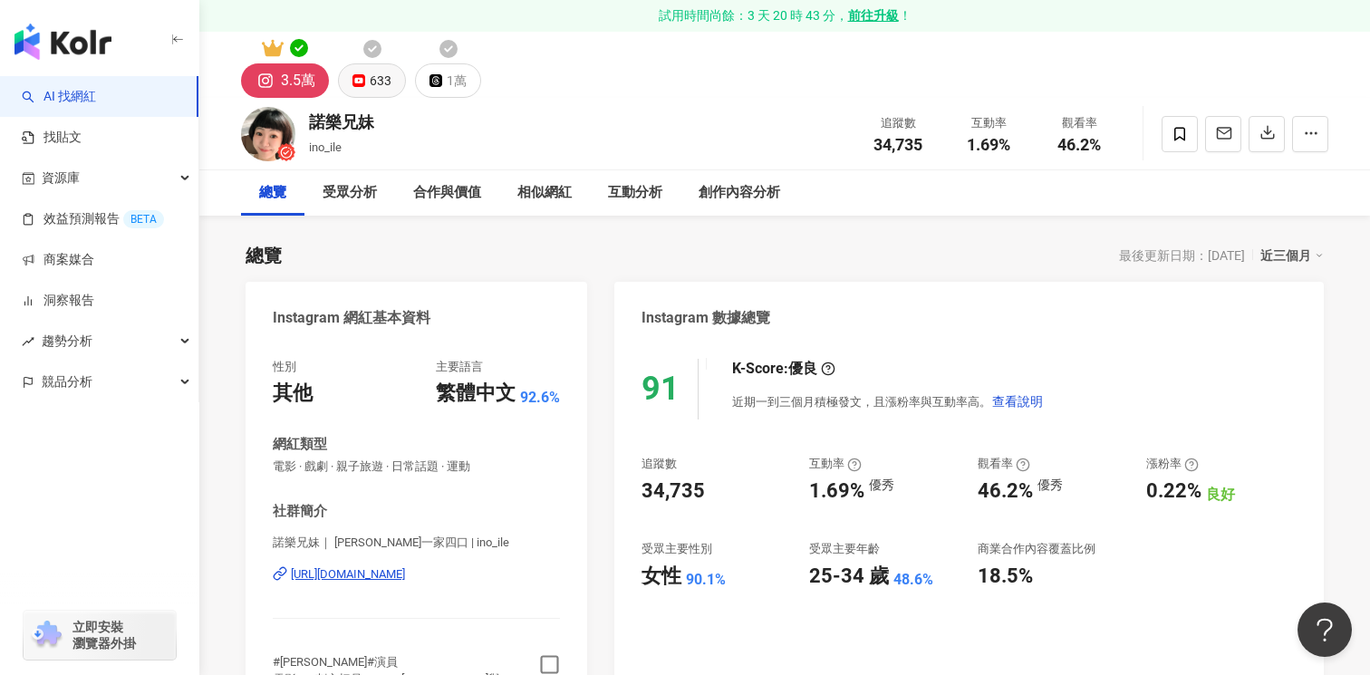
click at [353, 78] on icon at bounding box center [358, 80] width 13 height 13
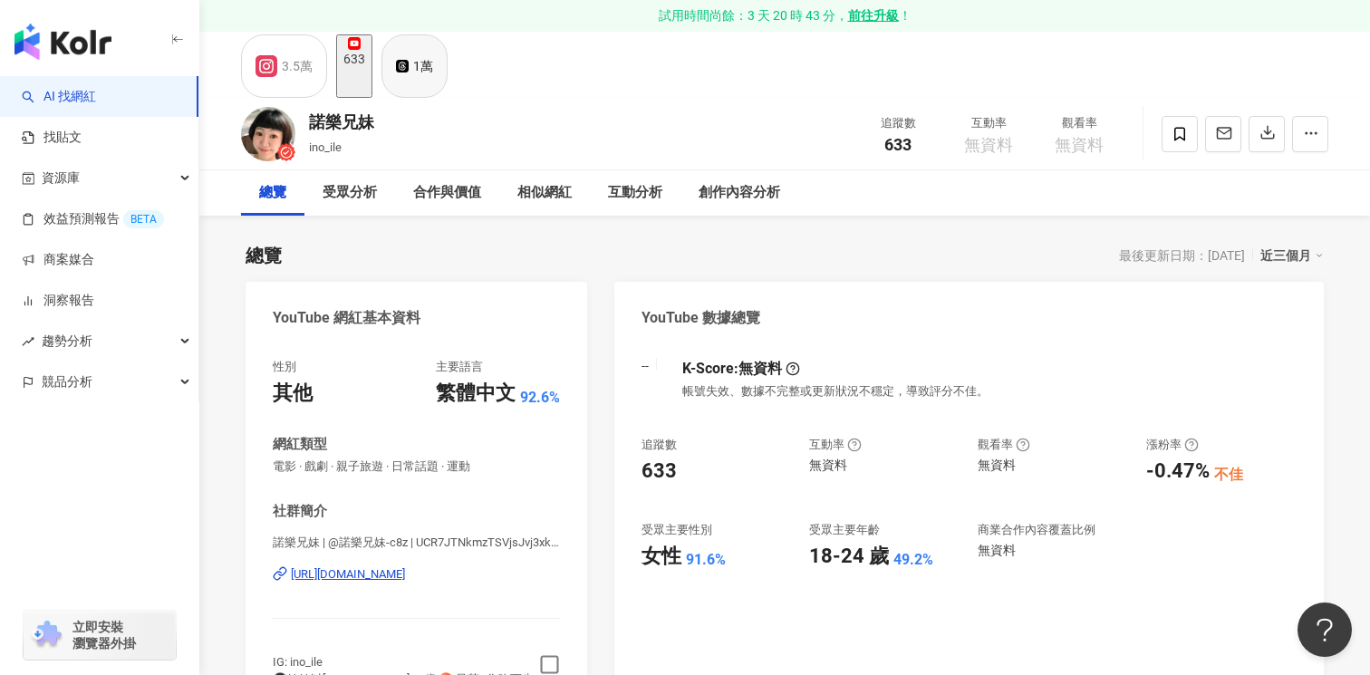
click at [409, 72] on icon at bounding box center [402, 66] width 13 height 13
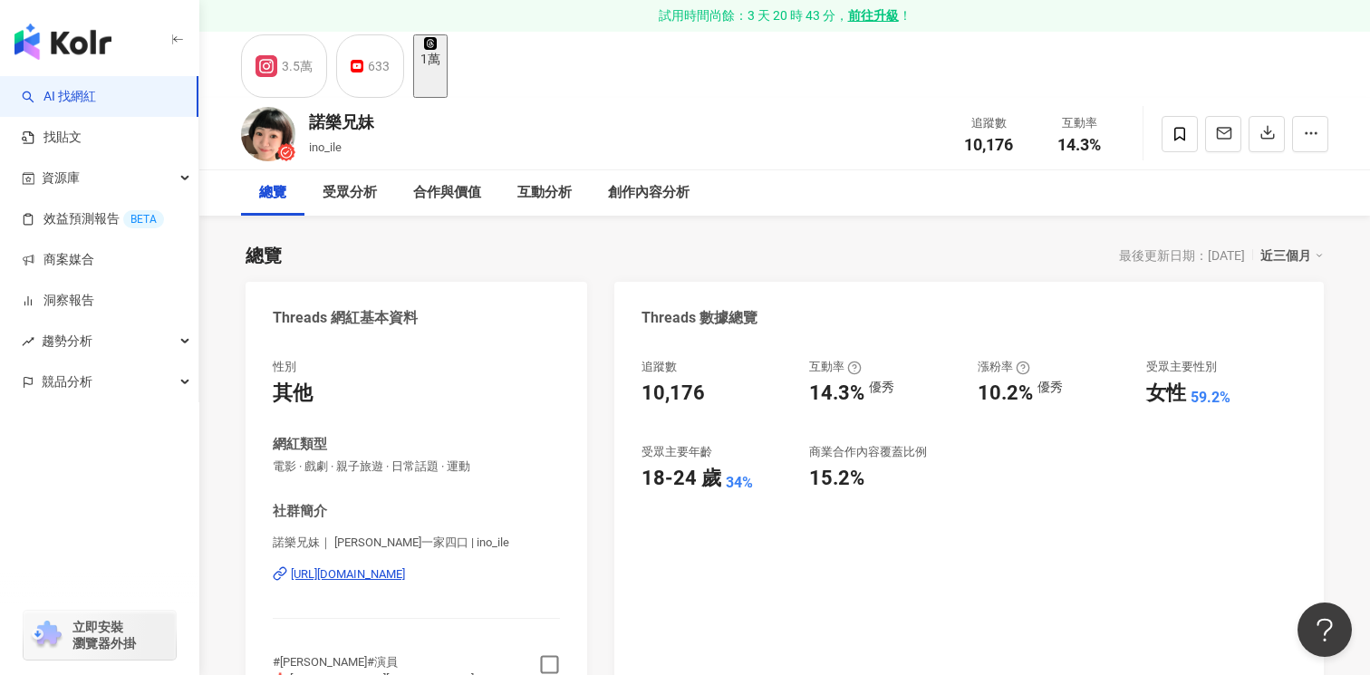
scroll to position [340, 0]
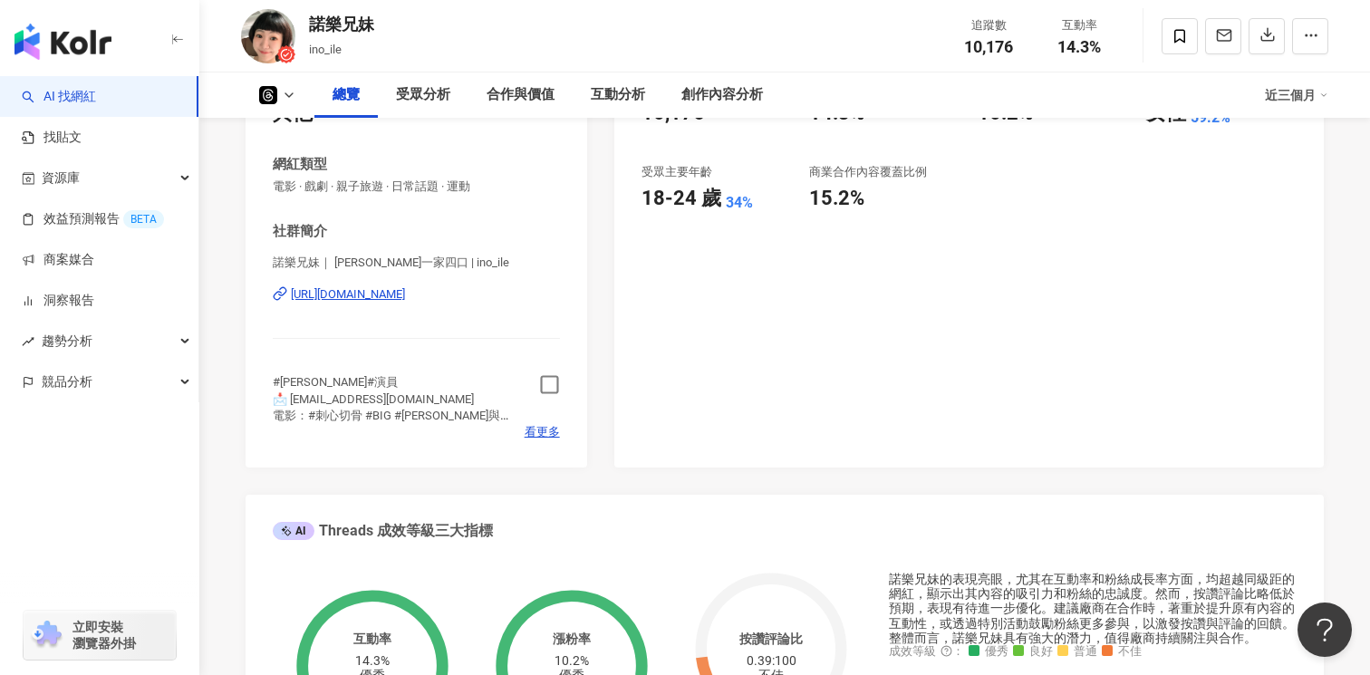
click at [547, 386] on icon "button" at bounding box center [549, 384] width 21 height 21
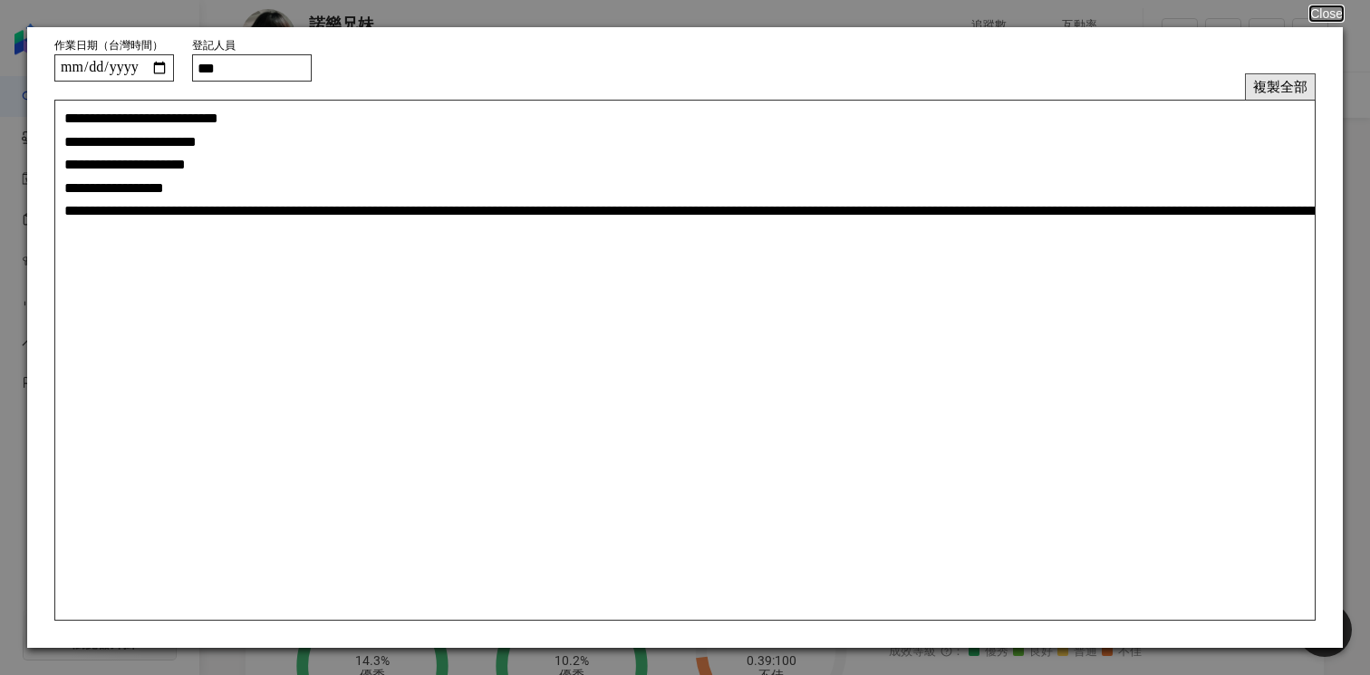
click at [1287, 90] on button "複製全部" at bounding box center [1280, 86] width 71 height 26
click at [1330, 10] on button "Close" at bounding box center [1325, 13] width 34 height 14
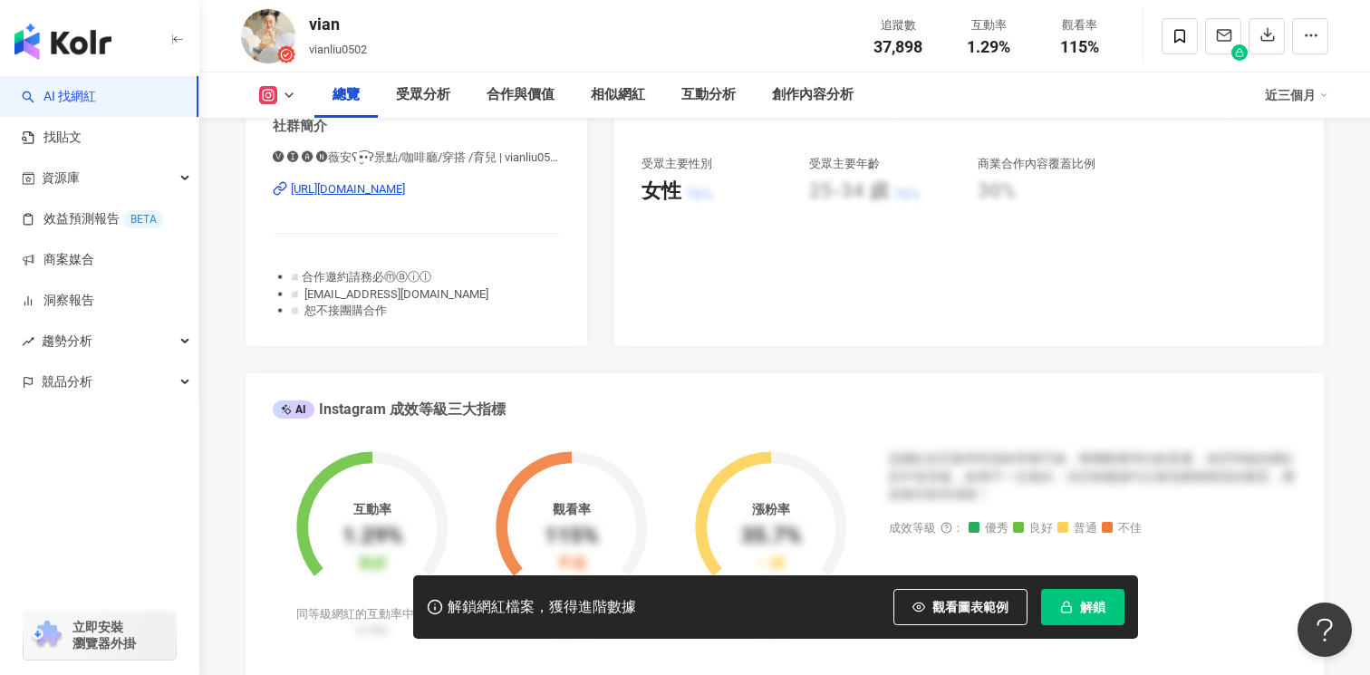
scroll to position [404, 0]
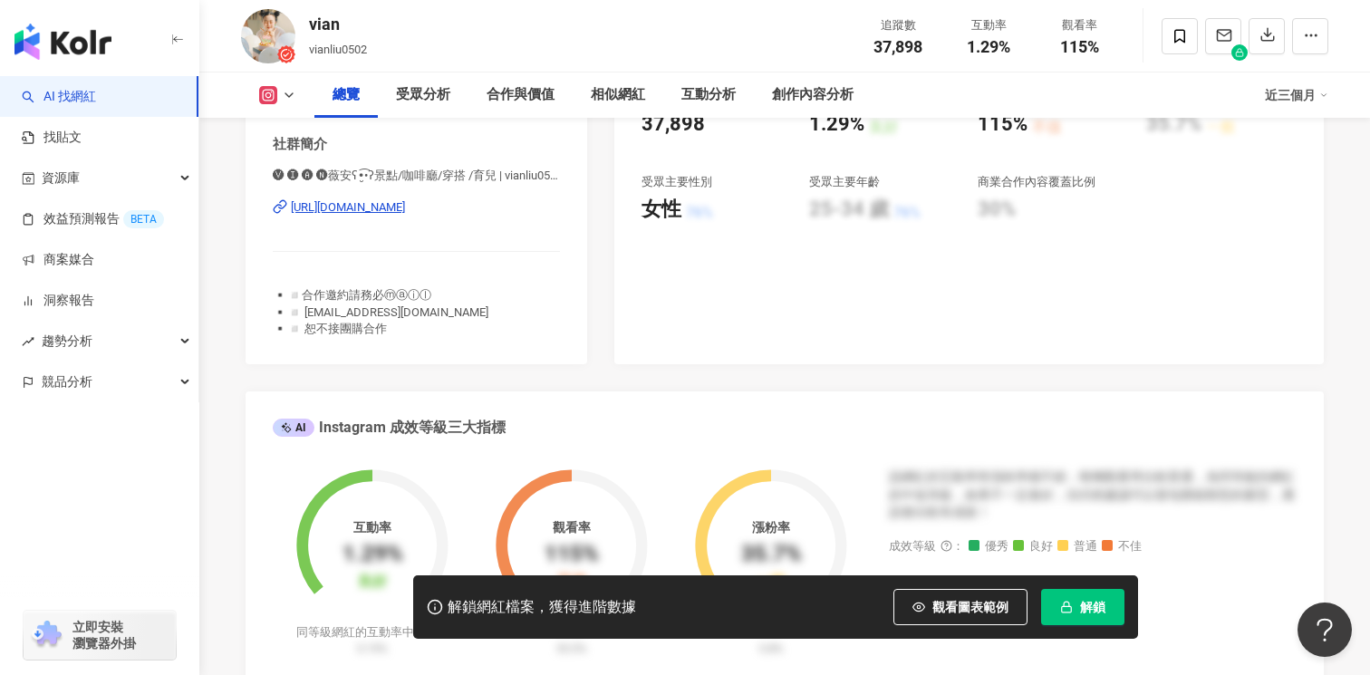
click at [383, 207] on div "[URL][DOMAIN_NAME]" at bounding box center [348, 207] width 114 height 16
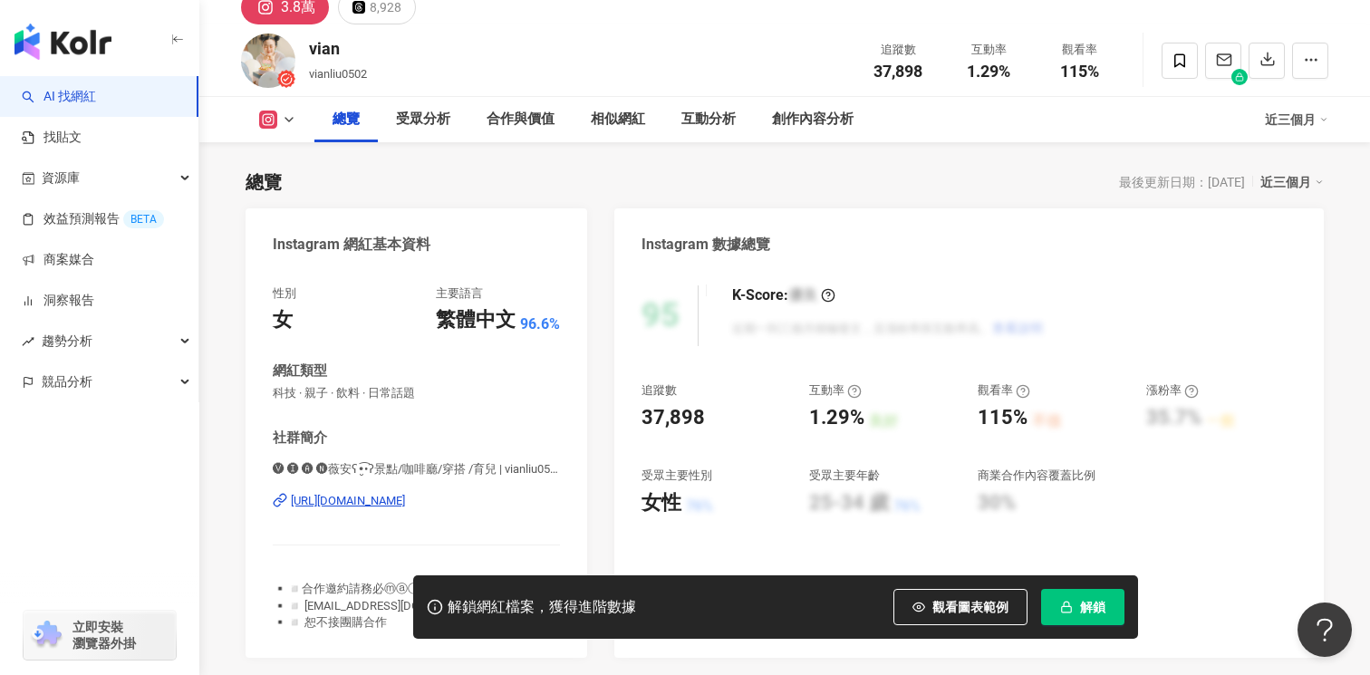
scroll to position [0, 0]
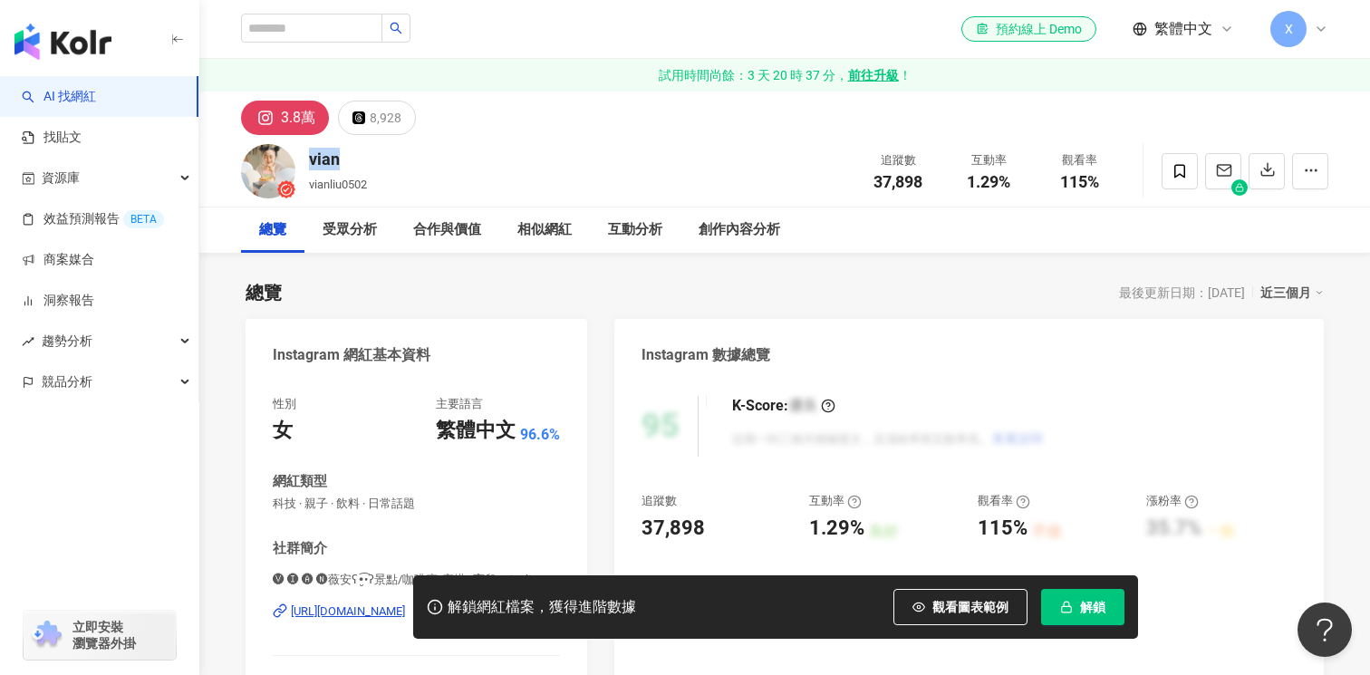
drag, startPoint x: 361, startPoint y: 164, endPoint x: 308, endPoint y: 164, distance: 52.5
click at [309, 164] on div "vian" at bounding box center [338, 159] width 58 height 23
copy div "vian"
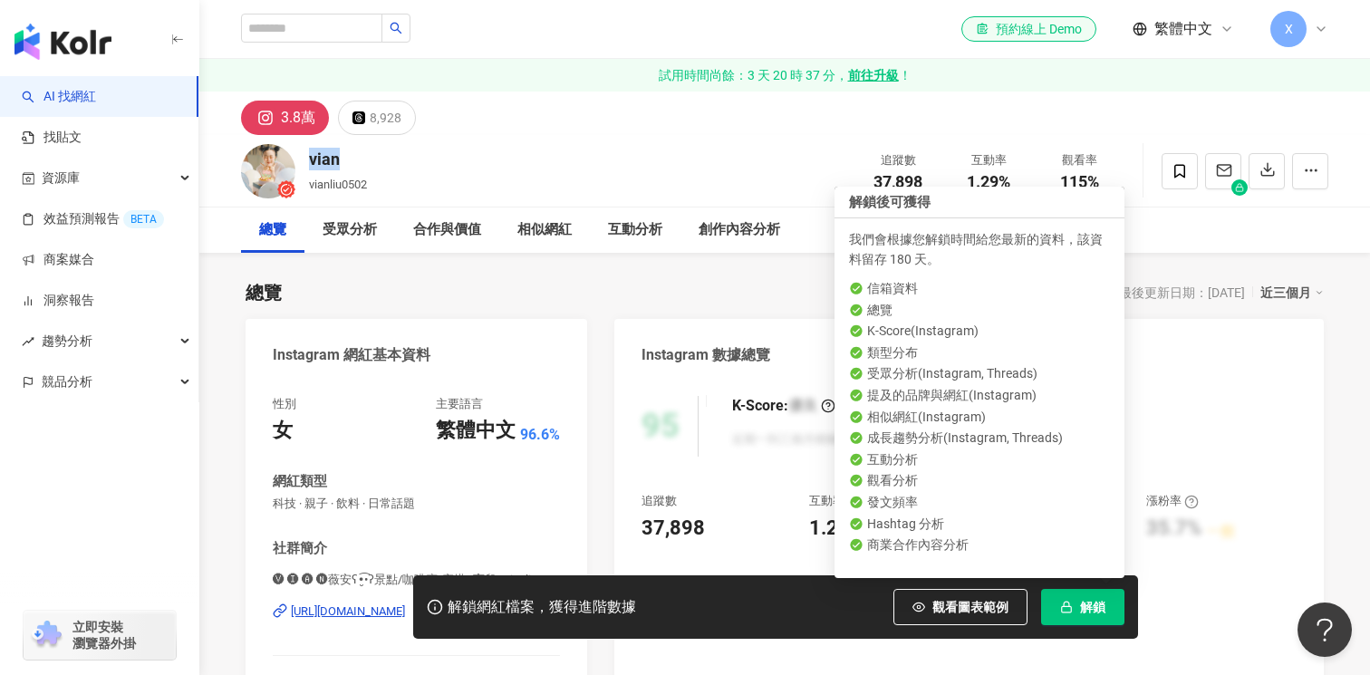
click at [1076, 611] on button "解鎖" at bounding box center [1082, 607] width 83 height 36
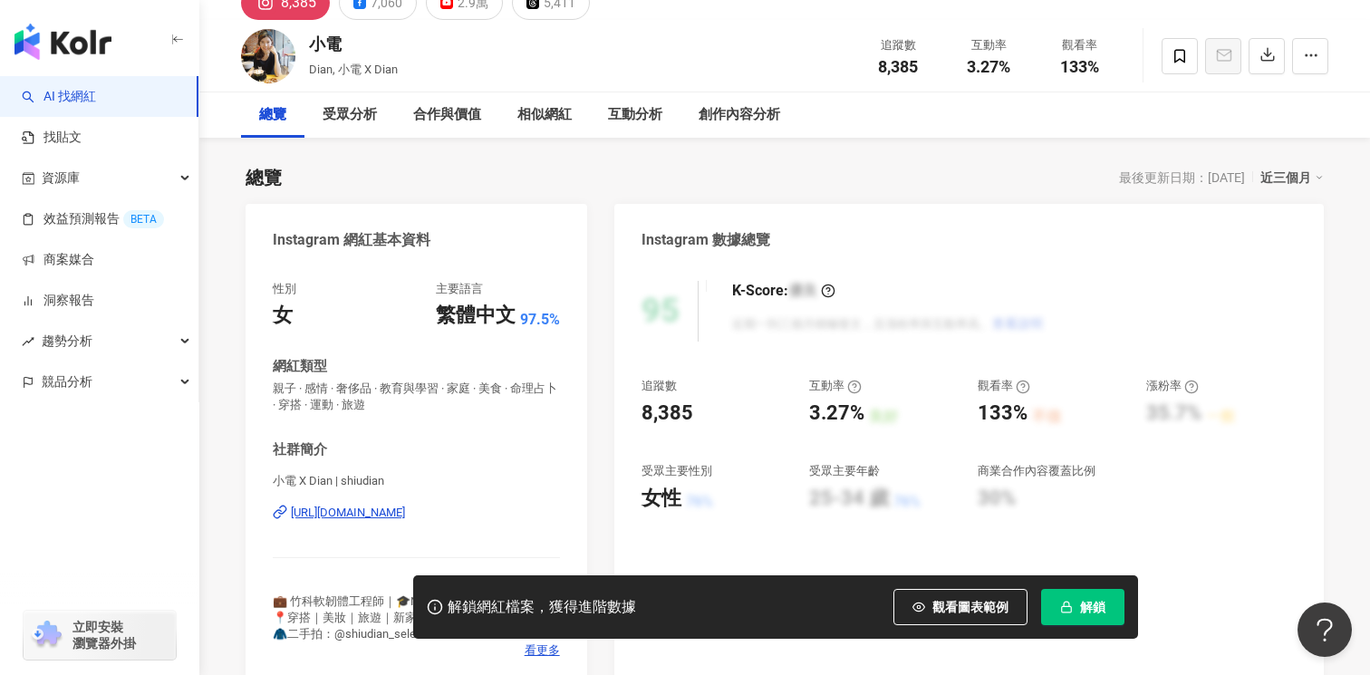
scroll to position [151, 0]
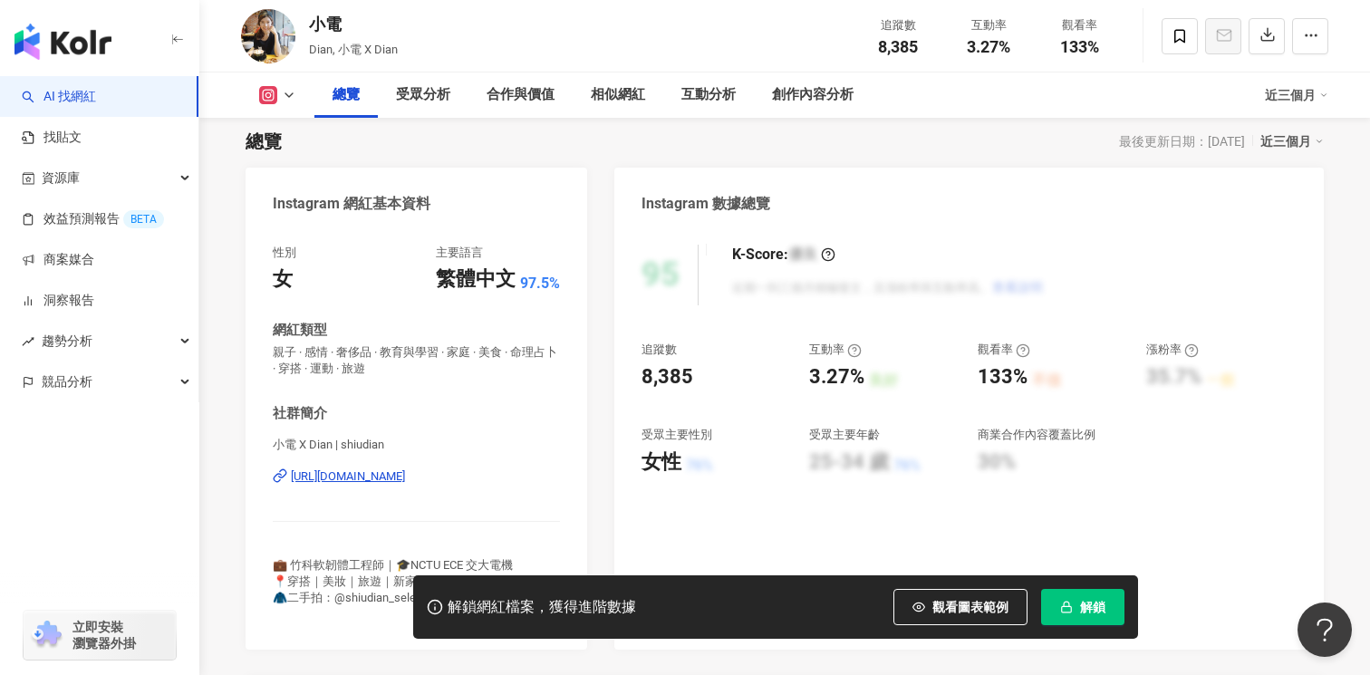
click at [405, 474] on div "[URL][DOMAIN_NAME]" at bounding box center [348, 476] width 114 height 16
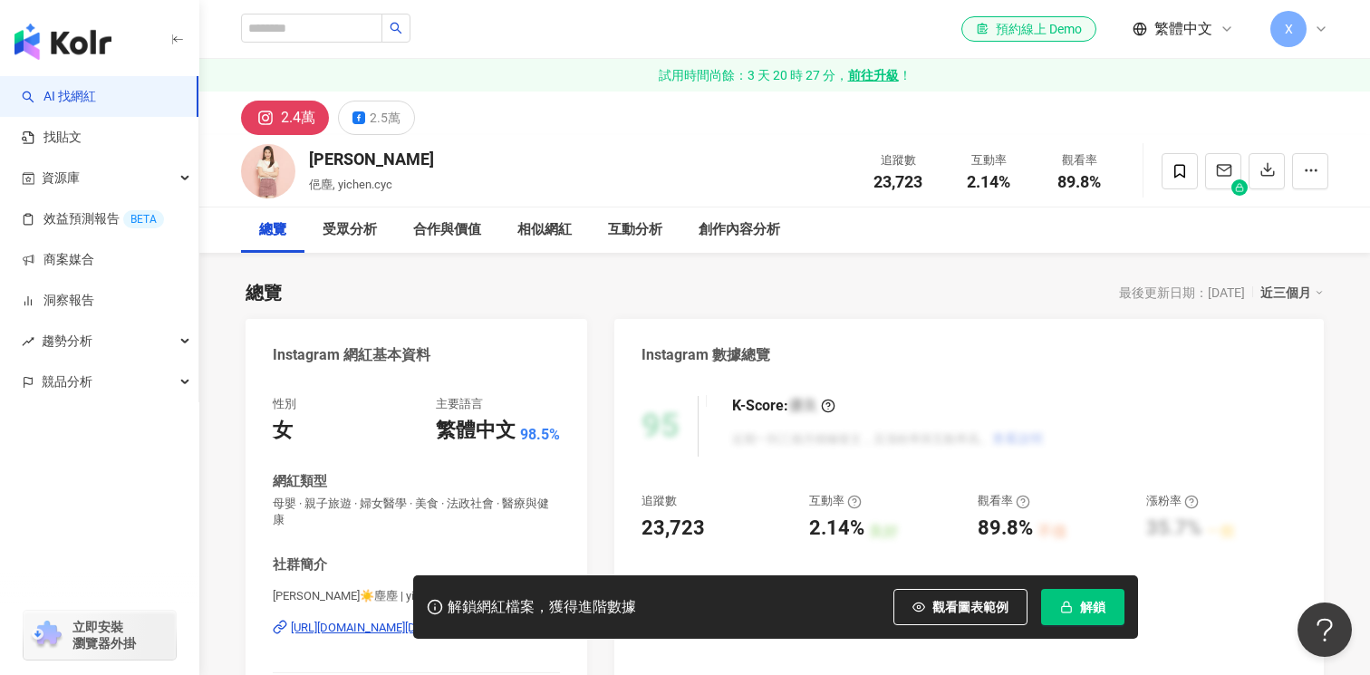
click at [1101, 600] on span "解鎖" at bounding box center [1092, 607] width 25 height 14
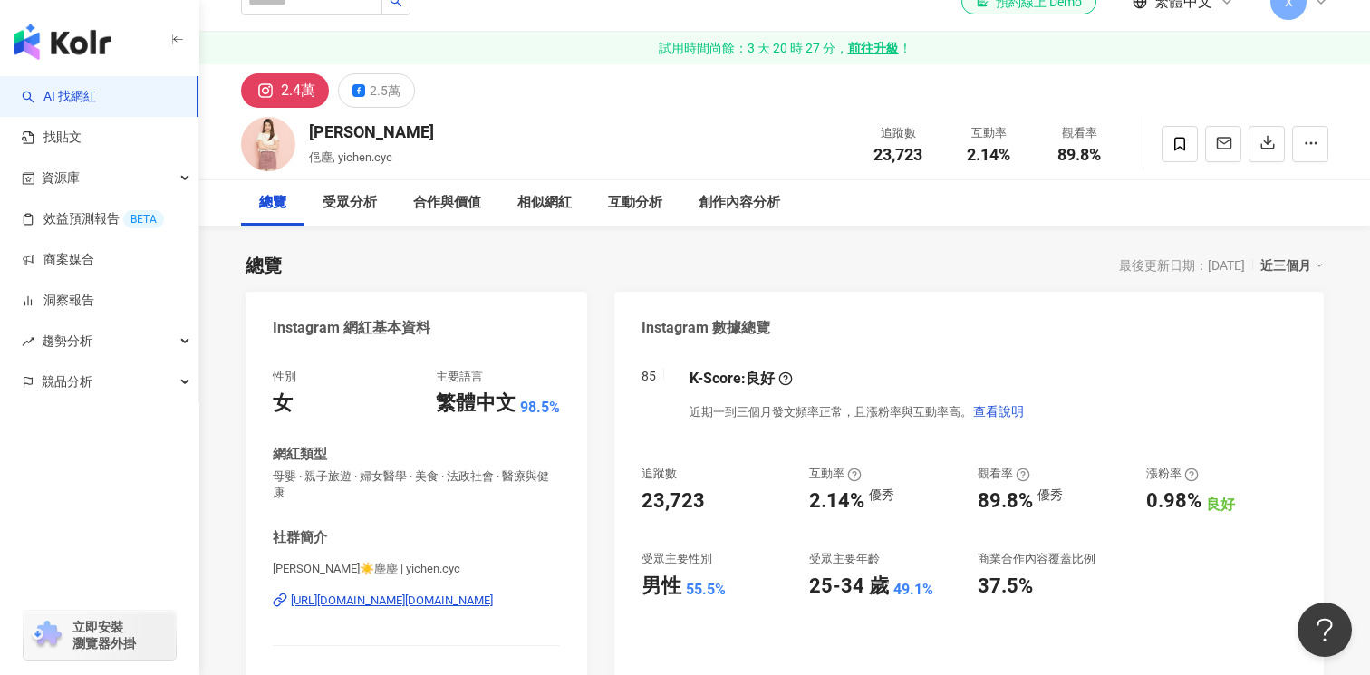
click at [440, 604] on div "https://www.instagram.com/yichen.cyc/" at bounding box center [392, 600] width 202 height 16
drag, startPoint x: 371, startPoint y: 130, endPoint x: 312, endPoint y: 130, distance: 59.8
click at [313, 130] on div "陳俋塵" at bounding box center [371, 131] width 125 height 23
copy div "陳俋塵"
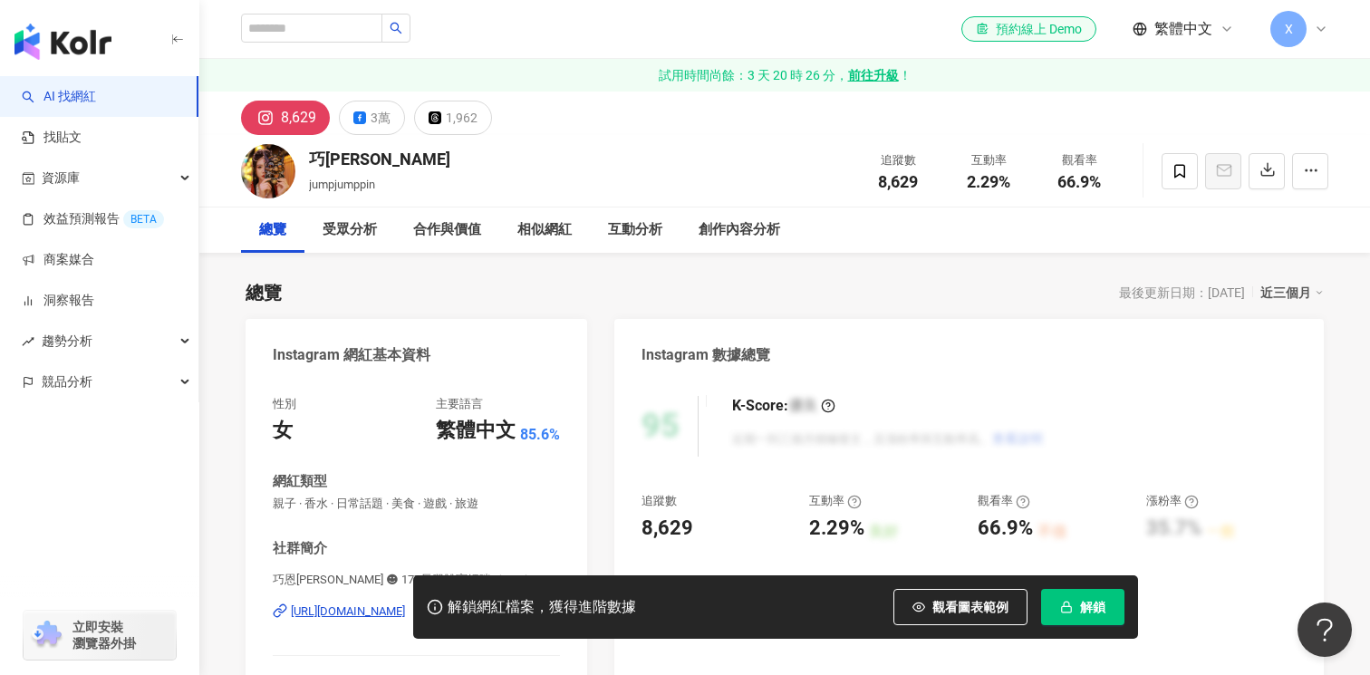
click at [351, 611] on div "解鎖網紅檔案，獲得進階數據 觀看圖表範例 解鎖" at bounding box center [685, 606] width 1370 height 63
click at [351, 608] on div "解鎖網紅檔案，獲得進階數據 觀看圖表範例 解鎖" at bounding box center [685, 606] width 1370 height 63
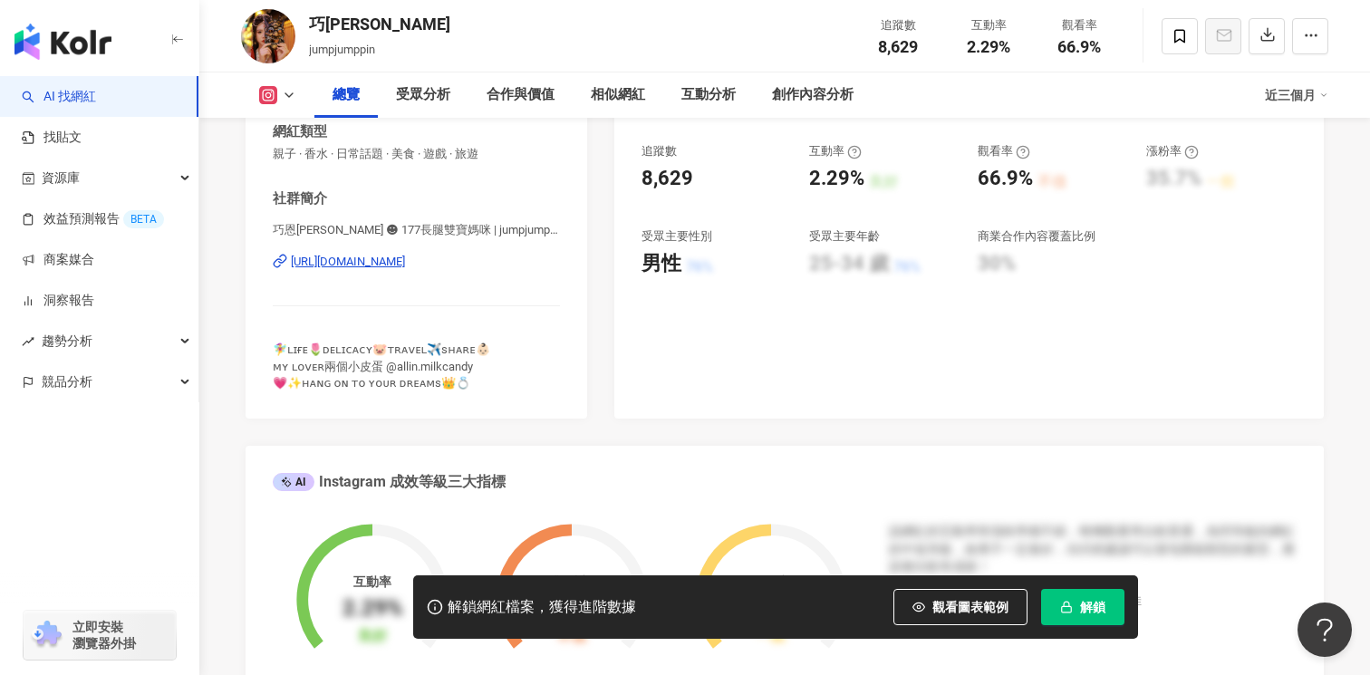
scroll to position [363, 0]
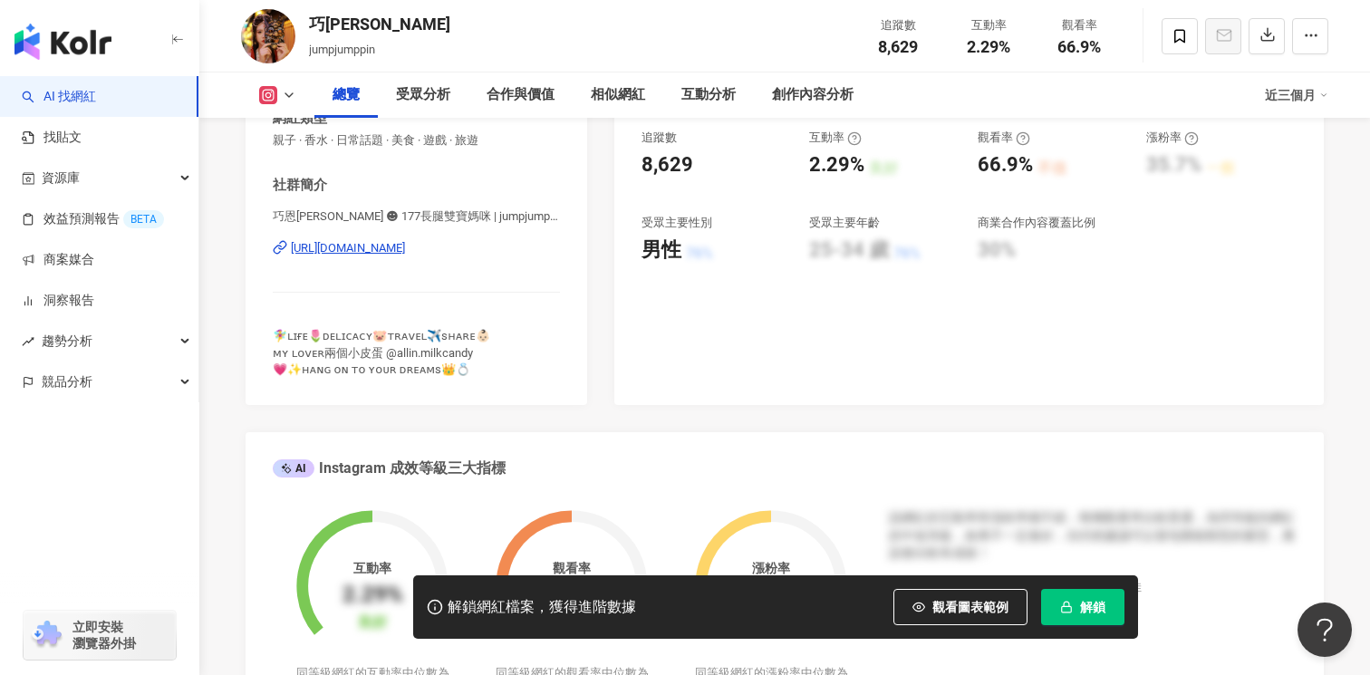
click at [405, 248] on div "[URL][DOMAIN_NAME]" at bounding box center [348, 248] width 114 height 16
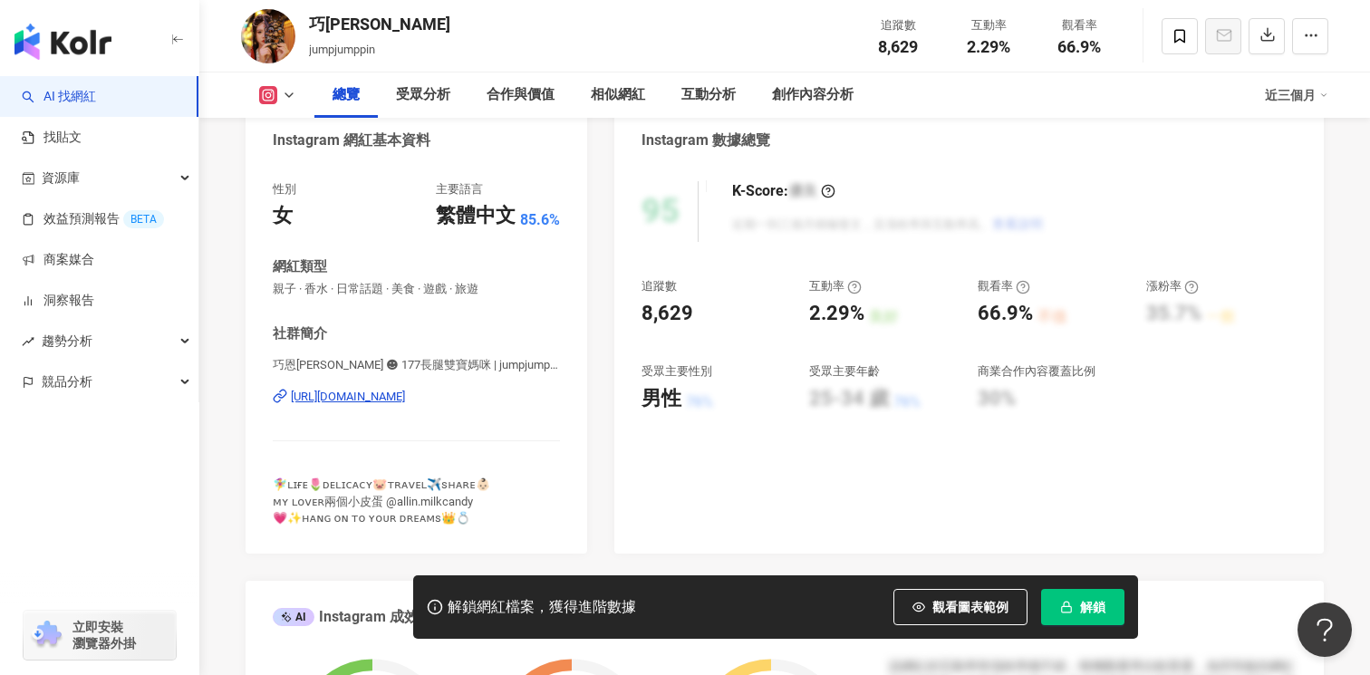
scroll to position [0, 0]
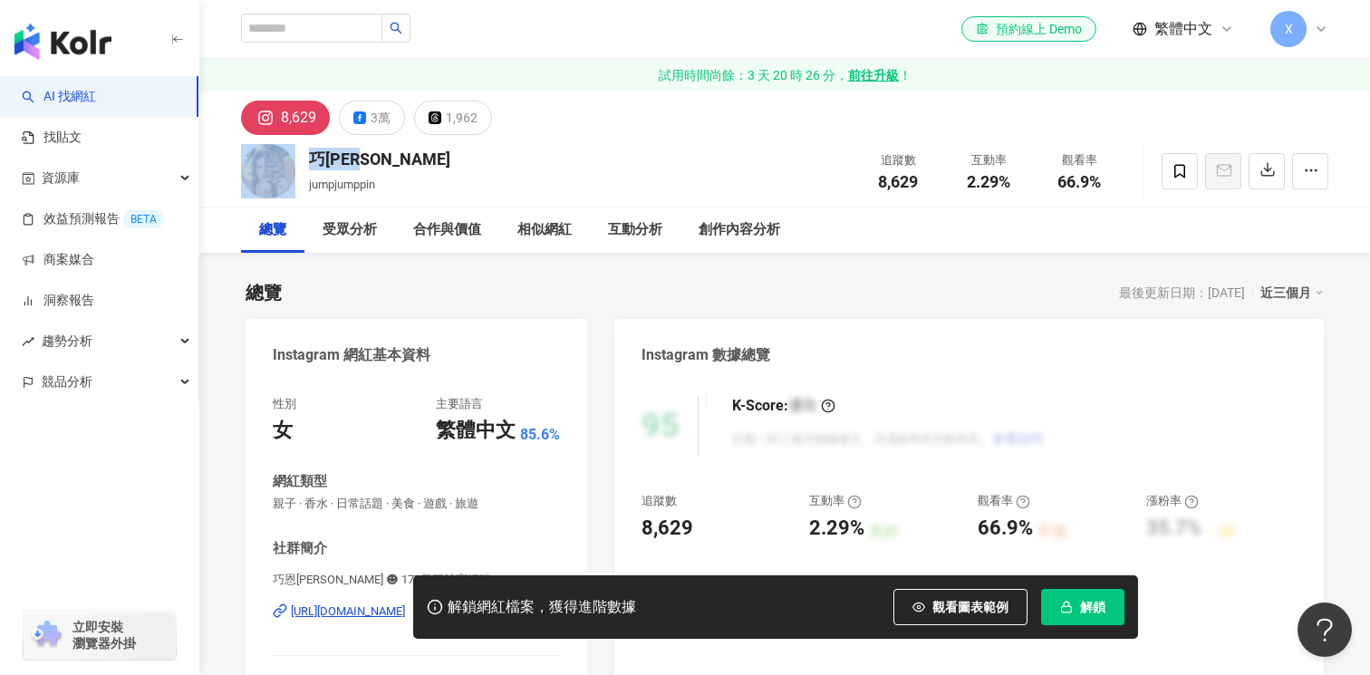
drag, startPoint x: 378, startPoint y: 161, endPoint x: 297, endPoint y: 161, distance: 80.6
click at [297, 163] on div "巧恩[PERSON_NAME] jumpjumppin 追蹤數 8,629 互動率 2.29% 觀看率 66.9%" at bounding box center [784, 171] width 1159 height 72
copy div "巧[PERSON_NAME]"
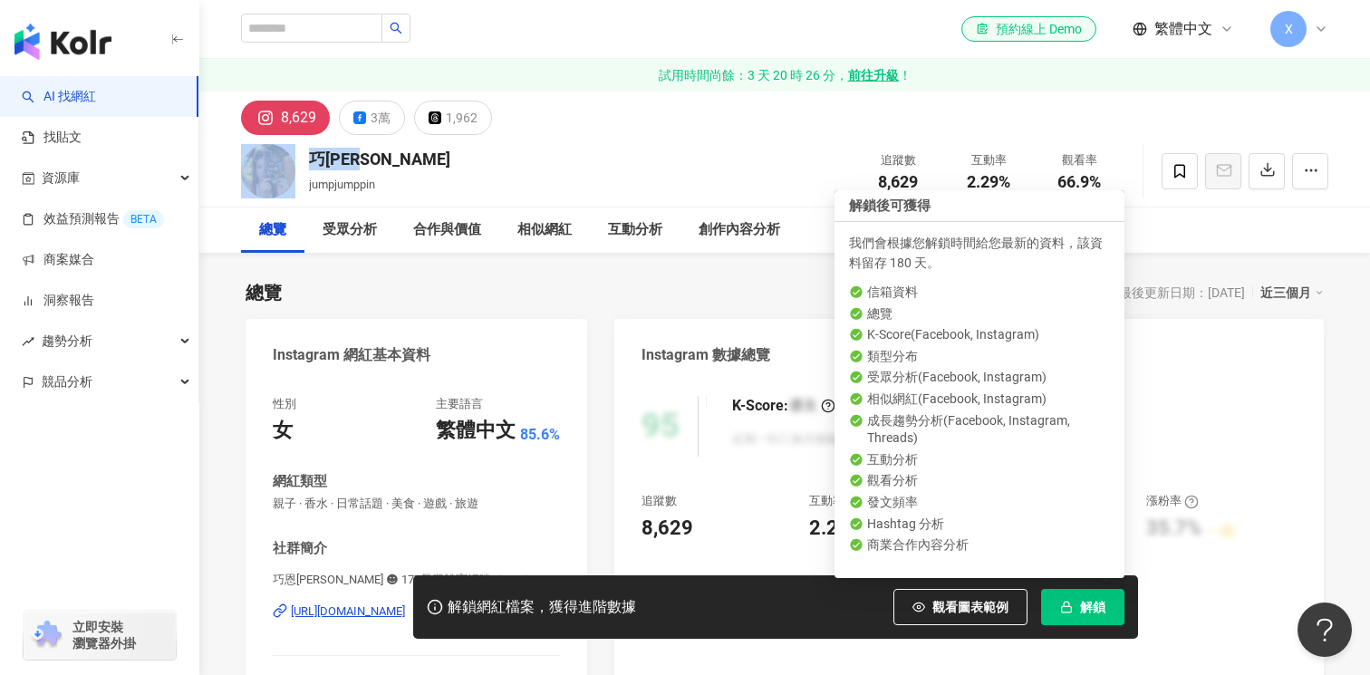
click at [1070, 616] on button "解鎖" at bounding box center [1082, 607] width 83 height 36
